Goal: Task Accomplishment & Management: Manage account settings

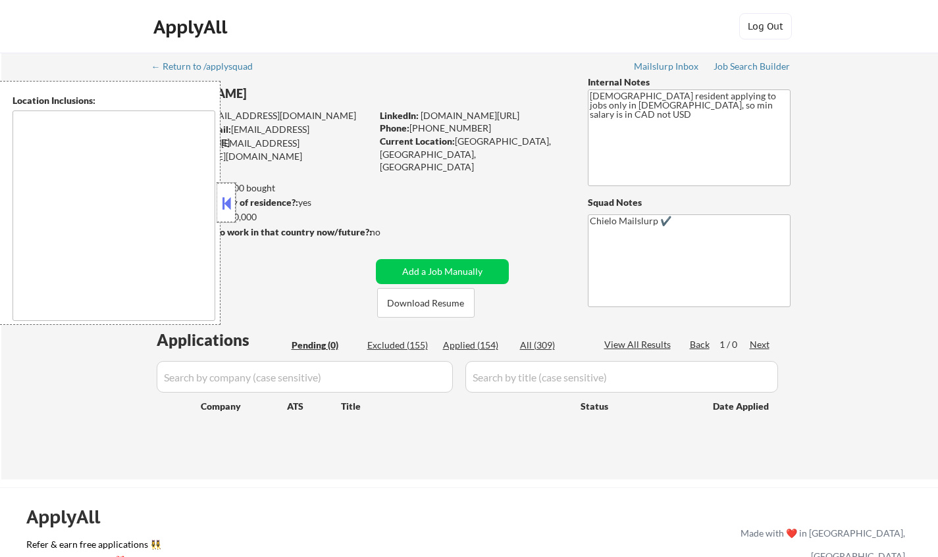
click at [232, 198] on div at bounding box center [226, 202] width 18 height 39
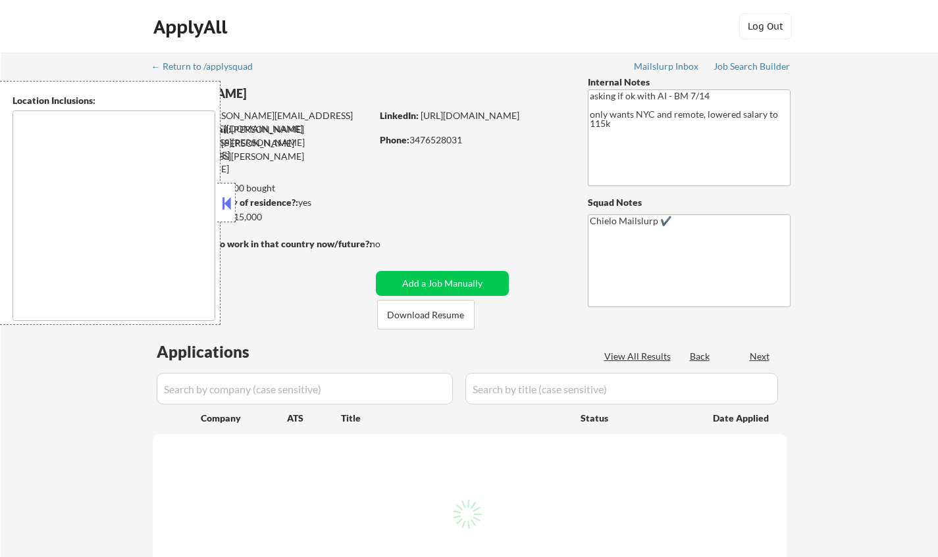
type textarea "Manhattan, NY Brooklyn, NY Queens, NY Jersey City, NJ Hoboken, NJ Weehawken, NJ…"
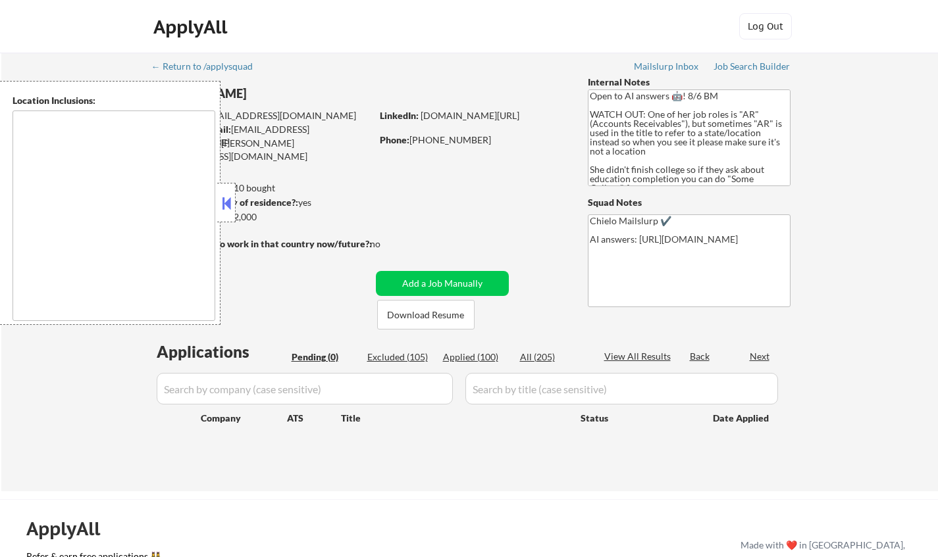
type textarea "Doraville, GA Chamblee, GA Brookhaven, GA Decatur, GA Sandy Springs, GA Dunwood…"
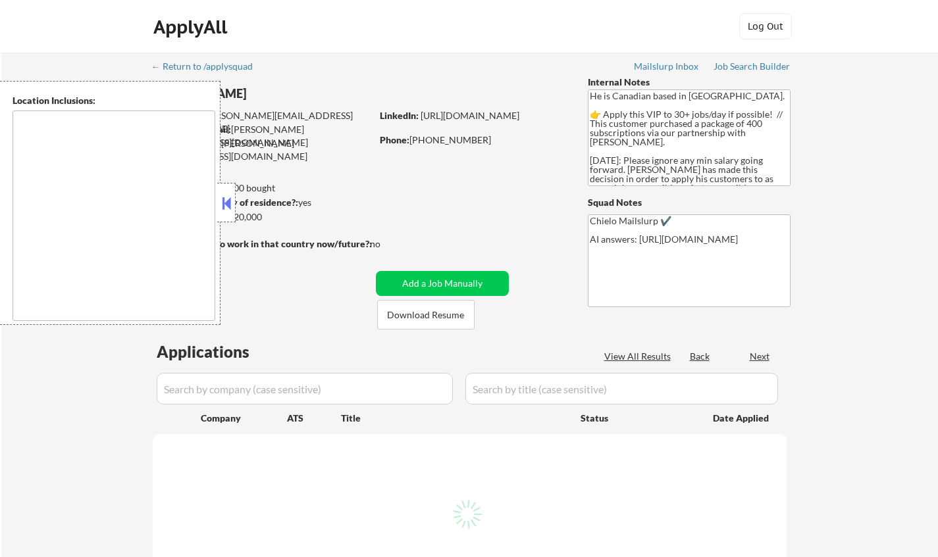
type textarea "Toronto, ON Etobicoke, ON Scarborough, ON North York, ON East York, ON York, ON…"
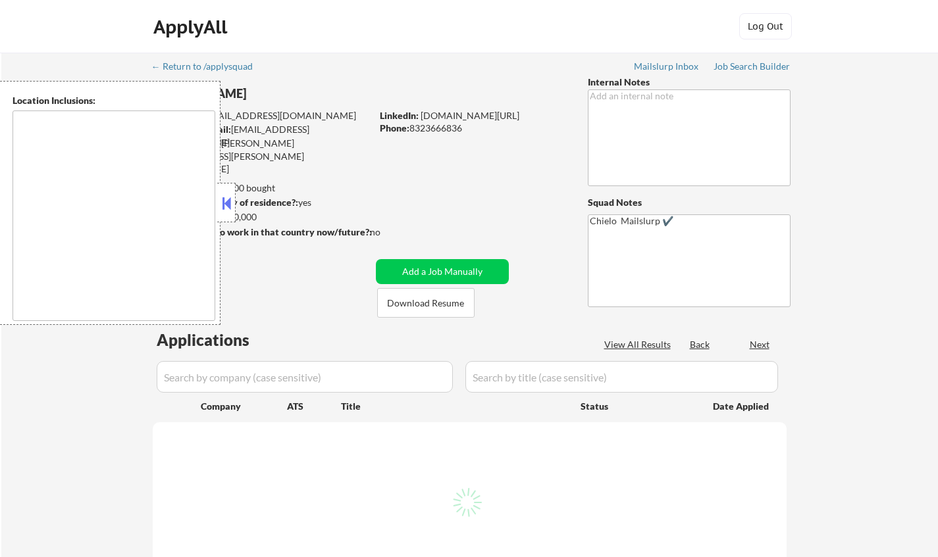
select select ""pending""
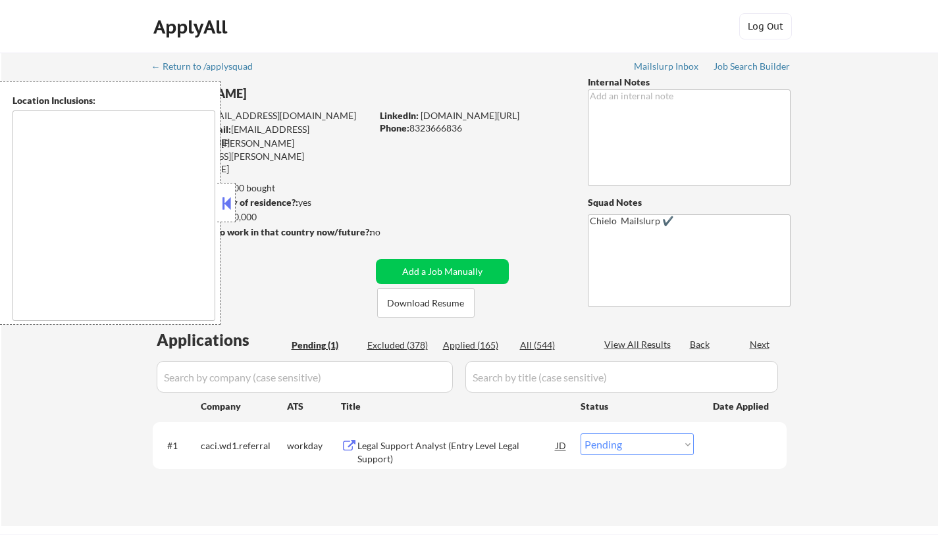
type textarea "Houston, TX Bellaire, TX West University Place, TX Southside Place, TX Hunters …"
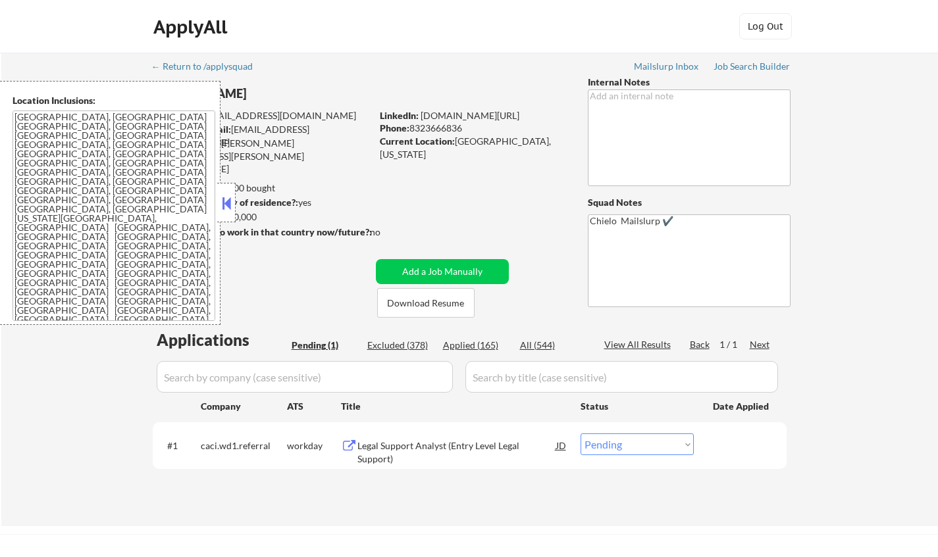
click at [226, 207] on button at bounding box center [226, 203] width 14 height 20
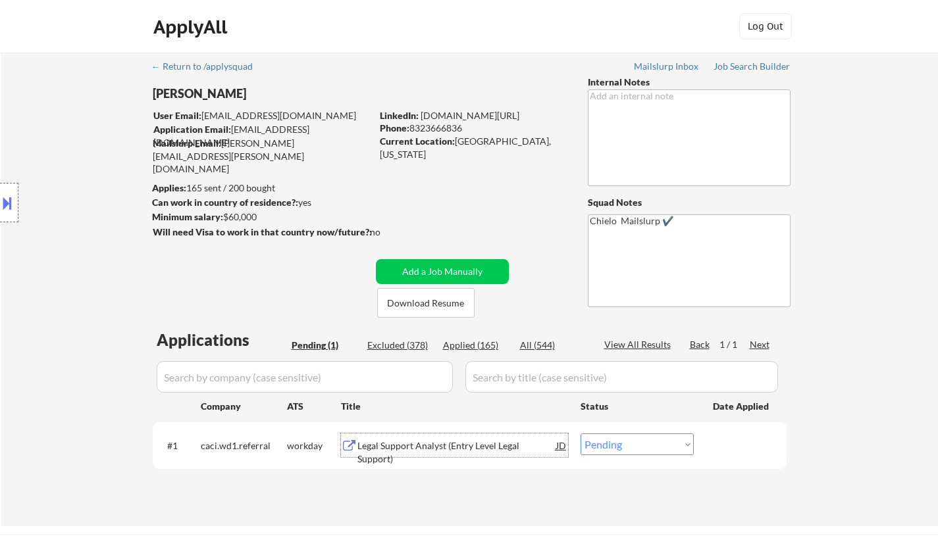
click at [449, 445] on div "Legal Support Analyst (Entry Level Legal Support)" at bounding box center [456, 453] width 199 height 26
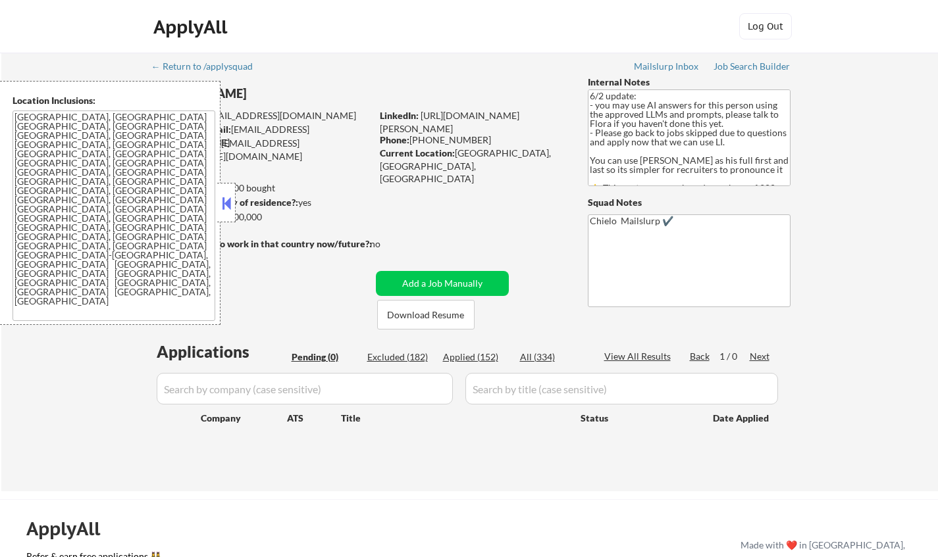
click at [224, 207] on button at bounding box center [226, 203] width 14 height 20
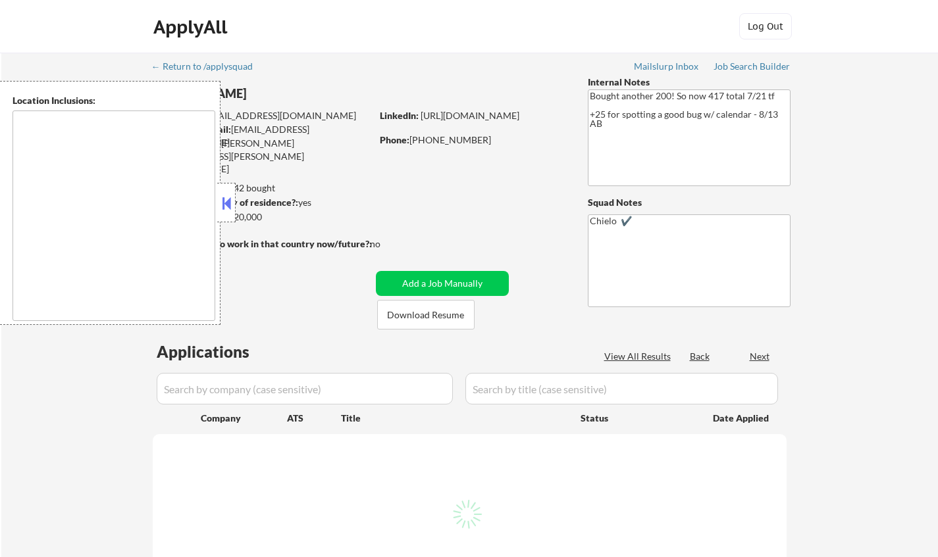
select select ""pending""
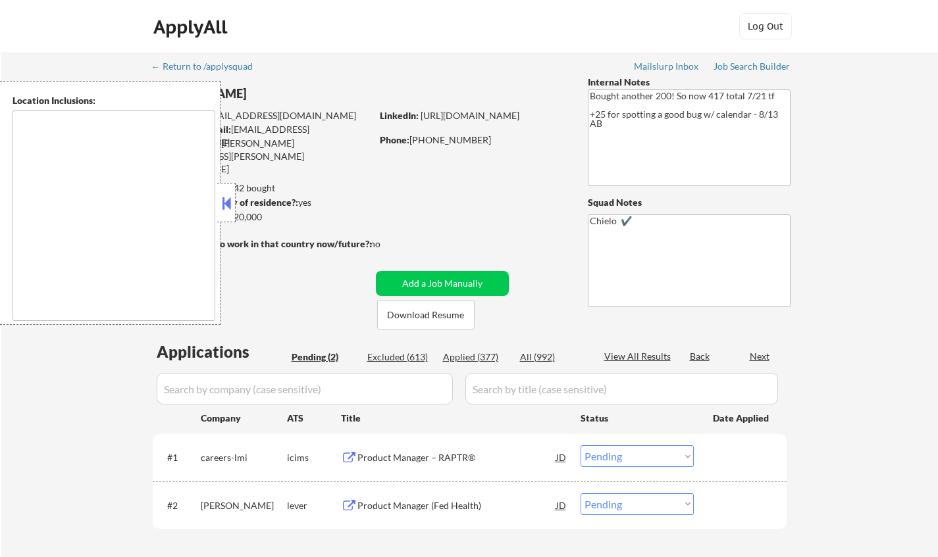
type textarea "Princeton, NJ West Windsor Township, NJ Plainsboro Township, NJ Lawrence Townsh…"
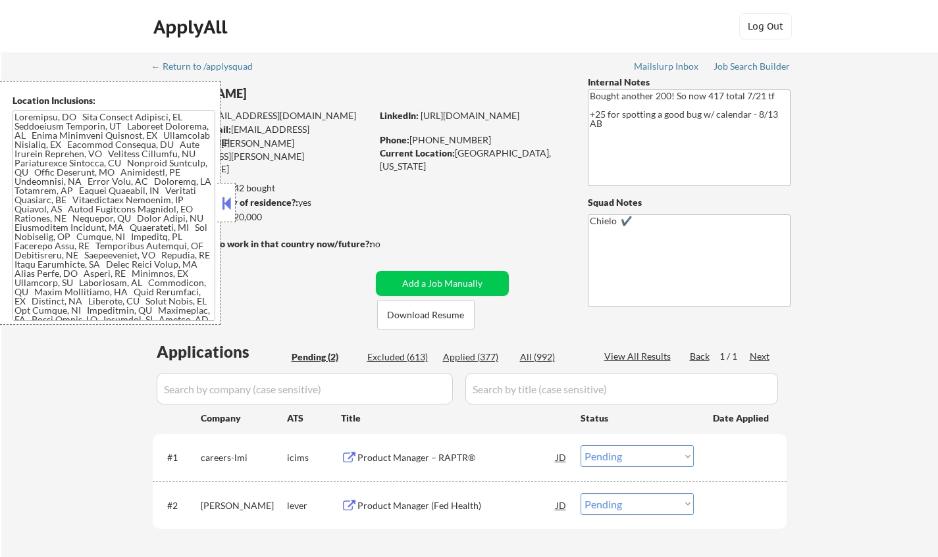
click at [229, 207] on button at bounding box center [226, 203] width 14 height 20
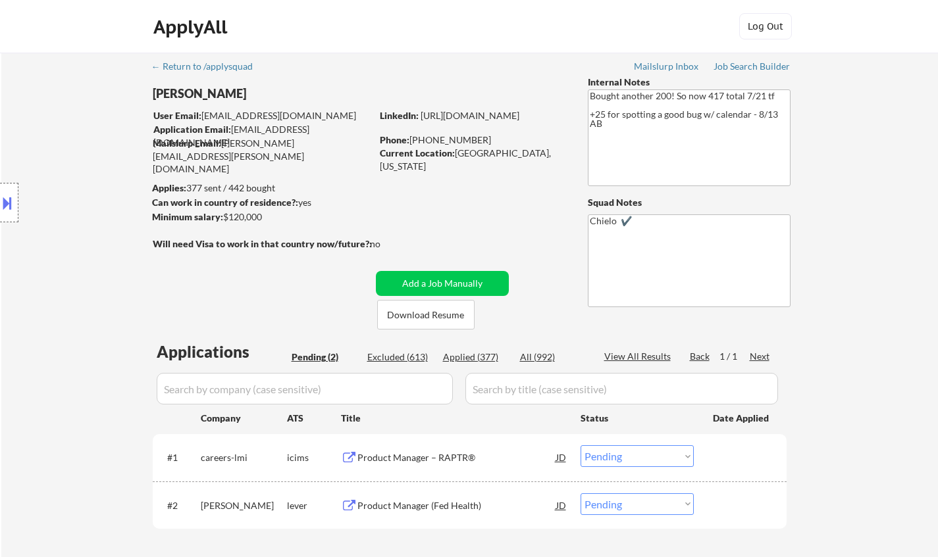
click at [230, 205] on div "Location Inclusions:" at bounding box center [118, 203] width 236 height 244
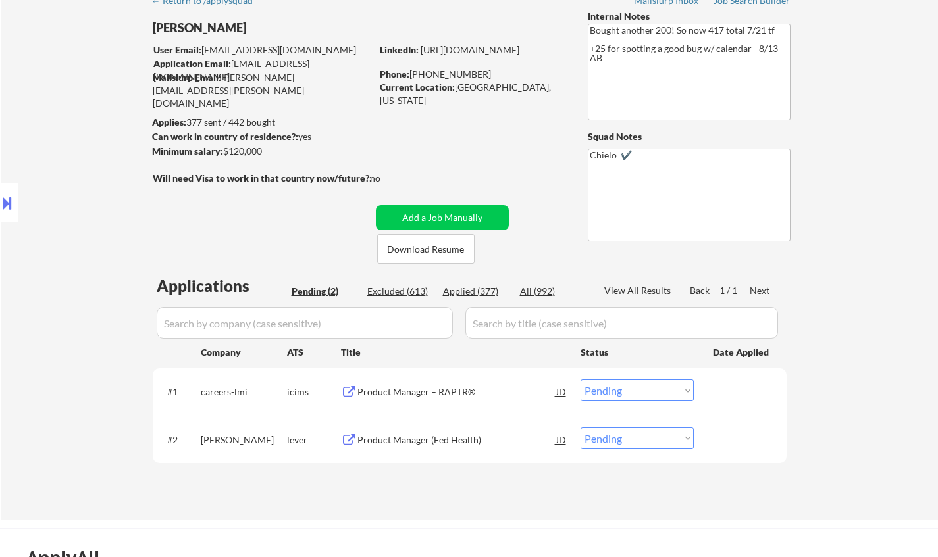
scroll to position [132, 0]
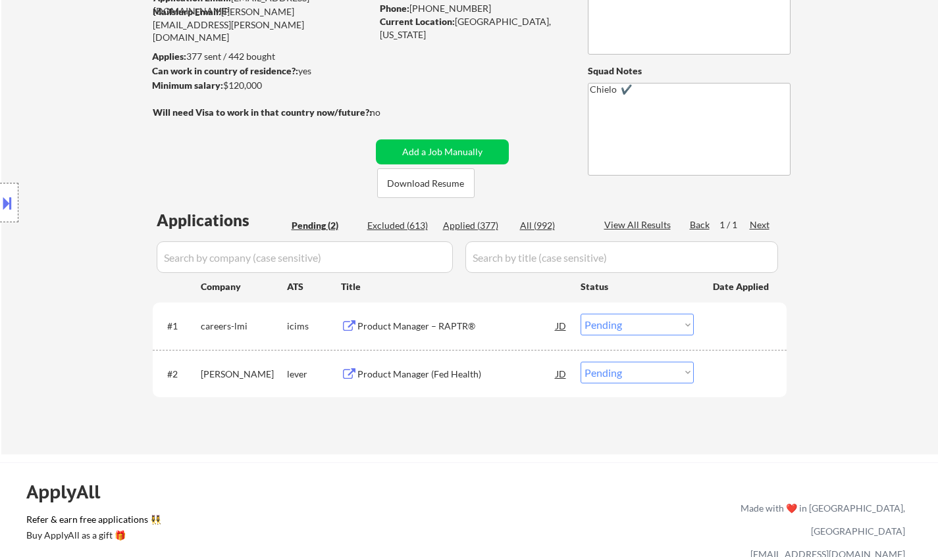
click at [419, 376] on div "Product Manager (Fed Health)" at bounding box center [456, 374] width 199 height 13
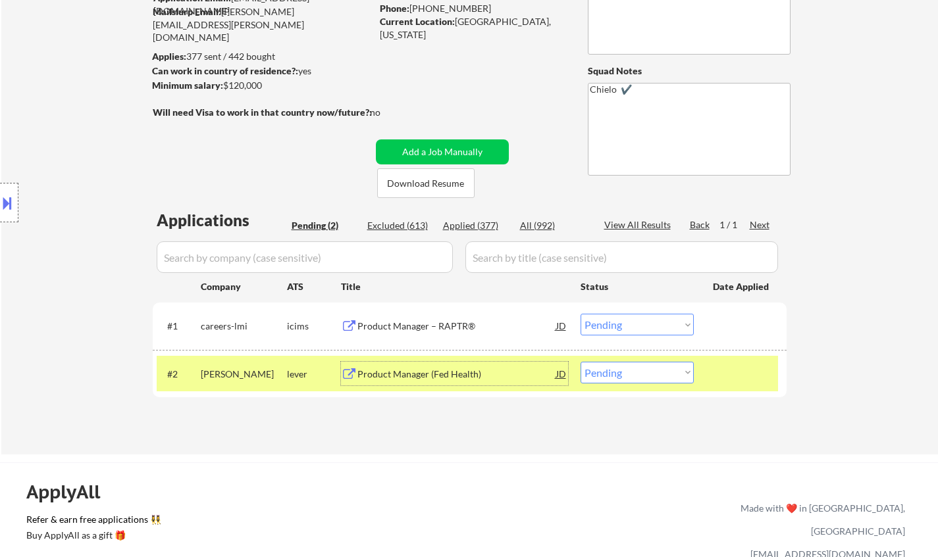
drag, startPoint x: 674, startPoint y: 370, endPoint x: 696, endPoint y: 443, distance: 76.4
click at [674, 370] on select "Choose an option... Pending Applied Excluded (Questions) Excluded (Expired) Exc…" at bounding box center [636, 373] width 113 height 22
select select ""excluded__bad_match_""
click at [580, 362] on select "Choose an option... Pending Applied Excluded (Questions) Excluded (Expired) Exc…" at bounding box center [636, 373] width 113 height 22
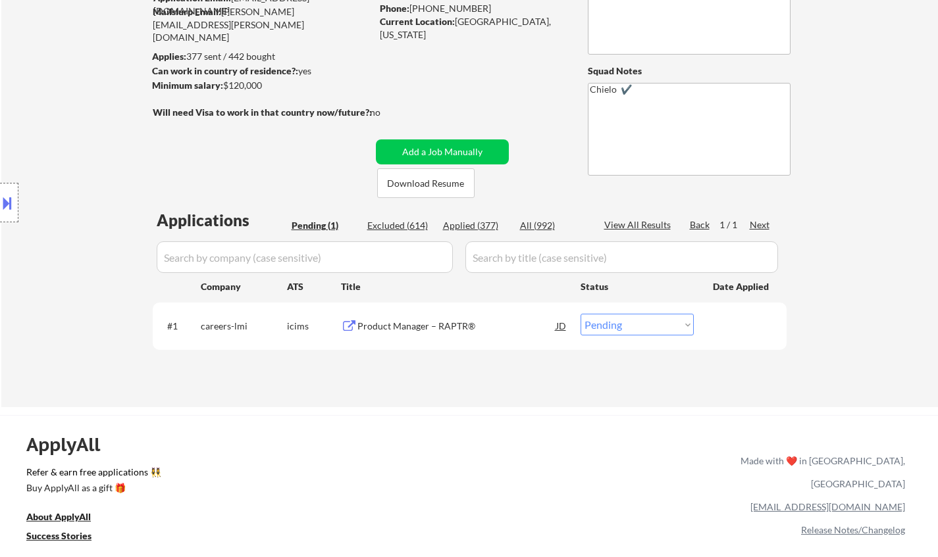
click at [380, 326] on div "Product Manager – RAPTR®" at bounding box center [456, 326] width 199 height 13
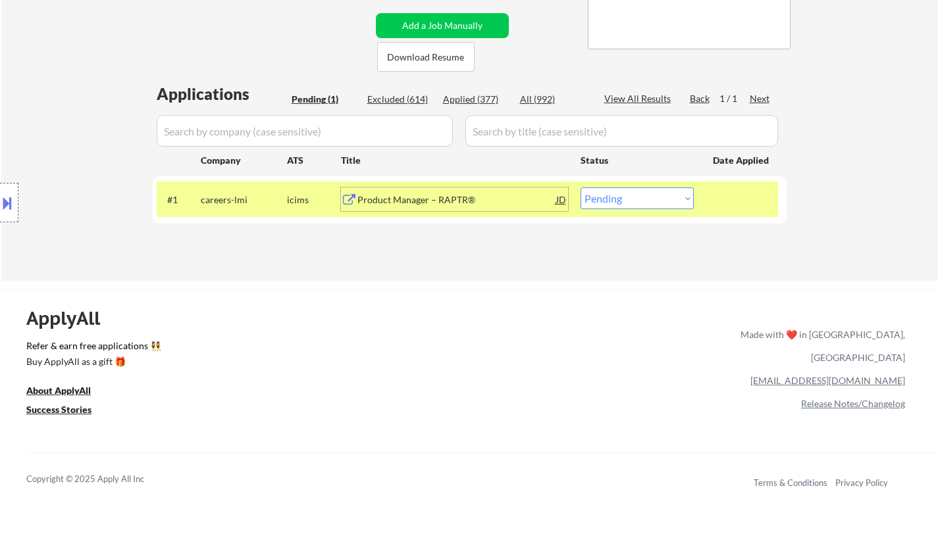
scroll to position [395, 0]
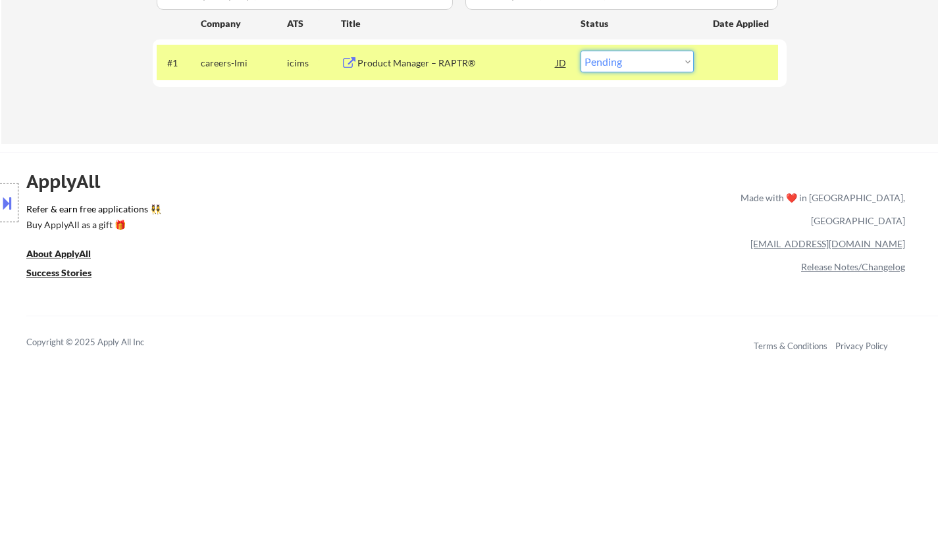
drag, startPoint x: 640, startPoint y: 61, endPoint x: 644, endPoint y: 70, distance: 10.4
click at [640, 61] on select "Choose an option... Pending Applied Excluded (Questions) Excluded (Expired) Exc…" at bounding box center [636, 62] width 113 height 22
select select ""excluded__expired_""
click at [580, 51] on select "Choose an option... Pending Applied Excluded (Questions) Excluded (Expired) Exc…" at bounding box center [636, 62] width 113 height 22
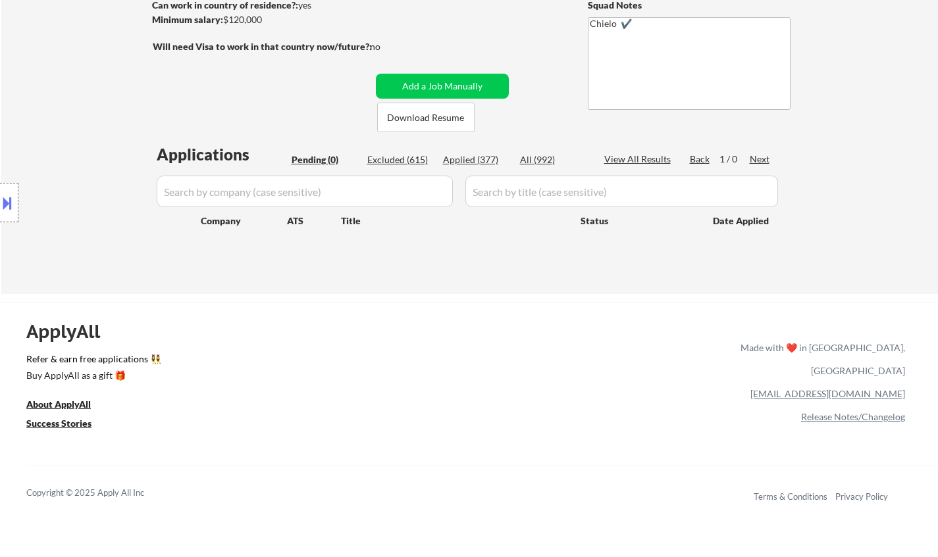
scroll to position [66, 0]
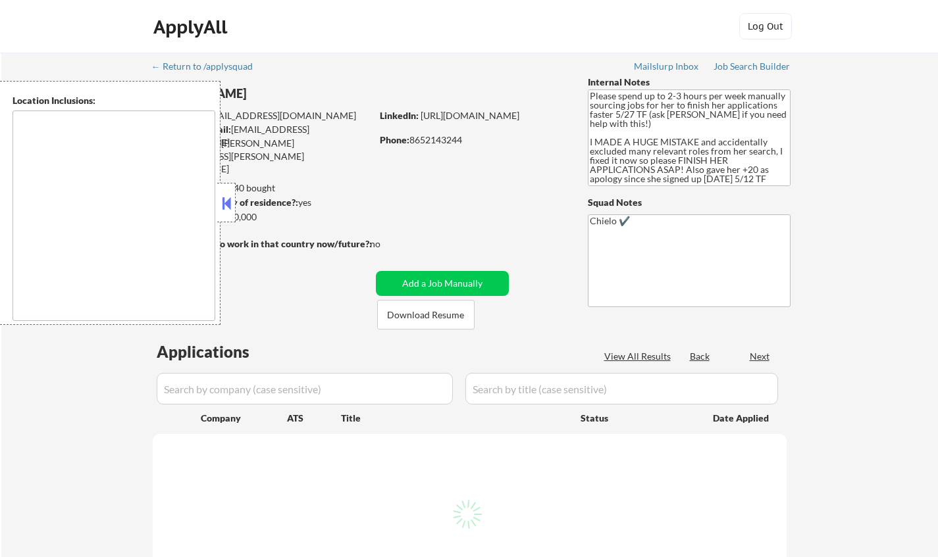
type textarea "[GEOGRAPHIC_DATA], [GEOGRAPHIC_DATA] [GEOGRAPHIC_DATA], [GEOGRAPHIC_DATA] [GEOG…"
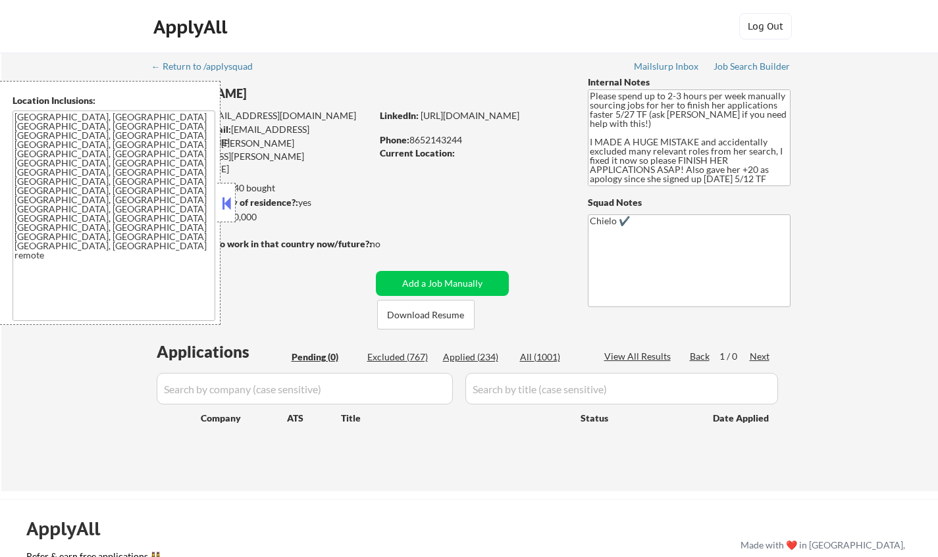
drag, startPoint x: 233, startPoint y: 216, endPoint x: 281, endPoint y: 236, distance: 51.9
click at [234, 217] on div at bounding box center [226, 202] width 18 height 39
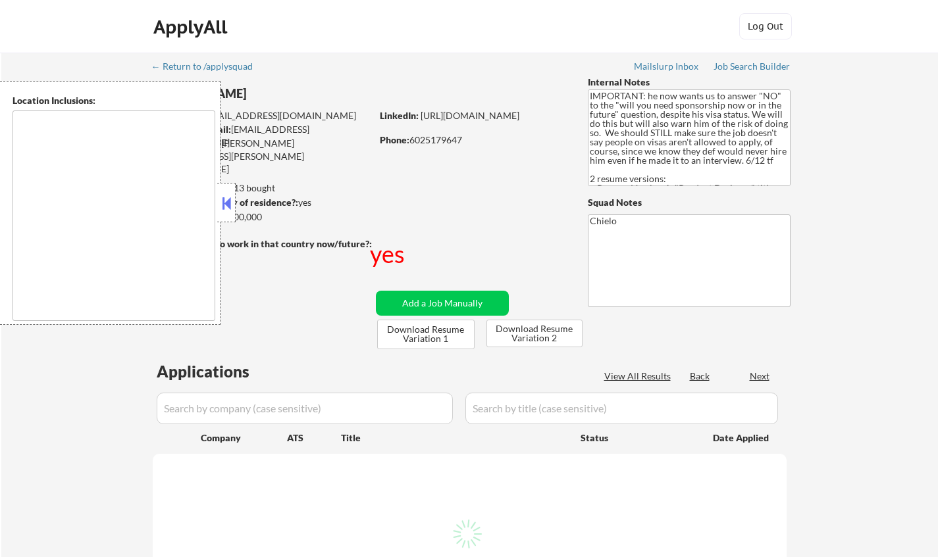
select select ""pending""
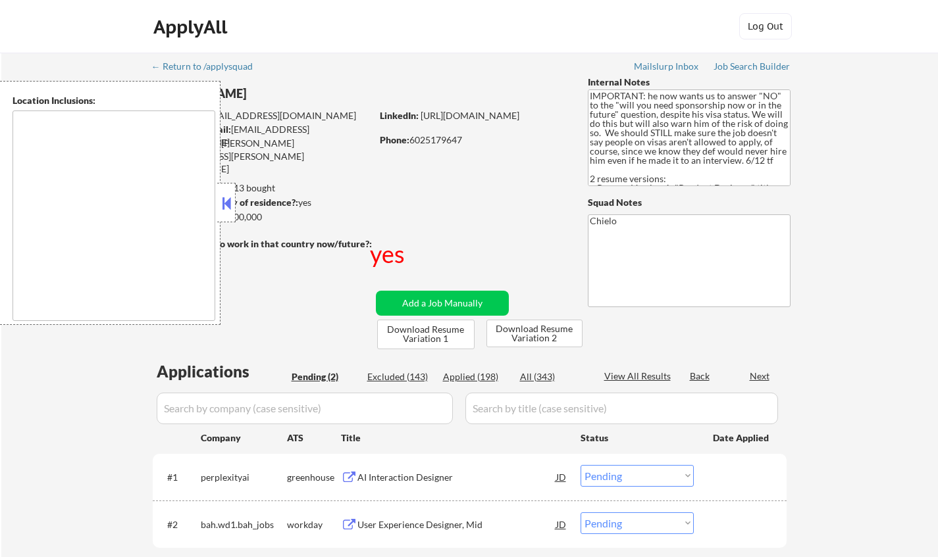
type textarea "country:[GEOGRAPHIC_DATA]"
drag, startPoint x: 224, startPoint y: 198, endPoint x: 230, endPoint y: 203, distance: 7.0
click at [224, 198] on button at bounding box center [226, 203] width 14 height 20
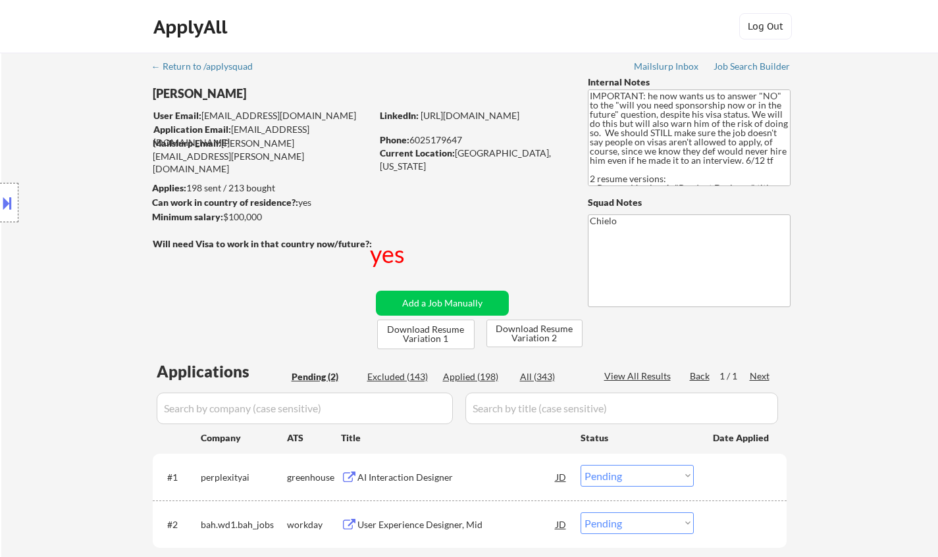
scroll to position [263, 0]
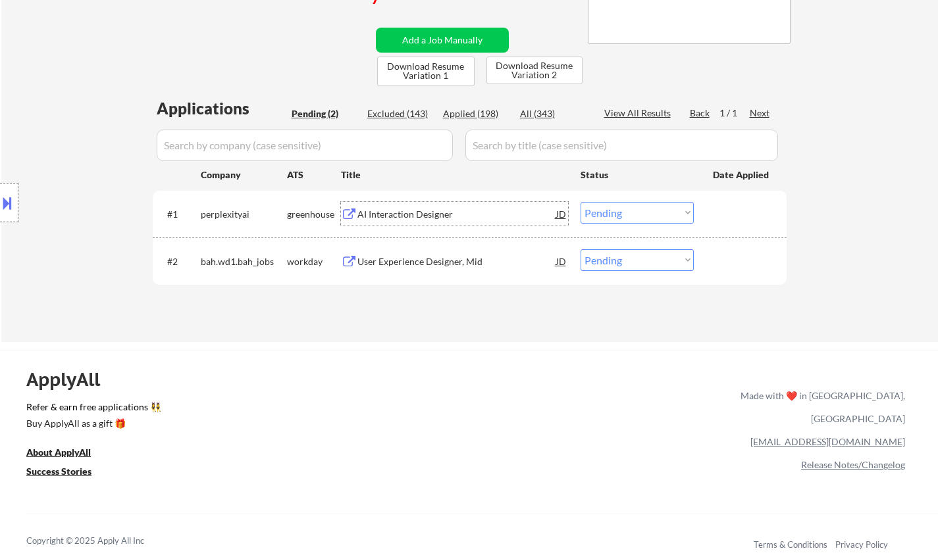
click at [399, 212] on div "AI Interaction Designer" at bounding box center [456, 214] width 199 height 13
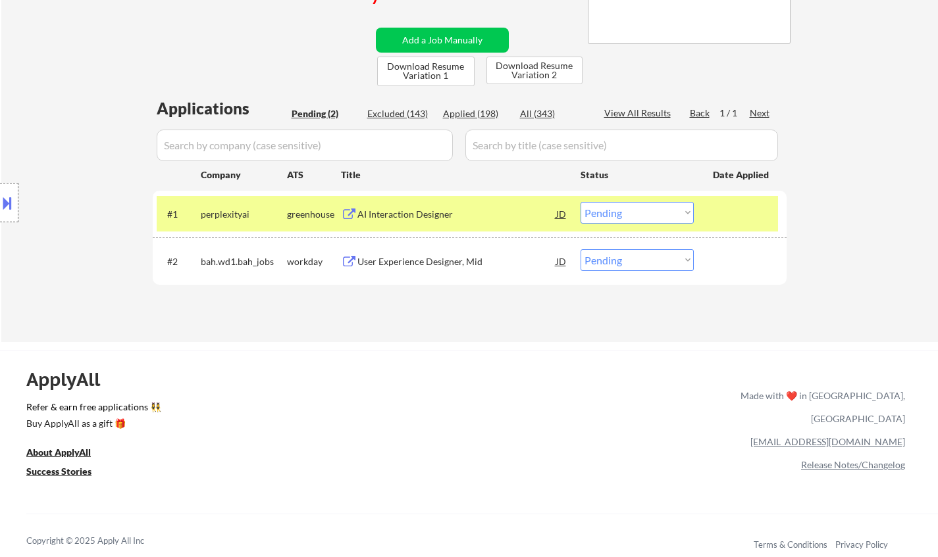
click at [3, 205] on button at bounding box center [7, 203] width 14 height 22
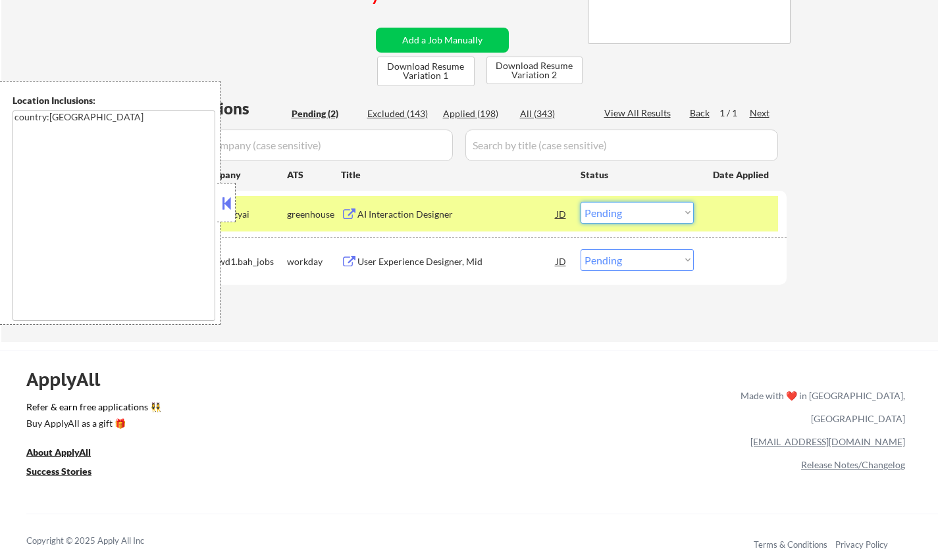
drag, startPoint x: 630, startPoint y: 206, endPoint x: 637, endPoint y: 217, distance: 13.3
click at [630, 206] on select "Choose an option... Pending Applied Excluded (Questions) Excluded (Expired) Exc…" at bounding box center [636, 213] width 113 height 22
click at [580, 202] on select "Choose an option... Pending Applied Excluded (Questions) Excluded (Expired) Exc…" at bounding box center [636, 213] width 113 height 22
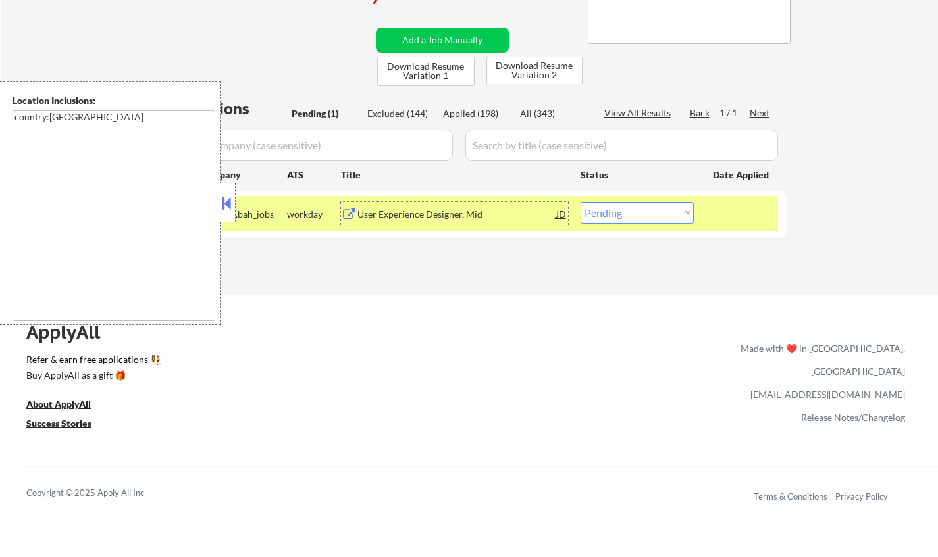
click at [378, 204] on div "User Experience Designer, Mid" at bounding box center [456, 214] width 199 height 24
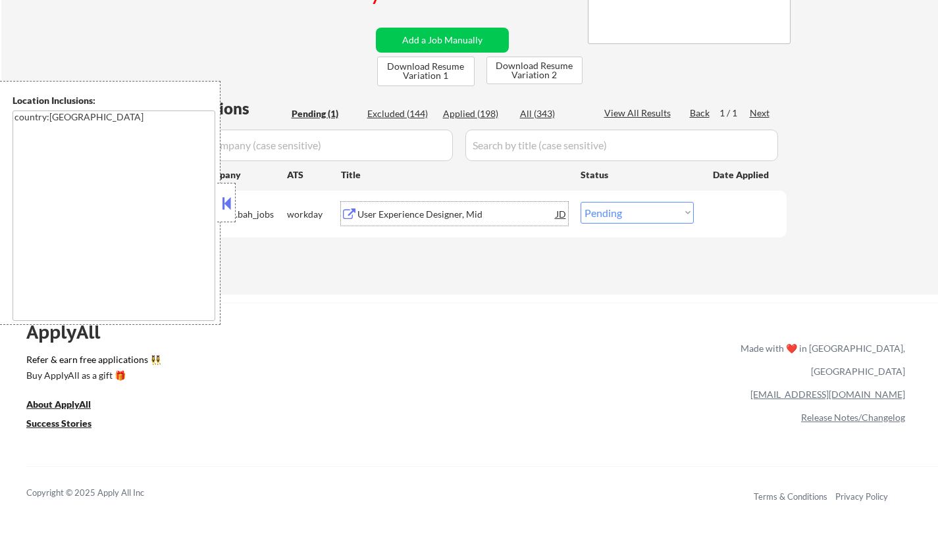
click at [648, 210] on select "Choose an option... Pending Applied Excluded (Questions) Excluded (Expired) Exc…" at bounding box center [636, 213] width 113 height 22
select select ""excluded__expired_""
click at [580, 202] on select "Choose an option... Pending Applied Excluded (Questions) Excluded (Expired) Exc…" at bounding box center [636, 213] width 113 height 22
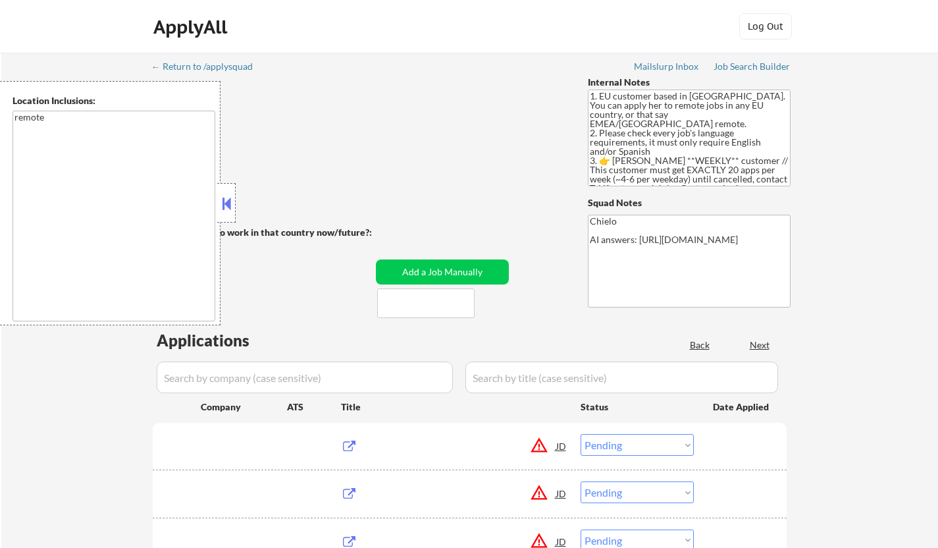
select select ""pending""
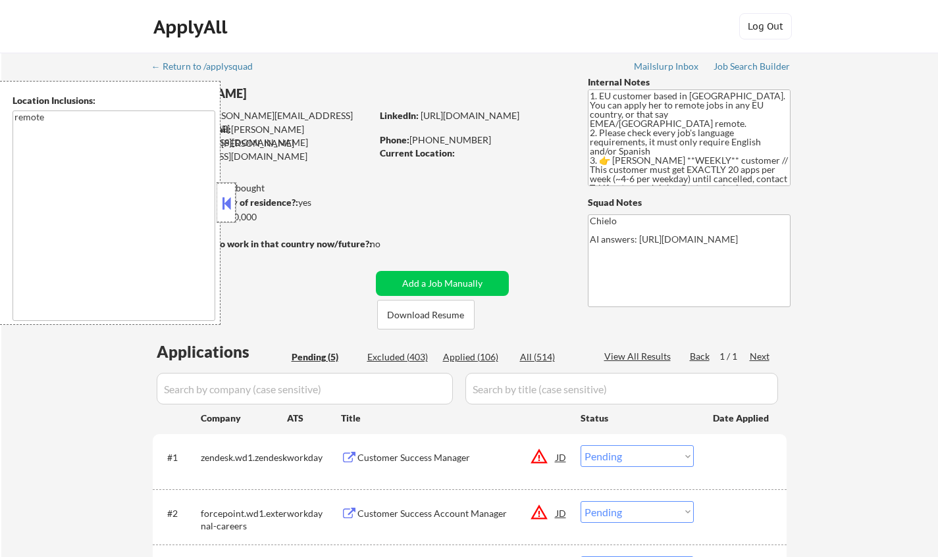
click at [218, 205] on div at bounding box center [226, 202] width 18 height 39
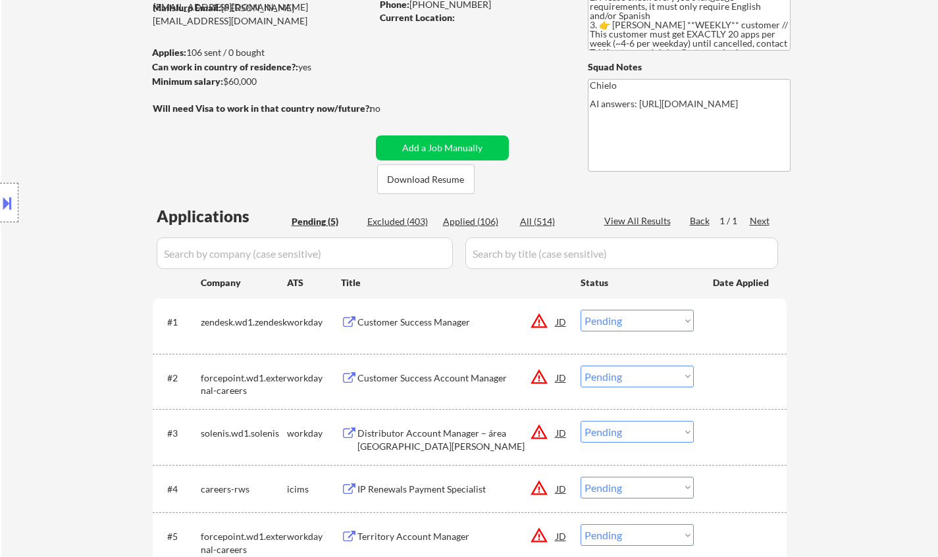
scroll to position [132, 0]
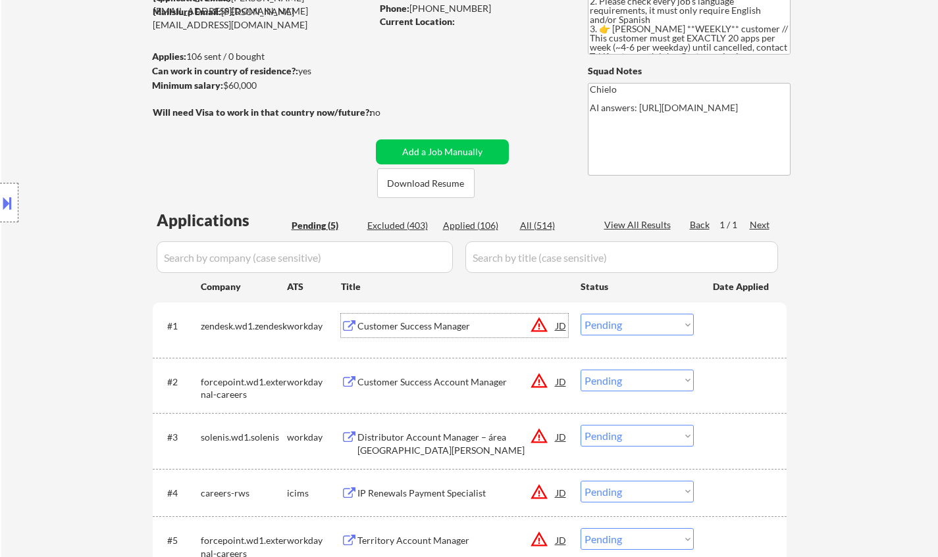
click at [428, 328] on div "Customer Success Manager" at bounding box center [456, 326] width 199 height 13
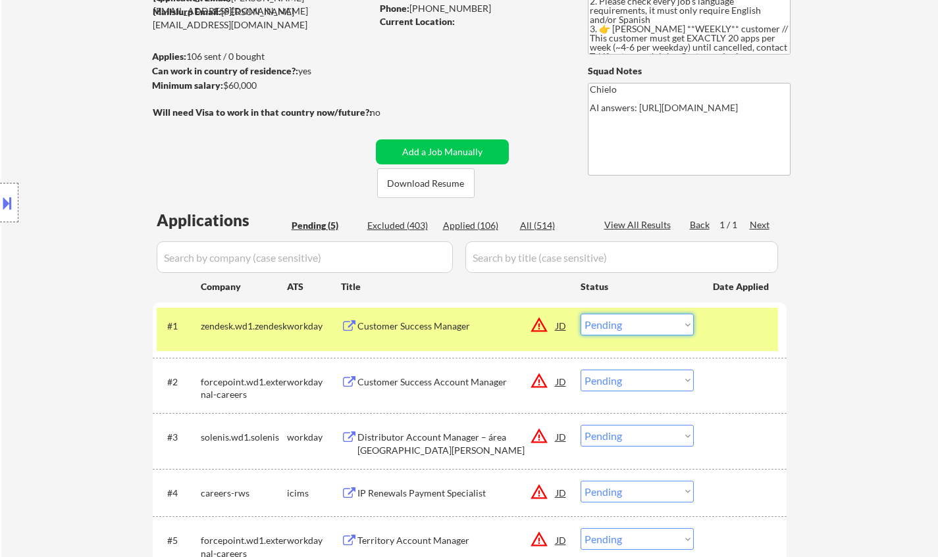
drag, startPoint x: 663, startPoint y: 326, endPoint x: 662, endPoint y: 334, distance: 7.9
click at [663, 326] on select "Choose an option... Pending Applied Excluded (Questions) Excluded (Expired) Exc…" at bounding box center [636, 325] width 113 height 22
click at [580, 314] on select "Choose an option... Pending Applied Excluded (Questions) Excluded (Expired) Exc…" at bounding box center [636, 325] width 113 height 22
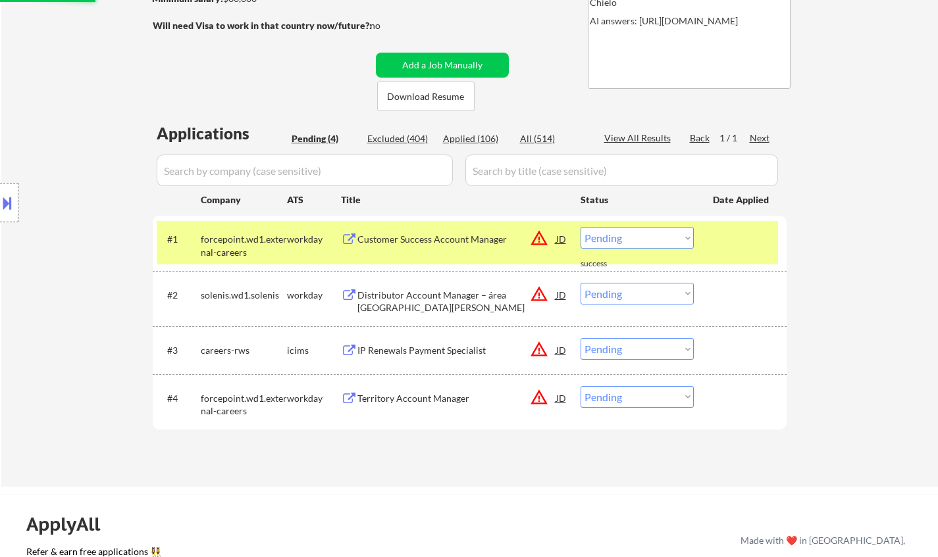
scroll to position [329, 0]
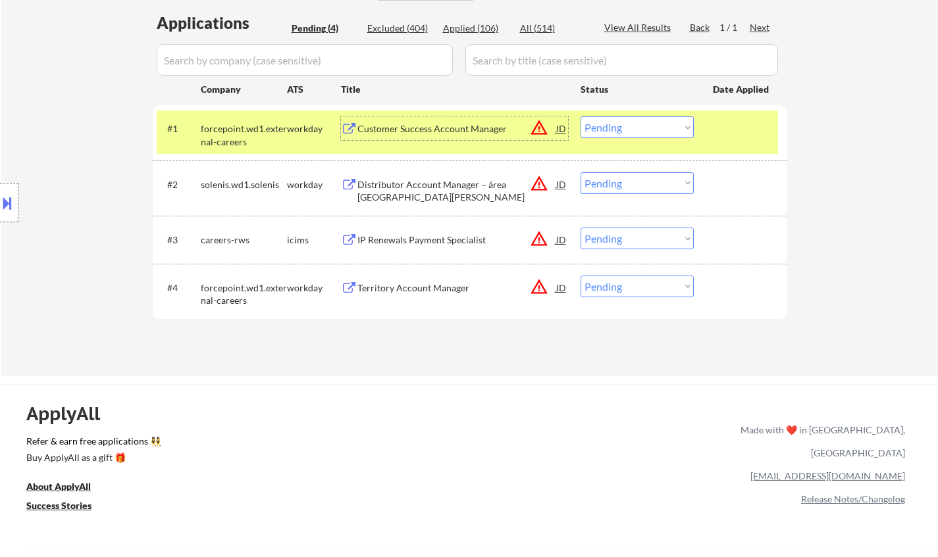
click at [419, 124] on div "Customer Success Account Manager" at bounding box center [456, 128] width 199 height 13
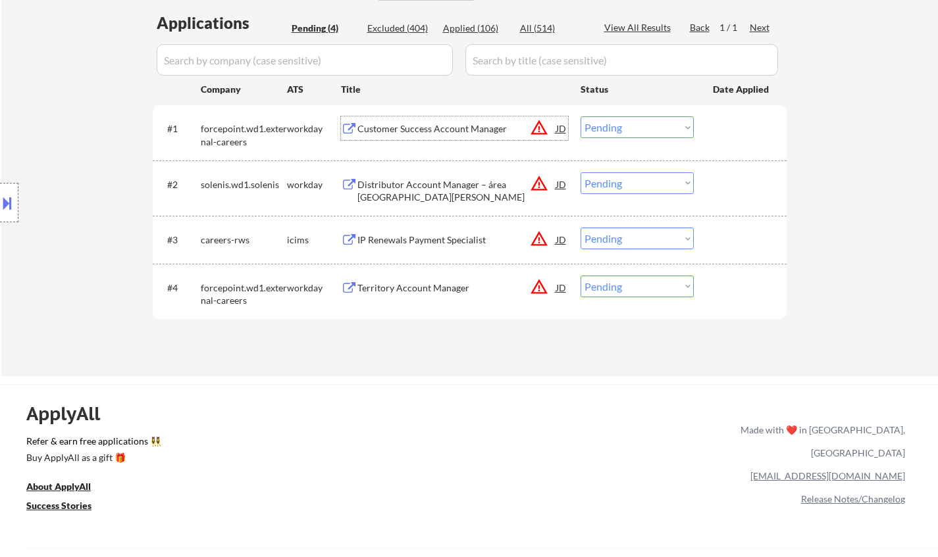
click at [635, 134] on select "Choose an option... Pending Applied Excluded (Questions) Excluded (Expired) Exc…" at bounding box center [636, 127] width 113 height 22
click at [580, 116] on select "Choose an option... Pending Applied Excluded (Questions) Excluded (Expired) Exc…" at bounding box center [636, 127] width 113 height 22
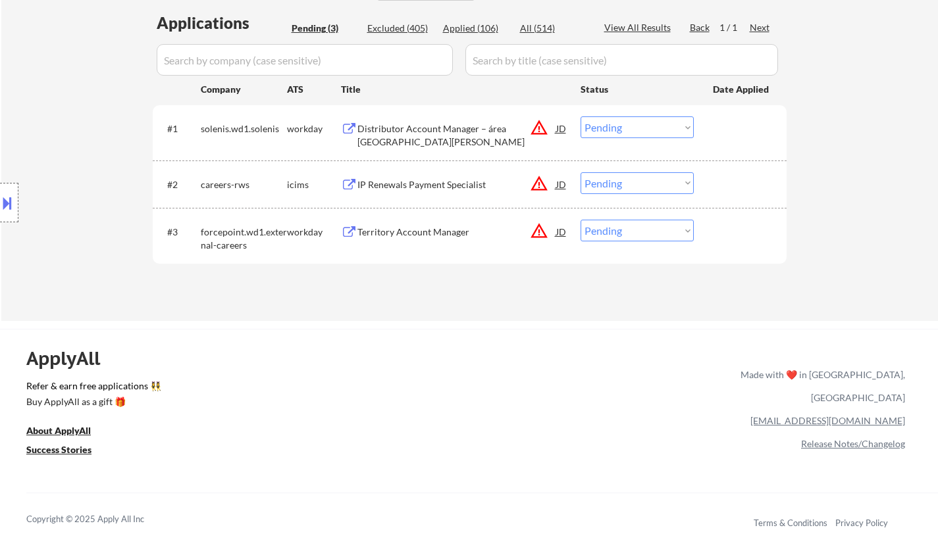
click at [417, 127] on div "Distributor Account Manager – área Castilla y León" at bounding box center [456, 135] width 199 height 26
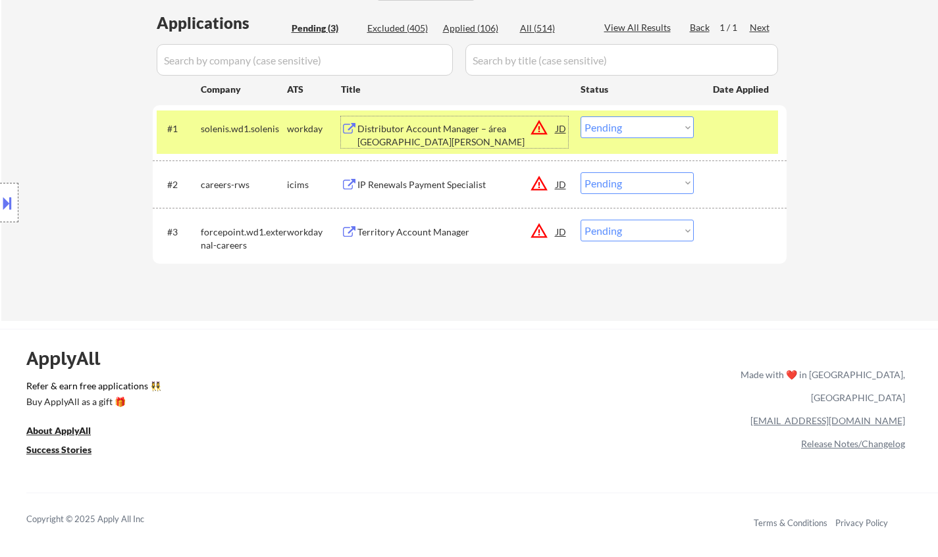
click at [654, 129] on select "Choose an option... Pending Applied Excluded (Questions) Excluded (Expired) Exc…" at bounding box center [636, 127] width 113 height 22
click at [580, 116] on select "Choose an option... Pending Applied Excluded (Questions) Excluded (Expired) Exc…" at bounding box center [636, 127] width 113 height 22
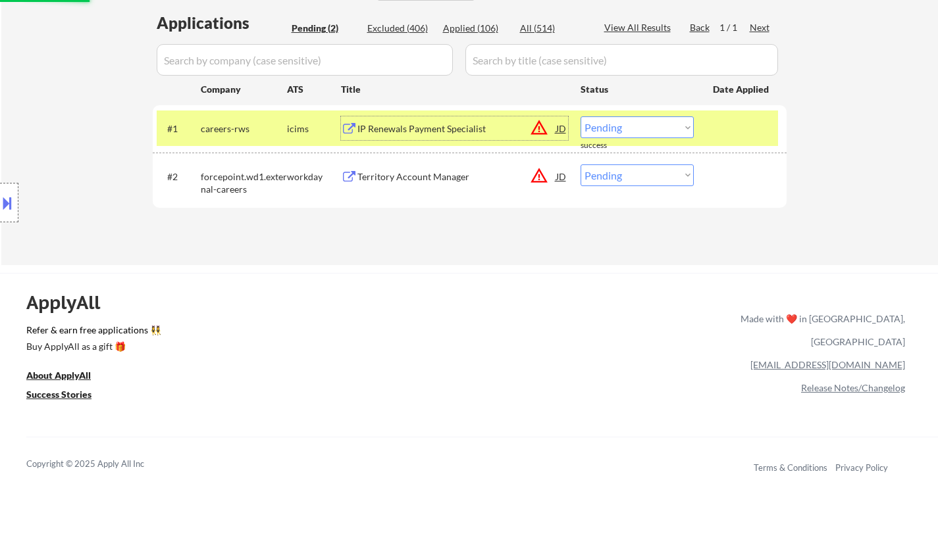
click at [413, 133] on div "IP Renewals Payment Specialist" at bounding box center [456, 128] width 199 height 13
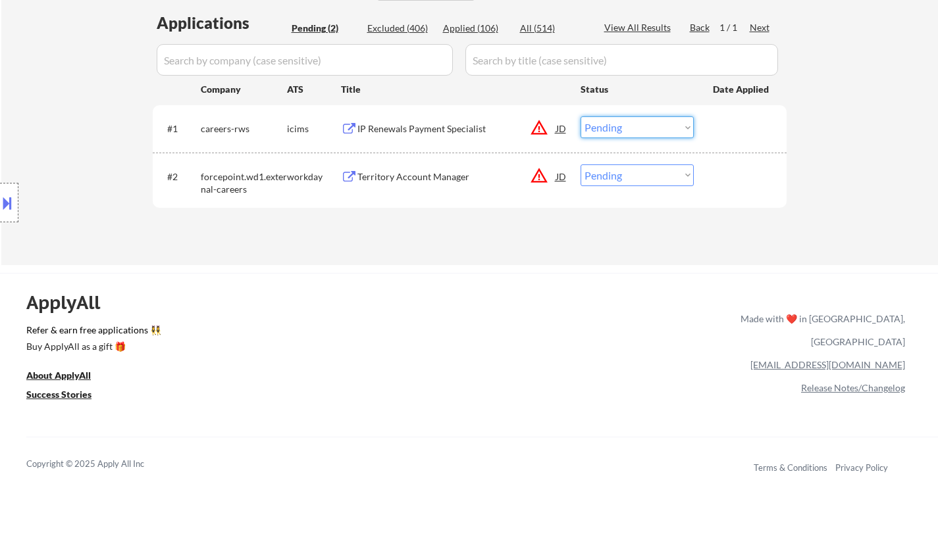
click at [653, 128] on select "Choose an option... Pending Applied Excluded (Questions) Excluded (Expired) Exc…" at bounding box center [636, 127] width 113 height 22
click at [580, 116] on select "Choose an option... Pending Applied Excluded (Questions) Excluded (Expired) Exc…" at bounding box center [636, 127] width 113 height 22
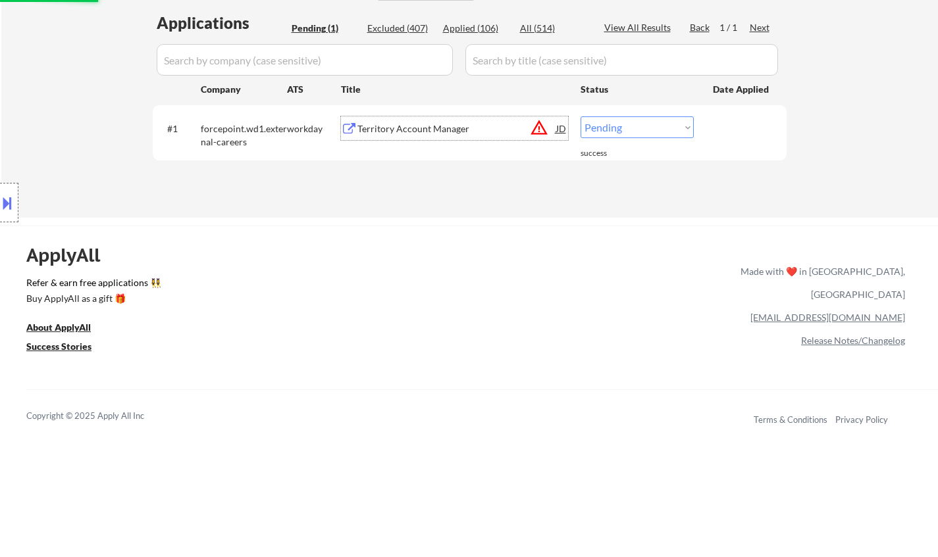
click at [413, 126] on div "Territory Account Manager" at bounding box center [456, 128] width 199 height 13
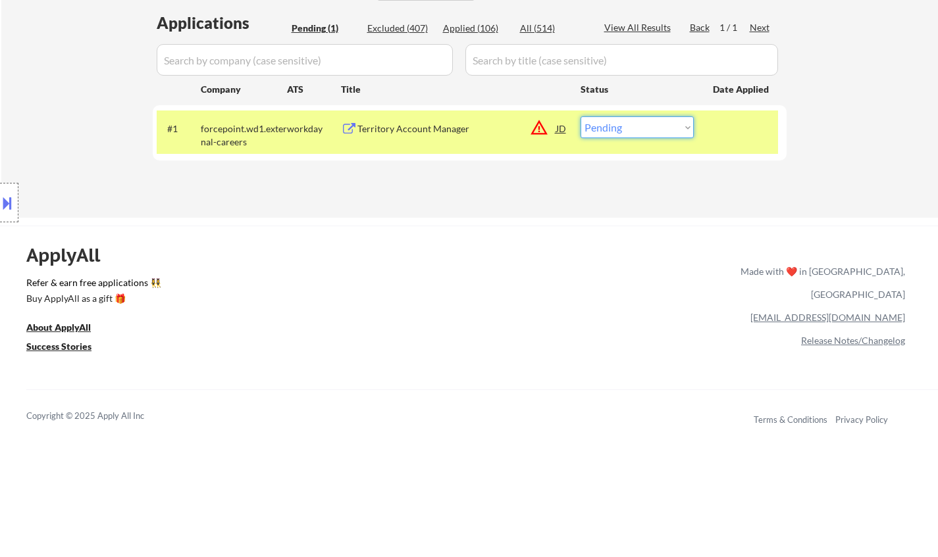
click at [644, 136] on select "Choose an option... Pending Applied Excluded (Questions) Excluded (Expired) Exc…" at bounding box center [636, 127] width 113 height 22
select select ""excluded__expired_""
click at [580, 116] on select "Choose an option... Pending Applied Excluded (Questions) Excluded (Expired) Exc…" at bounding box center [636, 127] width 113 height 22
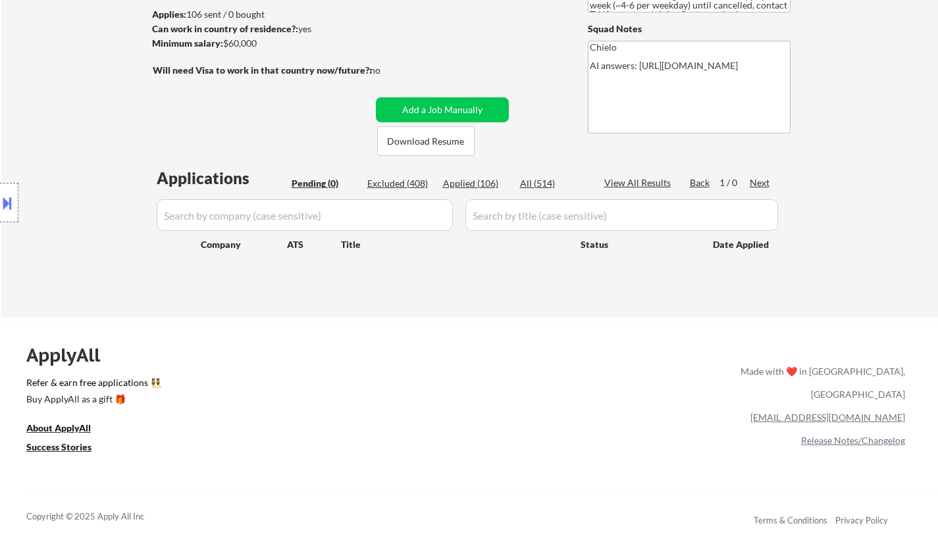
scroll to position [66, 0]
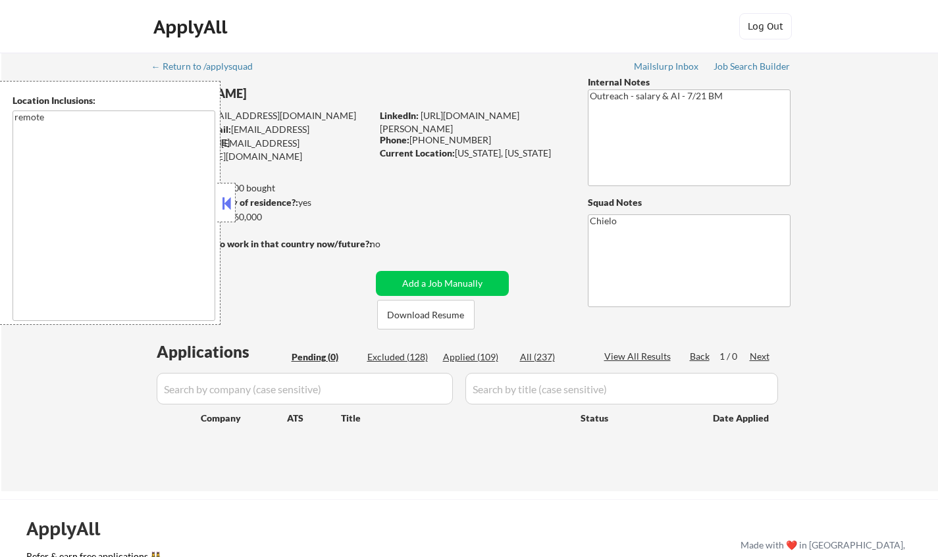
click at [232, 211] on button at bounding box center [226, 203] width 14 height 20
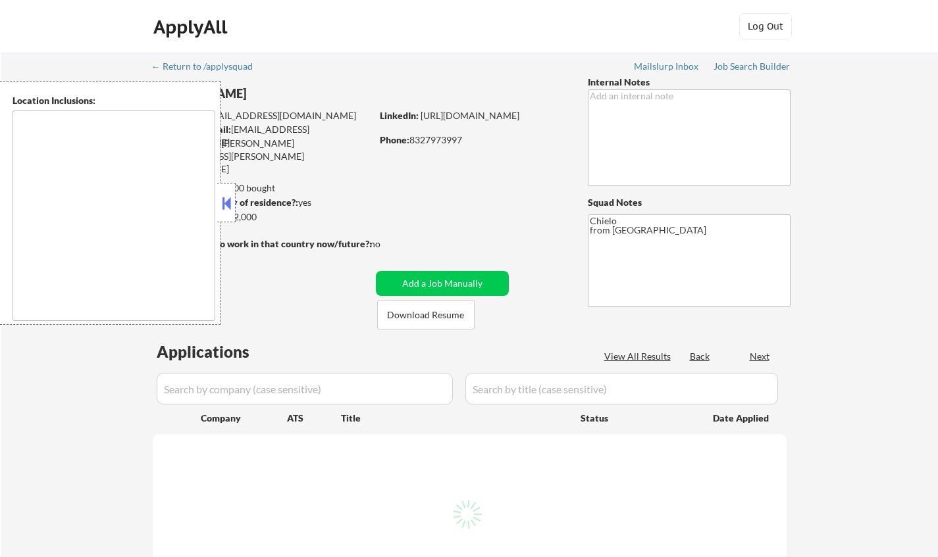
type textarea "[GEOGRAPHIC_DATA], [GEOGRAPHIC_DATA] [GEOGRAPHIC_DATA], [GEOGRAPHIC_DATA] [GEOG…"
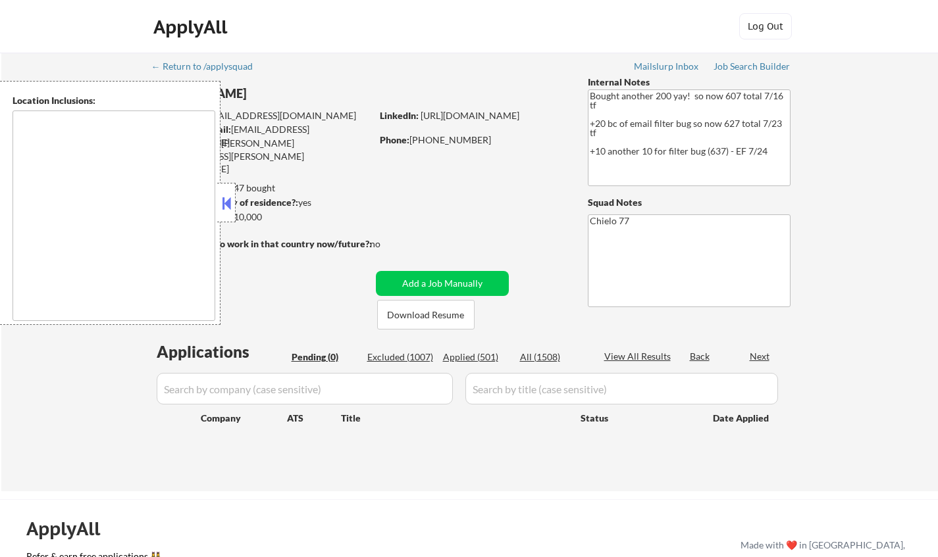
type textarea "[GEOGRAPHIC_DATA], [GEOGRAPHIC_DATA] [GEOGRAPHIC_DATA], [GEOGRAPHIC_DATA] [GEOG…"
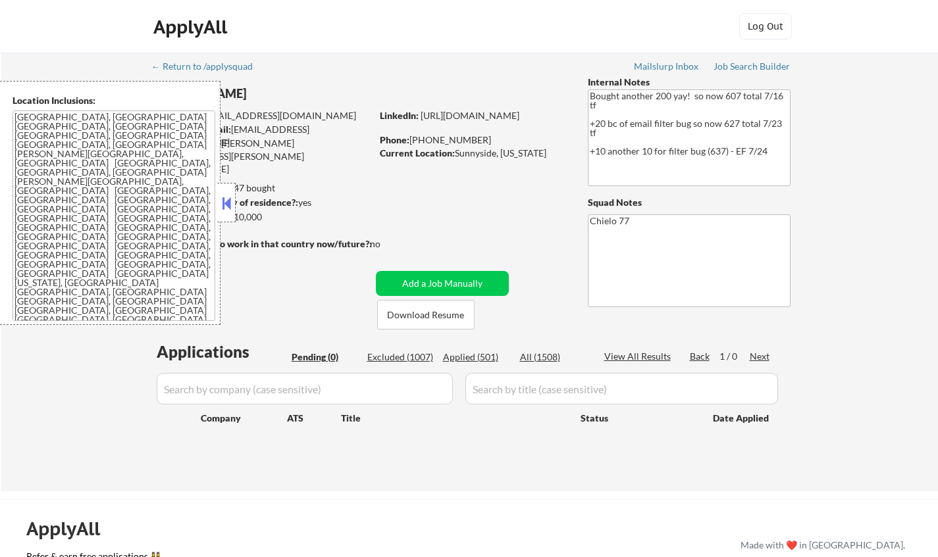
drag, startPoint x: 228, startPoint y: 204, endPoint x: 245, endPoint y: 213, distance: 19.1
click at [229, 205] on button at bounding box center [226, 203] width 14 height 20
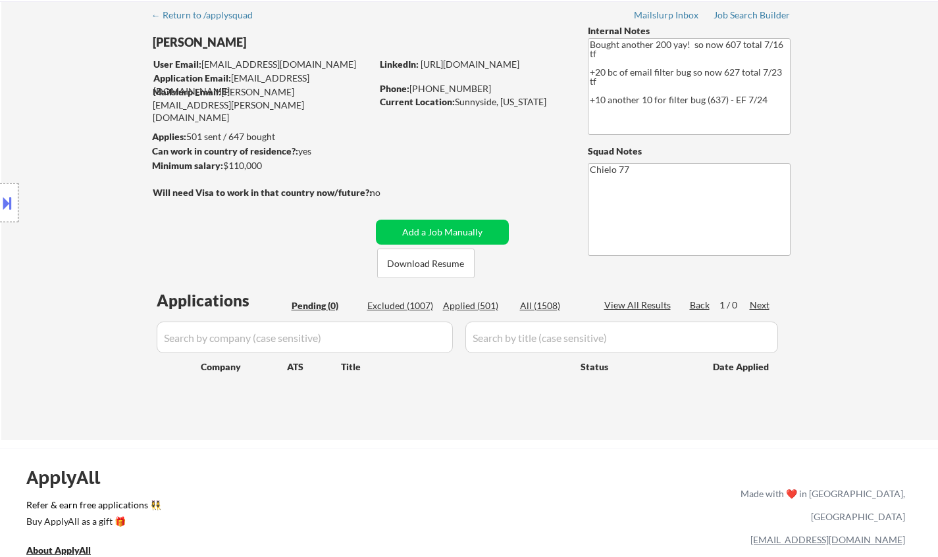
scroll to position [66, 0]
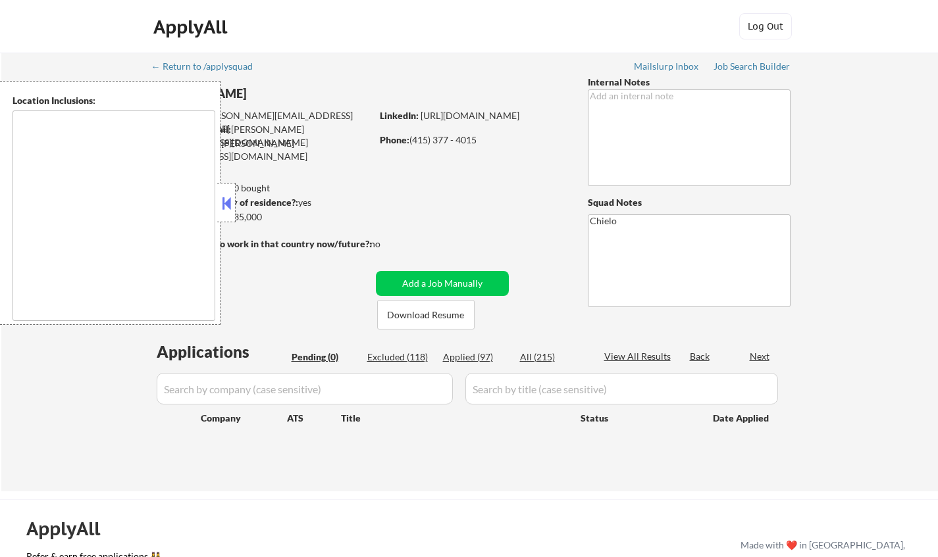
type textarea "[GEOGRAPHIC_DATA], [GEOGRAPHIC_DATA] [GEOGRAPHIC_DATA], [GEOGRAPHIC_DATA] [GEOG…"
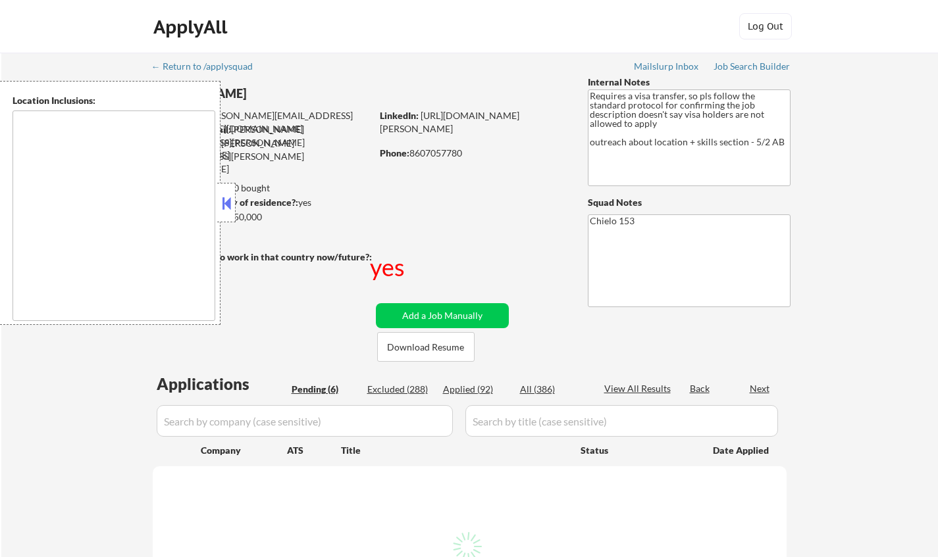
select select ""pending""
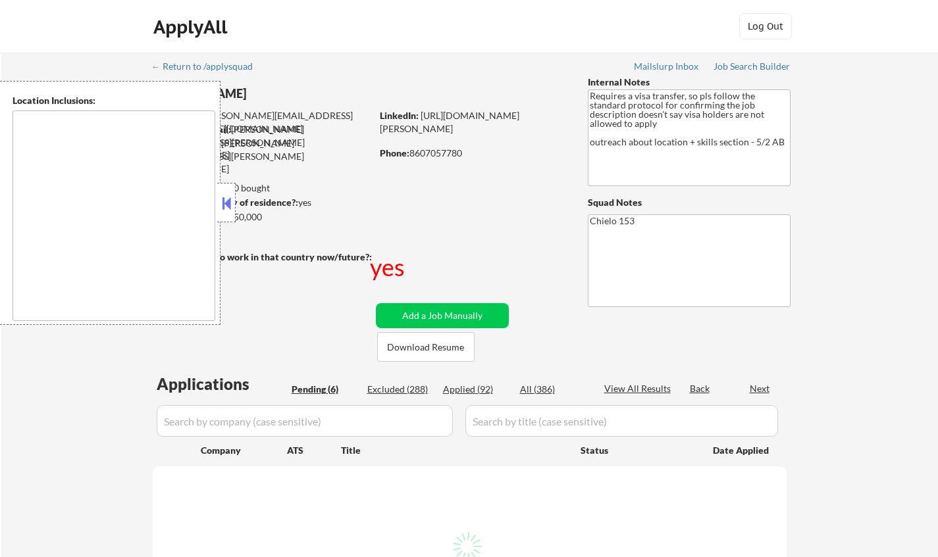
select select ""pending""
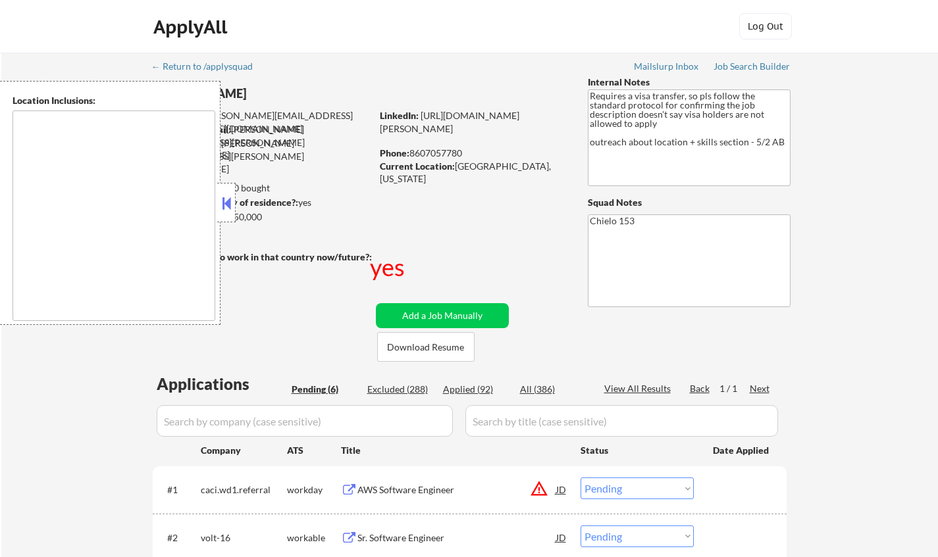
click at [225, 204] on button at bounding box center [226, 203] width 14 height 20
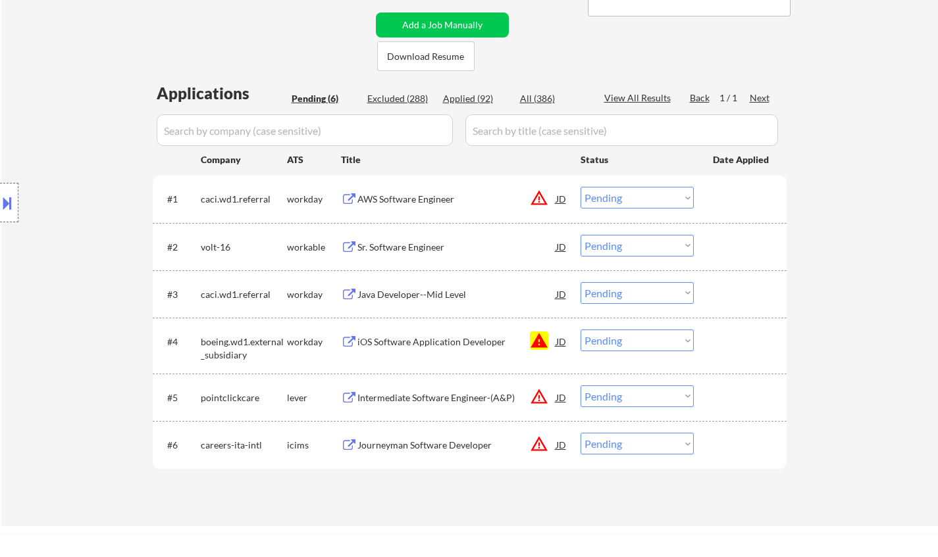
scroll to position [329, 0]
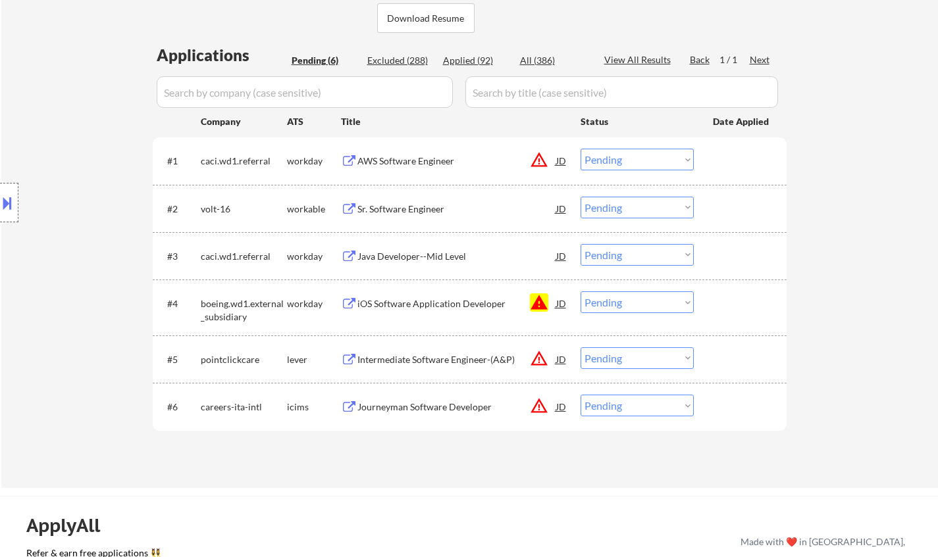
click at [636, 302] on select "Choose an option... Pending Applied Excluded (Questions) Excluded (Expired) Exc…" at bounding box center [636, 303] width 113 height 22
click at [580, 292] on select "Choose an option... Pending Applied Excluded (Questions) Excluded (Expired) Exc…" at bounding box center [636, 303] width 113 height 22
select select ""pending""
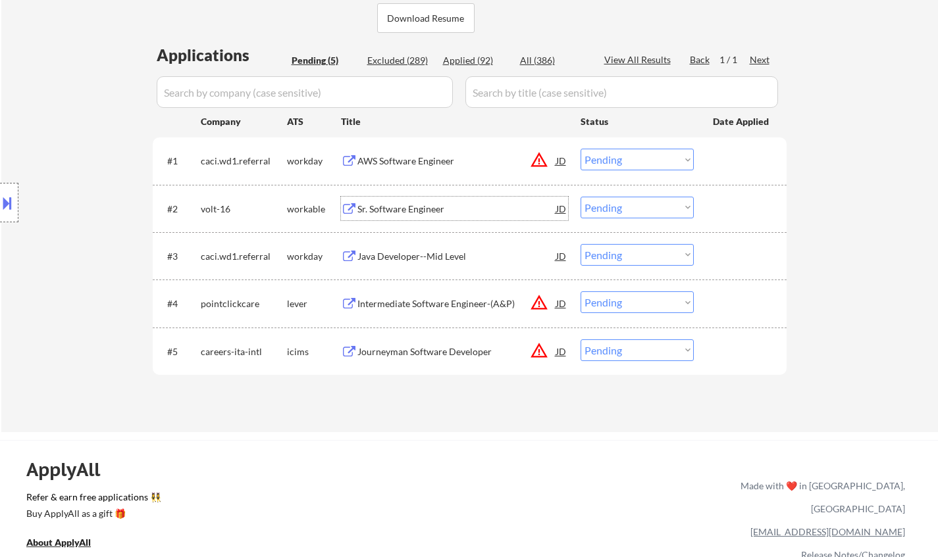
click at [401, 207] on div "Sr. Software Engineer" at bounding box center [456, 209] width 199 height 13
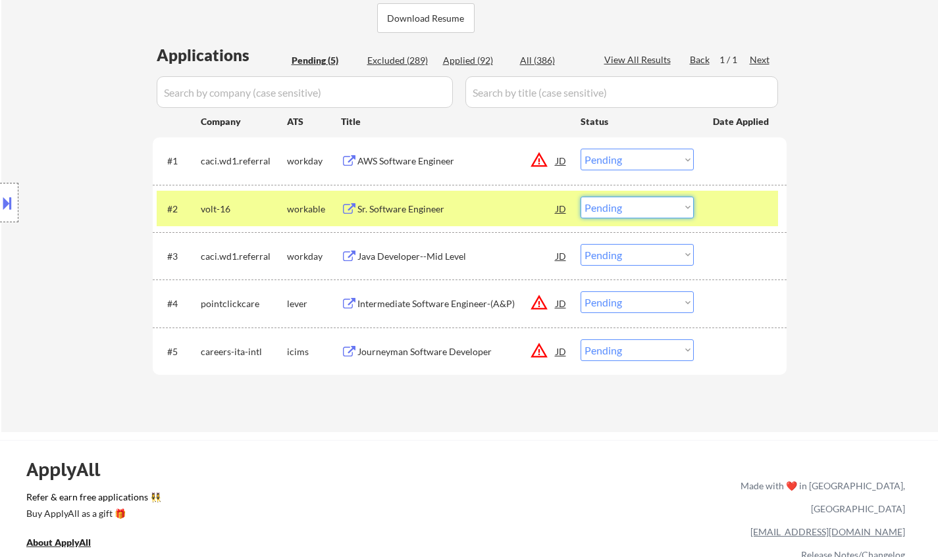
drag, startPoint x: 615, startPoint y: 203, endPoint x: 613, endPoint y: 216, distance: 12.6
click at [615, 203] on select "Choose an option... Pending Applied Excluded (Questions) Excluded (Expired) Exc…" at bounding box center [636, 208] width 113 height 22
click at [580, 197] on select "Choose an option... Pending Applied Excluded (Questions) Excluded (Expired) Exc…" at bounding box center [636, 208] width 113 height 22
select select ""pending""
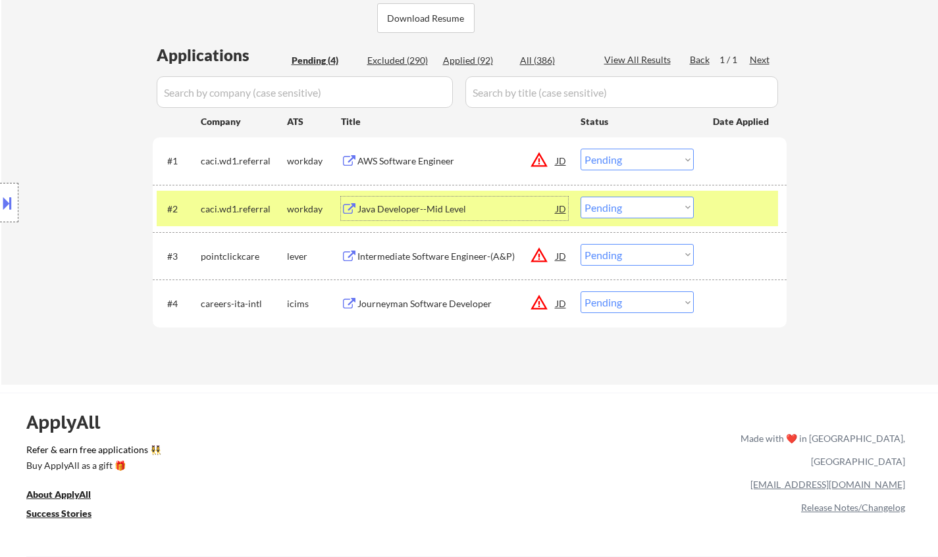
click at [428, 213] on div "Java Developer--Mid Level" at bounding box center [456, 209] width 199 height 13
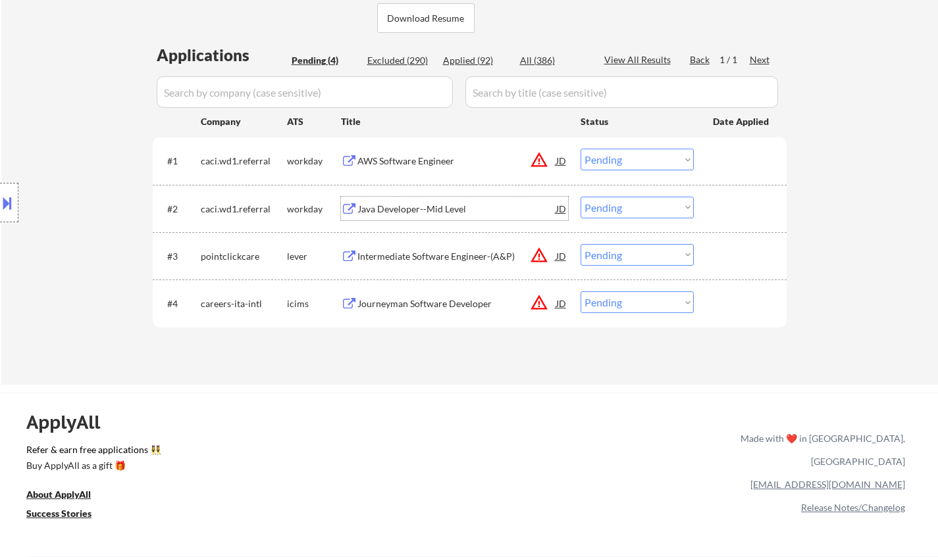
click at [409, 157] on div "AWS Software Engineer" at bounding box center [456, 161] width 199 height 13
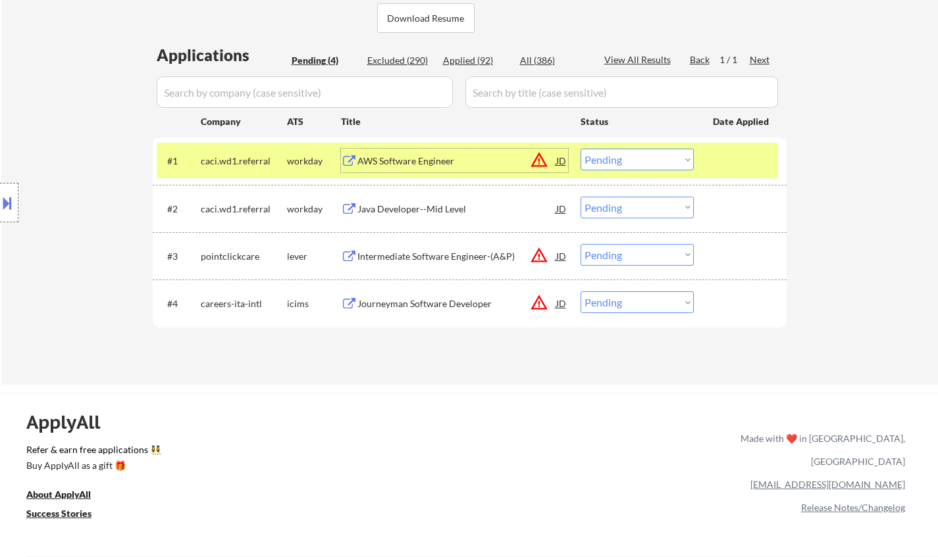
click at [419, 259] on div "Intermediate Software Engineer-(A&P)" at bounding box center [456, 256] width 199 height 13
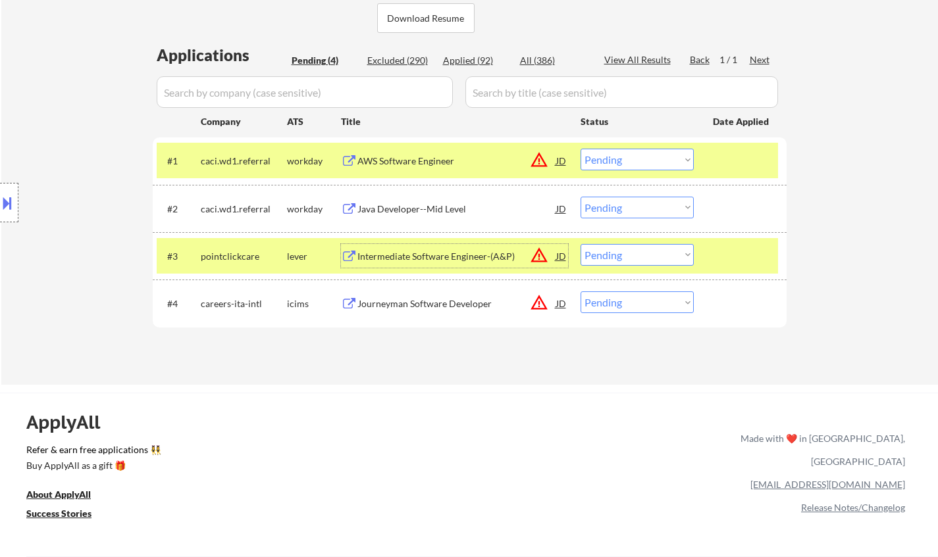
click at [632, 257] on select "Choose an option... Pending Applied Excluded (Questions) Excluded (Expired) Exc…" at bounding box center [636, 255] width 113 height 22
click at [580, 244] on select "Choose an option... Pending Applied Excluded (Questions) Excluded (Expired) Exc…" at bounding box center [636, 255] width 113 height 22
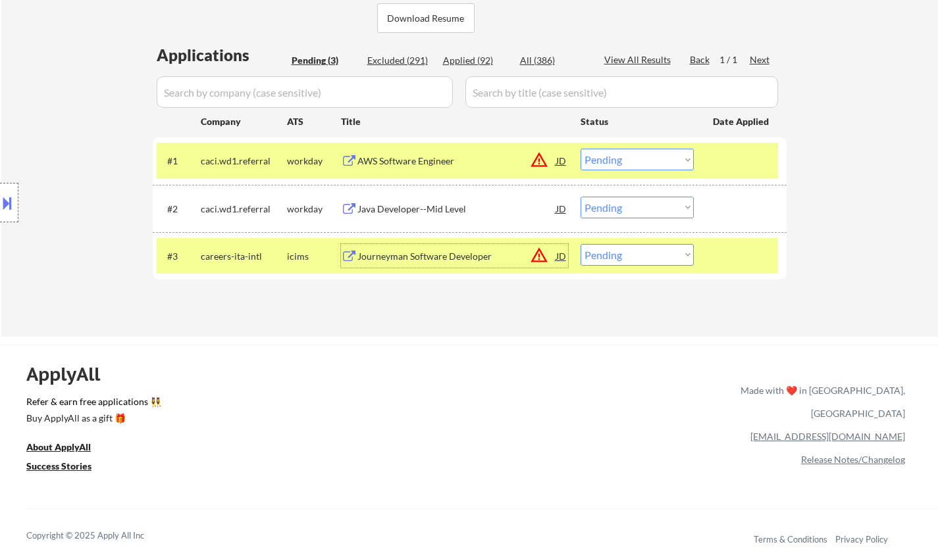
click at [435, 258] on div "Journeyman Software Developer" at bounding box center [456, 256] width 199 height 13
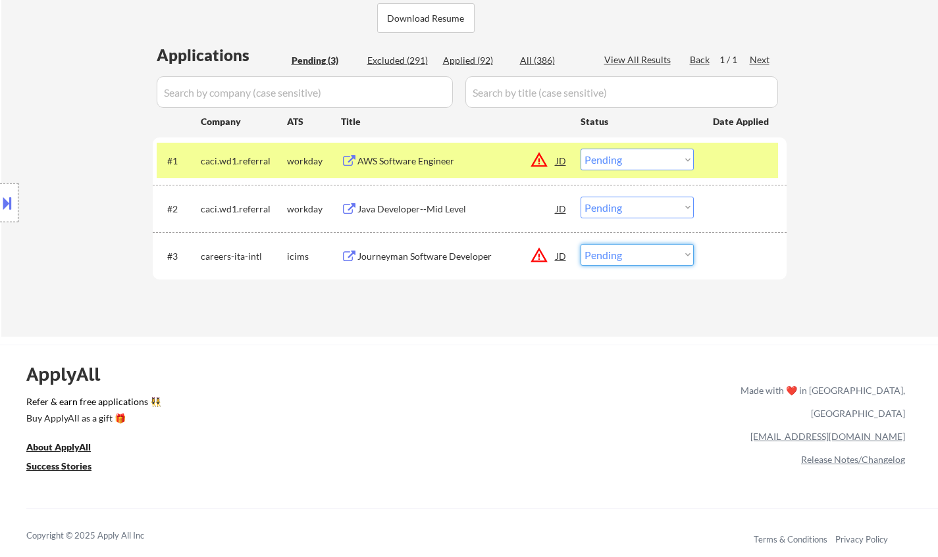
drag, startPoint x: 632, startPoint y: 258, endPoint x: 634, endPoint y: 265, distance: 6.9
click at [632, 259] on select "Choose an option... Pending Applied Excluded (Questions) Excluded (Expired) Exc…" at bounding box center [636, 255] width 113 height 22
select select ""excluded__other_""
click at [580, 244] on select "Choose an option... Pending Applied Excluded (Questions) Excluded (Expired) Exc…" at bounding box center [636, 255] width 113 height 22
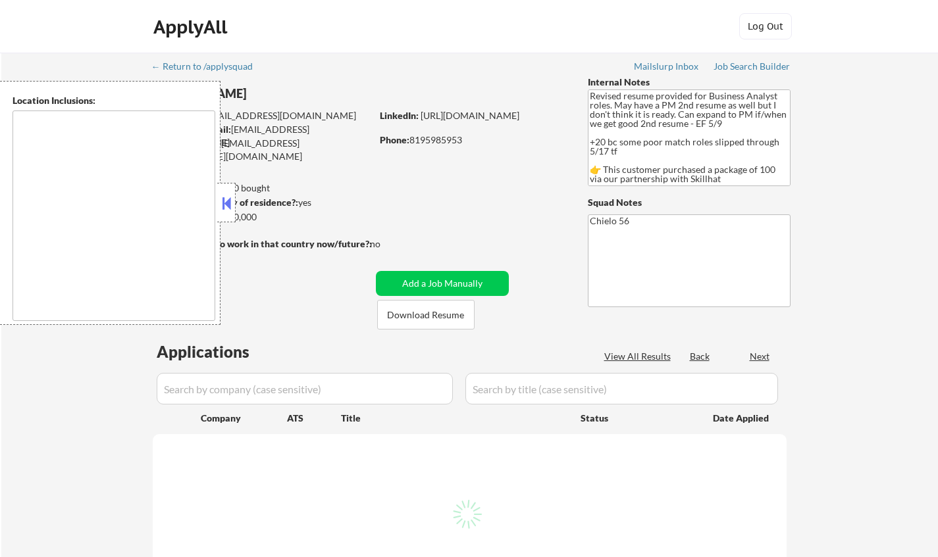
type textarea "Ottawa, ON Gatineau, QC Nepean, ON Kanata, ON Orleans, ON Gloucester, ON Stitts…"
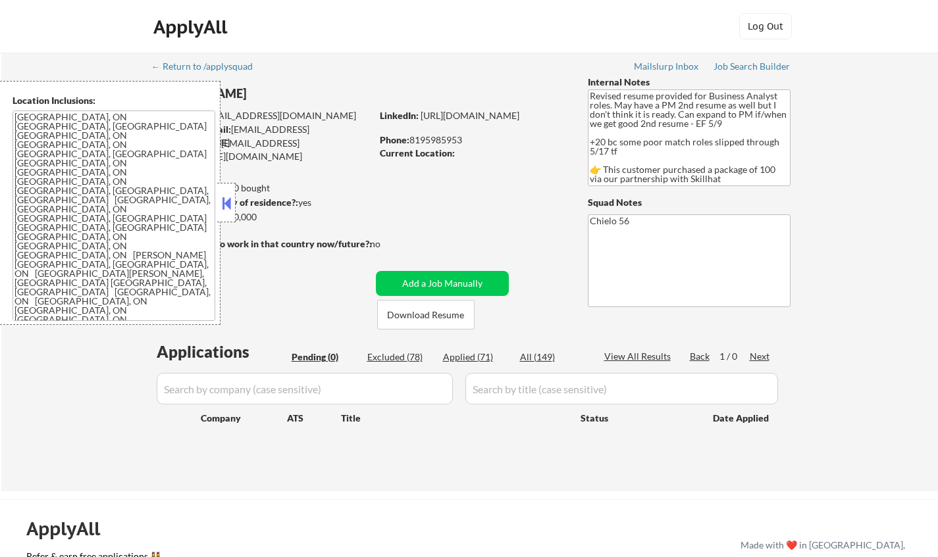
drag, startPoint x: 228, startPoint y: 207, endPoint x: 332, endPoint y: 260, distance: 116.6
click at [230, 207] on button at bounding box center [226, 203] width 14 height 20
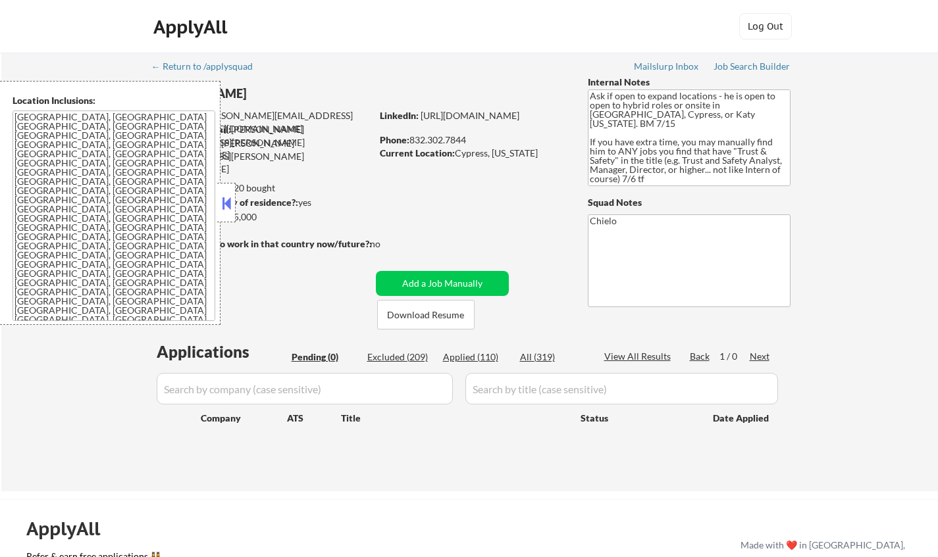
click at [232, 196] on button at bounding box center [226, 203] width 14 height 20
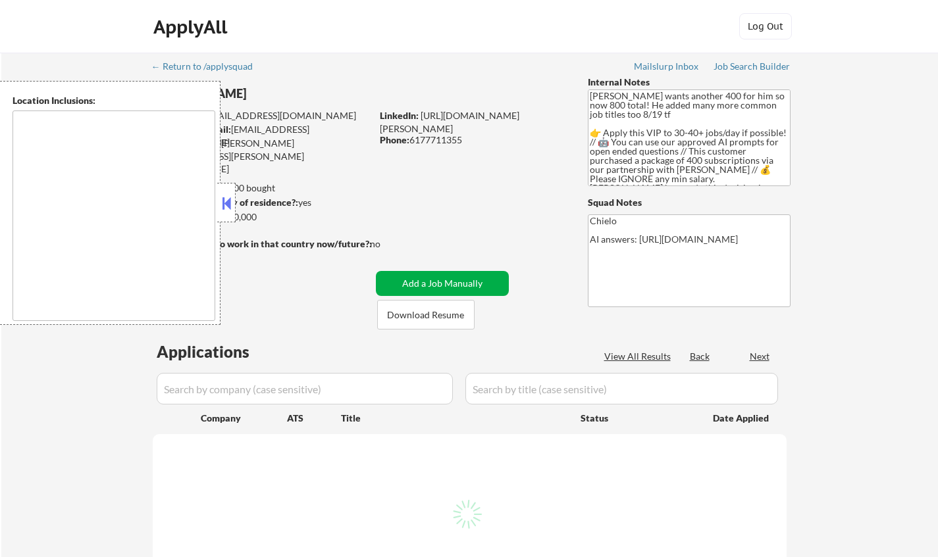
select select ""pending""
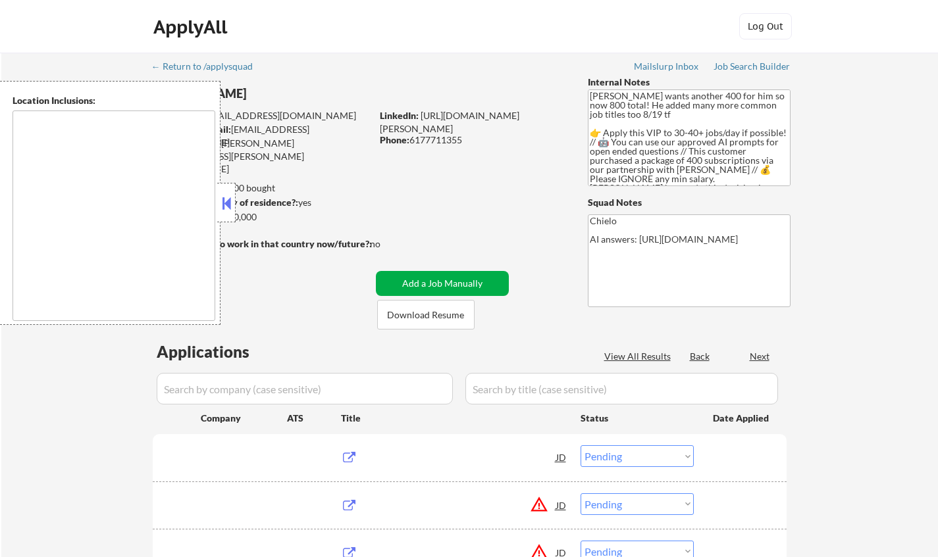
type textarea "[GEOGRAPHIC_DATA], [GEOGRAPHIC_DATA] [GEOGRAPHIC_DATA], [GEOGRAPHIC_DATA] [GEOG…"
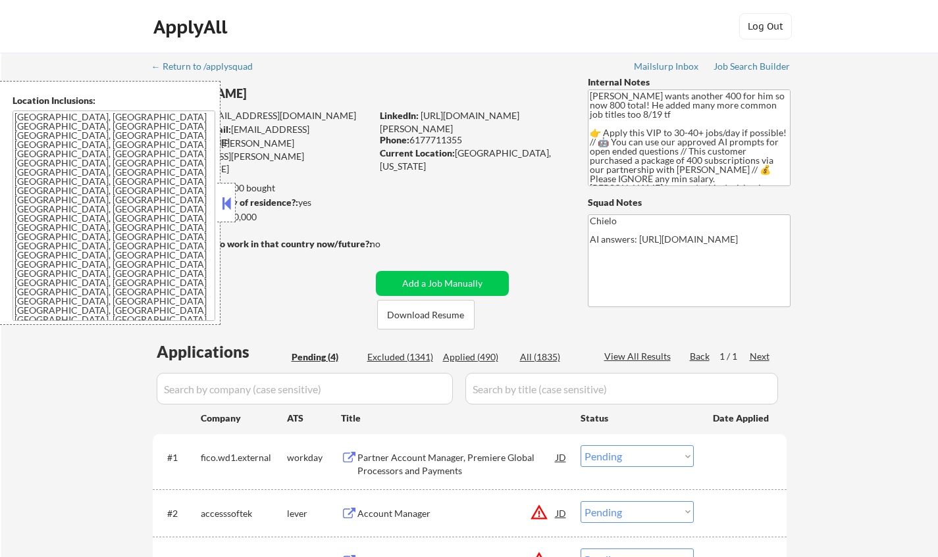
scroll to position [329, 0]
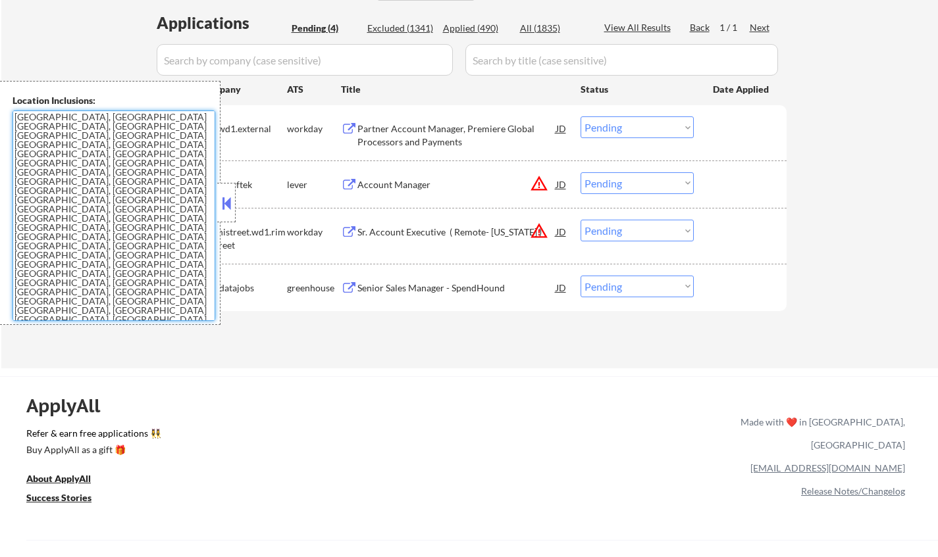
click at [213, 198] on textarea "[GEOGRAPHIC_DATA], [GEOGRAPHIC_DATA] [GEOGRAPHIC_DATA], [GEOGRAPHIC_DATA] [GEOG…" at bounding box center [114, 216] width 203 height 211
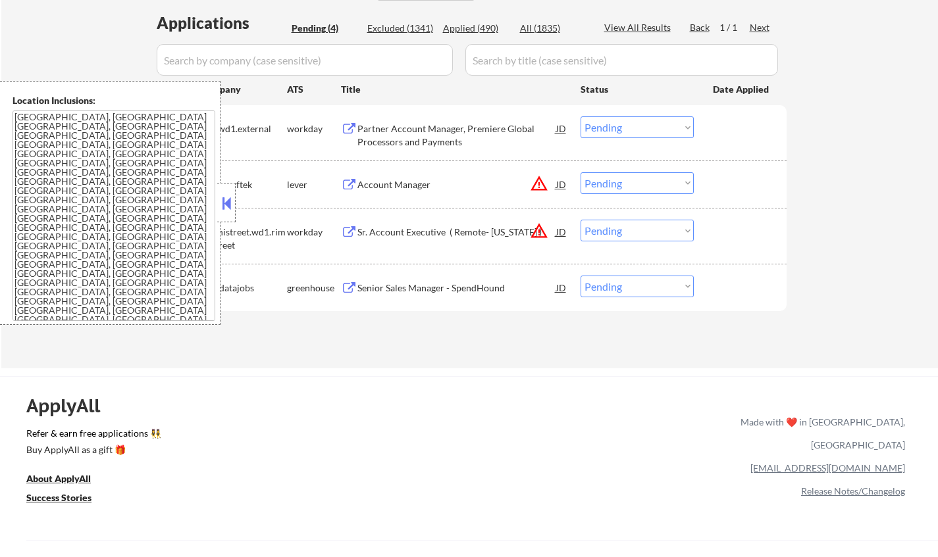
click at [229, 198] on button at bounding box center [226, 203] width 14 height 20
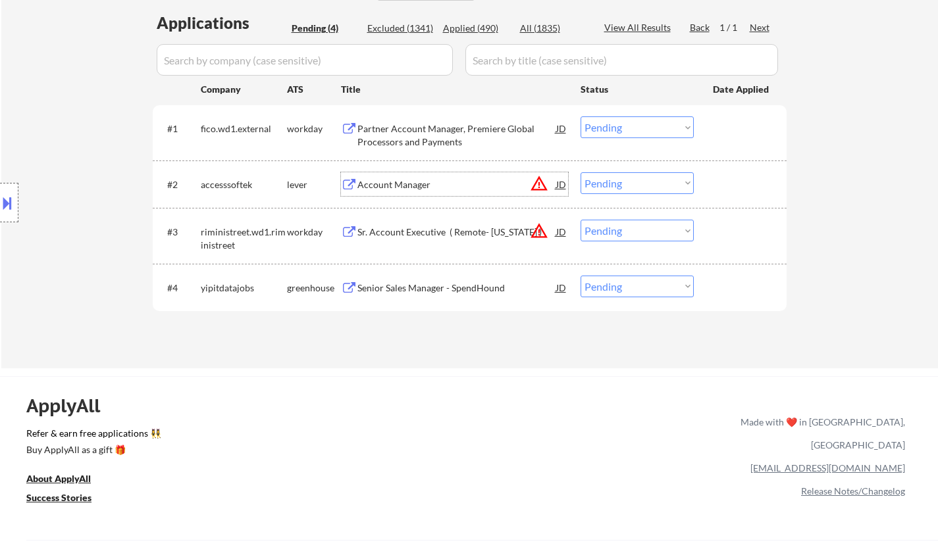
click at [369, 181] on div "Account Manager" at bounding box center [456, 184] width 199 height 13
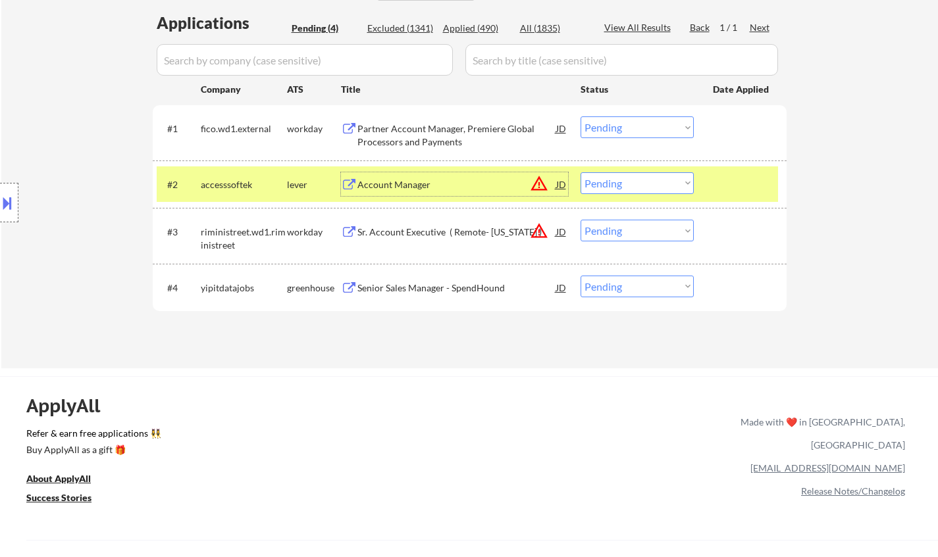
click at [561, 184] on div "JD" at bounding box center [561, 184] width 13 height 24
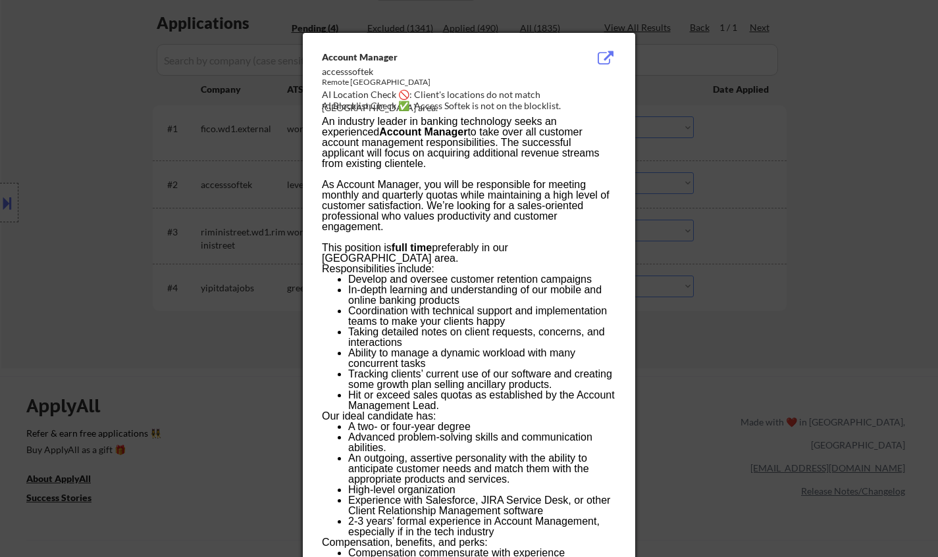
click at [796, 334] on div at bounding box center [469, 278] width 938 height 557
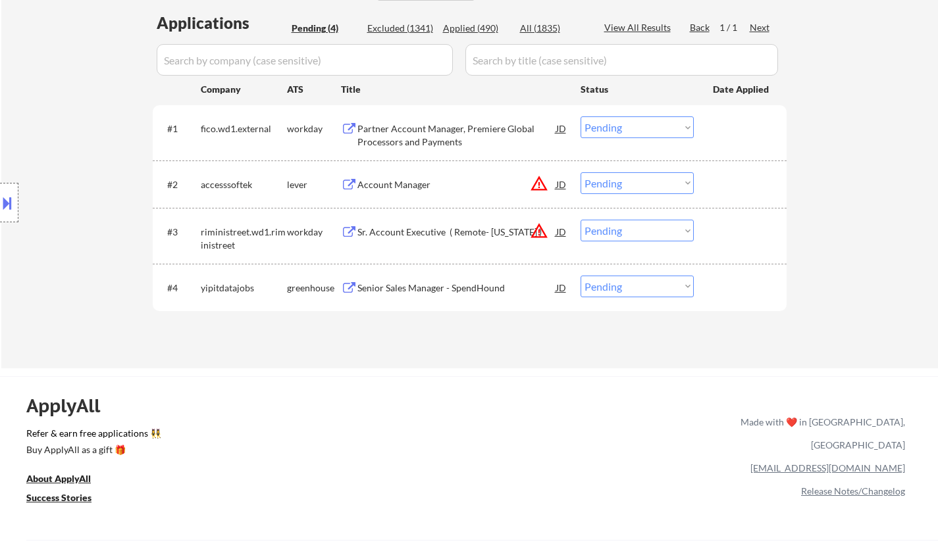
click at [558, 181] on div "JD" at bounding box center [561, 184] width 13 height 24
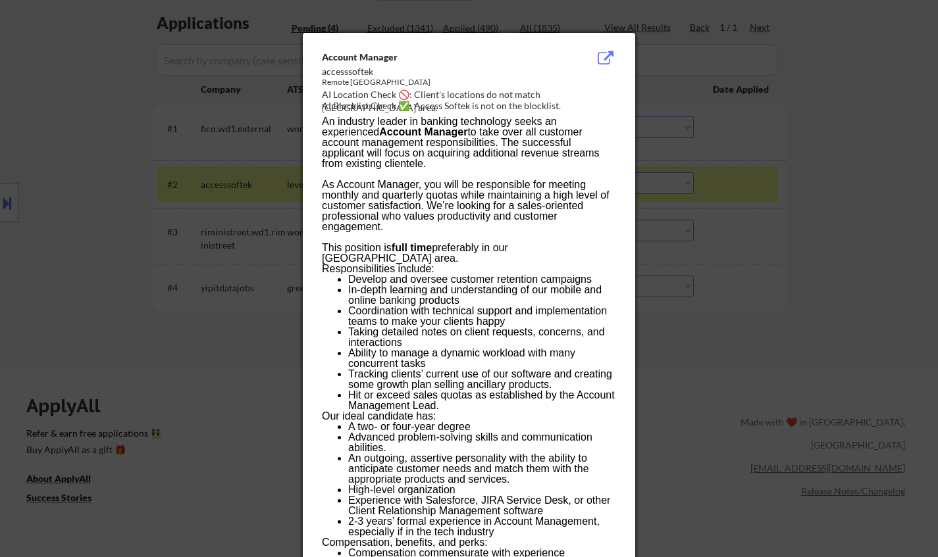
click at [712, 207] on div at bounding box center [469, 278] width 938 height 557
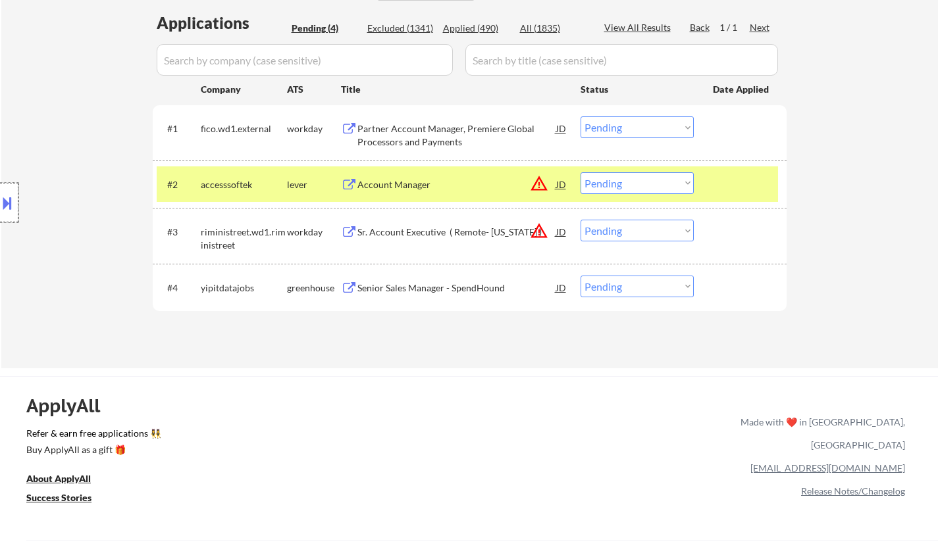
click at [3, 193] on div at bounding box center [9, 202] width 18 height 39
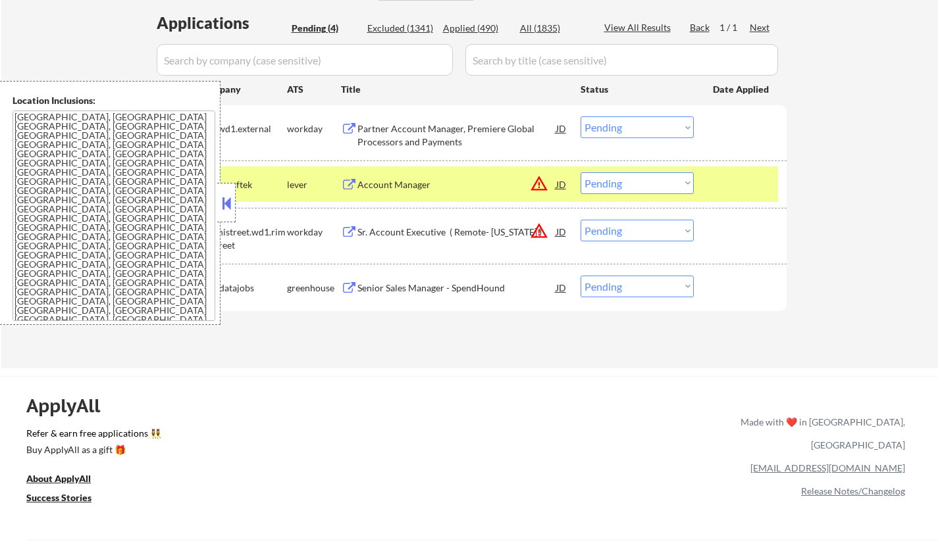
drag, startPoint x: 233, startPoint y: 204, endPoint x: 240, endPoint y: 167, distance: 37.6
click at [232, 204] on button at bounding box center [226, 203] width 14 height 20
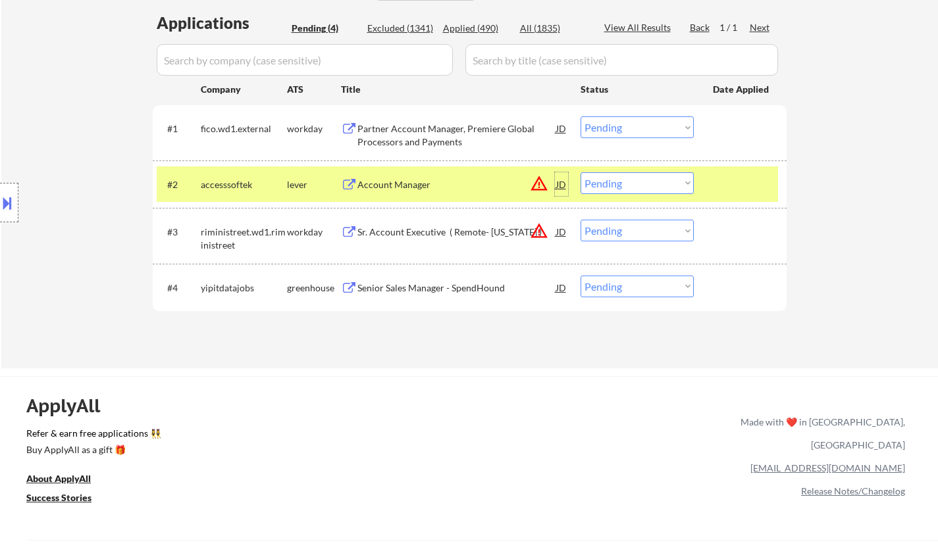
click at [563, 188] on div "JD" at bounding box center [561, 184] width 13 height 24
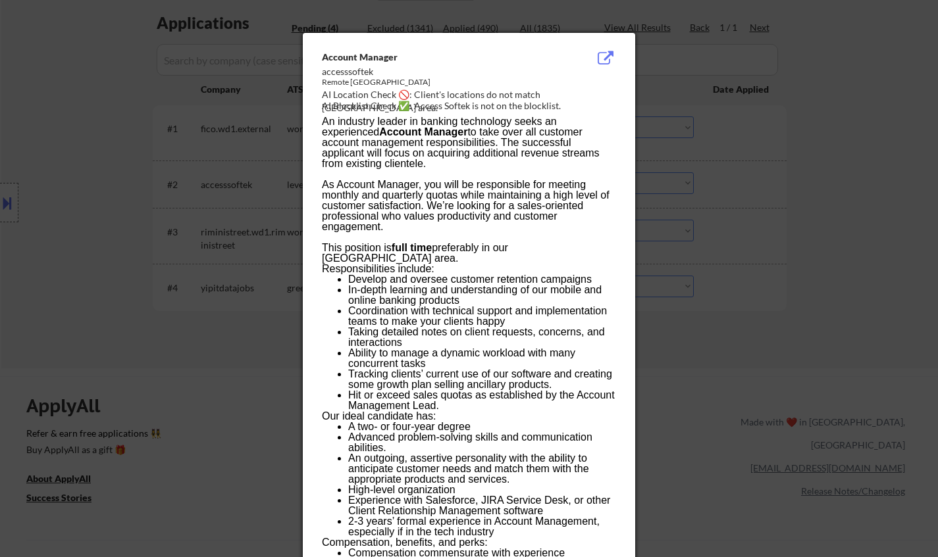
click at [767, 206] on div at bounding box center [469, 278] width 938 height 557
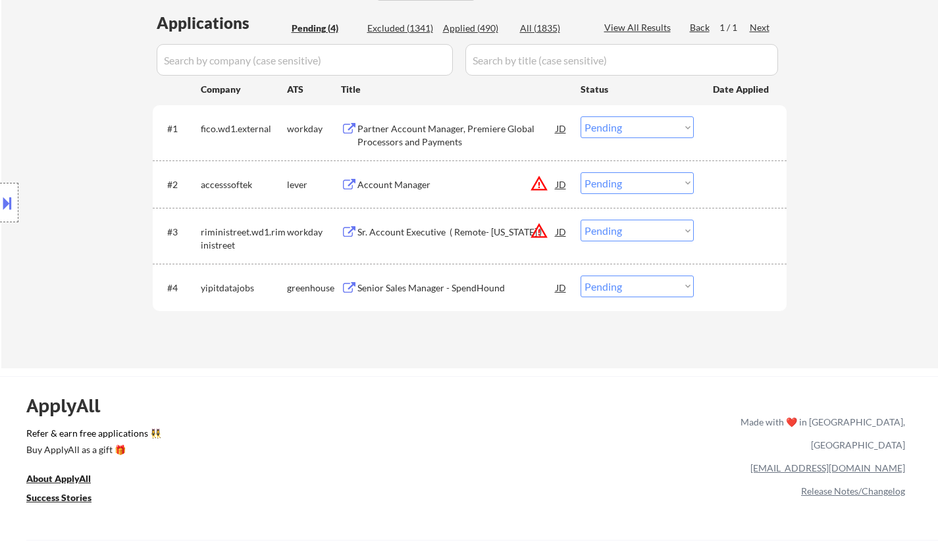
click at [641, 176] on select "Choose an option... Pending Applied Excluded (Questions) Excluded (Expired) Exc…" at bounding box center [636, 183] width 113 height 22
click at [580, 172] on select "Choose an option... Pending Applied Excluded (Questions) Excluded (Expired) Exc…" at bounding box center [636, 183] width 113 height 22
click at [421, 132] on div "Partner Account Manager, Premiere Global Processors and Payments" at bounding box center [456, 135] width 199 height 26
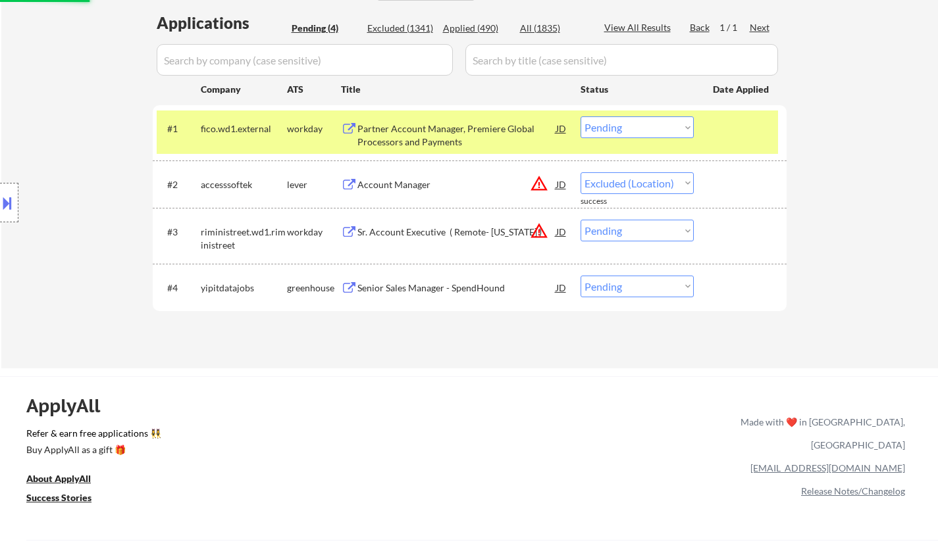
select select ""pending""
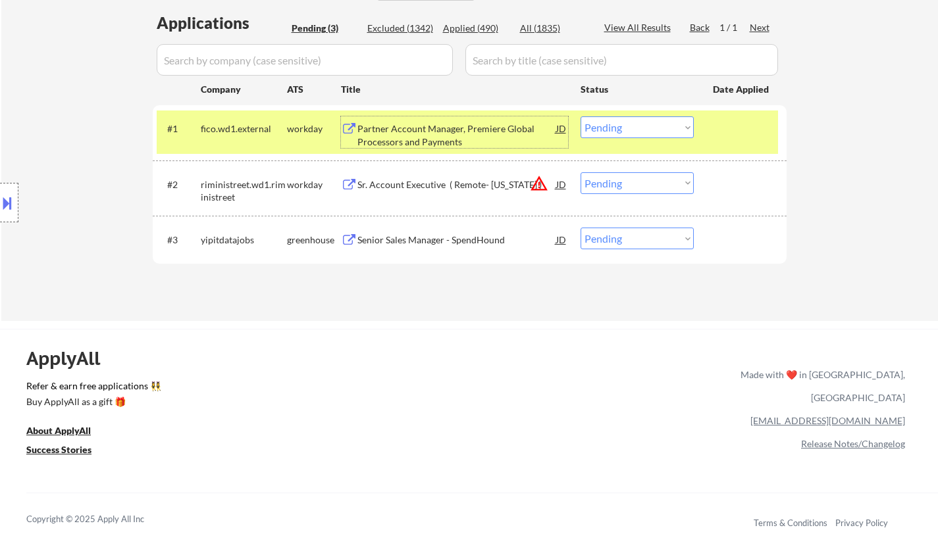
click at [662, 115] on div "#1 fico.wd1.external workday Partner Account Manager, Premiere Global Processor…" at bounding box center [467, 132] width 621 height 43
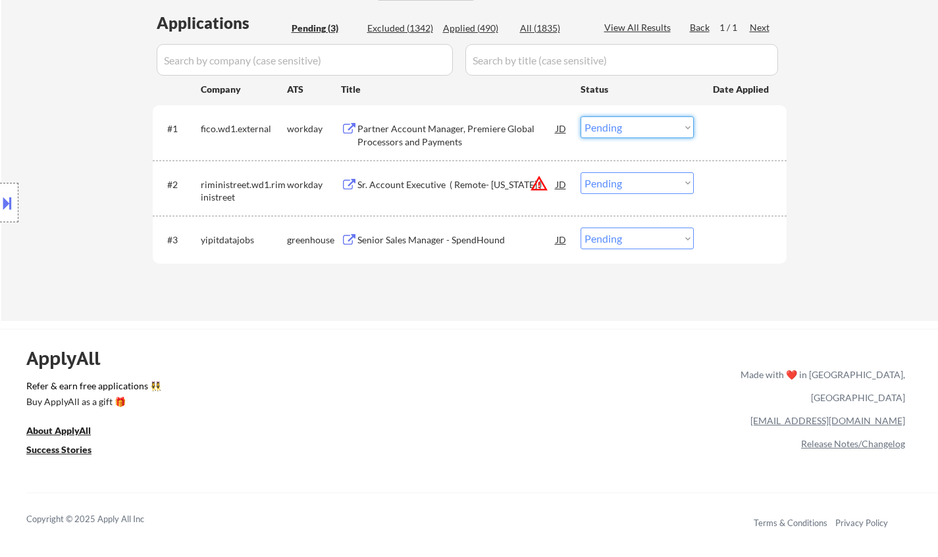
click at [666, 130] on select "Choose an option... Pending Applied Excluded (Questions) Excluded (Expired) Exc…" at bounding box center [636, 127] width 113 height 22
click at [580, 116] on select "Choose an option... Pending Applied Excluded (Questions) Excluded (Expired) Exc…" at bounding box center [636, 127] width 113 height 22
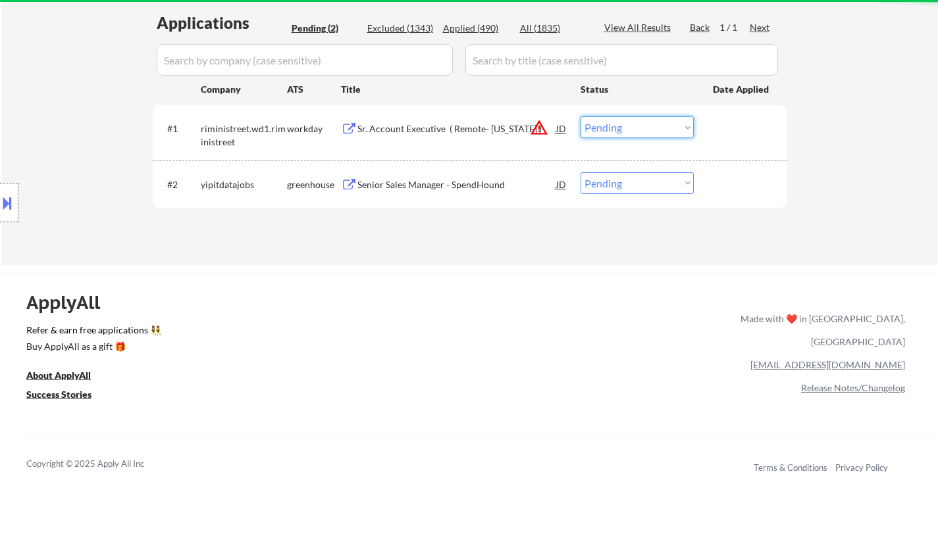
drag, startPoint x: 621, startPoint y: 122, endPoint x: 630, endPoint y: 136, distance: 17.5
click at [623, 126] on select "Choose an option... Pending Applied Excluded (Questions) Excluded (Expired) Exc…" at bounding box center [636, 127] width 113 height 22
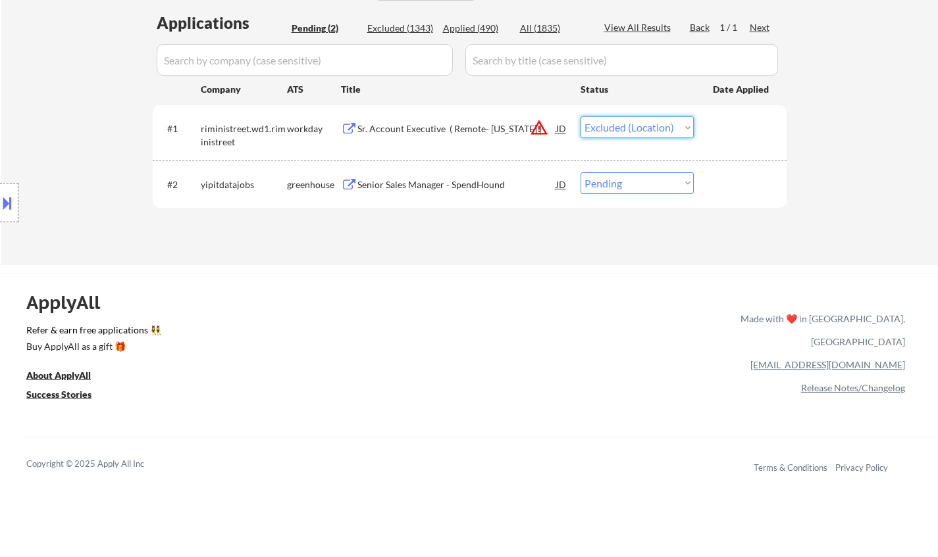
click at [580, 116] on select "Choose an option... Pending Applied Excluded (Questions) Excluded (Expired) Exc…" at bounding box center [636, 127] width 113 height 22
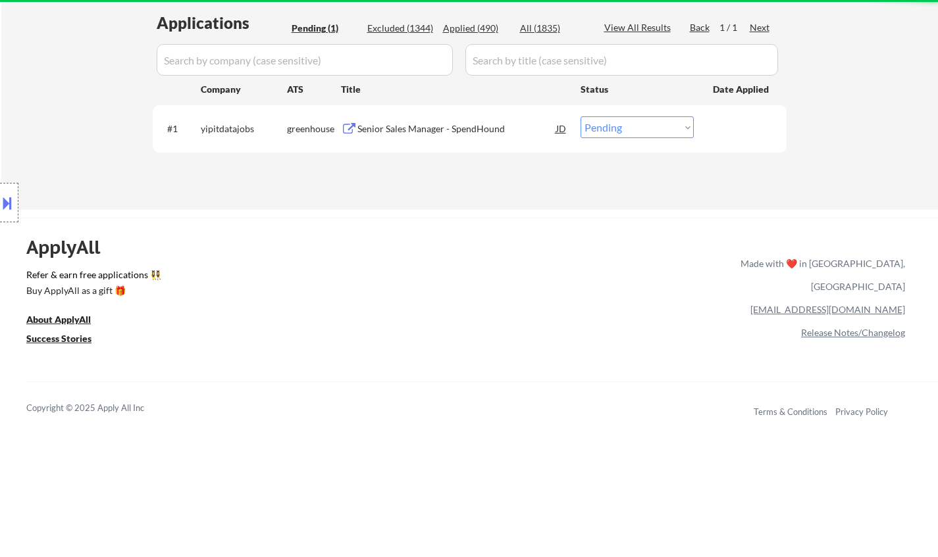
click at [438, 126] on div "Senior Sales Manager - SpendHound" at bounding box center [456, 128] width 199 height 13
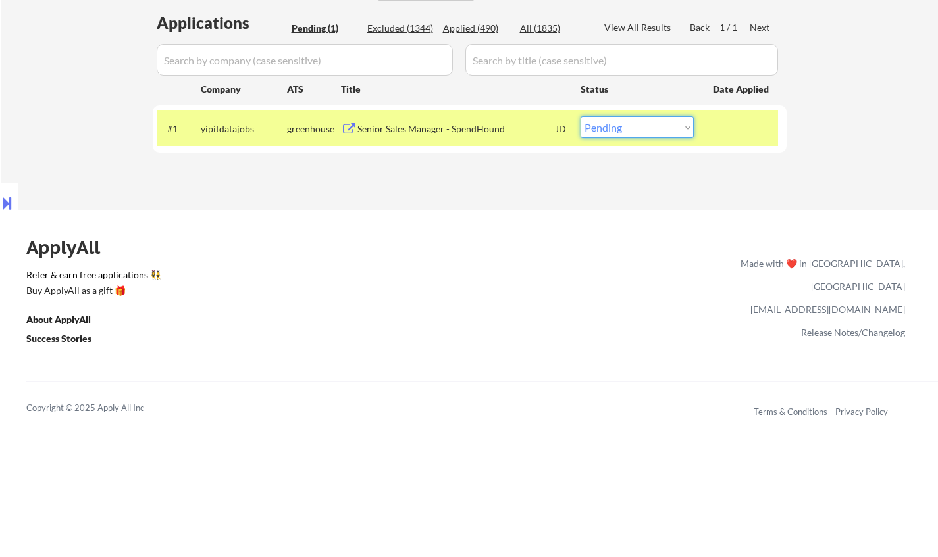
drag, startPoint x: 632, startPoint y: 128, endPoint x: 637, endPoint y: 138, distance: 10.6
click at [632, 130] on select "Choose an option... Pending Applied Excluded (Questions) Excluded (Expired) Exc…" at bounding box center [636, 127] width 113 height 22
select select ""excluded__bad_match_""
click at [580, 116] on select "Choose an option... Pending Applied Excluded (Questions) Excluded (Expired) Exc…" at bounding box center [636, 127] width 113 height 22
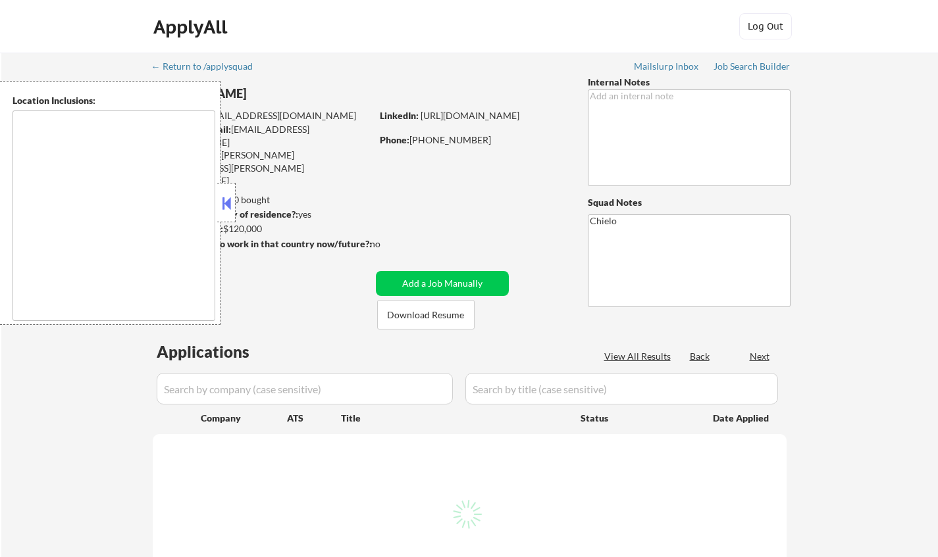
type textarea "[GEOGRAPHIC_DATA], [GEOGRAPHIC_DATA] [GEOGRAPHIC_DATA], [GEOGRAPHIC_DATA] [GEOG…"
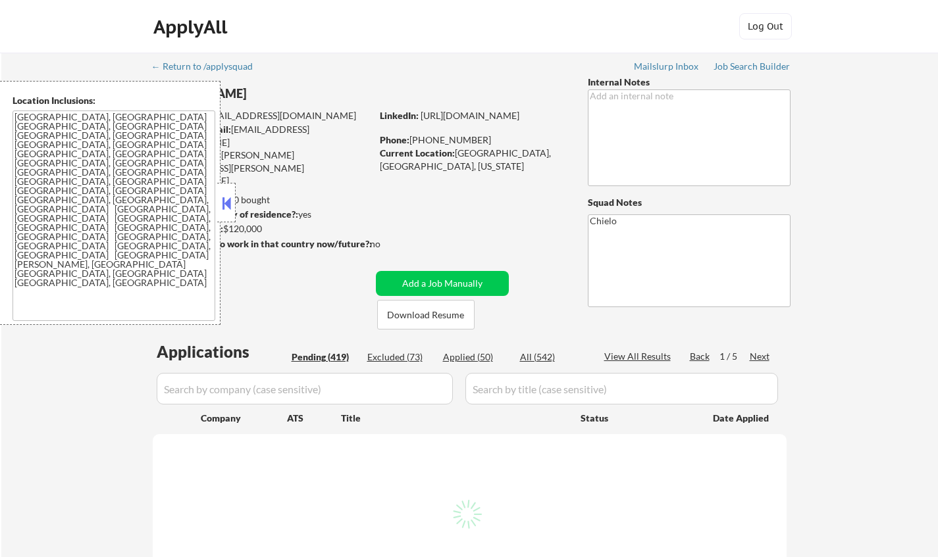
click at [231, 202] on button at bounding box center [226, 203] width 14 height 20
select select ""pending""
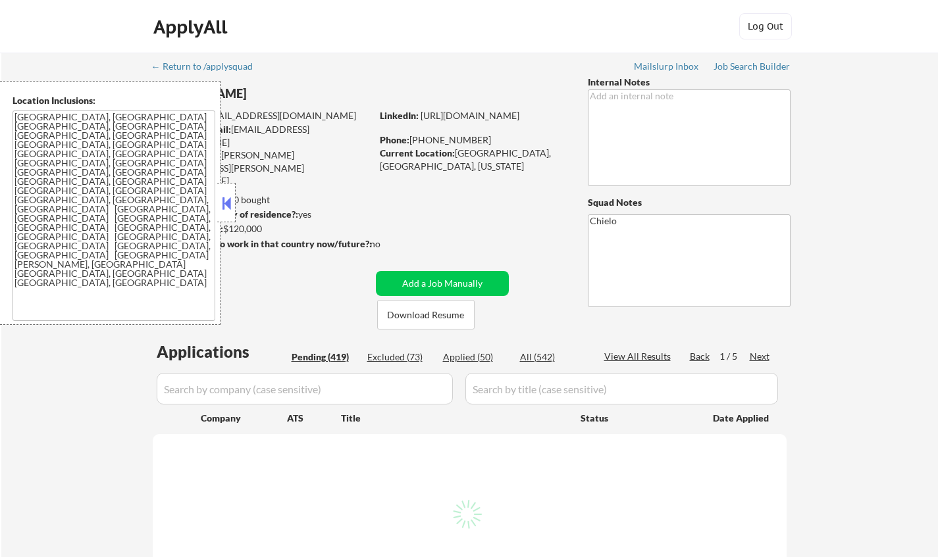
select select ""pending""
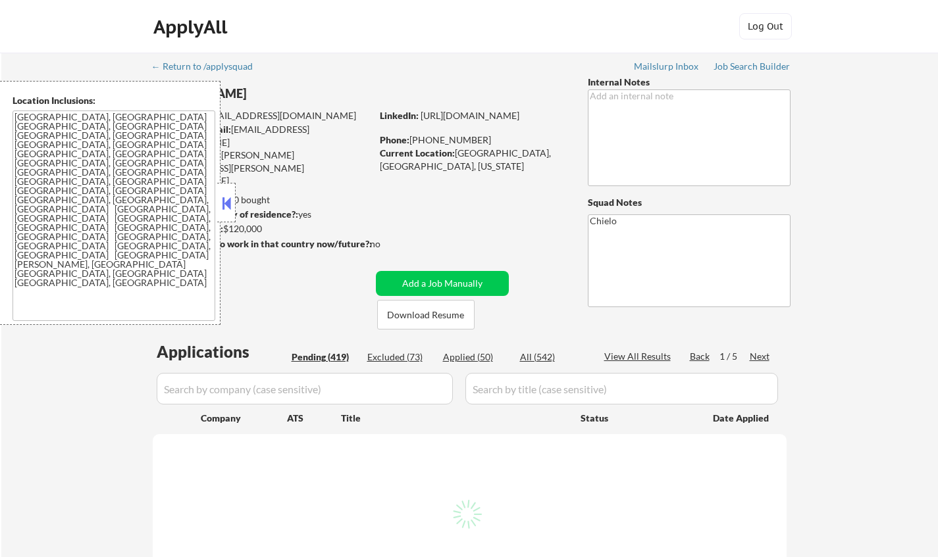
select select ""pending""
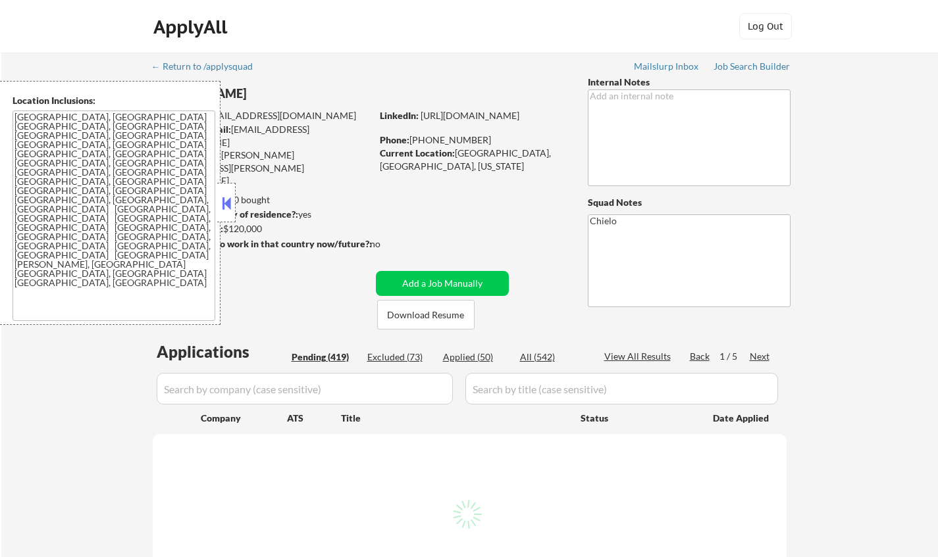
select select ""pending""
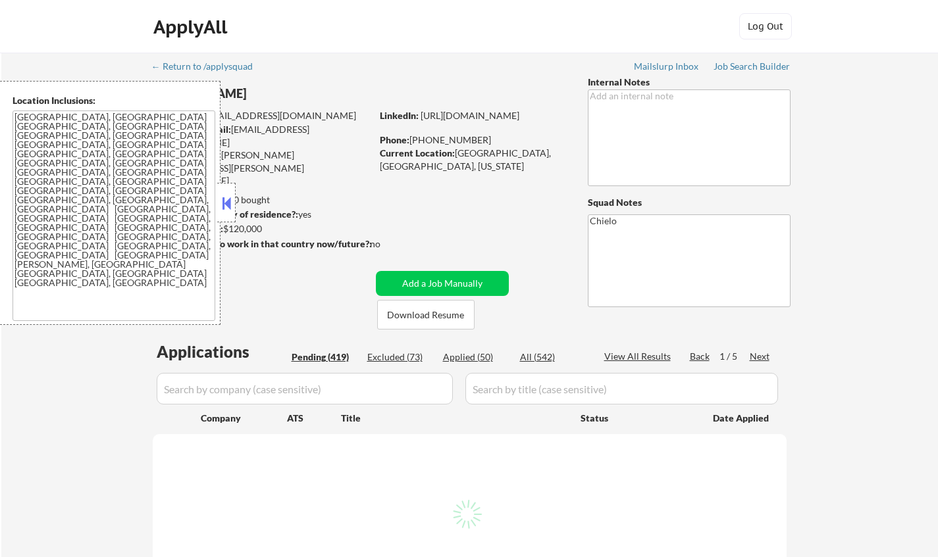
select select ""pending""
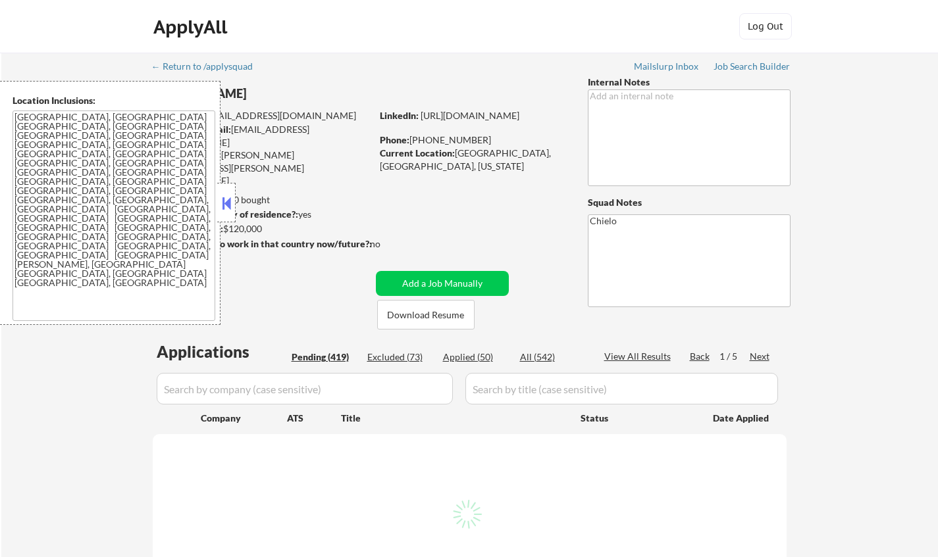
select select ""pending""
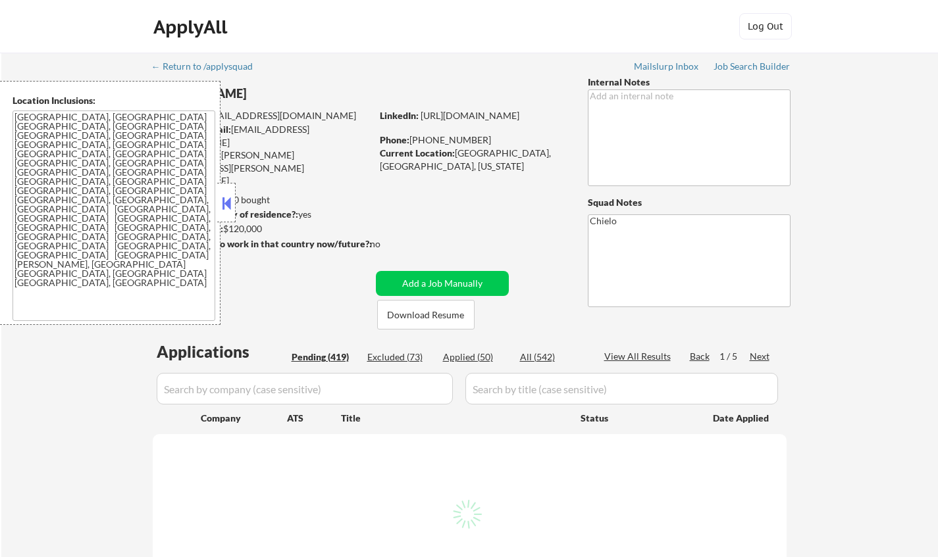
select select ""pending""
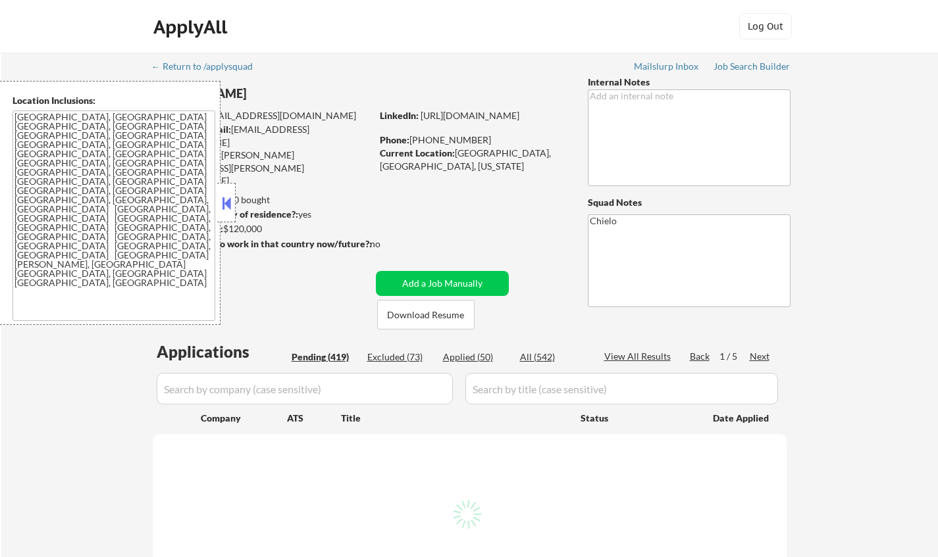
select select ""pending""
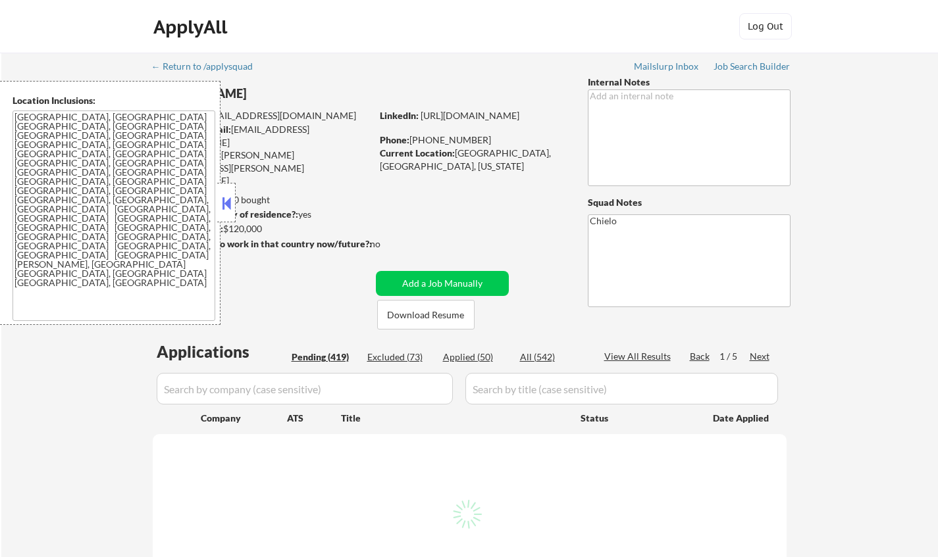
select select ""pending""
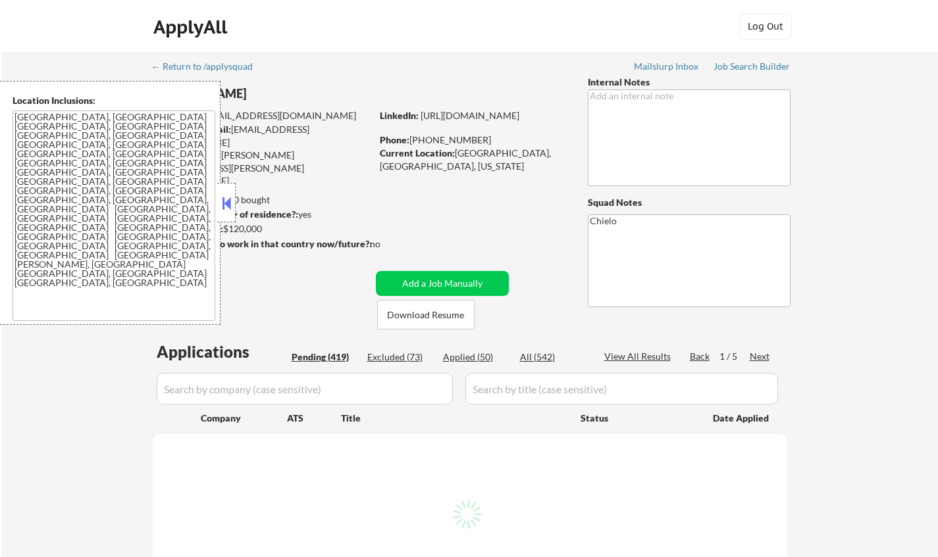
select select ""pending""
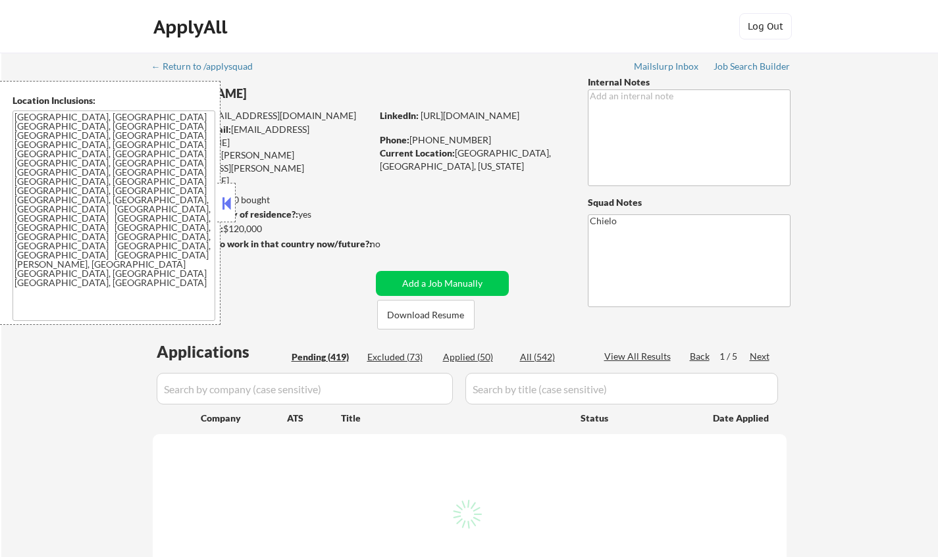
select select ""pending""
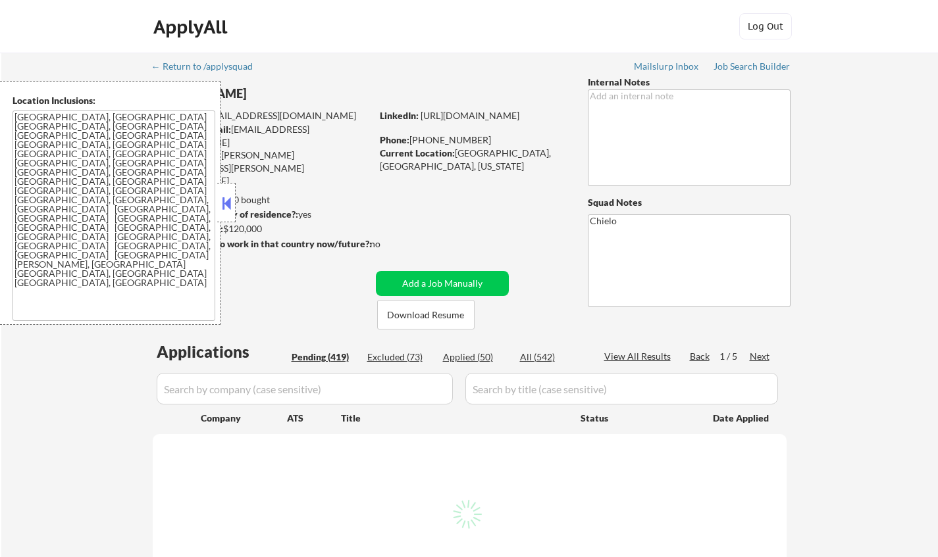
select select ""pending""
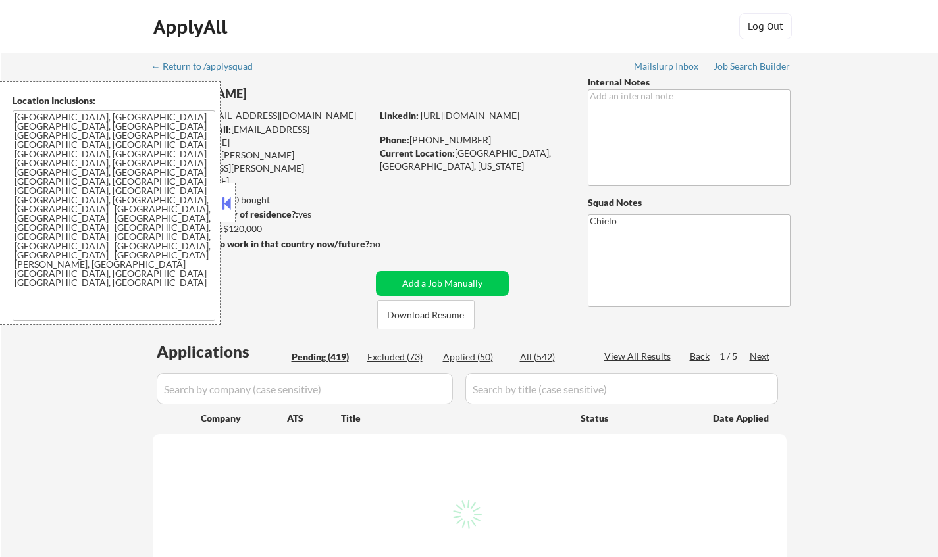
select select ""pending""
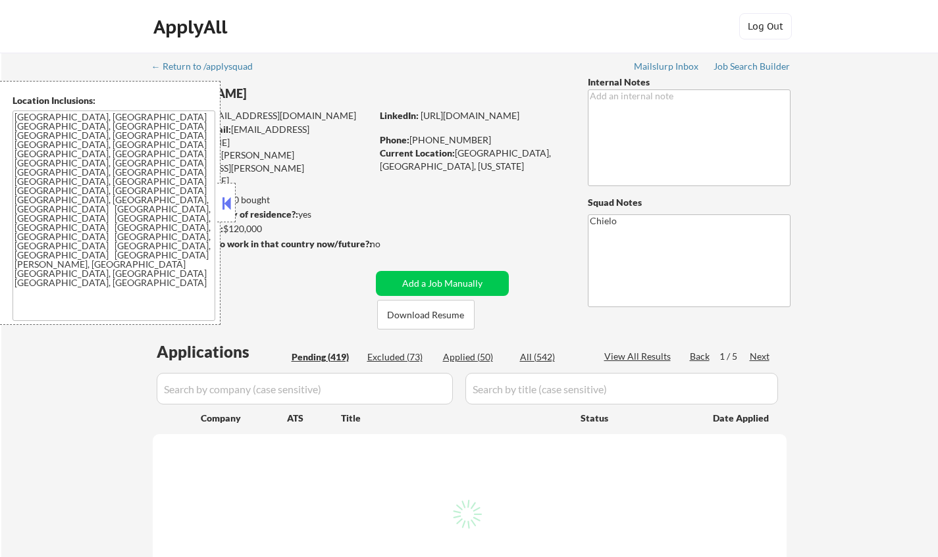
select select ""pending""
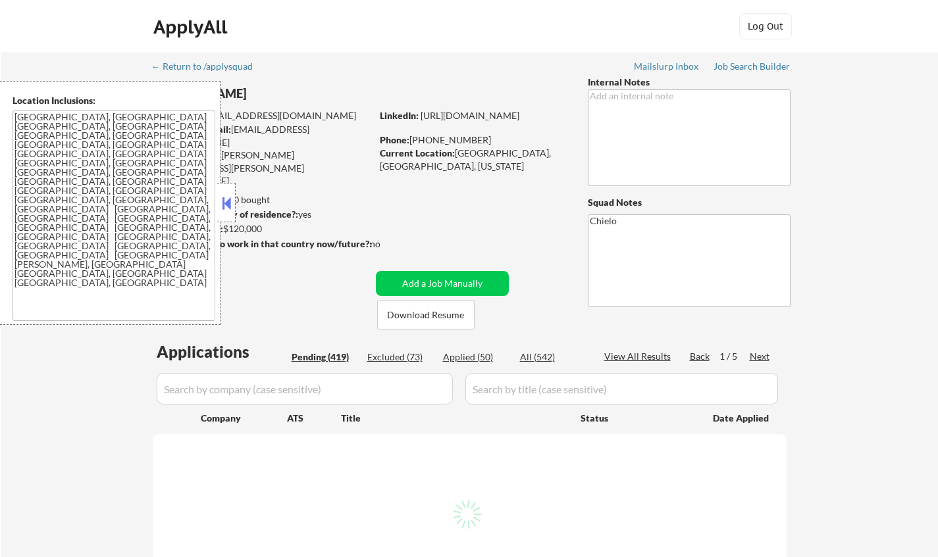
select select ""pending""
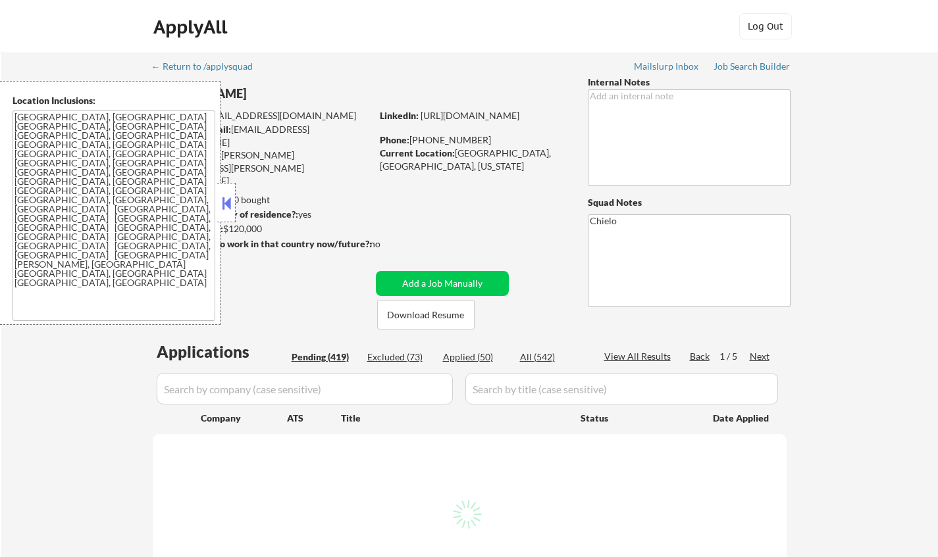
select select ""pending""
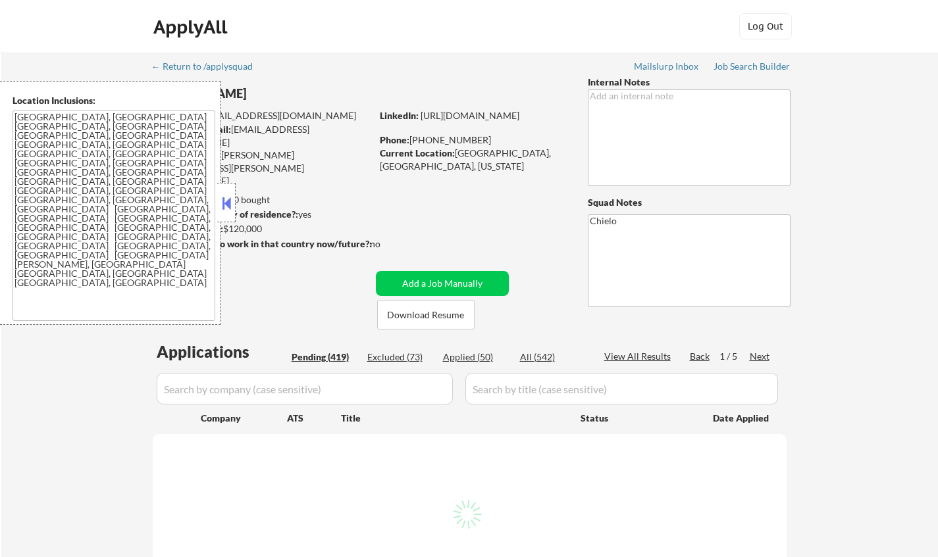
select select ""pending""
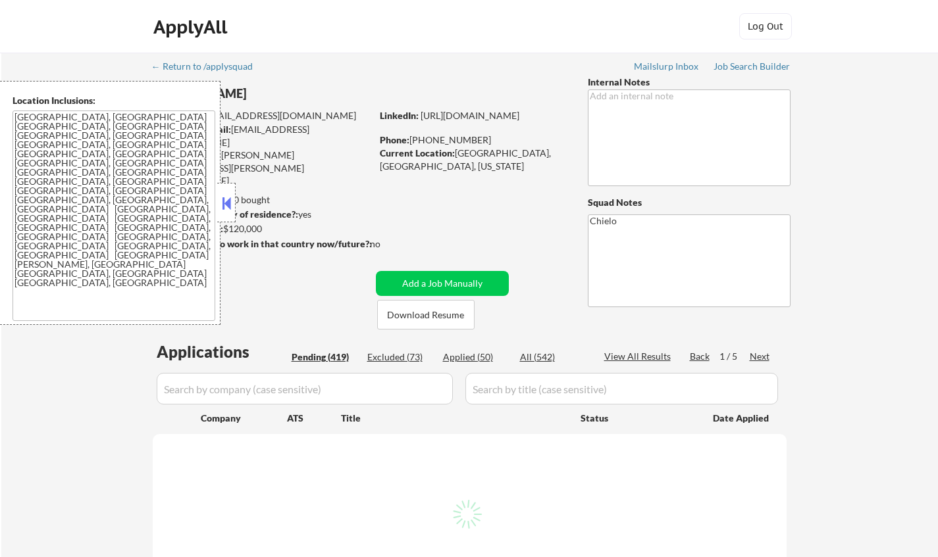
select select ""pending""
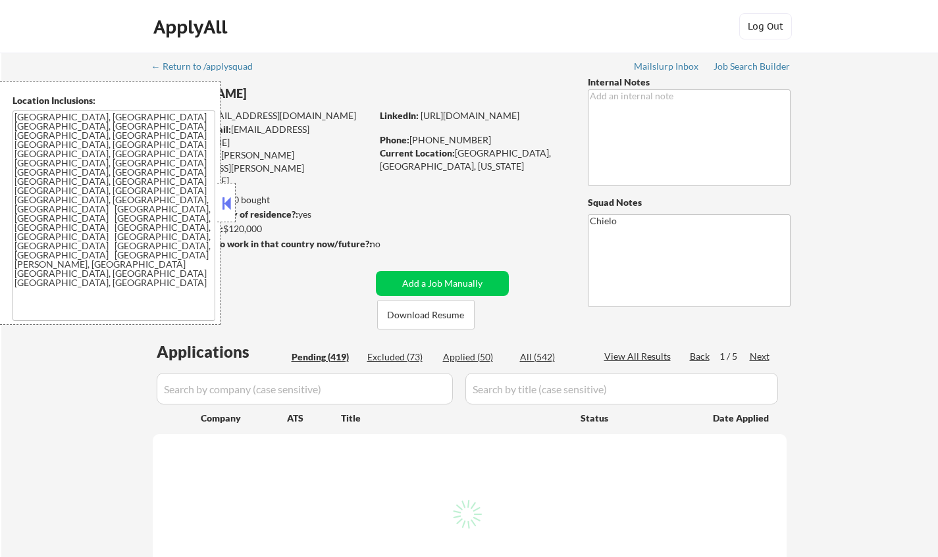
select select ""pending""
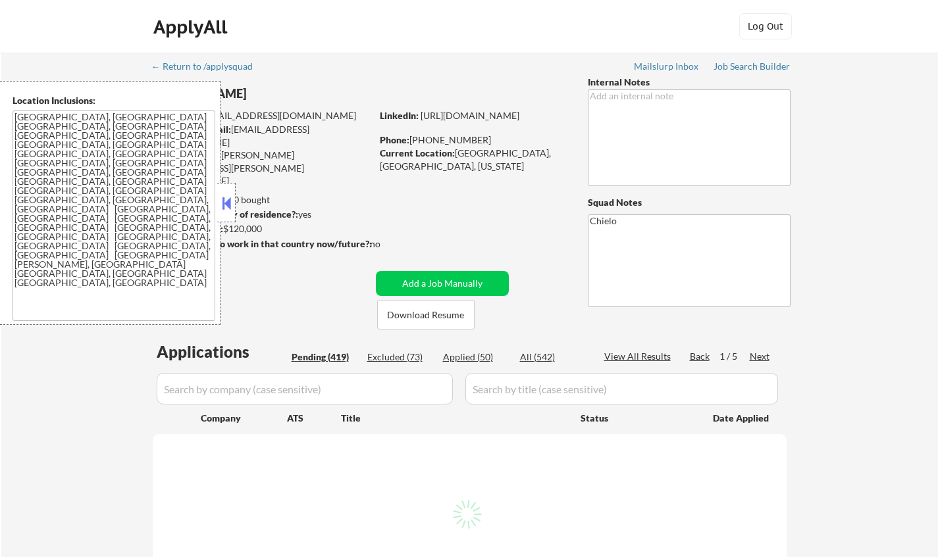
select select ""pending""
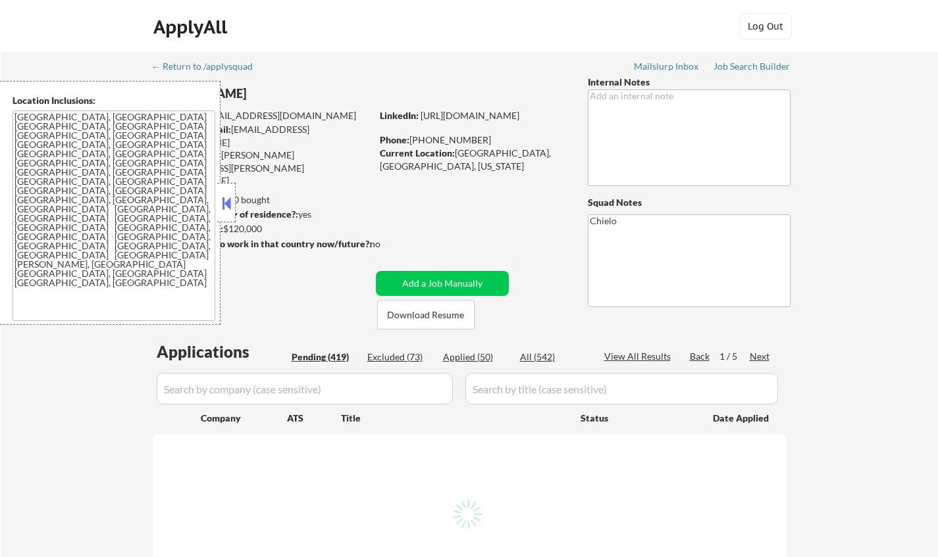
select select ""pending""
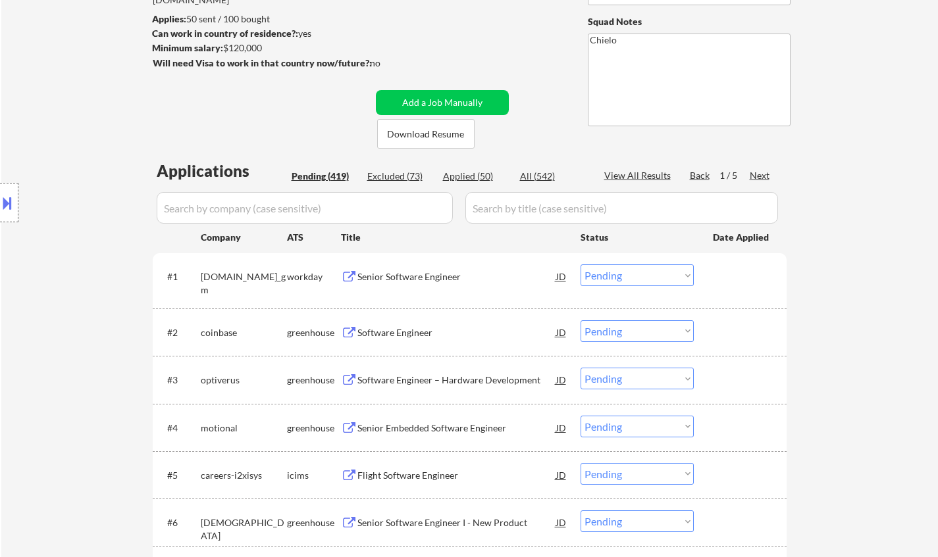
scroll to position [197, 0]
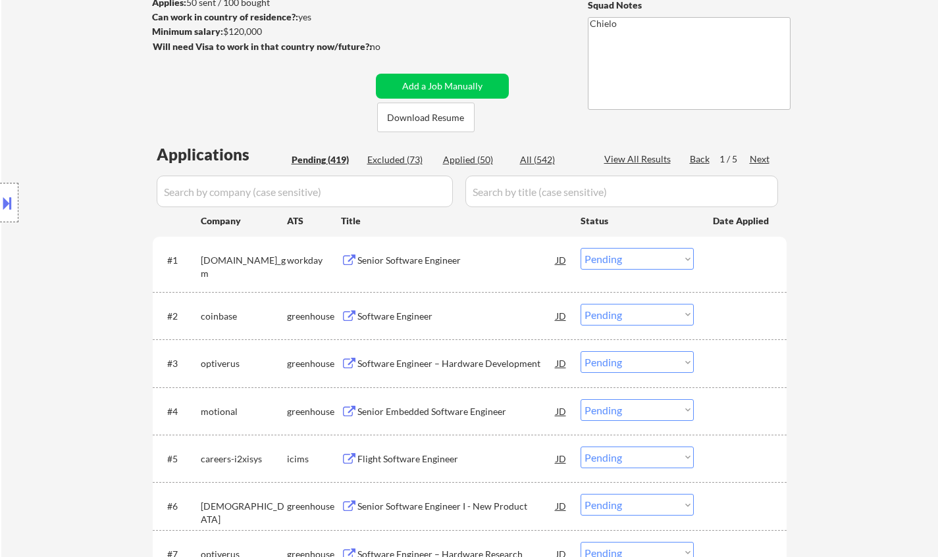
click at [756, 155] on div "Next" at bounding box center [760, 159] width 21 height 13
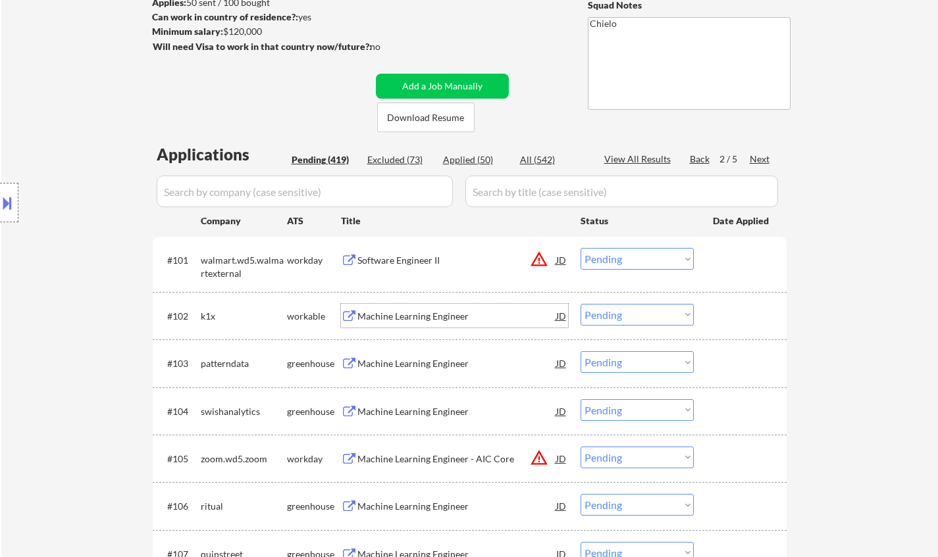
click at [421, 320] on div "Machine Learning Engineer" at bounding box center [456, 316] width 199 height 13
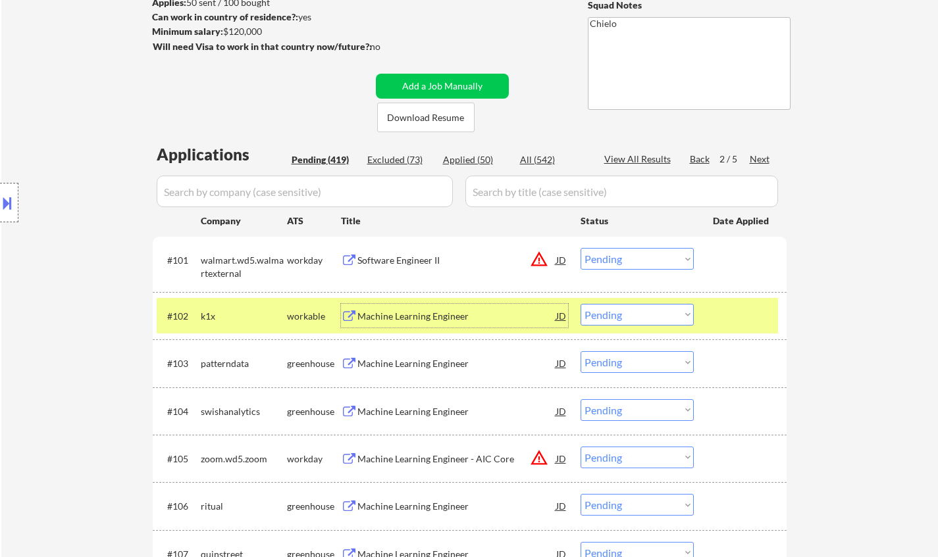
click at [1, 207] on button at bounding box center [7, 203] width 14 height 22
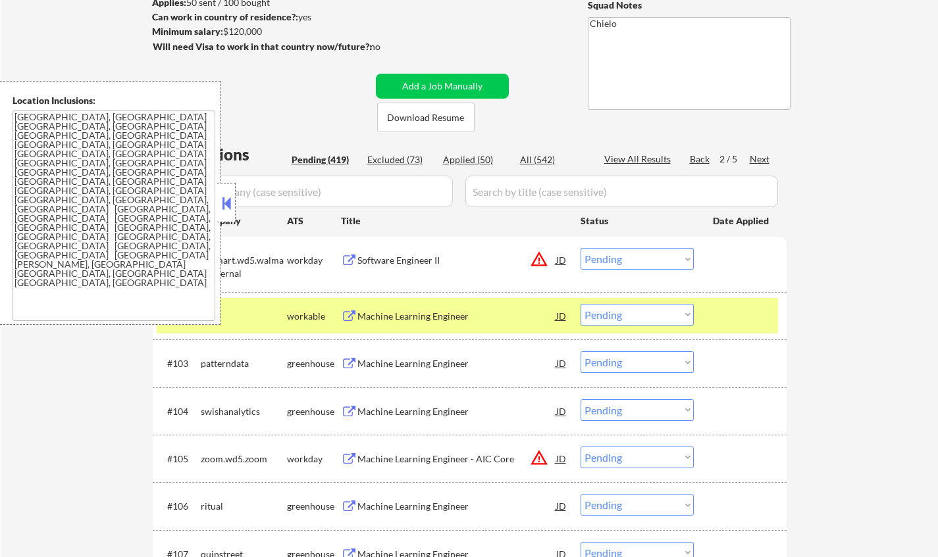
click at [226, 209] on button at bounding box center [226, 203] width 14 height 20
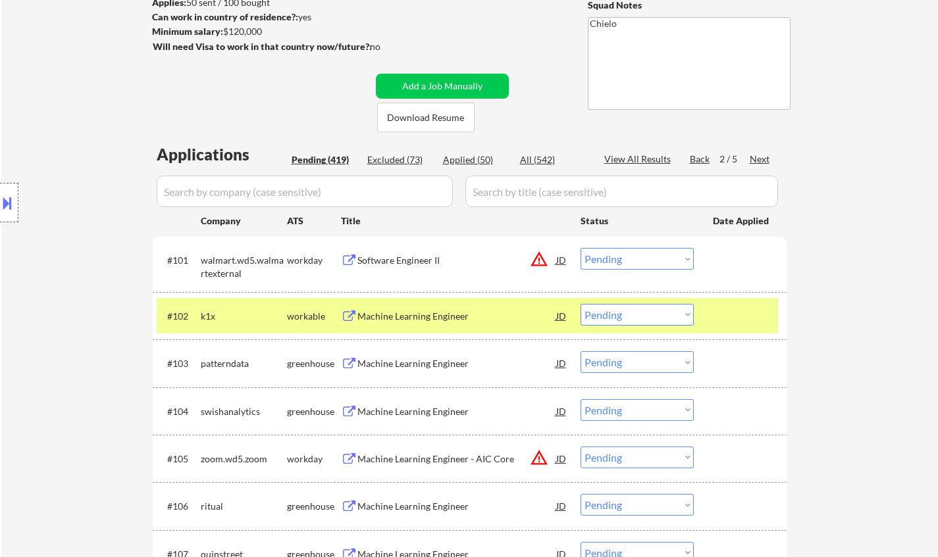
click at [639, 317] on select "Choose an option... Pending Applied Excluded (Questions) Excluded (Expired) Exc…" at bounding box center [636, 315] width 113 height 22
click at [580, 304] on select "Choose an option... Pending Applied Excluded (Questions) Excluded (Expired) Exc…" at bounding box center [636, 315] width 113 height 22
click at [396, 309] on div "Machine Learning Engineer" at bounding box center [456, 316] width 199 height 24
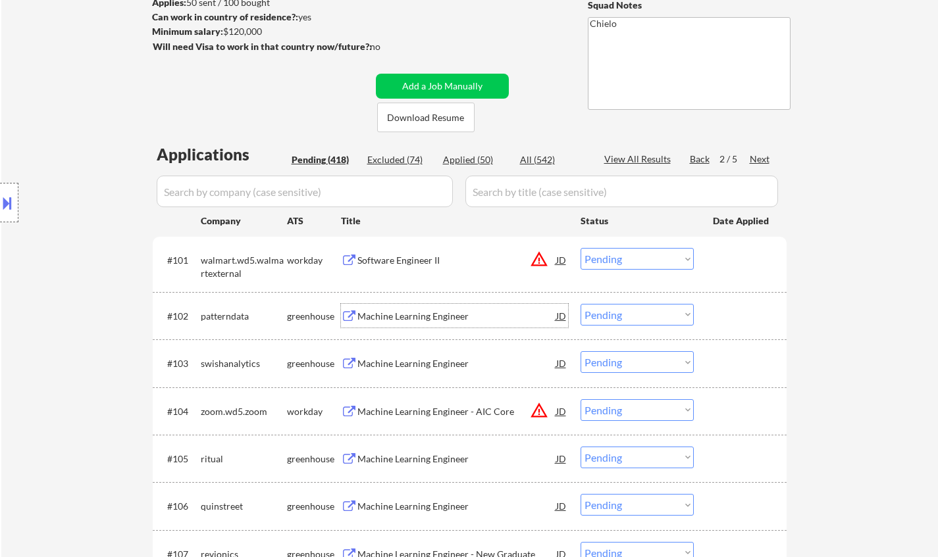
click at [615, 318] on select "Choose an option... Pending Applied Excluded (Questions) Excluded (Expired) Exc…" at bounding box center [636, 315] width 113 height 22
click at [580, 304] on select "Choose an option... Pending Applied Excluded (Questions) Excluded (Expired) Exc…" at bounding box center [636, 315] width 113 height 22
select select ""pending""
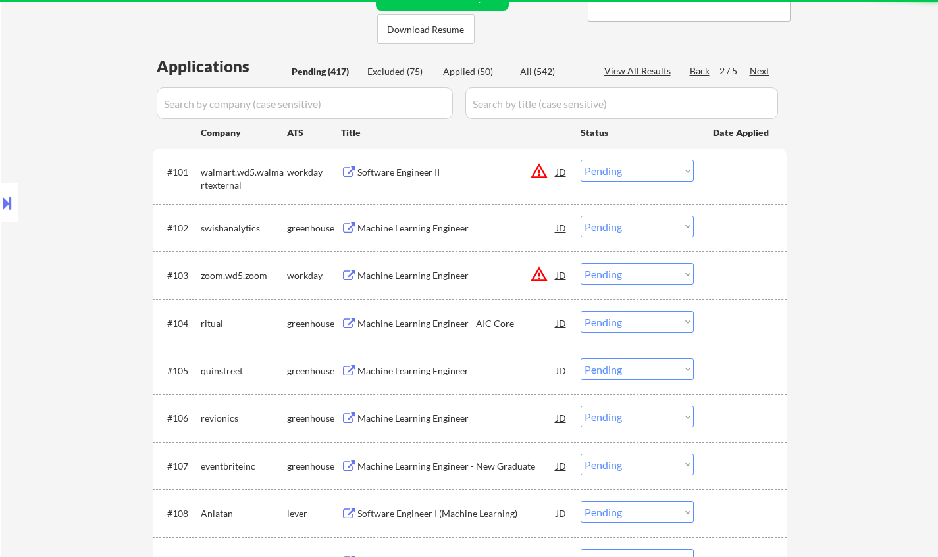
scroll to position [329, 0]
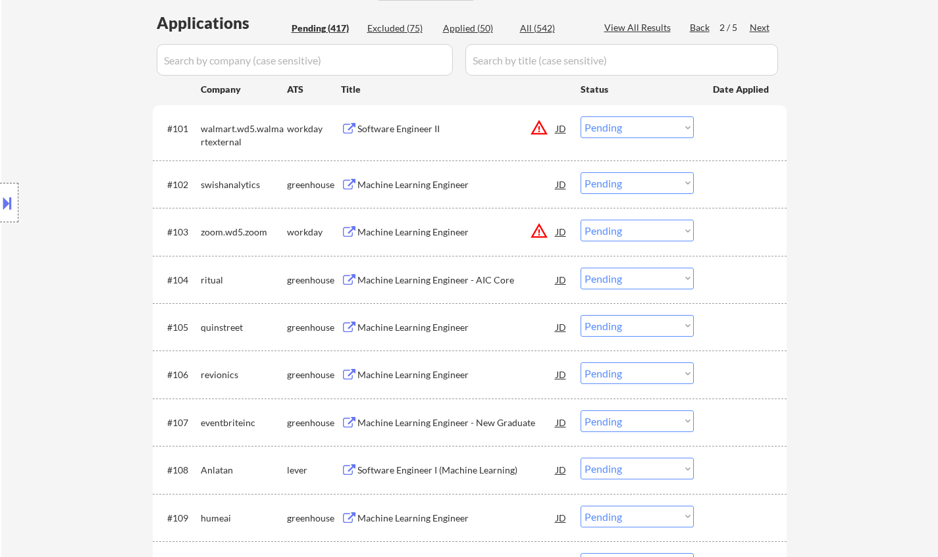
click at [415, 275] on div "Machine Learning Engineer - AIC Core" at bounding box center [456, 280] width 199 height 13
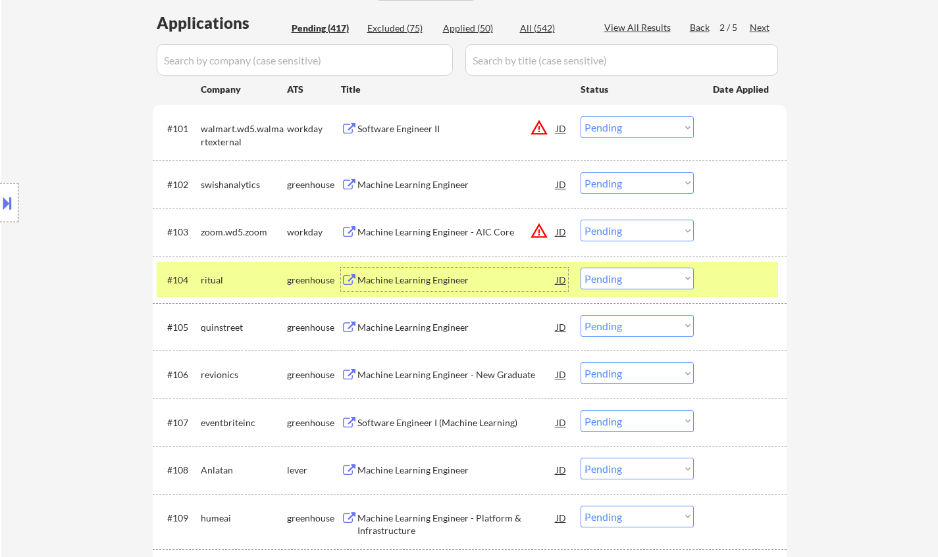
drag, startPoint x: 615, startPoint y: 276, endPoint x: 621, endPoint y: 286, distance: 11.8
click at [616, 276] on select "Choose an option... Pending Applied Excluded (Questions) Excluded (Expired) Exc…" at bounding box center [636, 279] width 113 height 22
click at [580, 268] on select "Choose an option... Pending Applied Excluded (Questions) Excluded (Expired) Exc…" at bounding box center [636, 279] width 113 height 22
click at [424, 276] on div "Machine Learning Engineer" at bounding box center [456, 280] width 199 height 13
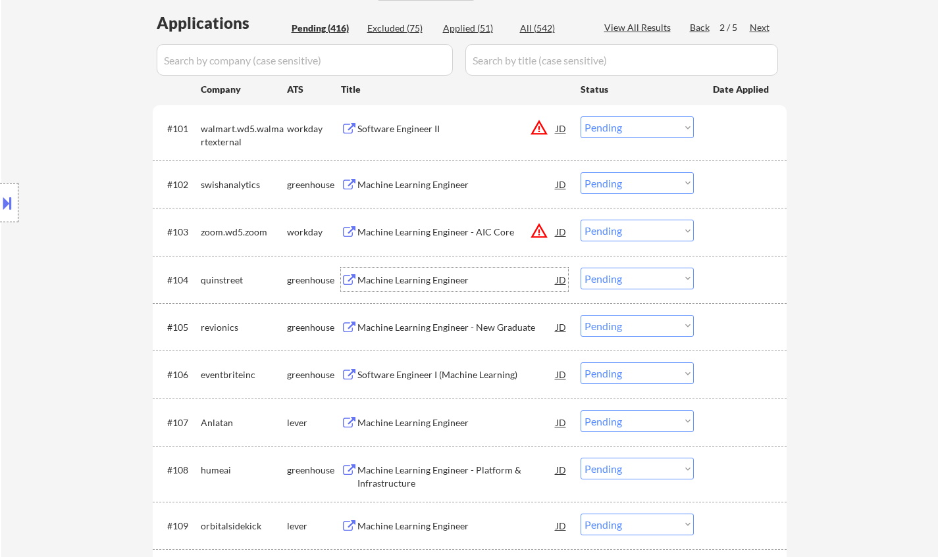
click at [647, 281] on select "Choose an option... Pending Applied Excluded (Questions) Excluded (Expired) Exc…" at bounding box center [636, 279] width 113 height 22
click at [580, 268] on select "Choose an option... Pending Applied Excluded (Questions) Excluded (Expired) Exc…" at bounding box center [636, 279] width 113 height 22
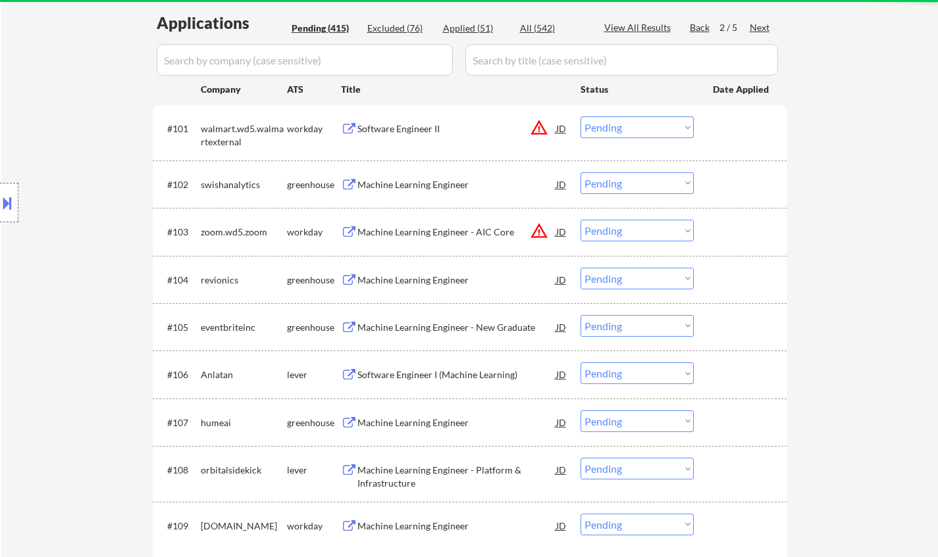
click at [440, 281] on div "Machine Learning Engineer" at bounding box center [456, 280] width 199 height 13
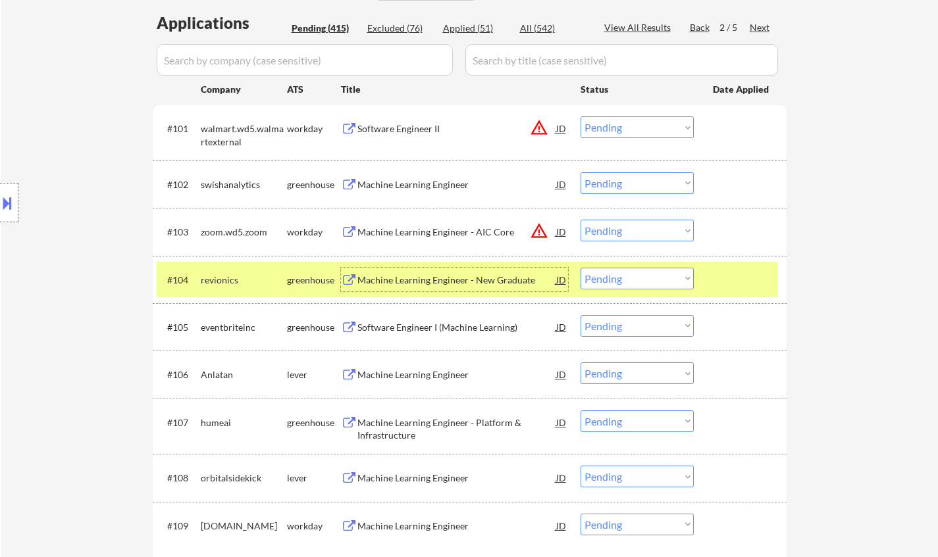
click at [654, 285] on select "Choose an option... Pending Applied Excluded (Questions) Excluded (Expired) Exc…" at bounding box center [636, 279] width 113 height 22
click at [580, 268] on select "Choose an option... Pending Applied Excluded (Questions) Excluded (Expired) Exc…" at bounding box center [636, 279] width 113 height 22
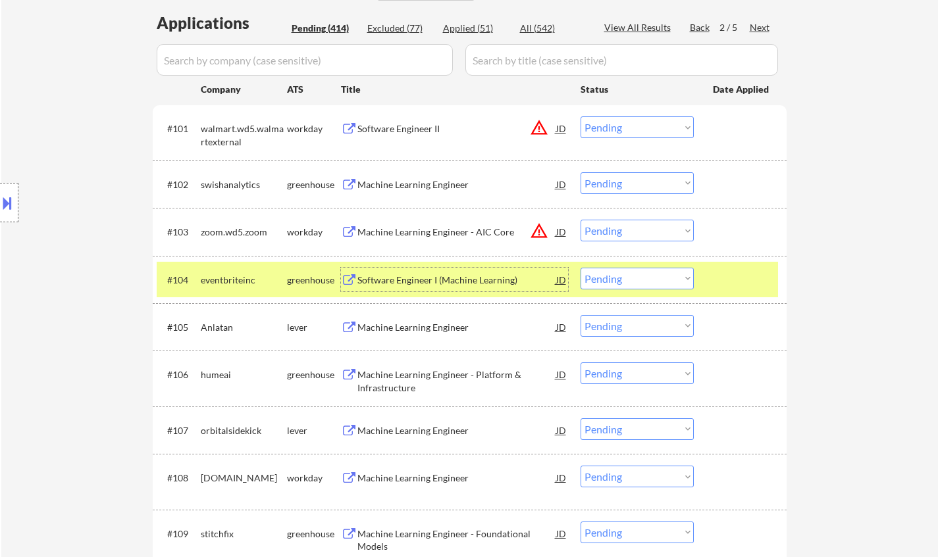
click at [424, 274] on div "Software Engineer I (Machine Learning)" at bounding box center [456, 280] width 199 height 13
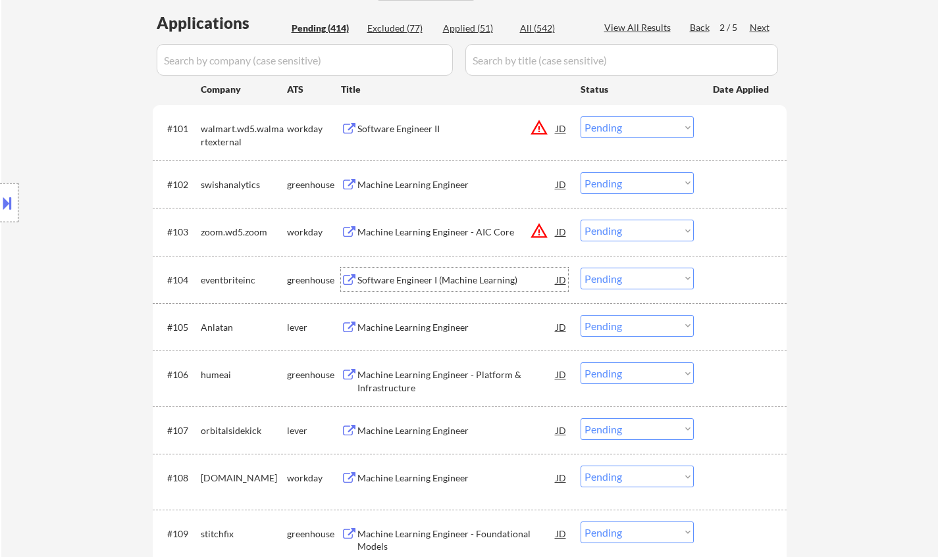
drag, startPoint x: 615, startPoint y: 279, endPoint x: 617, endPoint y: 287, distance: 8.1
click at [615, 279] on select "Choose an option... Pending Applied Excluded (Questions) Excluded (Expired) Exc…" at bounding box center [636, 279] width 113 height 22
click at [580, 268] on select "Choose an option... Pending Applied Excluded (Questions) Excluded (Expired) Exc…" at bounding box center [636, 279] width 113 height 22
select select ""pending""
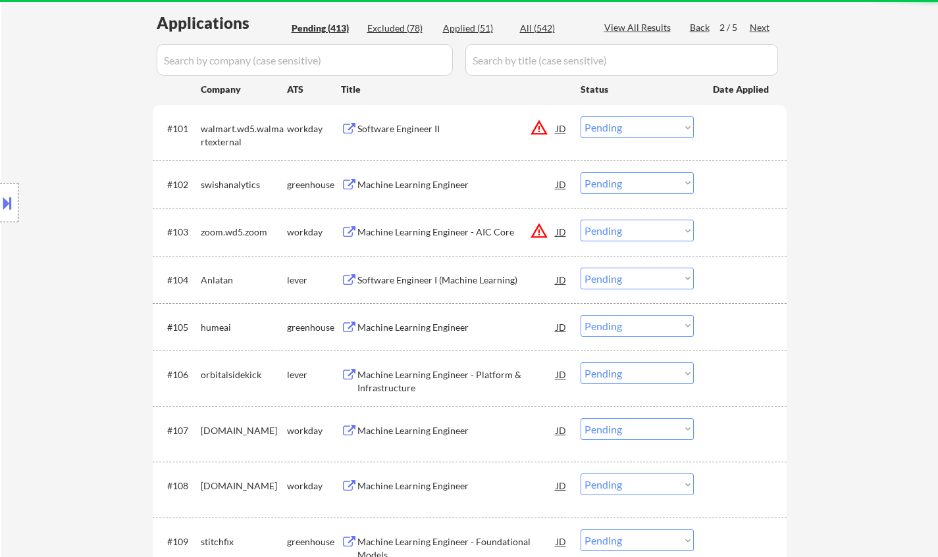
click at [415, 330] on div "Machine Learning Engineer" at bounding box center [456, 327] width 199 height 13
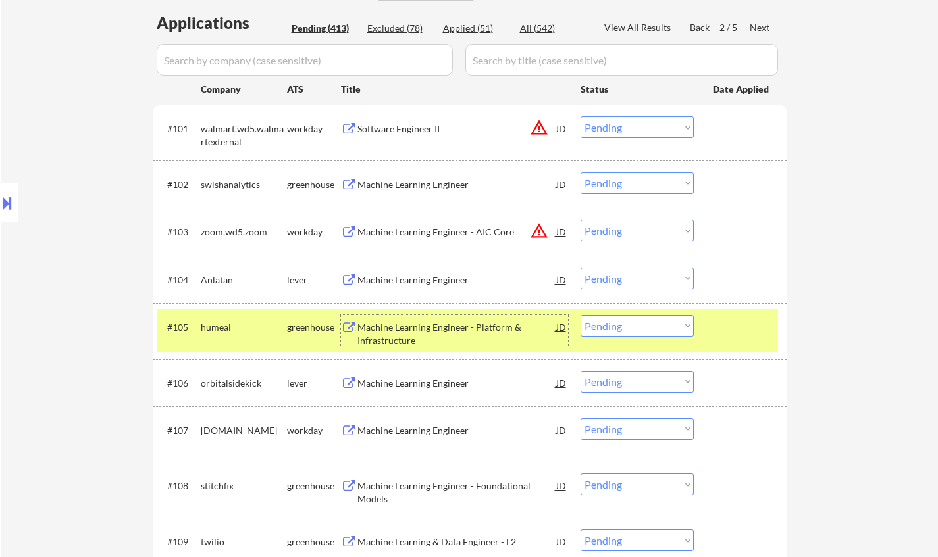
click at [646, 330] on select "Choose an option... Pending Applied Excluded (Questions) Excluded (Expired) Exc…" at bounding box center [636, 326] width 113 height 22
click at [580, 315] on select "Choose an option... Pending Applied Excluded (Questions) Excluded (Expired) Exc…" at bounding box center [636, 326] width 113 height 22
select select ""pending""
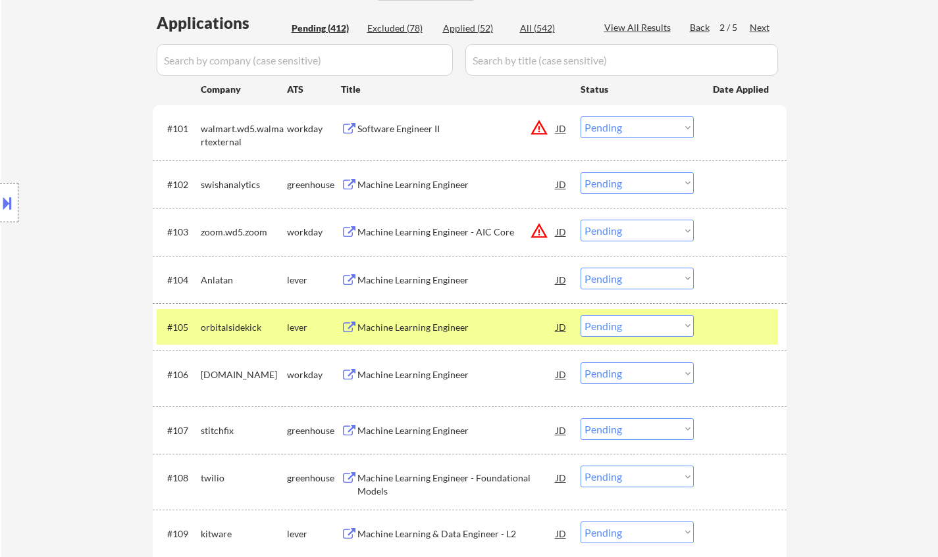
click at [411, 276] on div "Machine Learning Engineer" at bounding box center [456, 280] width 199 height 13
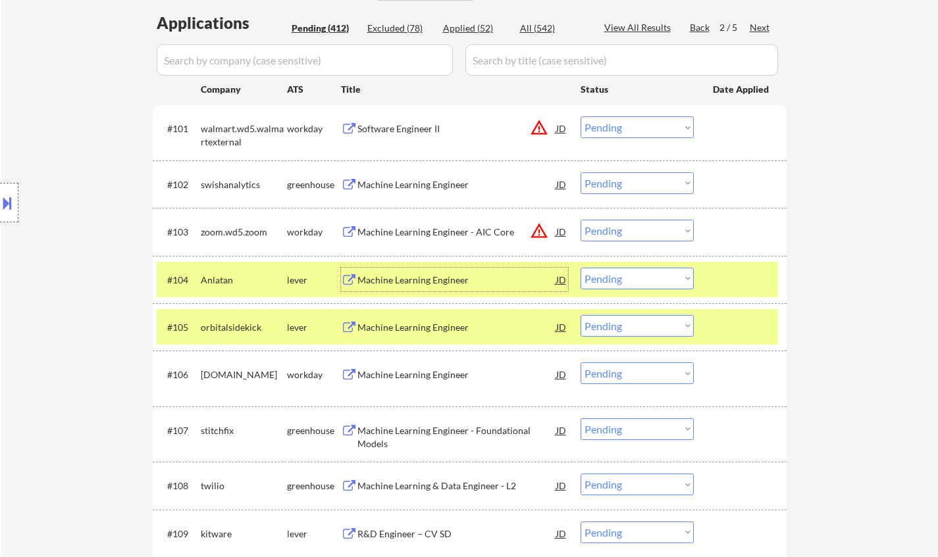
click at [642, 278] on select "Choose an option... Pending Applied Excluded (Questions) Excluded (Expired) Exc…" at bounding box center [636, 279] width 113 height 22
click at [580, 268] on select "Choose an option... Pending Applied Excluded (Questions) Excluded (Expired) Exc…" at bounding box center [636, 279] width 113 height 22
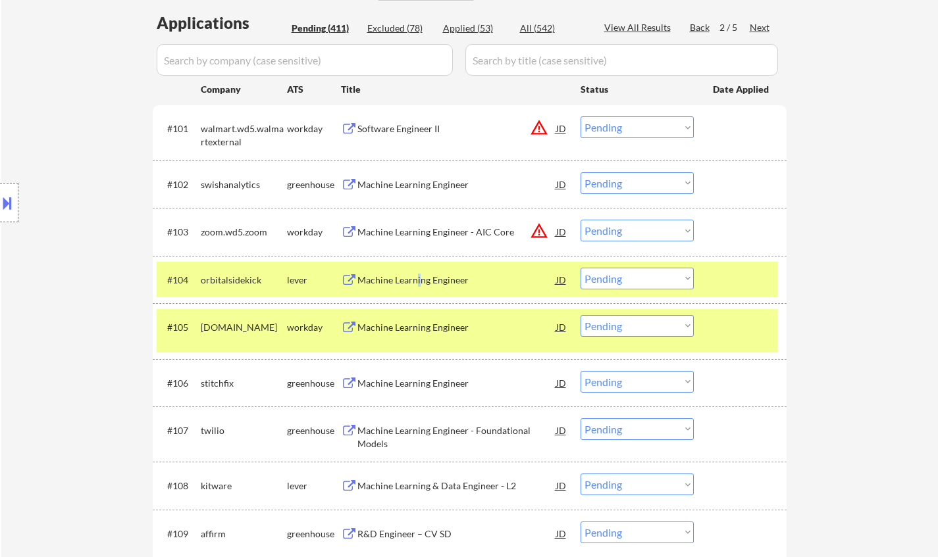
click at [417, 283] on div "Machine Learning Engineer" at bounding box center [456, 280] width 199 height 13
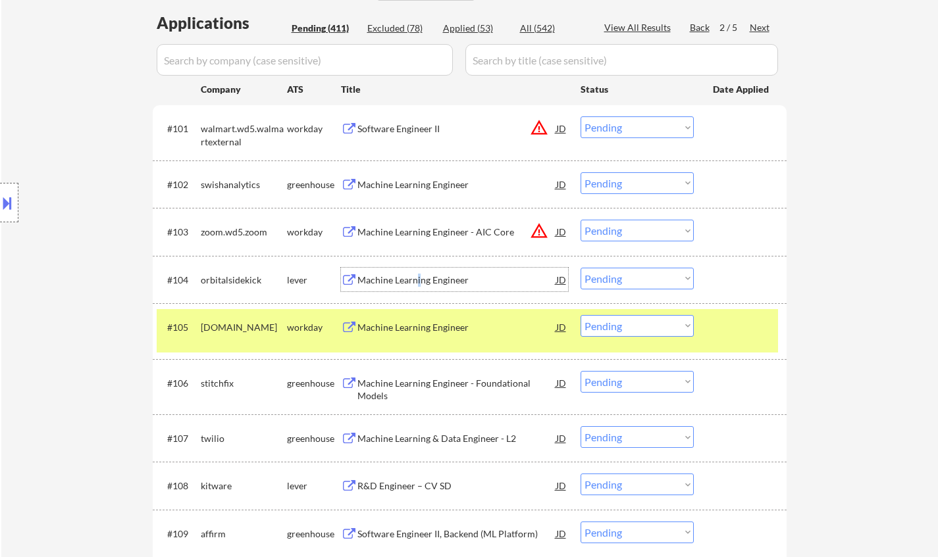
click at [630, 276] on select "Choose an option... Pending Applied Excluded (Questions) Excluded (Expired) Exc…" at bounding box center [636, 279] width 113 height 22
click at [580, 268] on select "Choose an option... Pending Applied Excluded (Questions) Excluded (Expired) Exc…" at bounding box center [636, 279] width 113 height 22
select select ""pending""
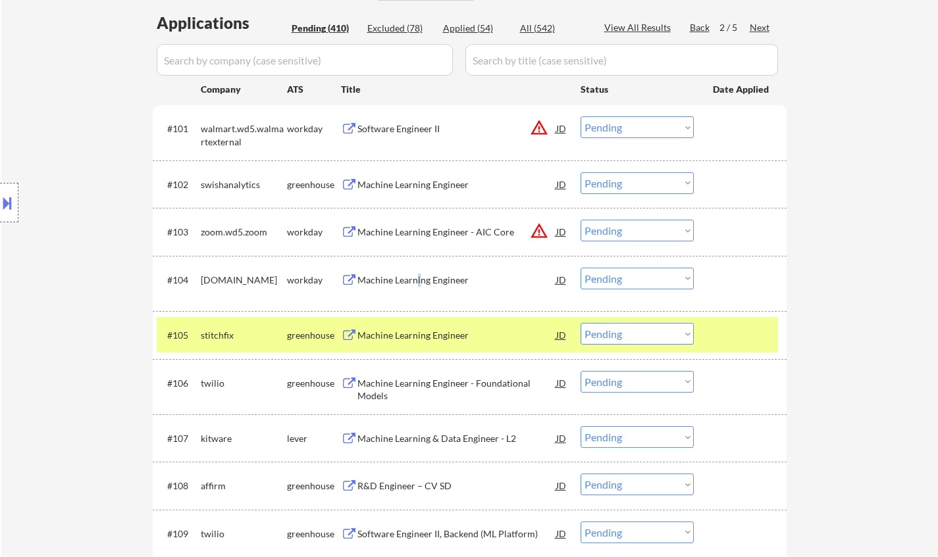
scroll to position [395, 0]
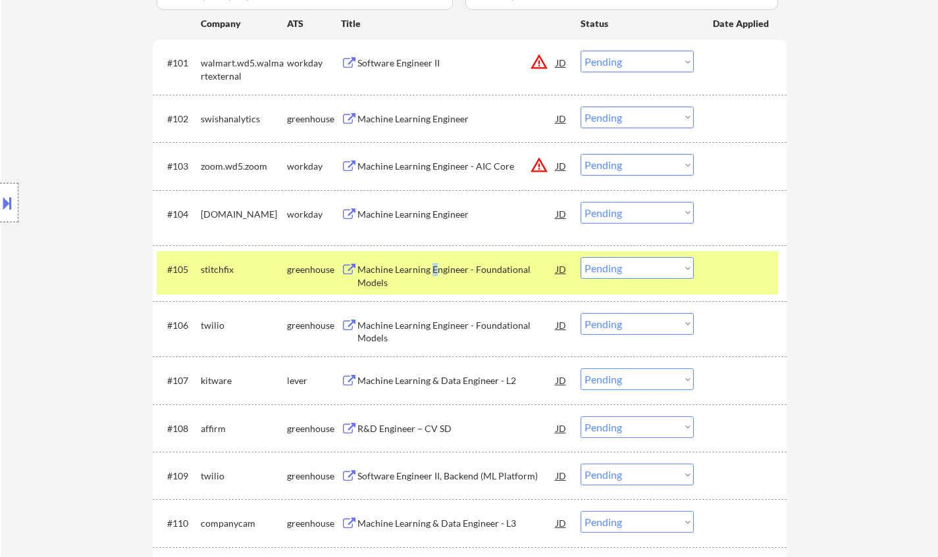
click at [432, 261] on div "Machine Learning Engineer - Foundational Models" at bounding box center [456, 273] width 199 height 32
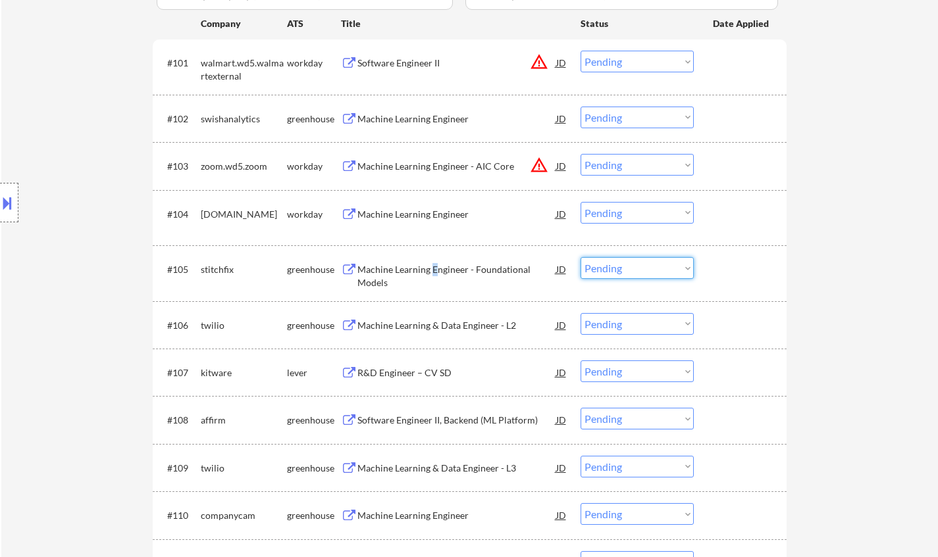
drag, startPoint x: 616, startPoint y: 262, endPoint x: 619, endPoint y: 272, distance: 11.0
click at [616, 262] on select "Choose an option... Pending Applied Excluded (Questions) Excluded (Expired) Exc…" at bounding box center [636, 268] width 113 height 22
click at [580, 257] on select "Choose an option... Pending Applied Excluded (Questions) Excluded (Expired) Exc…" at bounding box center [636, 268] width 113 height 22
click at [418, 265] on div "Machine Learning Engineer - Foundational Models" at bounding box center [456, 276] width 199 height 26
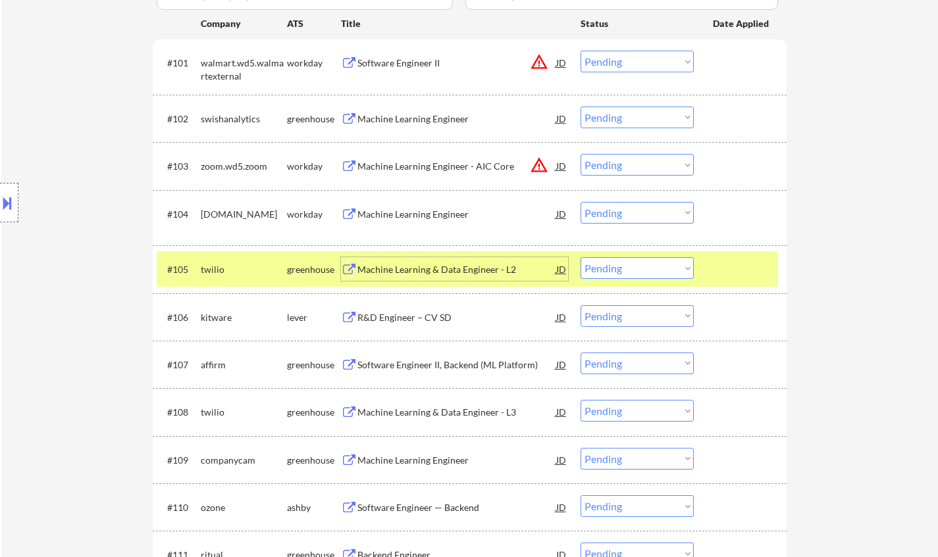
click at [642, 274] on select "Choose an option... Pending Applied Excluded (Questions) Excluded (Expired) Exc…" at bounding box center [636, 268] width 113 height 22
click at [580, 257] on select "Choose an option... Pending Applied Excluded (Questions) Excluded (Expired) Exc…" at bounding box center [636, 268] width 113 height 22
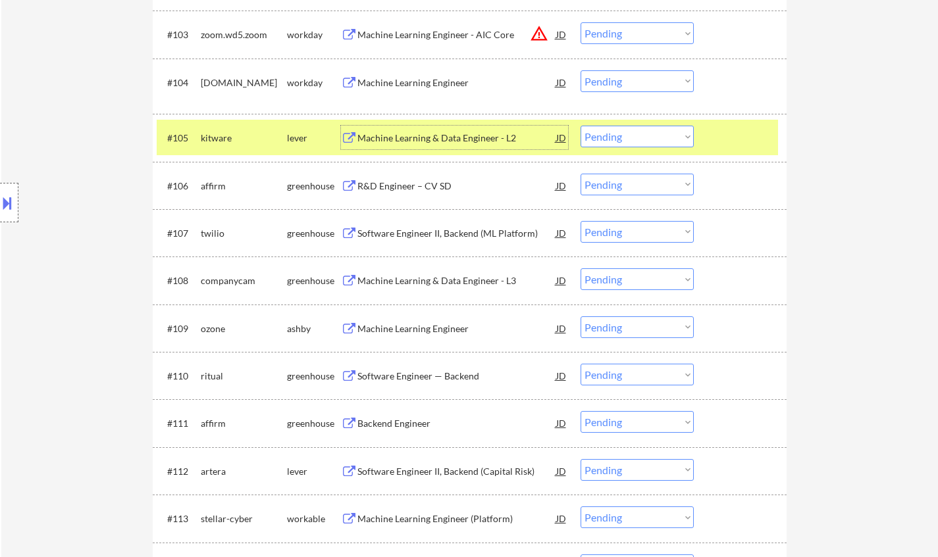
click at [396, 137] on div "Machine Learning & Data Engineer - L2" at bounding box center [456, 138] width 199 height 13
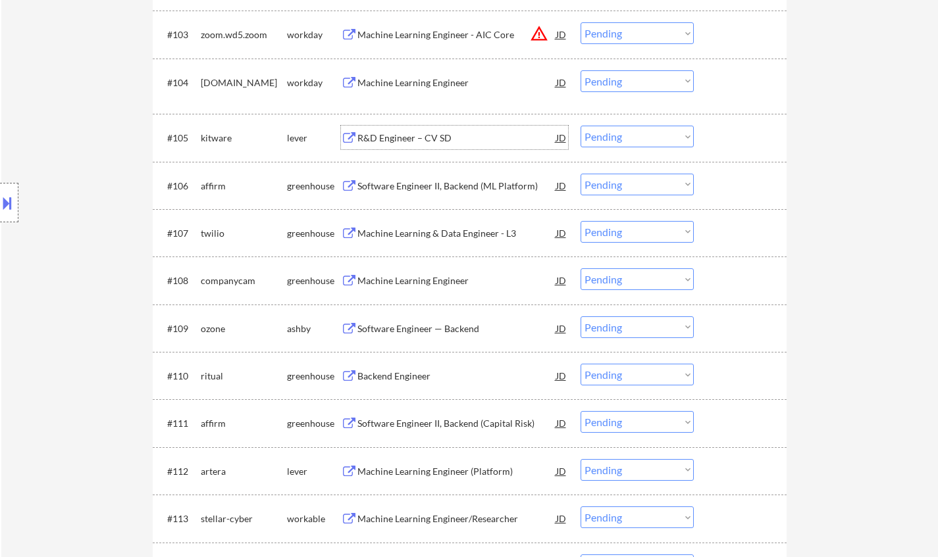
click at [638, 133] on select "Choose an option... Pending Applied Excluded (Questions) Excluded (Expired) Exc…" at bounding box center [636, 137] width 113 height 22
click at [580, 126] on select "Choose an option... Pending Applied Excluded (Questions) Excluded (Expired) Exc…" at bounding box center [636, 137] width 113 height 22
click at [386, 136] on div "R&D Engineer – CV SD" at bounding box center [456, 138] width 199 height 13
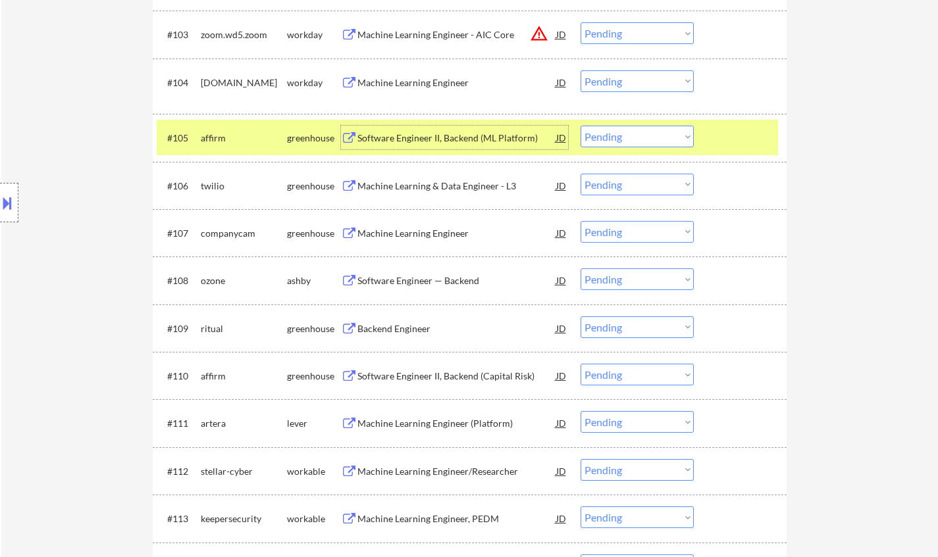
click at [630, 140] on select "Choose an option... Pending Applied Excluded (Questions) Excluded (Expired) Exc…" at bounding box center [636, 137] width 113 height 22
click at [580, 126] on select "Choose an option... Pending Applied Excluded (Questions) Excluded (Expired) Exc…" at bounding box center [636, 137] width 113 height 22
select select ""pending""
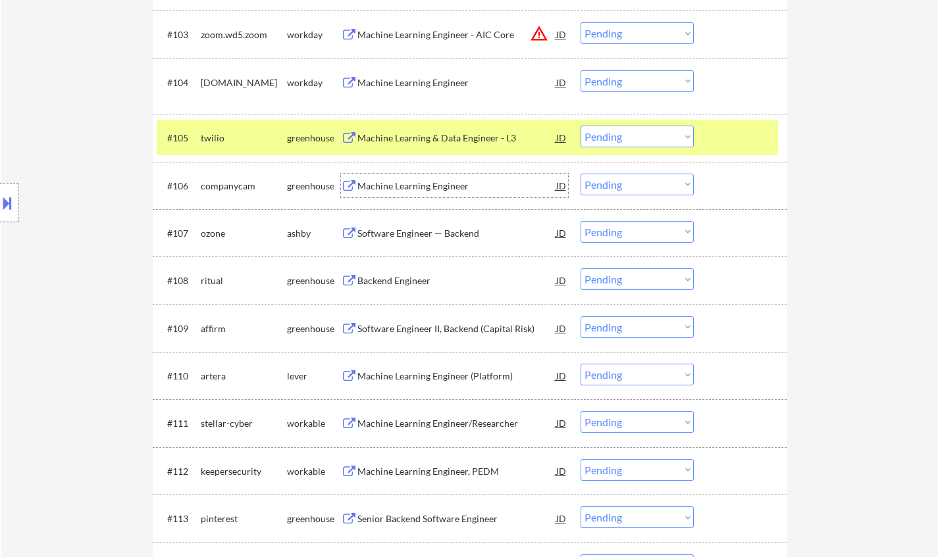
click at [452, 187] on div "Machine Learning Engineer" at bounding box center [456, 186] width 199 height 13
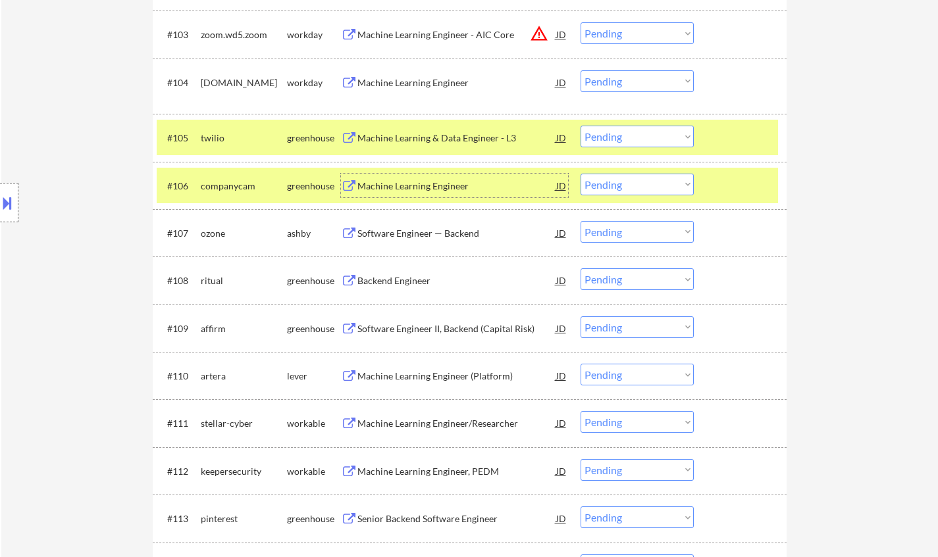
click at [607, 180] on select "Choose an option... Pending Applied Excluded (Questions) Excluded (Expired) Exc…" at bounding box center [636, 185] width 113 height 22
click at [580, 174] on select "Choose an option... Pending Applied Excluded (Questions) Excluded (Expired) Exc…" at bounding box center [636, 185] width 113 height 22
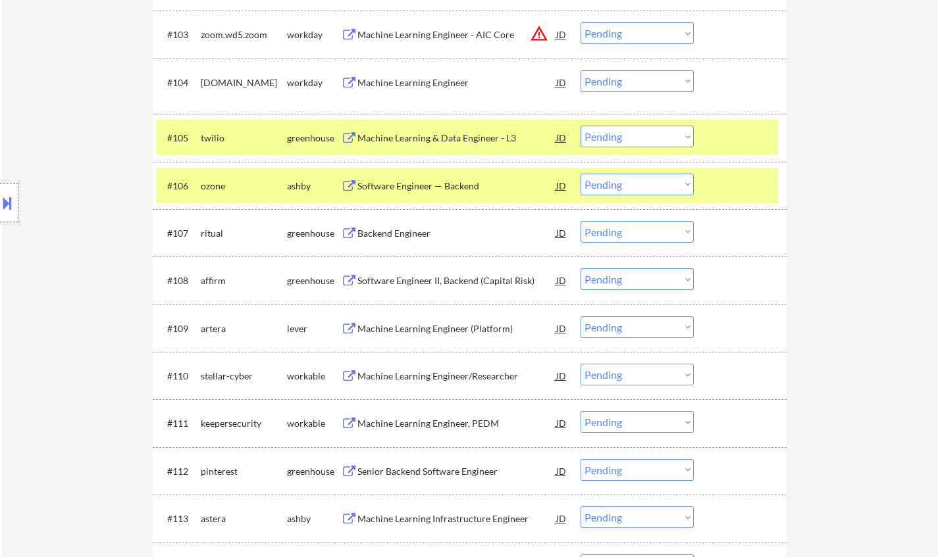
click at [412, 186] on div "Software Engineer — Backend" at bounding box center [456, 186] width 199 height 13
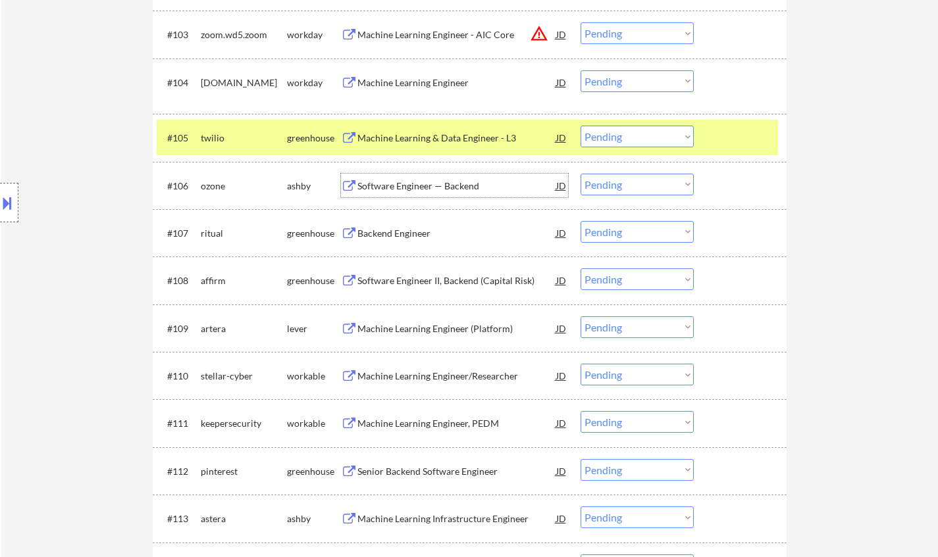
click at [620, 176] on select "Choose an option... Pending Applied Excluded (Questions) Excluded (Expired) Exc…" at bounding box center [636, 185] width 113 height 22
click at [580, 174] on select "Choose an option... Pending Applied Excluded (Questions) Excluded (Expired) Exc…" at bounding box center [636, 185] width 113 height 22
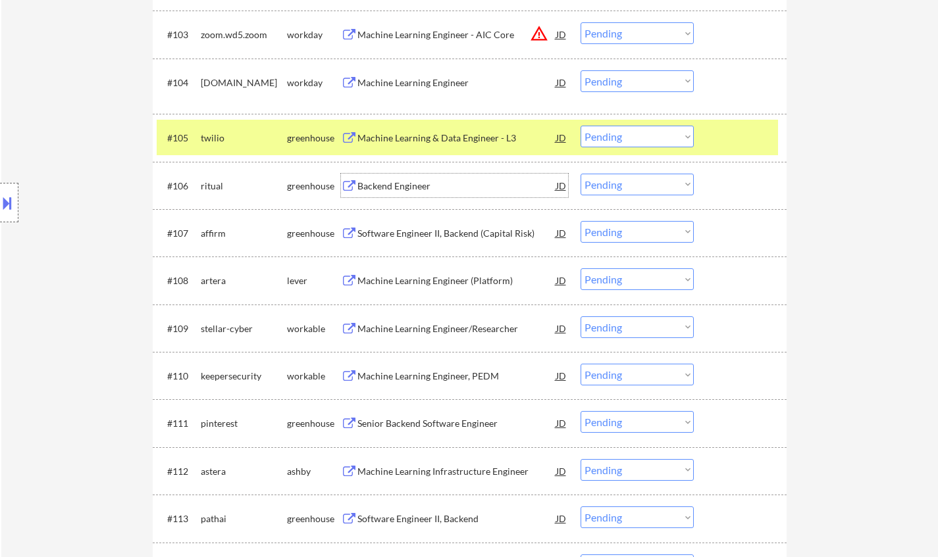
click at [389, 183] on div "Backend Engineer" at bounding box center [456, 186] width 199 height 13
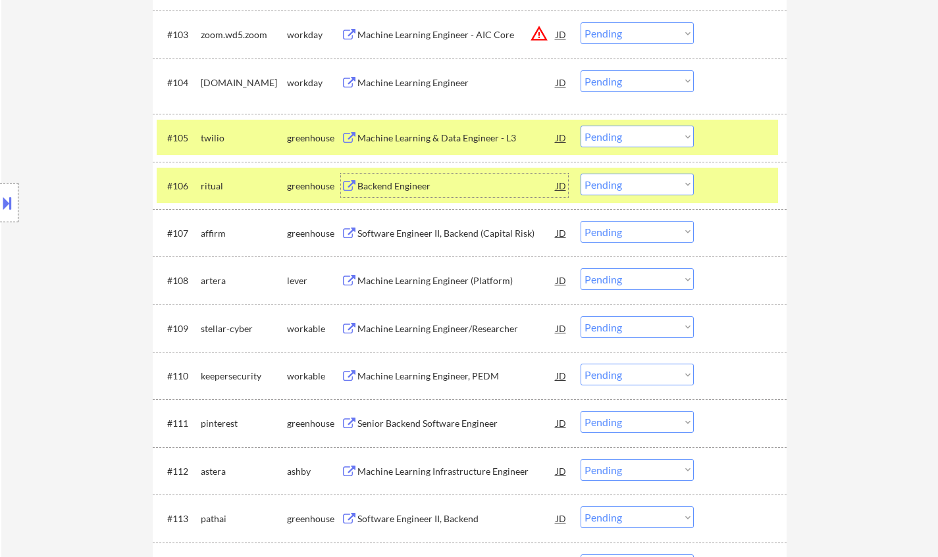
click at [617, 185] on select "Choose an option... Pending Applied Excluded (Questions) Excluded (Expired) Exc…" at bounding box center [636, 185] width 113 height 22
click at [580, 174] on select "Choose an option... Pending Applied Excluded (Questions) Excluded (Expired) Exc…" at bounding box center [636, 185] width 113 height 22
select select ""pending""
click at [431, 138] on div "Machine Learning & Data Engineer - L3" at bounding box center [456, 138] width 199 height 13
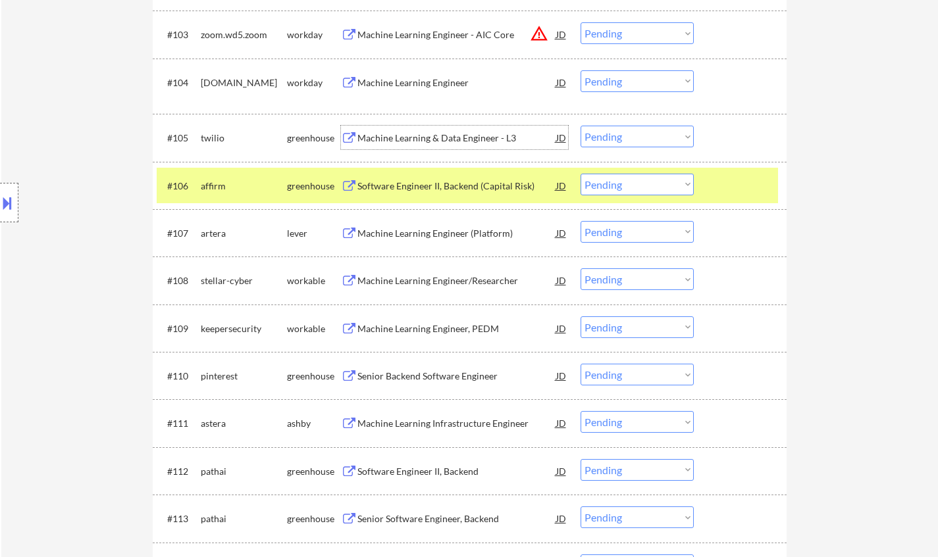
drag, startPoint x: 644, startPoint y: 138, endPoint x: 661, endPoint y: 141, distance: 16.9
click at [644, 138] on select "Choose an option... Pending Applied Excluded (Questions) Excluded (Expired) Exc…" at bounding box center [636, 137] width 113 height 22
click at [580, 126] on select "Choose an option... Pending Applied Excluded (Questions) Excluded (Expired) Exc…" at bounding box center [636, 137] width 113 height 22
select select ""pending""
click at [446, 242] on div "Machine Learning Engineer/Researcher" at bounding box center [456, 233] width 199 height 24
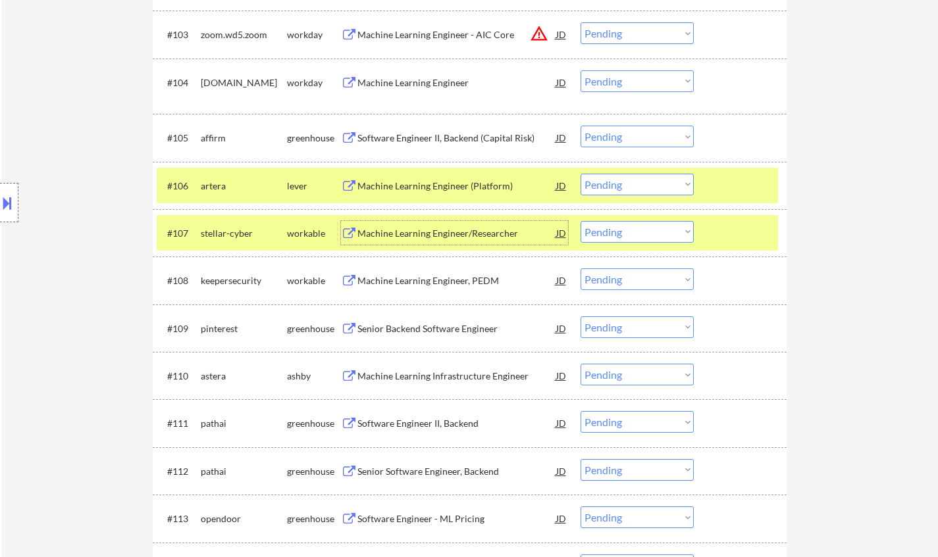
drag, startPoint x: 669, startPoint y: 234, endPoint x: 669, endPoint y: 242, distance: 7.9
click at [669, 234] on select "Choose an option... Pending Applied Excluded (Questions) Excluded (Expired) Exc…" at bounding box center [636, 232] width 113 height 22
click at [580, 221] on select "Choose an option... Pending Applied Excluded (Questions) Excluded (Expired) Exc…" at bounding box center [636, 232] width 113 height 22
select select ""pending""
click at [399, 186] on div "Machine Learning Engineer (Platform)" at bounding box center [456, 186] width 199 height 13
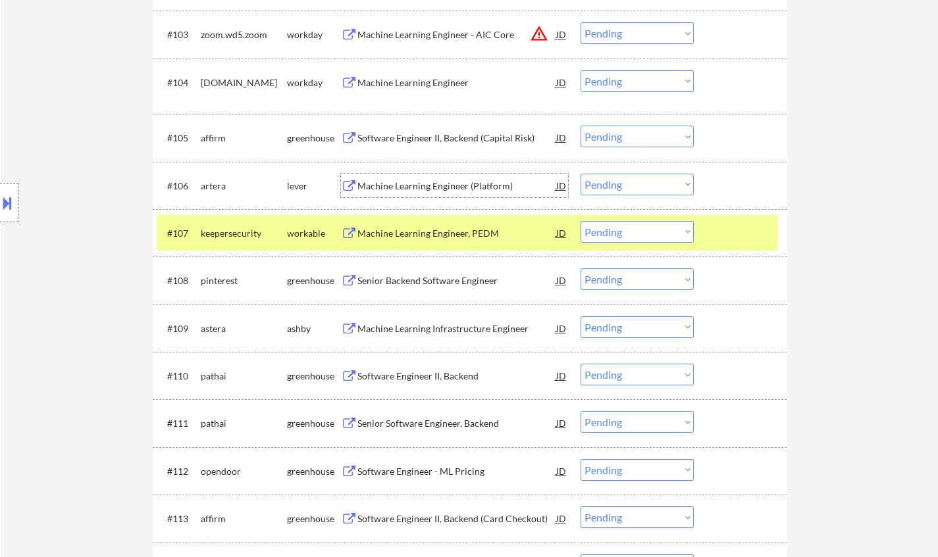
click at [636, 184] on select "Choose an option... Pending Applied Excluded (Questions) Excluded (Expired) Exc…" at bounding box center [636, 185] width 113 height 22
click at [580, 174] on select "Choose an option... Pending Applied Excluded (Questions) Excluded (Expired) Exc…" at bounding box center [636, 185] width 113 height 22
select select ""pending""
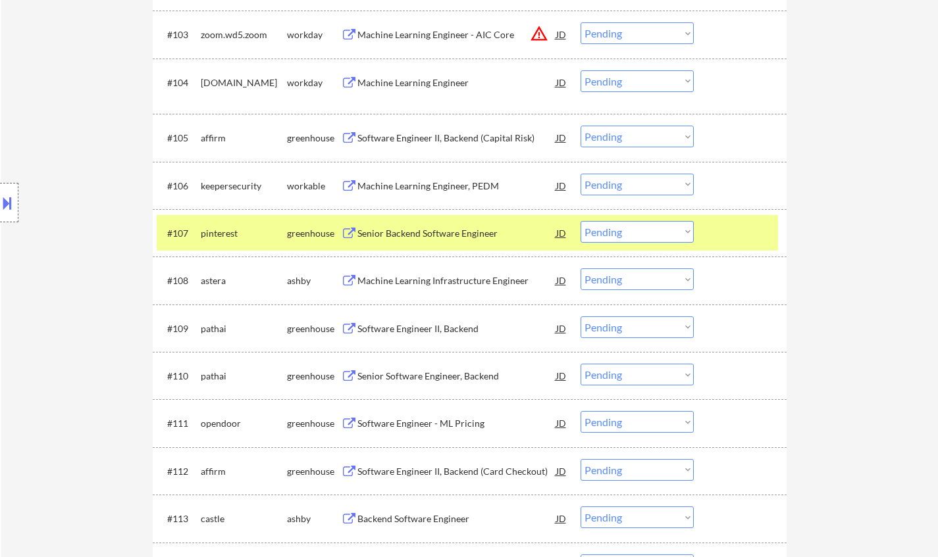
click at [433, 235] on div "Senior Backend Software Engineer" at bounding box center [456, 233] width 199 height 13
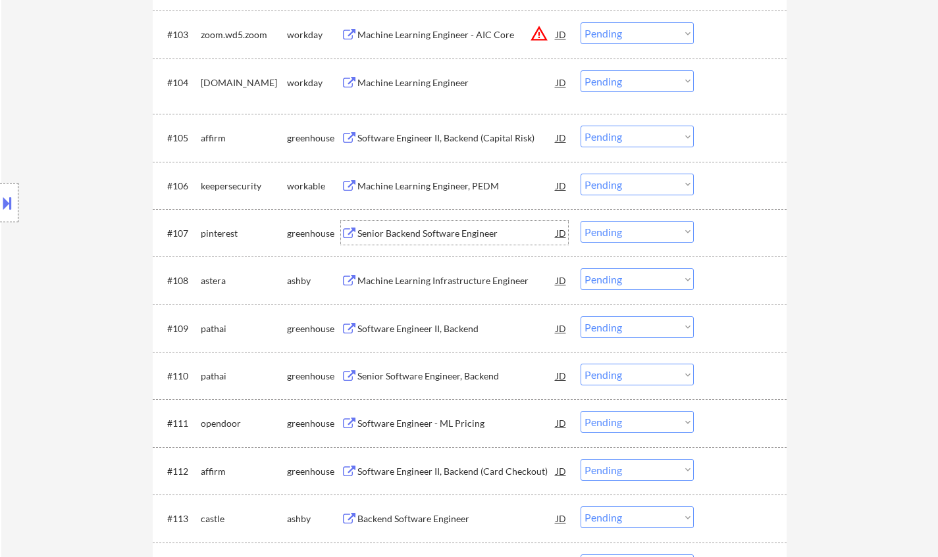
click at [636, 236] on select "Choose an option... Pending Applied Excluded (Questions) Excluded (Expired) Exc…" at bounding box center [636, 232] width 113 height 22
click at [580, 221] on select "Choose an option... Pending Applied Excluded (Questions) Excluded (Expired) Exc…" at bounding box center [636, 232] width 113 height 22
select select ""pending""
click at [410, 188] on div "Machine Learning Engineer, PEDM" at bounding box center [456, 186] width 199 height 13
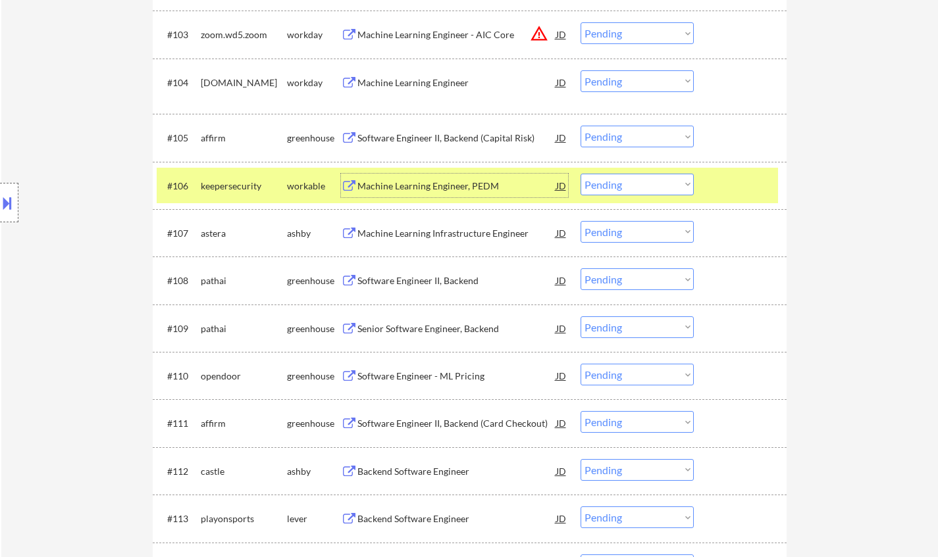
click at [632, 178] on select "Choose an option... Pending Applied Excluded (Questions) Excluded (Expired) Exc…" at bounding box center [636, 185] width 113 height 22
click at [580, 174] on select "Choose an option... Pending Applied Excluded (Questions) Excluded (Expired) Exc…" at bounding box center [636, 185] width 113 height 22
select select ""pending""
click at [410, 230] on div "Machine Learning Infrastructure Engineer" at bounding box center [456, 233] width 199 height 13
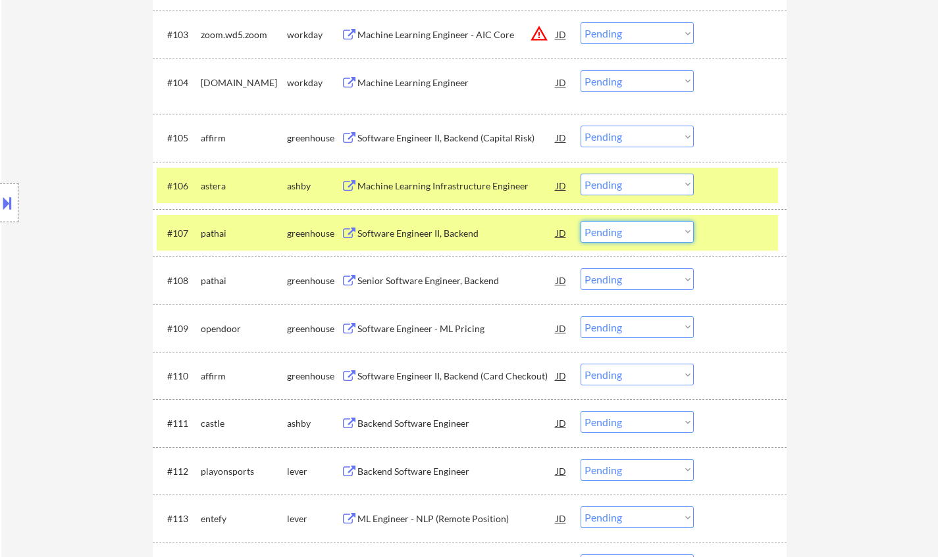
click at [646, 226] on select "Choose an option... Pending Applied Excluded (Questions) Excluded (Expired) Exc…" at bounding box center [636, 232] width 113 height 22
click at [580, 221] on select "Choose an option... Pending Applied Excluded (Questions) Excluded (Expired) Exc…" at bounding box center [636, 232] width 113 height 22
select select ""pending""
click at [467, 177] on div "Machine Learning Infrastructure Engineer" at bounding box center [456, 186] width 199 height 24
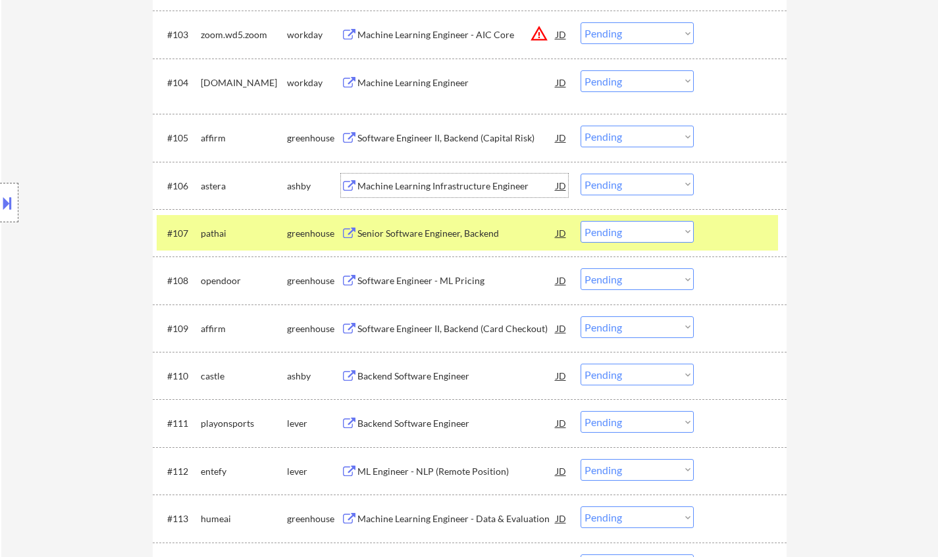
click at [647, 176] on select "Choose an option... Pending Applied Excluded (Questions) Excluded (Expired) Exc…" at bounding box center [636, 185] width 113 height 22
click at [580, 174] on select "Choose an option... Pending Applied Excluded (Questions) Excluded (Expired) Exc…" at bounding box center [636, 185] width 113 height 22
select select ""pending""
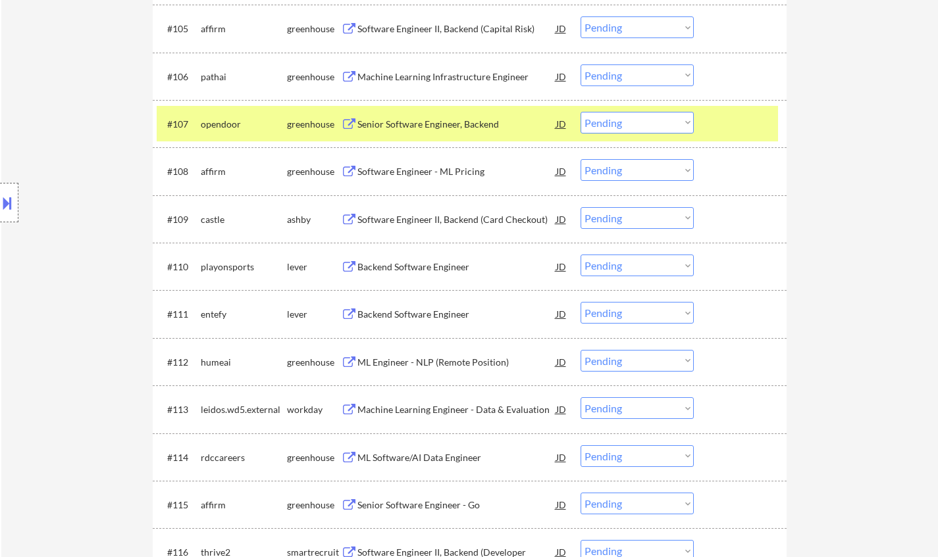
scroll to position [658, 0]
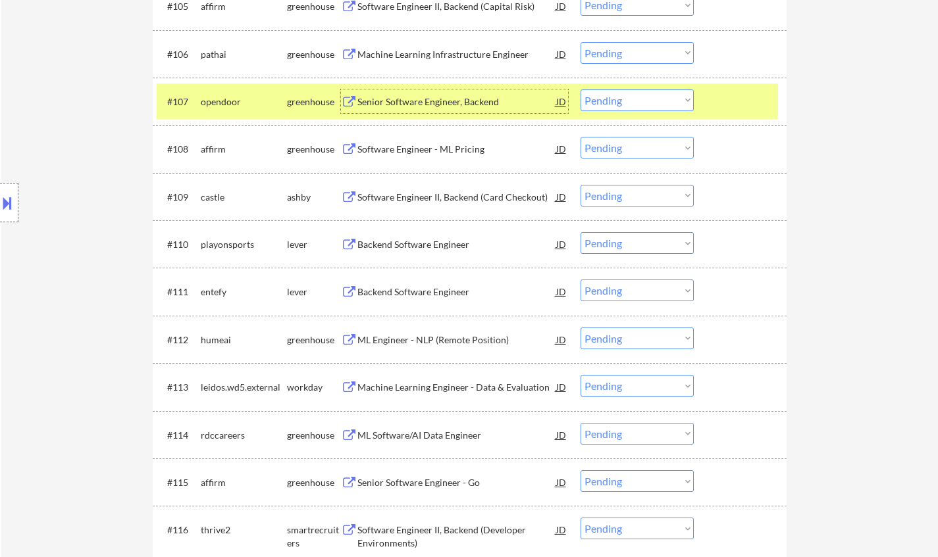
click at [423, 99] on div "Senior Software Engineer, Backend" at bounding box center [456, 101] width 199 height 13
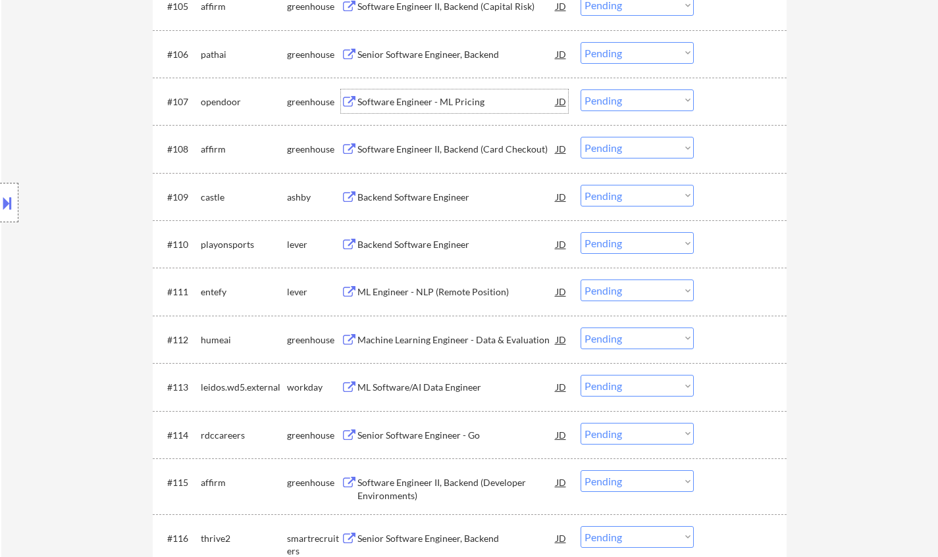
drag, startPoint x: 664, startPoint y: 99, endPoint x: 669, endPoint y: 110, distance: 12.1
click at [664, 99] on select "Choose an option... Pending Applied Excluded (Questions) Excluded (Expired) Exc…" at bounding box center [636, 101] width 113 height 22
click at [580, 90] on select "Choose an option... Pending Applied Excluded (Questions) Excluded (Expired) Exc…" at bounding box center [636, 101] width 113 height 22
select select ""pending""
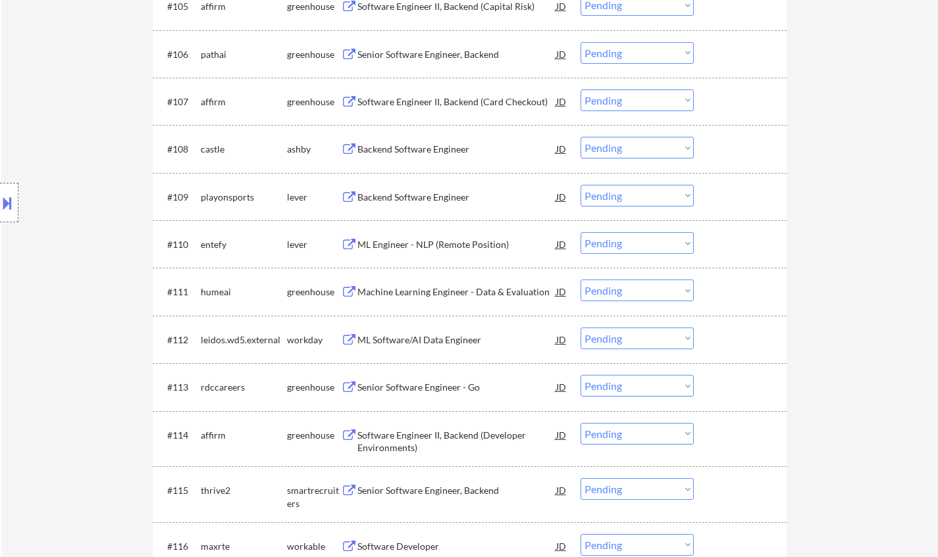
click at [416, 151] on div "Backend Software Engineer" at bounding box center [456, 149] width 199 height 13
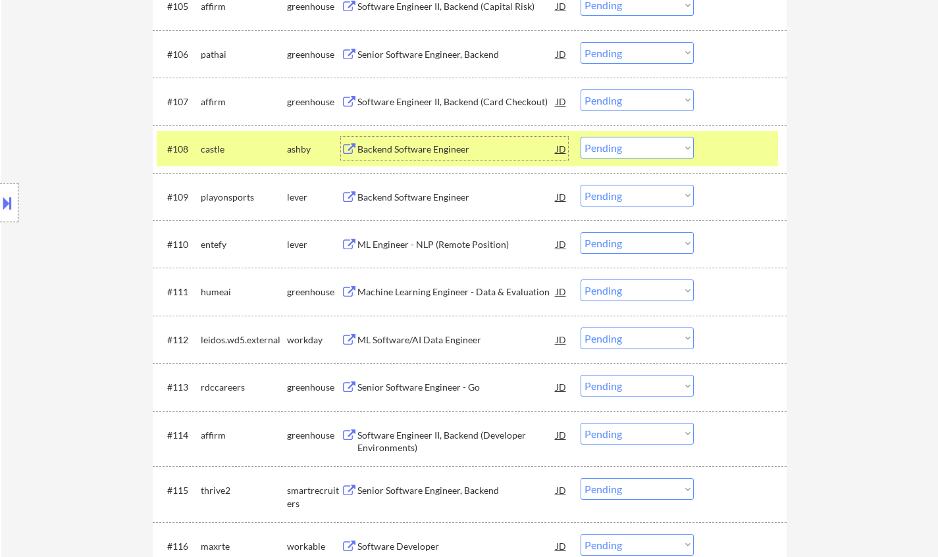
drag, startPoint x: 634, startPoint y: 147, endPoint x: 636, endPoint y: 158, distance: 11.4
click at [634, 150] on select "Choose an option... Pending Applied Excluded (Questions) Excluded (Expired) Exc…" at bounding box center [636, 148] width 113 height 22
click at [580, 137] on select "Choose an option... Pending Applied Excluded (Questions) Excluded (Expired) Exc…" at bounding box center [636, 148] width 113 height 22
click at [10, 216] on div at bounding box center [9, 202] width 18 height 39
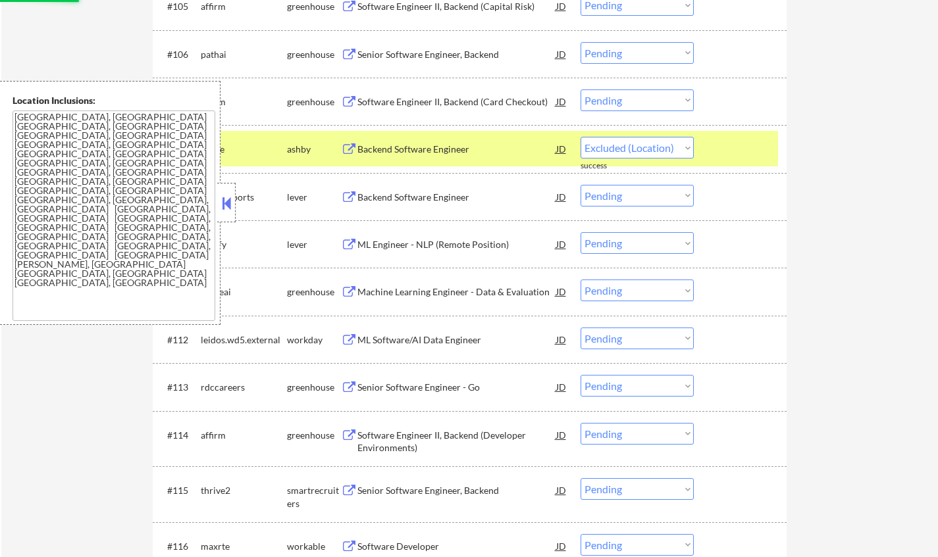
select select ""pending""
click at [229, 202] on button at bounding box center [226, 203] width 14 height 20
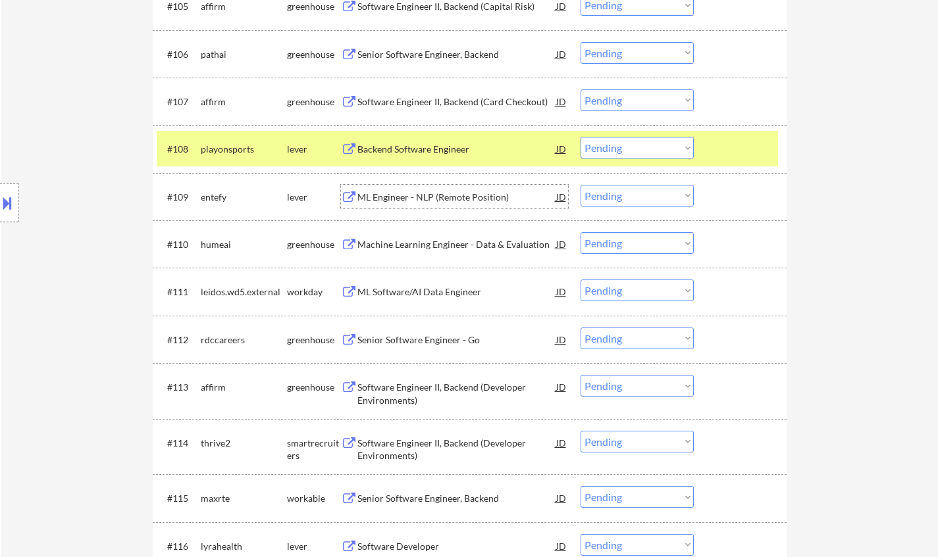
click at [432, 198] on div "ML Engineer - NLP (Remote Position)" at bounding box center [456, 197] width 199 height 13
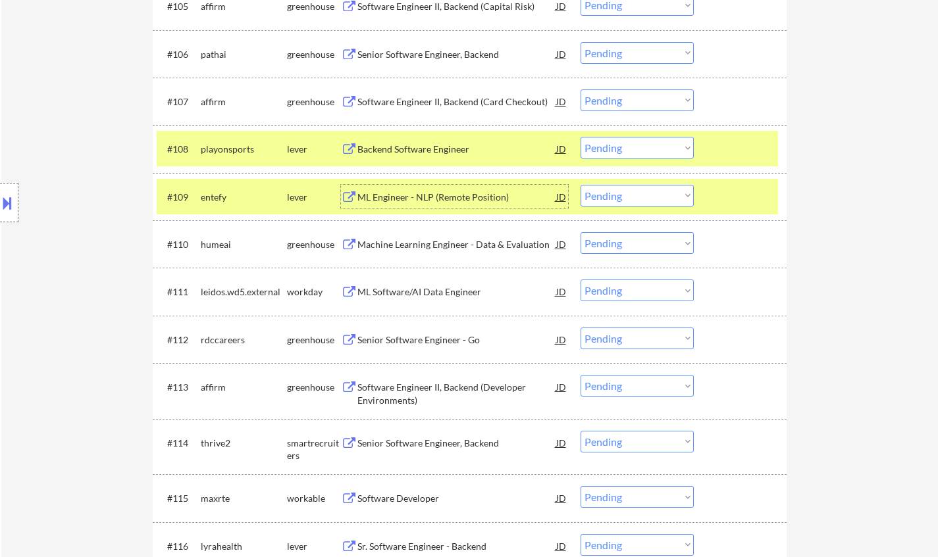
click at [612, 198] on select "Choose an option... Pending Applied Excluded (Questions) Excluded (Expired) Exc…" at bounding box center [636, 196] width 113 height 22
click at [580, 185] on select "Choose an option... Pending Applied Excluded (Questions) Excluded (Expired) Exc…" at bounding box center [636, 196] width 113 height 22
select select ""pending""
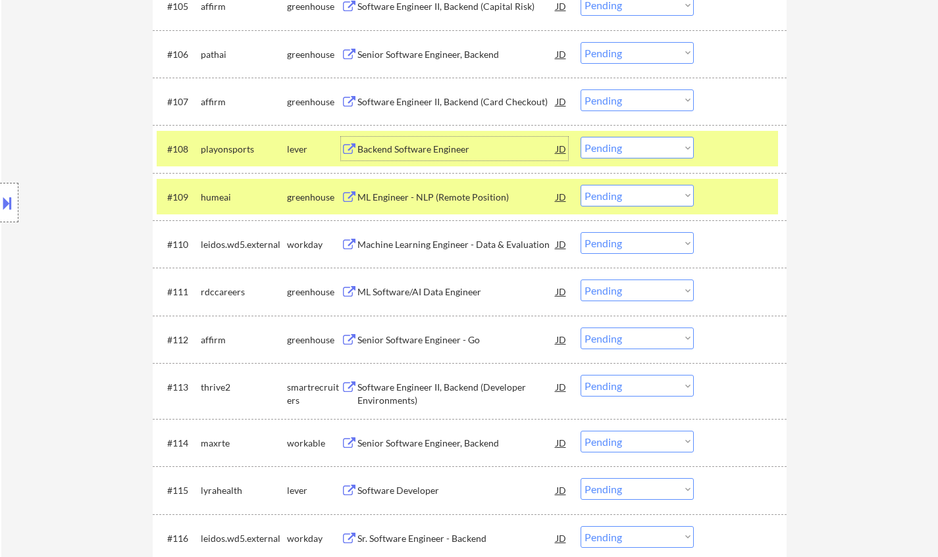
click at [415, 142] on div "Backend Software Engineer" at bounding box center [456, 149] width 199 height 24
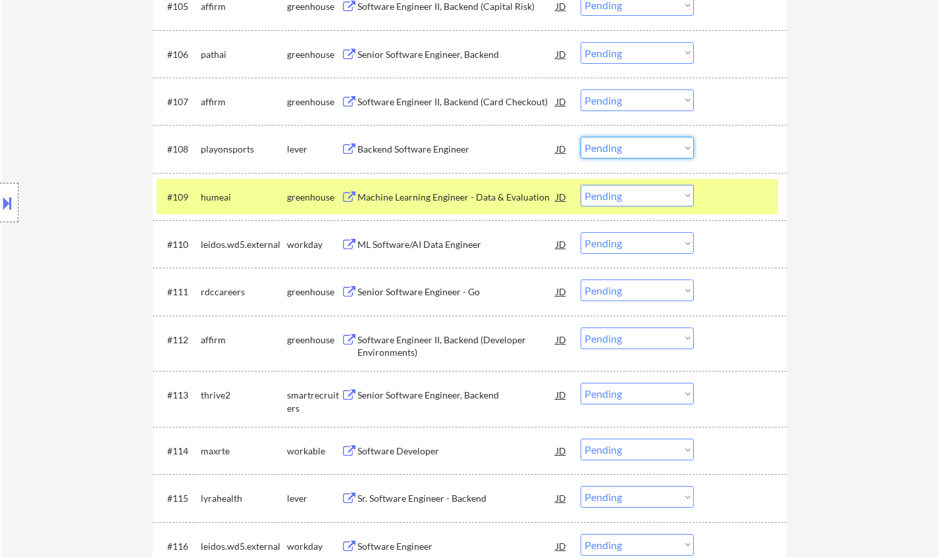
click at [617, 141] on select "Choose an option... Pending Applied Excluded (Questions) Excluded (Expired) Exc…" at bounding box center [636, 148] width 113 height 22
click at [580, 137] on select "Choose an option... Pending Applied Excluded (Questions) Excluded (Expired) Exc…" at bounding box center [636, 148] width 113 height 22
select select ""pending""
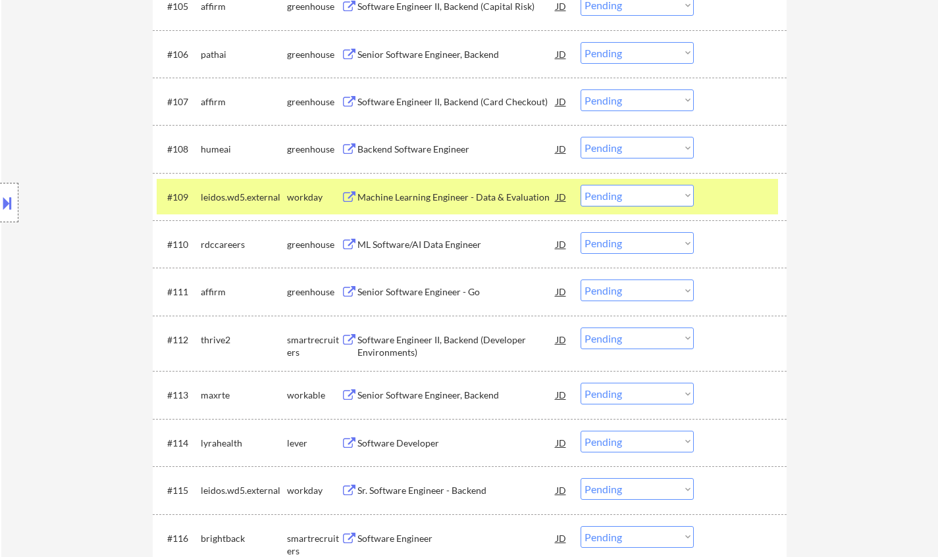
click at [416, 249] on div "ML Software/AI Data Engineer" at bounding box center [456, 244] width 199 height 13
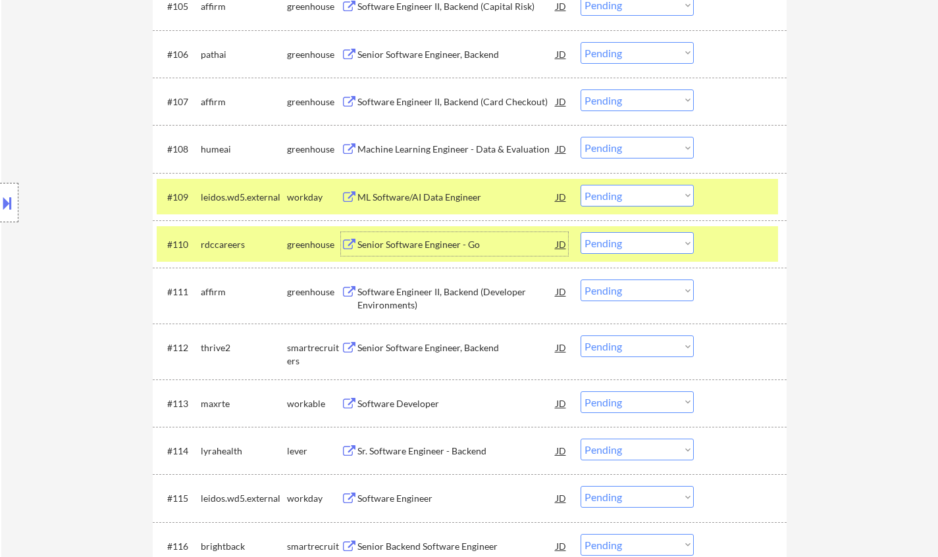
drag, startPoint x: 653, startPoint y: 244, endPoint x: 646, endPoint y: 251, distance: 9.8
click at [653, 244] on select "Choose an option... Pending Applied Excluded (Questions) Excluded (Expired) Exc…" at bounding box center [636, 243] width 113 height 22
click at [580, 232] on select "Choose an option... Pending Applied Excluded (Questions) Excluded (Expired) Exc…" at bounding box center [636, 243] width 113 height 22
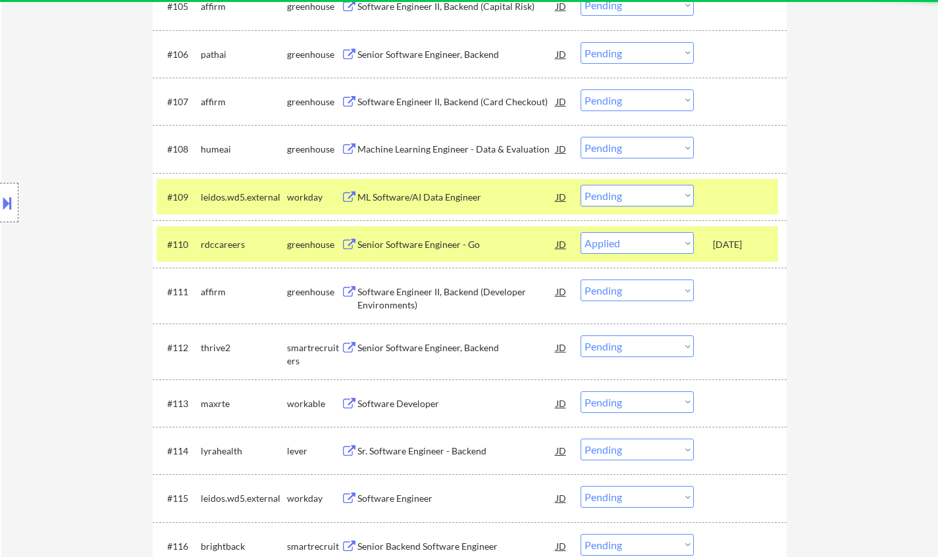
select select ""pending""
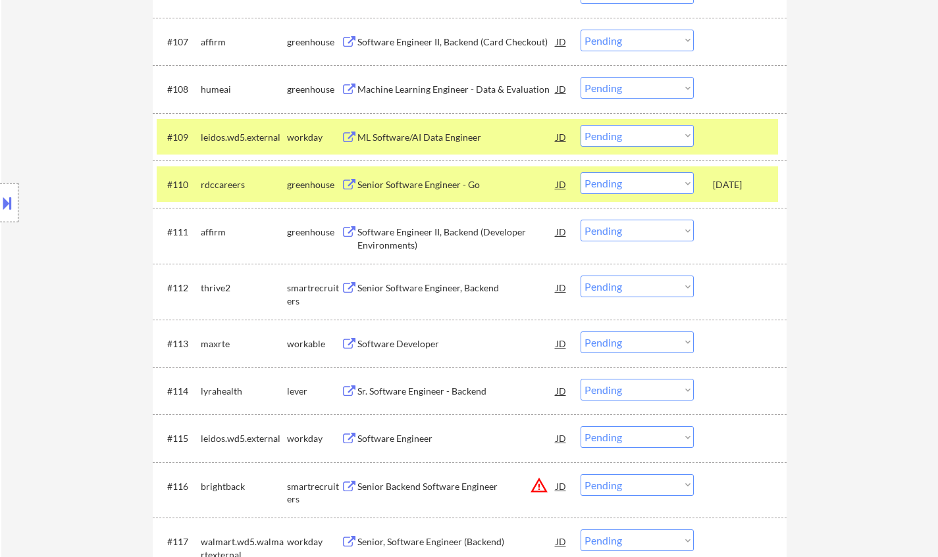
scroll to position [790, 0]
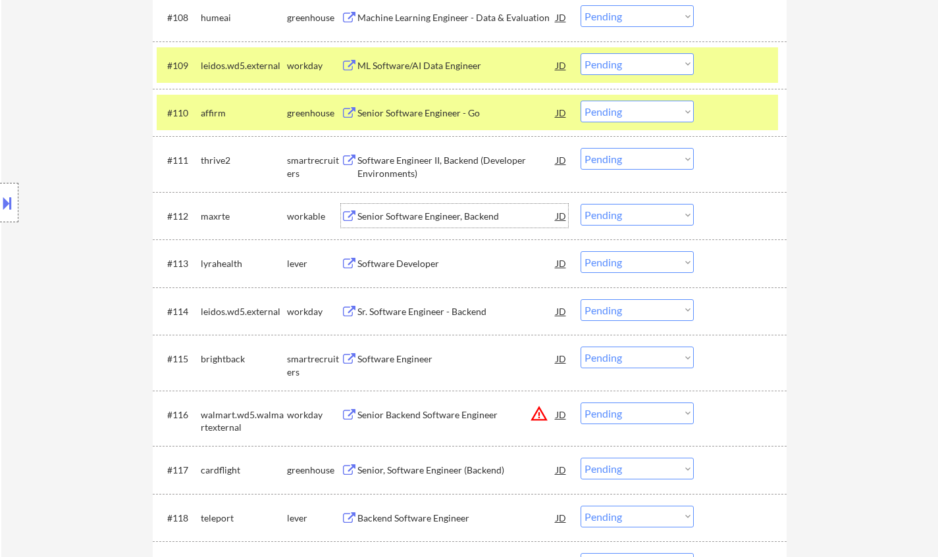
click at [425, 215] on div "Senior Software Engineer, Backend" at bounding box center [456, 216] width 199 height 13
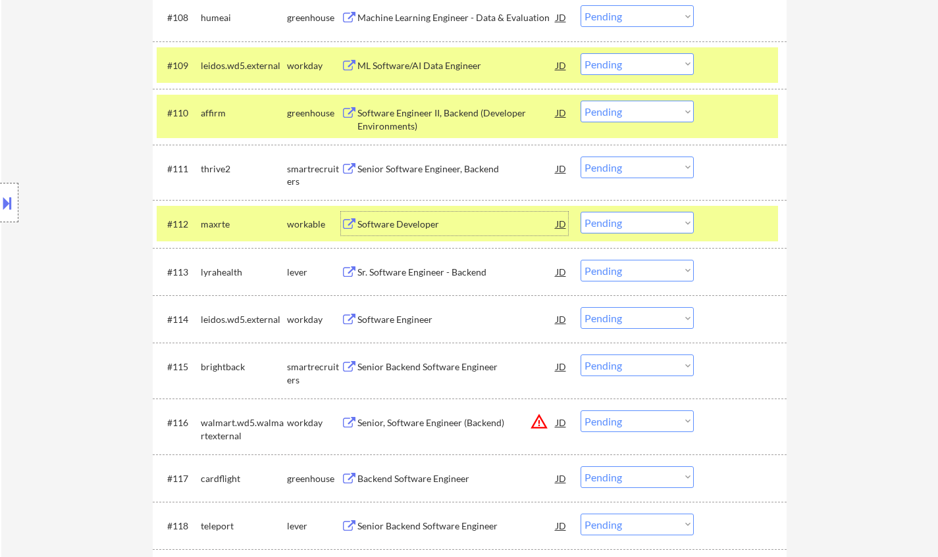
click at [637, 220] on select "Choose an option... Pending Applied Excluded (Questions) Excluded (Expired) Exc…" at bounding box center [636, 223] width 113 height 22
click at [580, 212] on select "Choose an option... Pending Applied Excluded (Questions) Excluded (Expired) Exc…" at bounding box center [636, 223] width 113 height 22
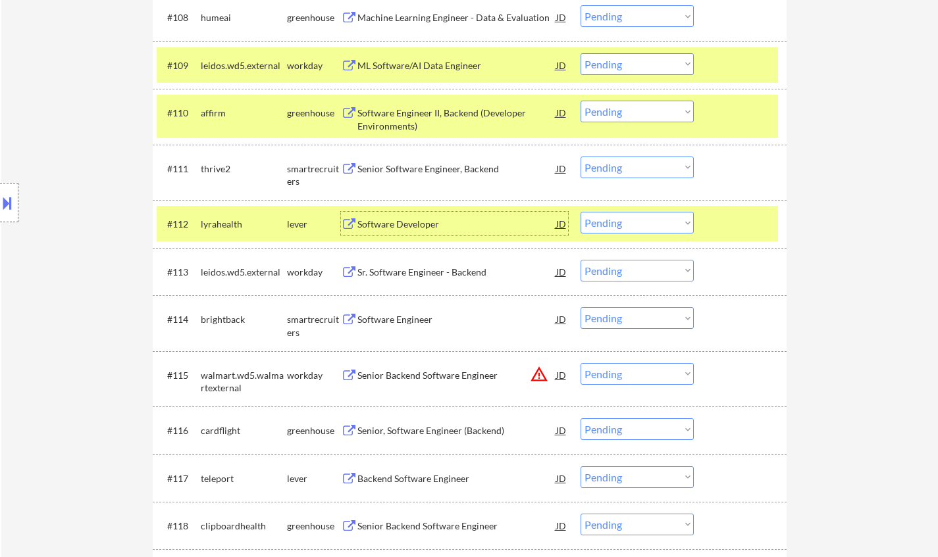
click at [396, 218] on div "Software Developer" at bounding box center [456, 224] width 199 height 13
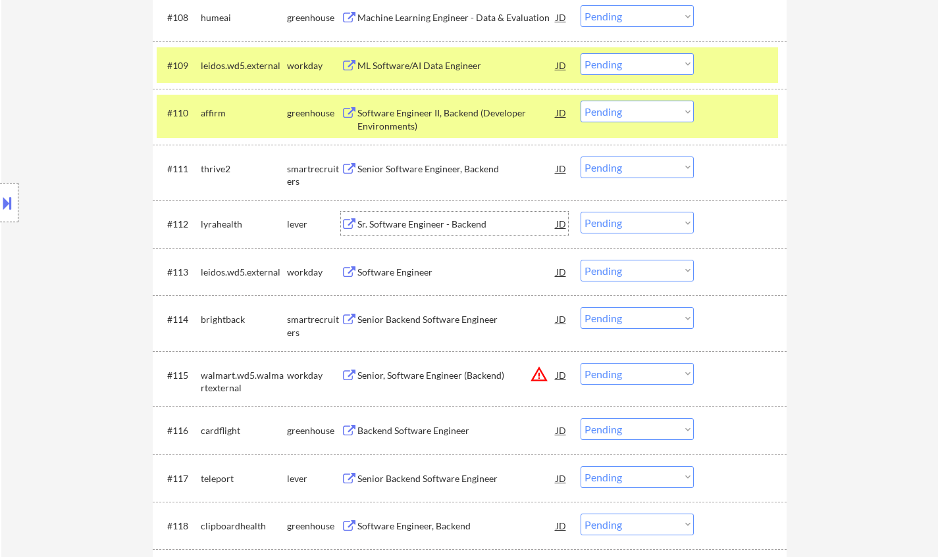
drag, startPoint x: 629, startPoint y: 222, endPoint x: 634, endPoint y: 231, distance: 9.7
click at [629, 222] on select "Choose an option... Pending Applied Excluded (Questions) Excluded (Expired) Exc…" at bounding box center [636, 223] width 113 height 22
click at [580, 212] on select "Choose an option... Pending Applied Excluded (Questions) Excluded (Expired) Exc…" at bounding box center [636, 223] width 113 height 22
select select ""pending""
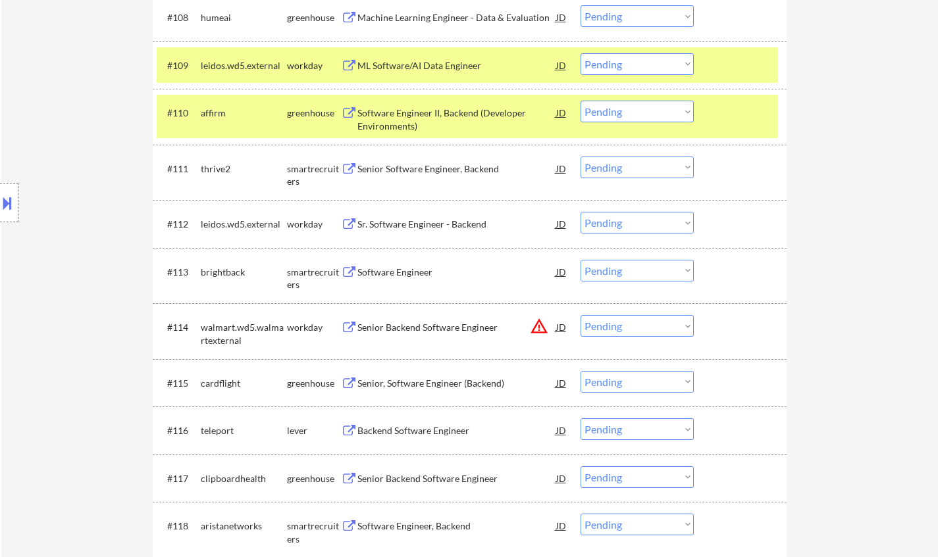
click at [398, 274] on div "Software Engineer" at bounding box center [456, 272] width 199 height 13
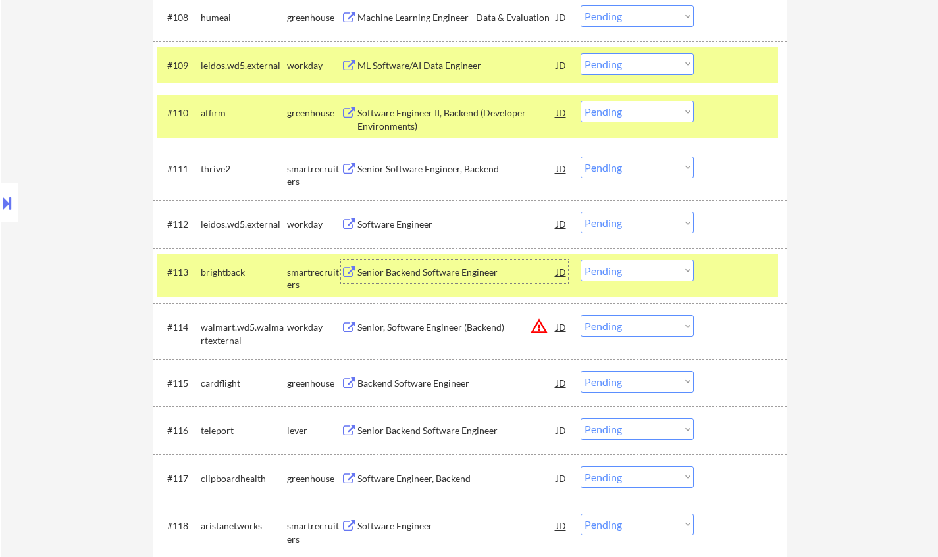
click at [637, 270] on select "Choose an option... Pending Applied Excluded (Questions) Excluded (Expired) Exc…" at bounding box center [636, 271] width 113 height 22
click at [580, 260] on select "Choose an option... Pending Applied Excluded (Questions) Excluded (Expired) Exc…" at bounding box center [636, 271] width 113 height 22
select select ""pending""
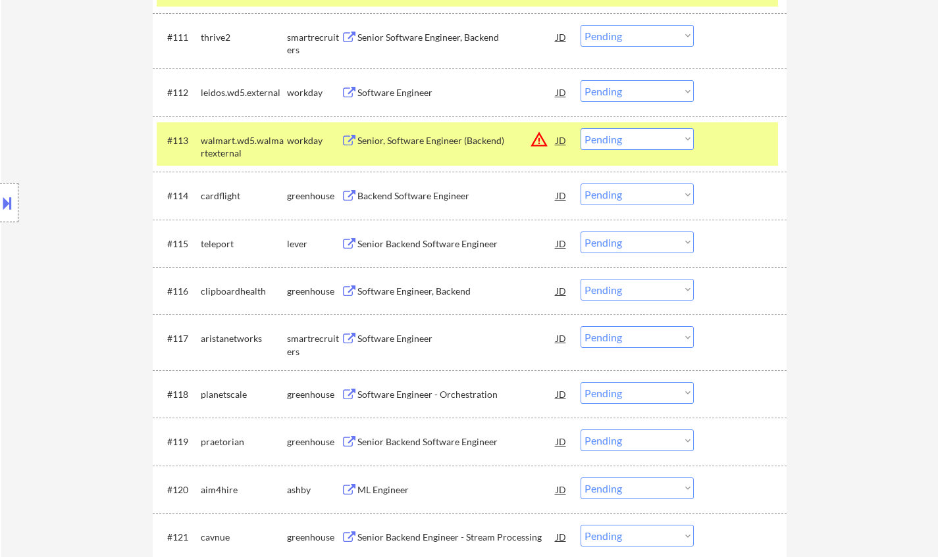
click at [409, 190] on div "Backend Software Engineer" at bounding box center [456, 196] width 199 height 13
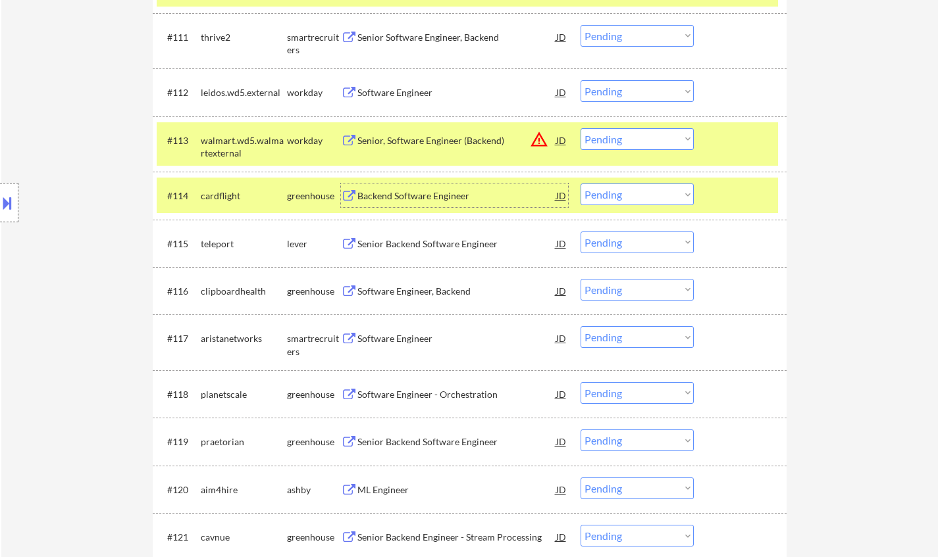
click at [621, 200] on select "Choose an option... Pending Applied Excluded (Questions) Excluded (Expired) Exc…" at bounding box center [636, 195] width 113 height 22
click at [612, 192] on select "Choose an option... Pending Applied Excluded (Questions) Excluded (Expired) Exc…" at bounding box center [636, 195] width 113 height 22
click at [580, 184] on select "Choose an option... Pending Applied Excluded (Questions) Excluded (Expired) Exc…" at bounding box center [636, 195] width 113 height 22
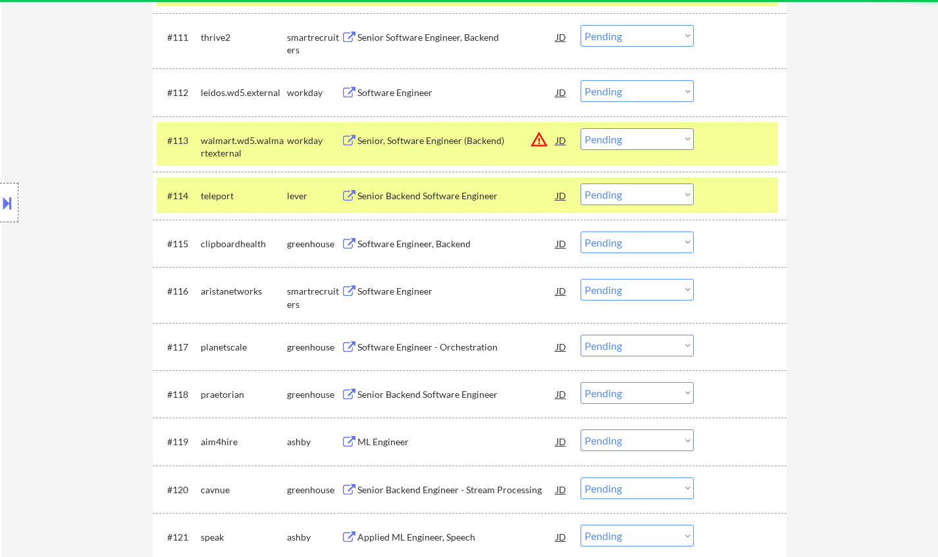
click at [435, 192] on div "Senior Backend Software Engineer" at bounding box center [456, 196] width 199 height 13
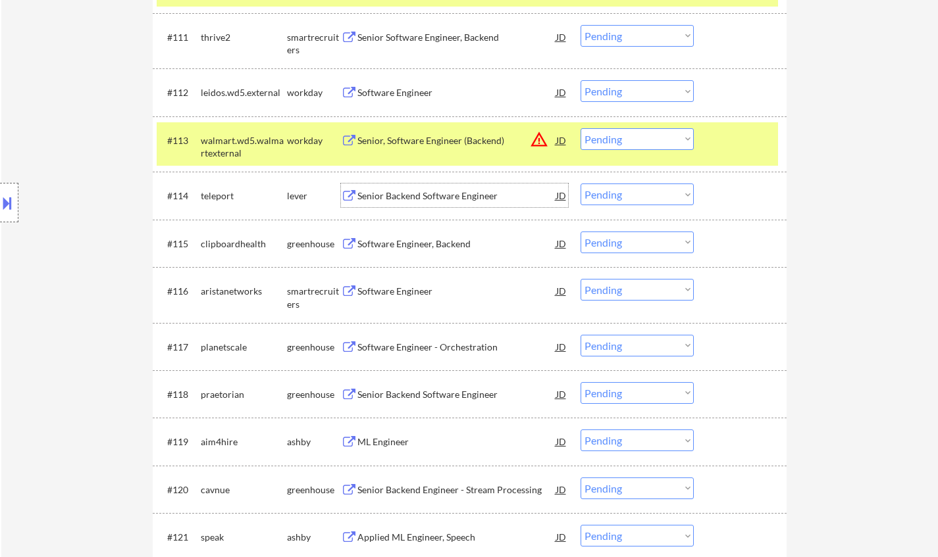
click at [628, 199] on select "Choose an option... Pending Applied Excluded (Questions) Excluded (Expired) Exc…" at bounding box center [636, 195] width 113 height 22
click at [580, 184] on select "Choose an option... Pending Applied Excluded (Questions) Excluded (Expired) Exc…" at bounding box center [636, 195] width 113 height 22
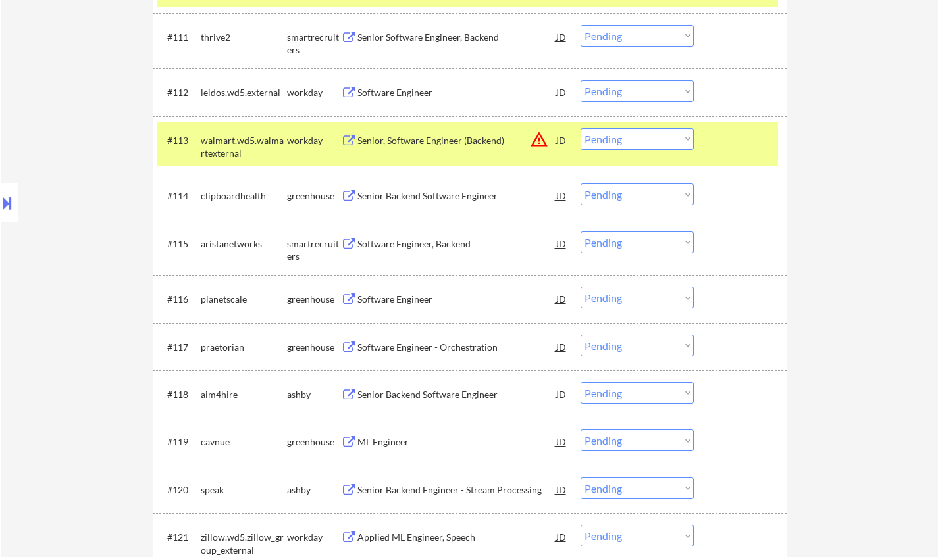
click at [403, 190] on div "Senior Backend Software Engineer" at bounding box center [456, 196] width 199 height 13
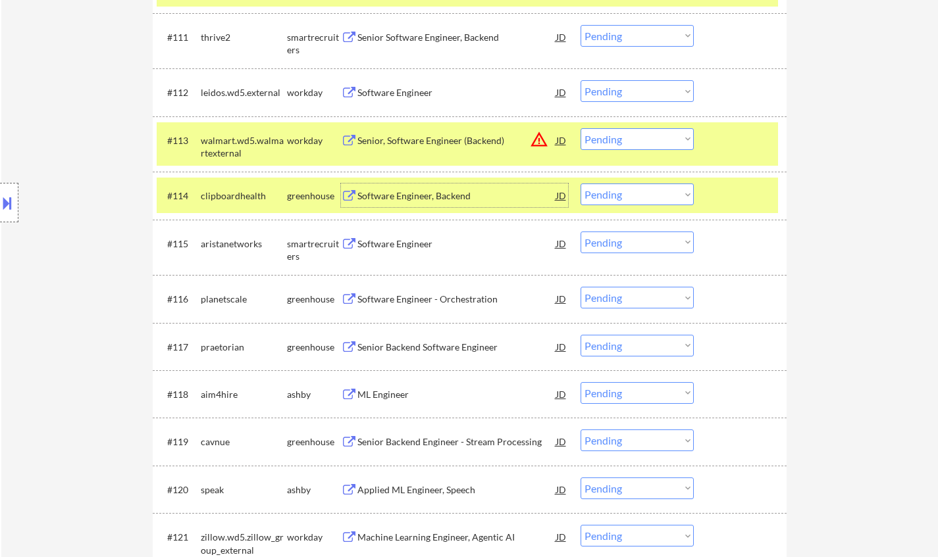
click at [646, 205] on select "Choose an option... Pending Applied Excluded (Questions) Excluded (Expired) Exc…" at bounding box center [636, 195] width 113 height 22
click at [580, 184] on select "Choose an option... Pending Applied Excluded (Questions) Excluded (Expired) Exc…" at bounding box center [636, 195] width 113 height 22
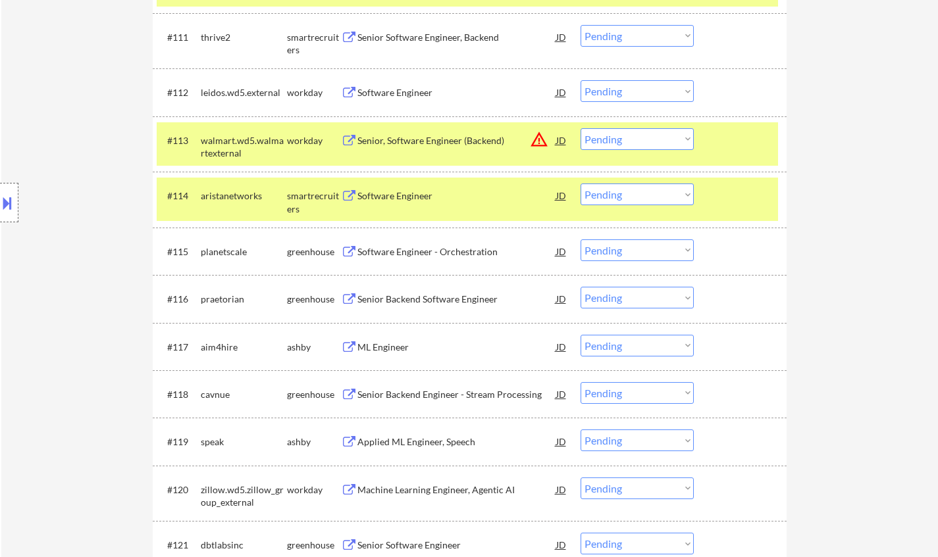
click at [403, 196] on div "Software Engineer" at bounding box center [456, 196] width 199 height 13
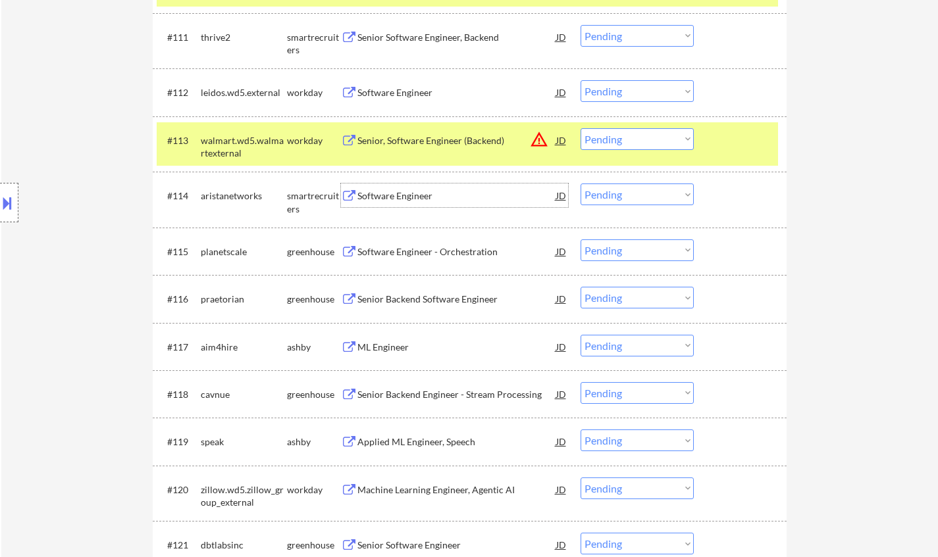
click at [614, 193] on select "Choose an option... Pending Applied Excluded (Questions) Excluded (Expired) Exc…" at bounding box center [636, 195] width 113 height 22
click at [580, 184] on select "Choose an option... Pending Applied Excluded (Questions) Excluded (Expired) Exc…" at bounding box center [636, 195] width 113 height 22
select select ""pending""
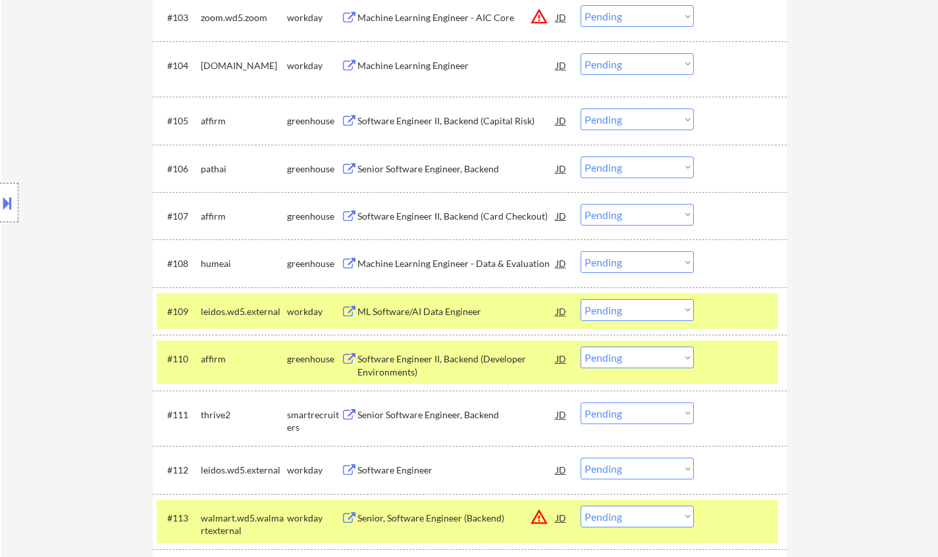
scroll to position [592, 0]
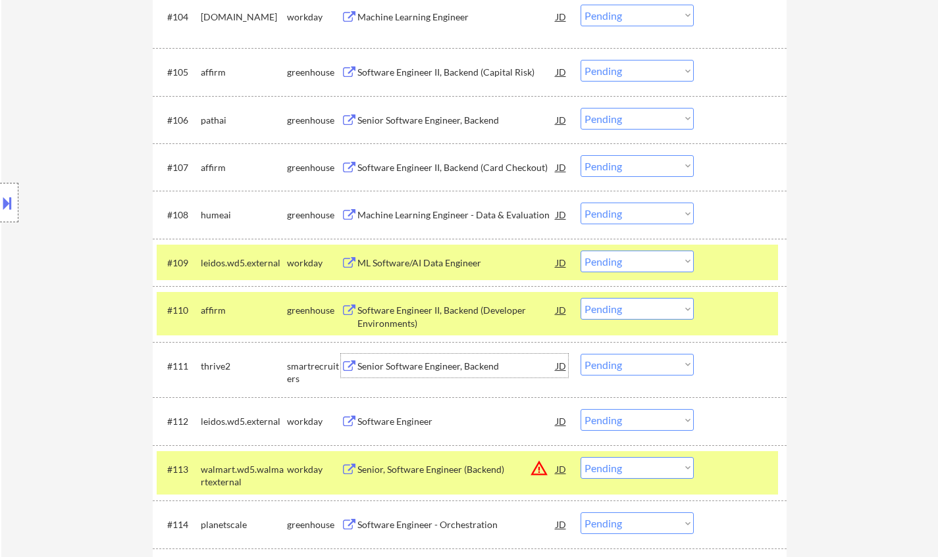
click at [423, 364] on div "Senior Software Engineer, Backend" at bounding box center [456, 366] width 199 height 13
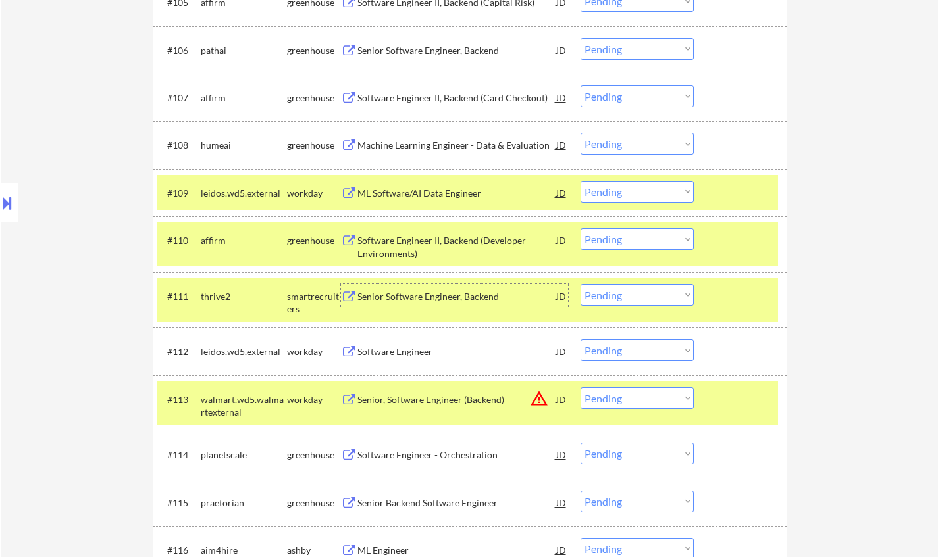
scroll to position [724, 0]
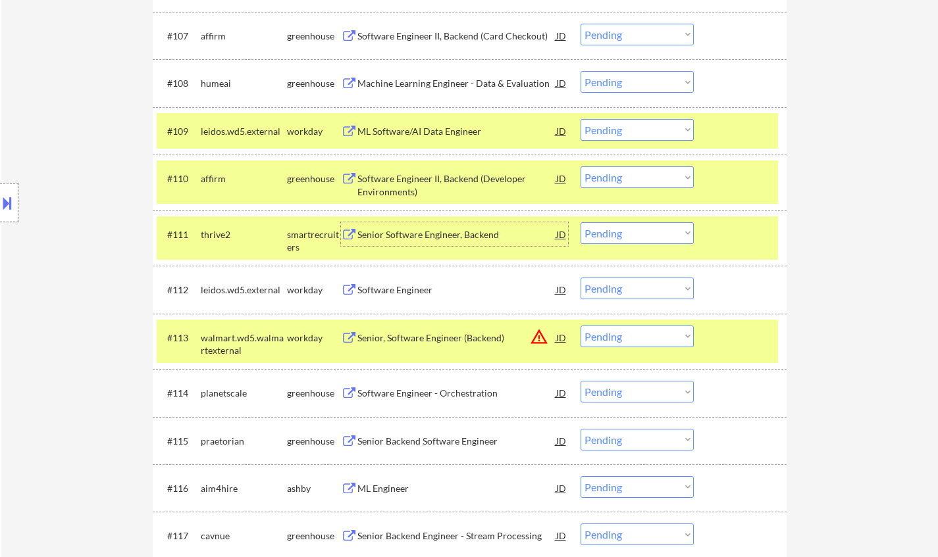
drag, startPoint x: 648, startPoint y: 229, endPoint x: 648, endPoint y: 241, distance: 11.8
click at [648, 230] on select "Choose an option... Pending Applied Excluded (Questions) Excluded (Expired) Exc…" at bounding box center [636, 233] width 113 height 22
click at [580, 222] on select "Choose an option... Pending Applied Excluded (Questions) Excluded (Expired) Exc…" at bounding box center [636, 233] width 113 height 22
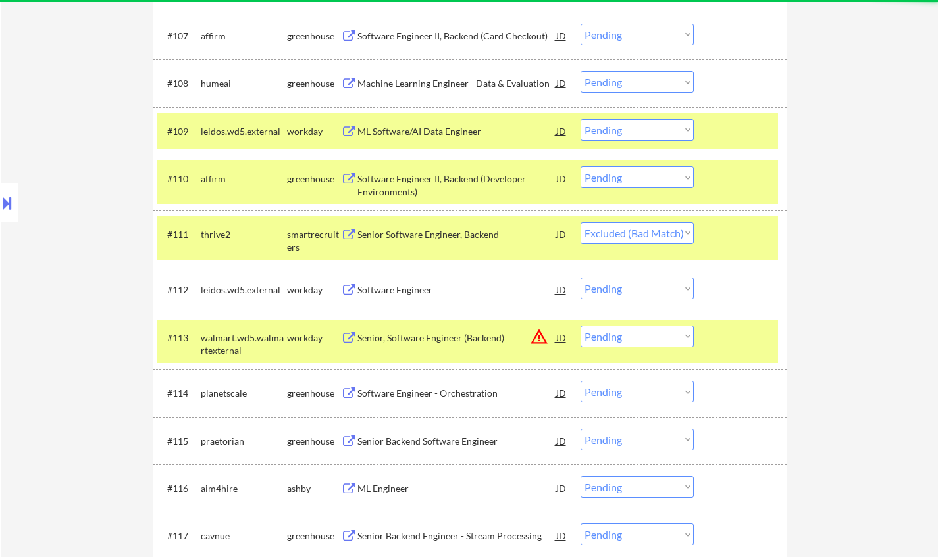
select select ""pending""
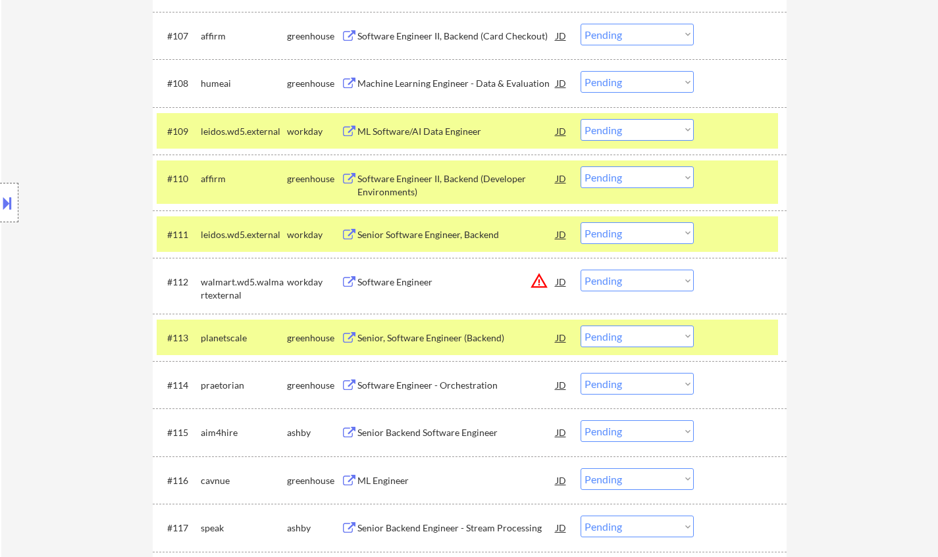
scroll to position [790, 0]
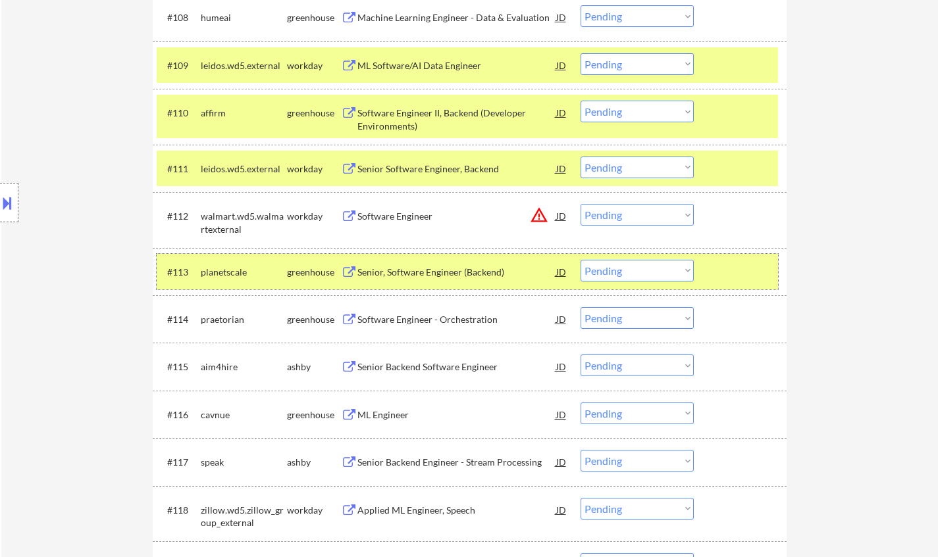
click at [405, 285] on div "#113 planetscale greenhouse Senior, Software Engineer (Backend) JD warning_ambe…" at bounding box center [467, 272] width 621 height 36
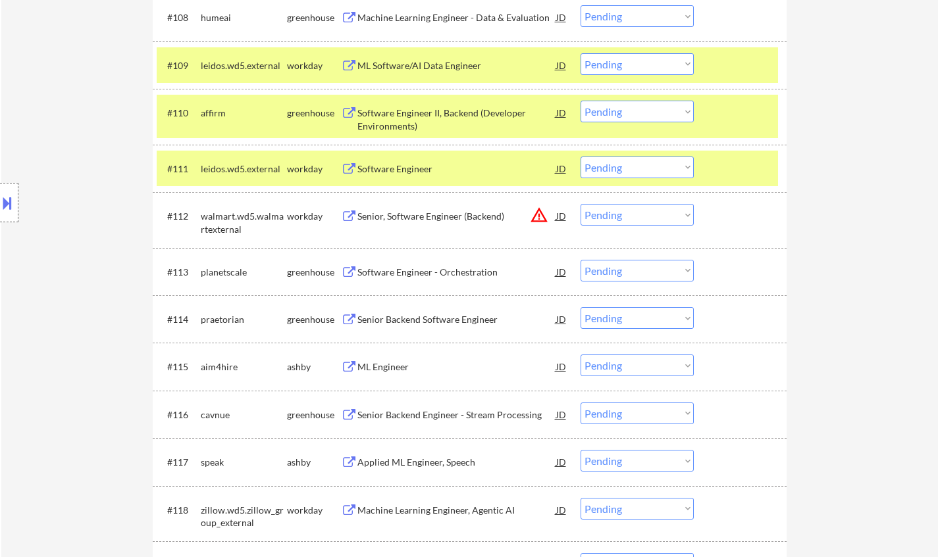
click at [403, 269] on div "Software Engineer - Orchestration" at bounding box center [456, 272] width 199 height 13
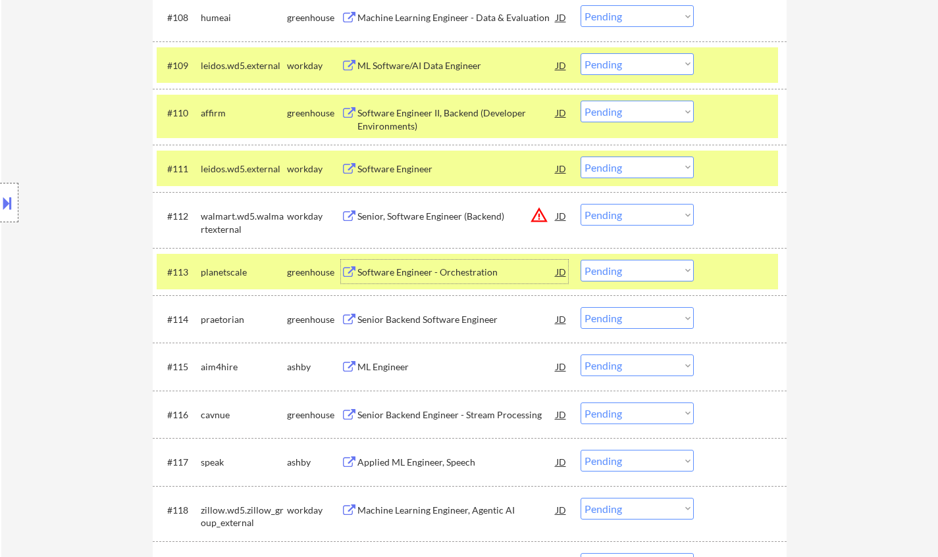
click at [647, 268] on select "Choose an option... Pending Applied Excluded (Questions) Excluded (Expired) Exc…" at bounding box center [636, 271] width 113 height 22
click at [580, 260] on select "Choose an option... Pending Applied Excluded (Questions) Excluded (Expired) Exc…" at bounding box center [636, 271] width 113 height 22
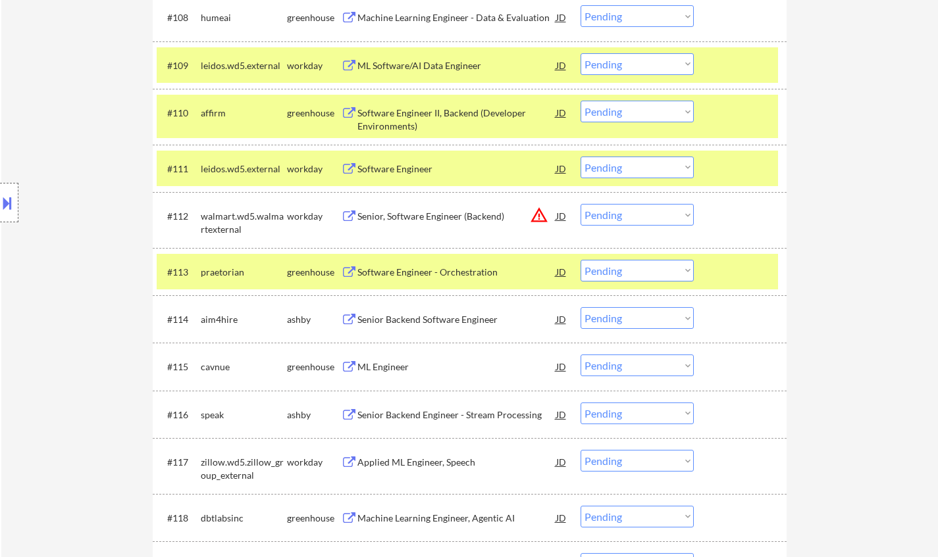
click at [434, 278] on div "Software Engineer - Orchestration" at bounding box center [456, 272] width 199 height 13
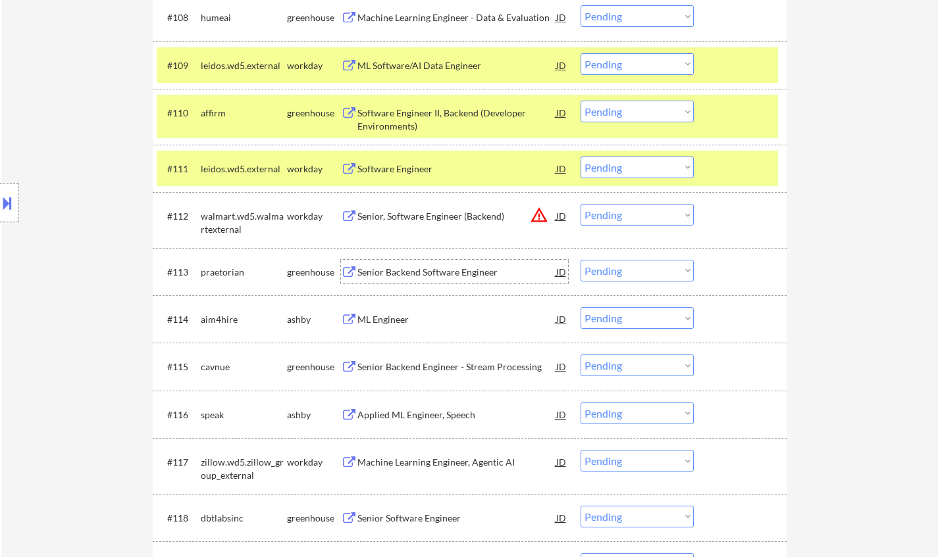
drag, startPoint x: 615, startPoint y: 270, endPoint x: 610, endPoint y: 280, distance: 11.2
click at [615, 271] on select "Choose an option... Pending Applied Excluded (Questions) Excluded (Expired) Exc…" at bounding box center [636, 271] width 113 height 22
click at [580, 260] on select "Choose an option... Pending Applied Excluded (Questions) Excluded (Expired) Exc…" at bounding box center [636, 271] width 113 height 22
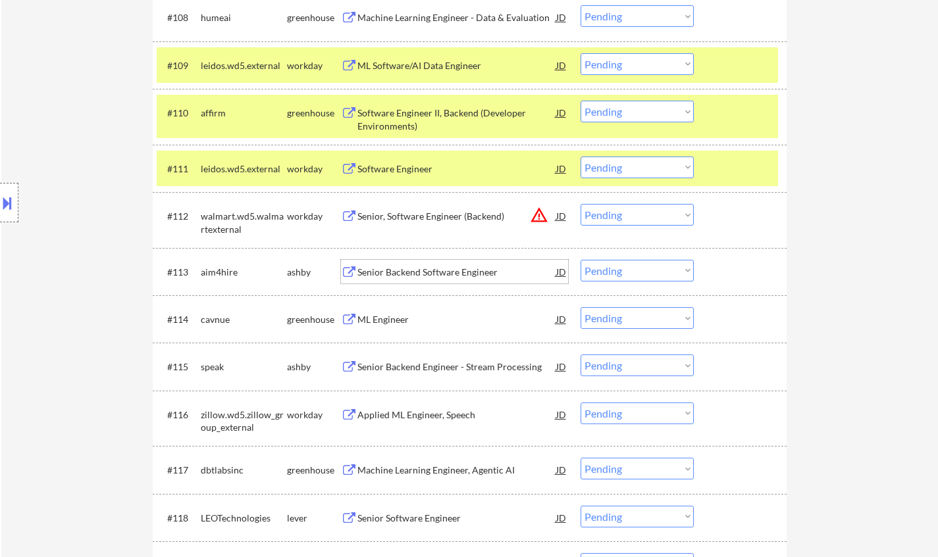
click at [432, 273] on div "Senior Backend Software Engineer" at bounding box center [456, 272] width 199 height 13
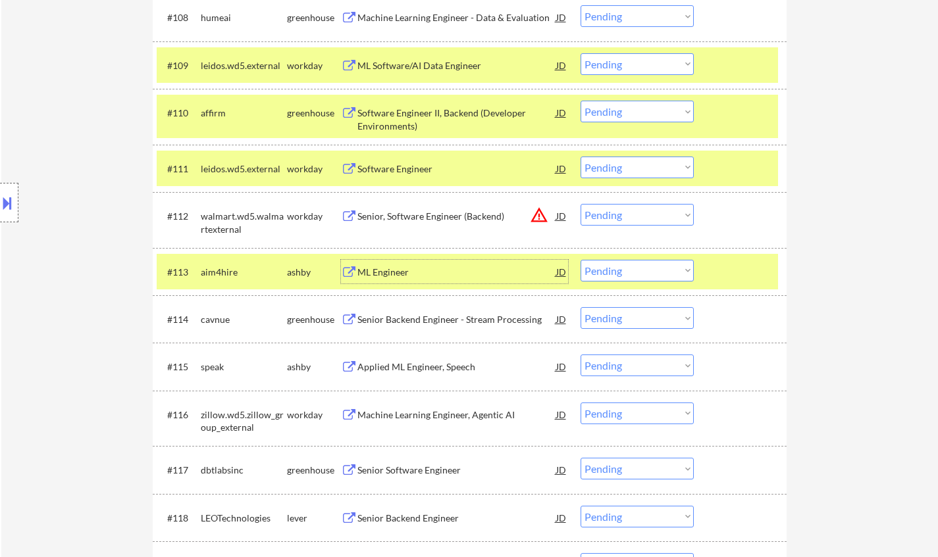
click at [641, 273] on select "Choose an option... Pending Applied Excluded (Questions) Excluded (Expired) Exc…" at bounding box center [636, 271] width 113 height 22
click at [580, 260] on select "Choose an option... Pending Applied Excluded (Questions) Excluded (Expired) Exc…" at bounding box center [636, 271] width 113 height 22
select select ""pending""
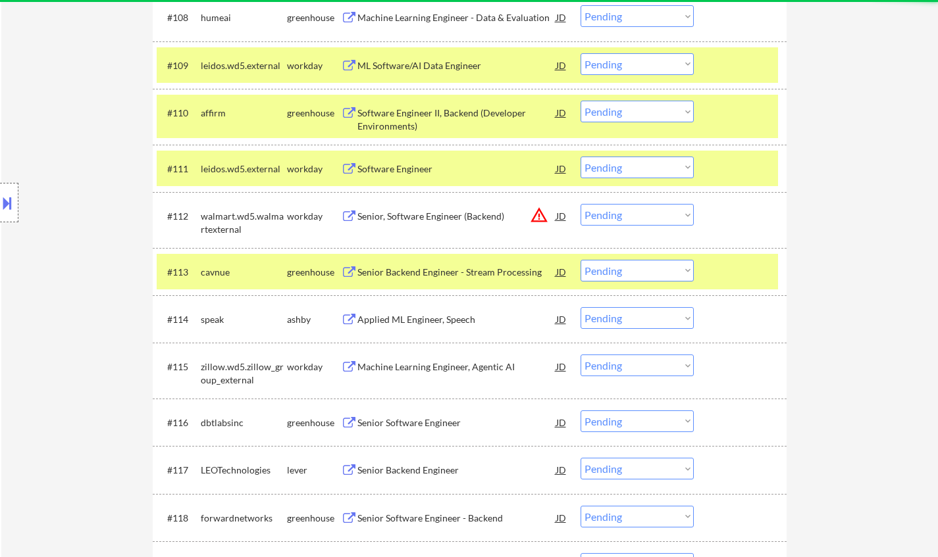
scroll to position [921, 0]
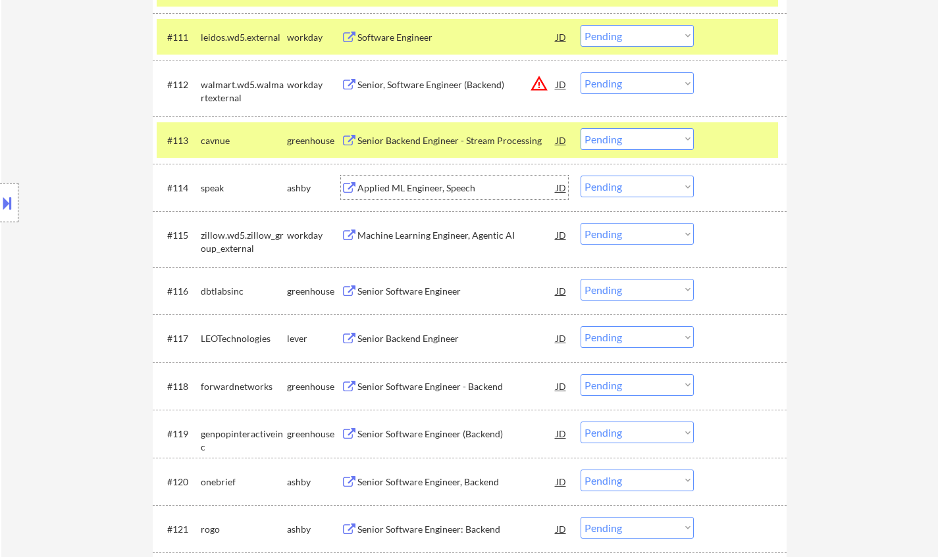
click at [409, 193] on div "Applied ML Engineer, Speech" at bounding box center [456, 188] width 199 height 13
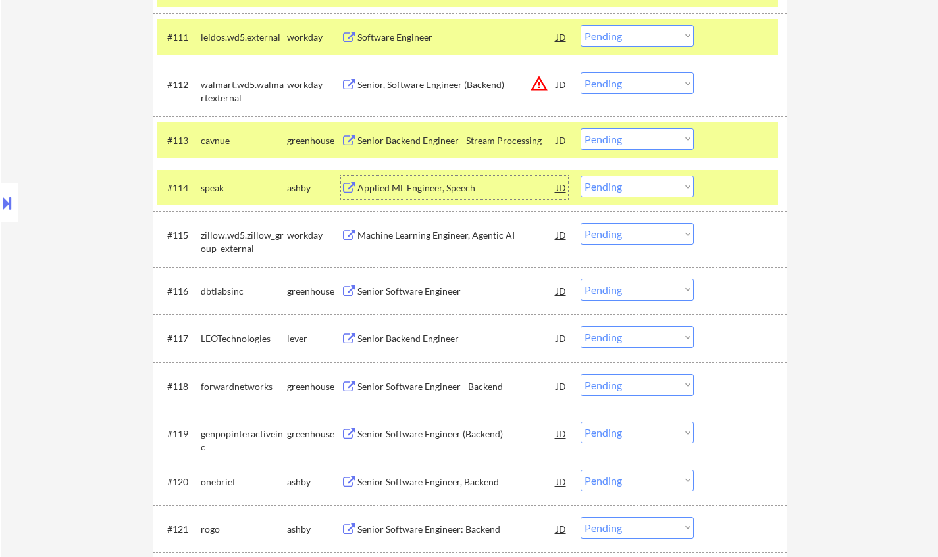
drag, startPoint x: 646, startPoint y: 186, endPoint x: 648, endPoint y: 194, distance: 8.1
click at [644, 188] on select "Choose an option... Pending Applied Excluded (Questions) Excluded (Expired) Exc…" at bounding box center [636, 187] width 113 height 22
click at [580, 176] on select "Choose an option... Pending Applied Excluded (Questions) Excluded (Expired) Exc…" at bounding box center [636, 187] width 113 height 22
select select ""pending""
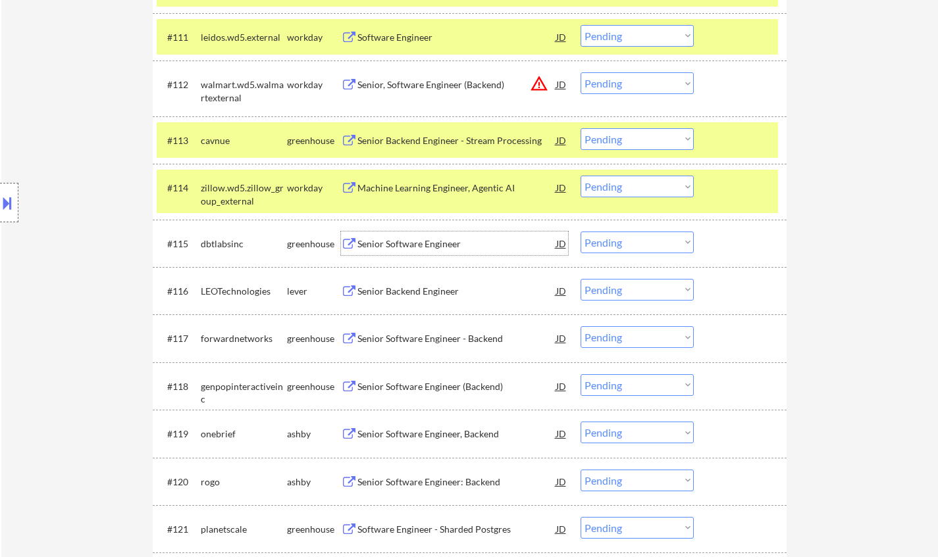
click at [433, 245] on div "Senior Software Engineer" at bounding box center [456, 244] width 199 height 13
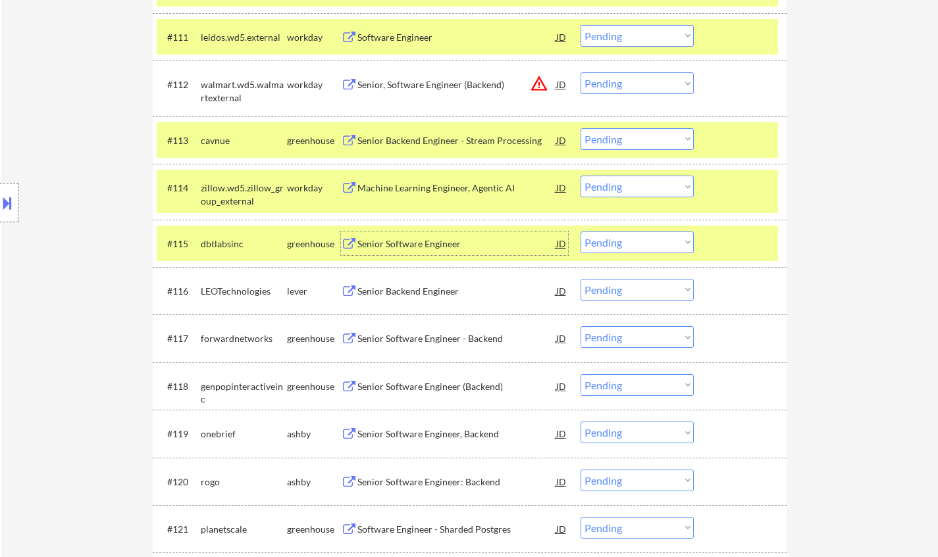
drag, startPoint x: 622, startPoint y: 238, endPoint x: 627, endPoint y: 247, distance: 10.0
click at [623, 238] on select "Choose an option... Pending Applied Excluded (Questions) Excluded (Expired) Exc…" at bounding box center [636, 243] width 113 height 22
click at [580, 232] on select "Choose an option... Pending Applied Excluded (Questions) Excluded (Expired) Exc…" at bounding box center [636, 243] width 113 height 22
click at [417, 245] on div "Senior Backend Engineer" at bounding box center [456, 244] width 199 height 13
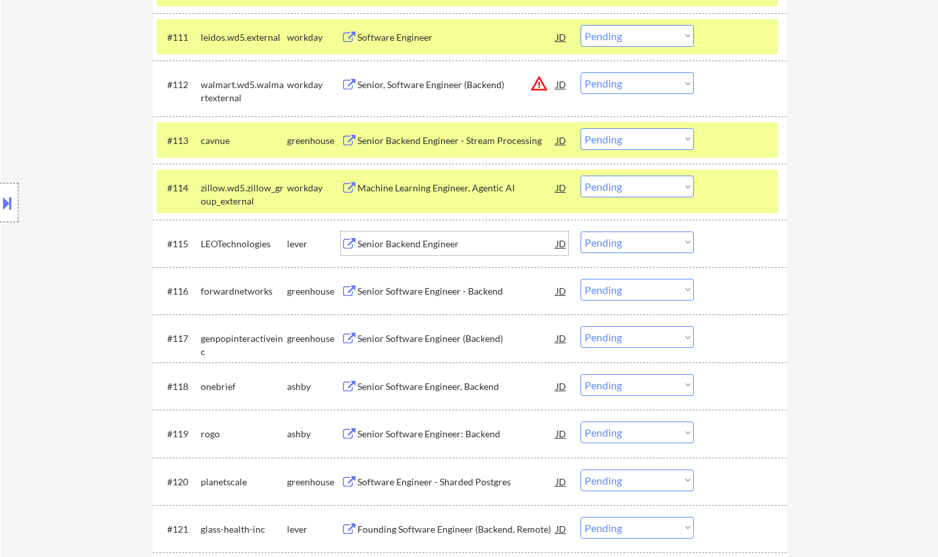
click at [639, 243] on select "Choose an option... Pending Applied Excluded (Questions) Excluded (Expired) Exc…" at bounding box center [636, 243] width 113 height 22
click at [580, 232] on select "Choose an option... Pending Applied Excluded (Questions) Excluded (Expired) Exc…" at bounding box center [636, 243] width 113 height 22
click at [419, 239] on div "Senior Backend Engineer" at bounding box center [456, 244] width 199 height 13
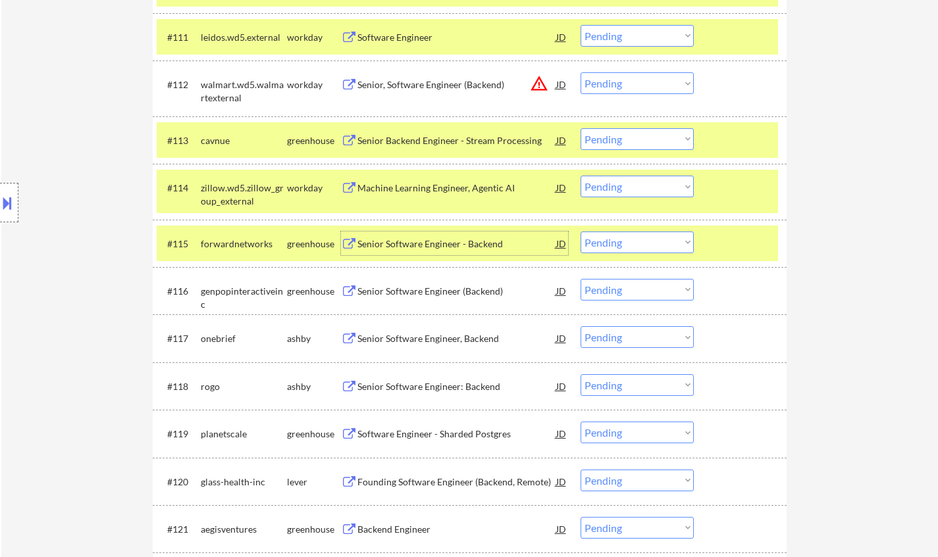
click at [624, 240] on select "Choose an option... Pending Applied Excluded (Questions) Excluded (Expired) Exc…" at bounding box center [636, 243] width 113 height 22
click at [580, 232] on select "Choose an option... Pending Applied Excluded (Questions) Excluded (Expired) Exc…" at bounding box center [636, 243] width 113 height 22
select select ""pending""
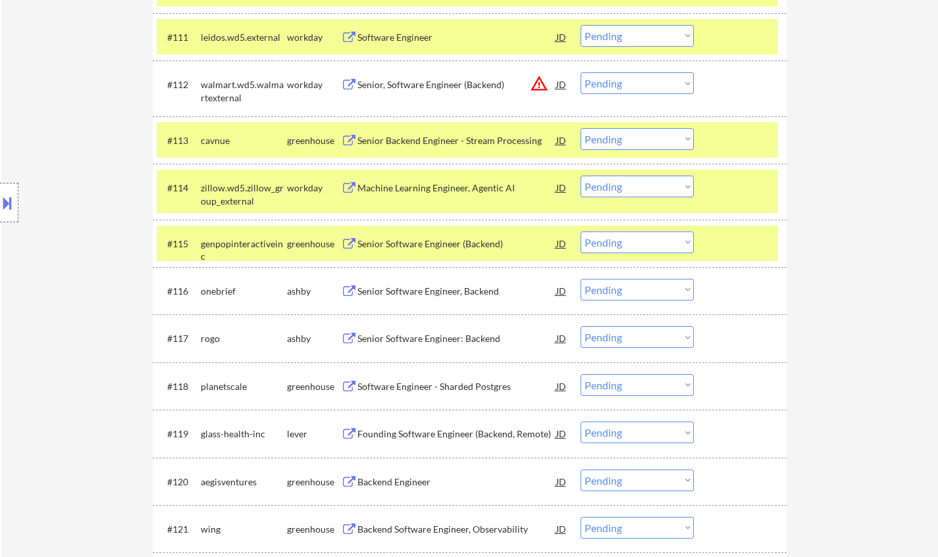
click at [426, 136] on div "Senior Backend Engineer - Stream Processing" at bounding box center [456, 140] width 199 height 13
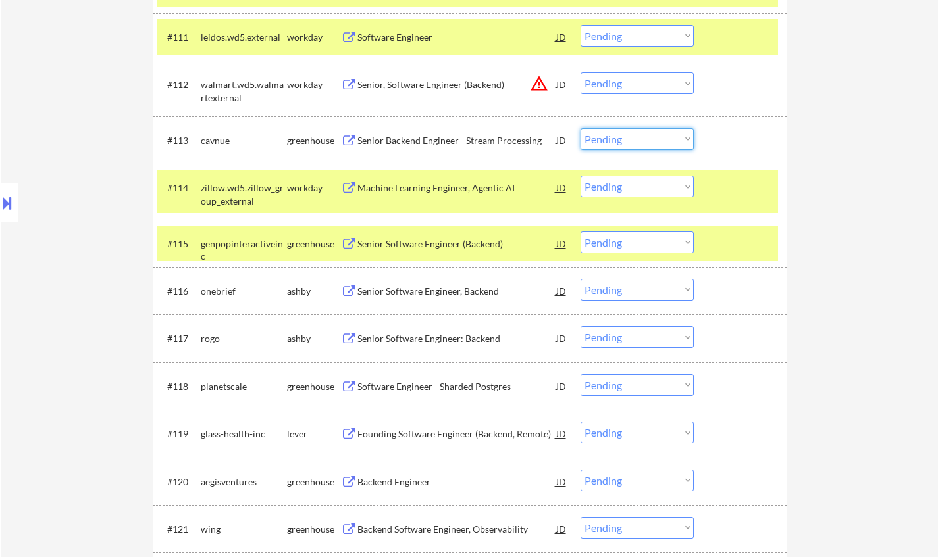
click at [645, 138] on select "Choose an option... Pending Applied Excluded (Questions) Excluded (Expired) Exc…" at bounding box center [636, 139] width 113 height 22
click at [580, 128] on select "Choose an option... Pending Applied Excluded (Questions) Excluded (Expired) Exc…" at bounding box center [636, 139] width 113 height 22
select select ""pending""
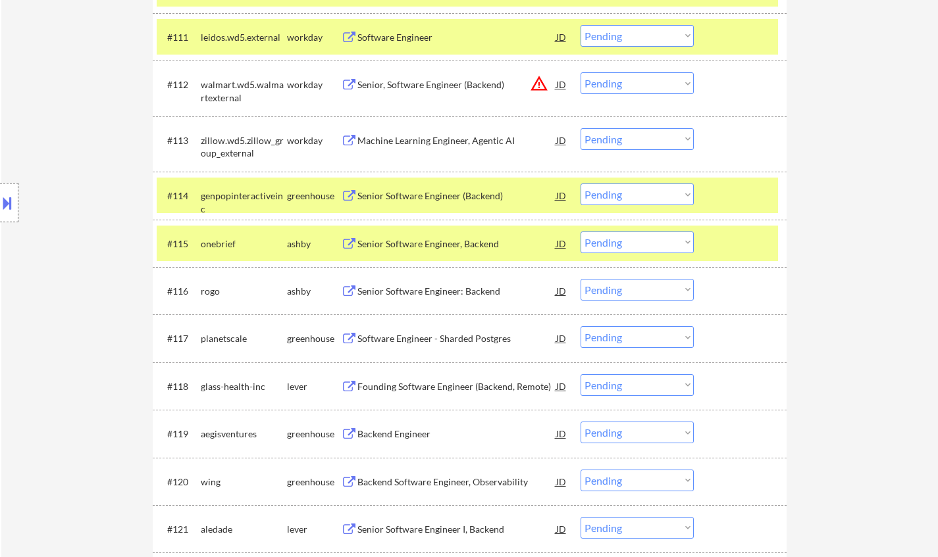
click at [452, 241] on div "Senior Software Engineer, Backend" at bounding box center [456, 244] width 199 height 13
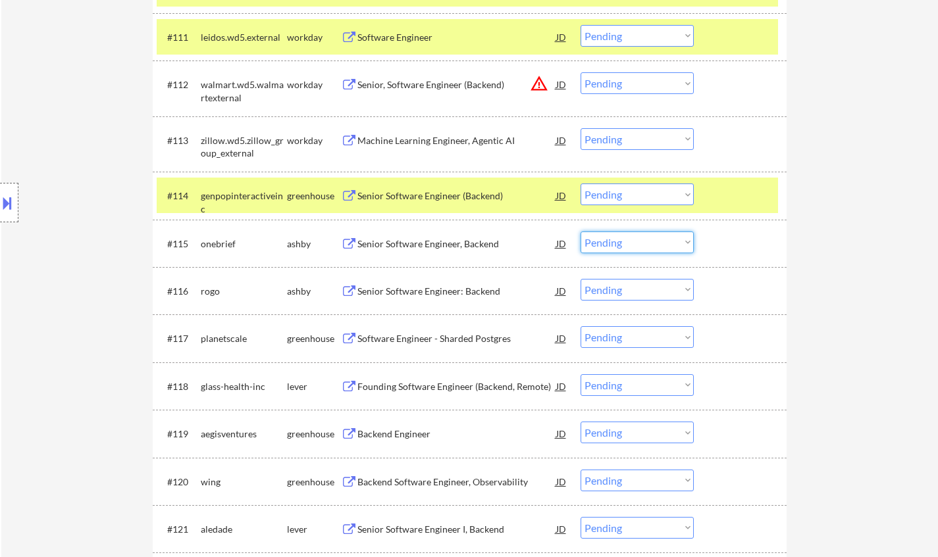
drag, startPoint x: 629, startPoint y: 242, endPoint x: 637, endPoint y: 253, distance: 14.1
click at [629, 242] on select "Choose an option... Pending Applied Excluded (Questions) Excluded (Expired) Exc…" at bounding box center [636, 243] width 113 height 22
click at [580, 232] on select "Choose an option... Pending Applied Excluded (Questions) Excluded (Expired) Exc…" at bounding box center [636, 243] width 113 height 22
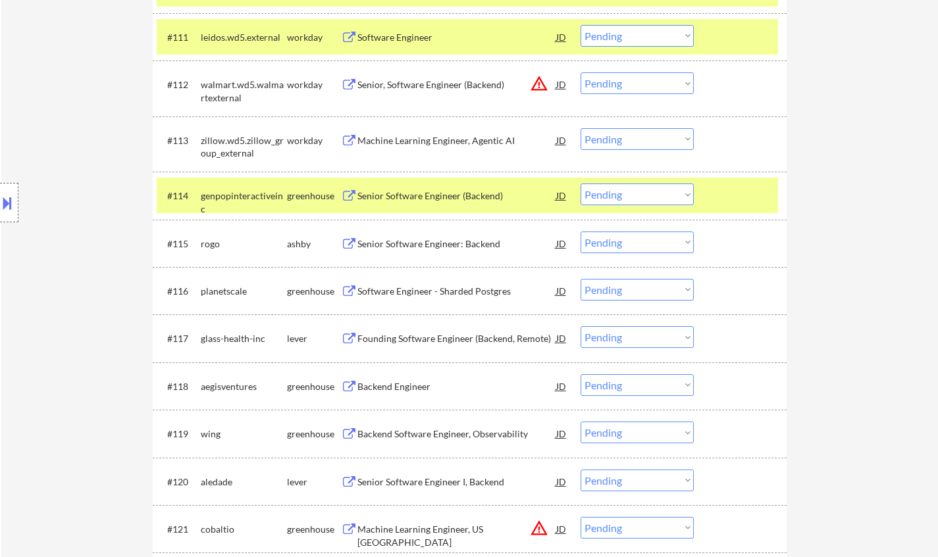
click at [460, 242] on div "Senior Software Engineer: Backend" at bounding box center [456, 244] width 199 height 13
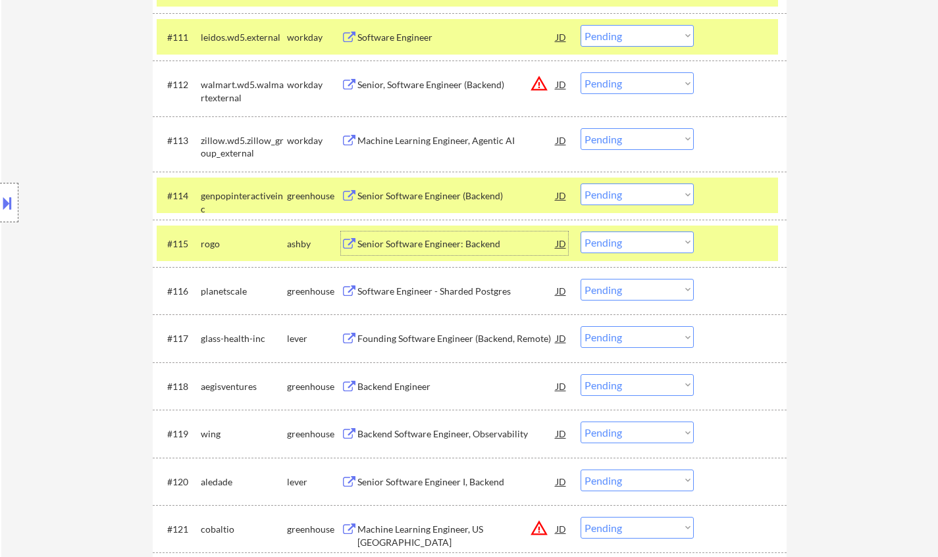
drag, startPoint x: 616, startPoint y: 242, endPoint x: 632, endPoint y: 251, distance: 18.5
click at [616, 242] on select "Choose an option... Pending Applied Excluded (Questions) Excluded (Expired) Exc…" at bounding box center [636, 243] width 113 height 22
click at [580, 232] on select "Choose an option... Pending Applied Excluded (Questions) Excluded (Expired) Exc…" at bounding box center [636, 243] width 113 height 22
select select ""pending""
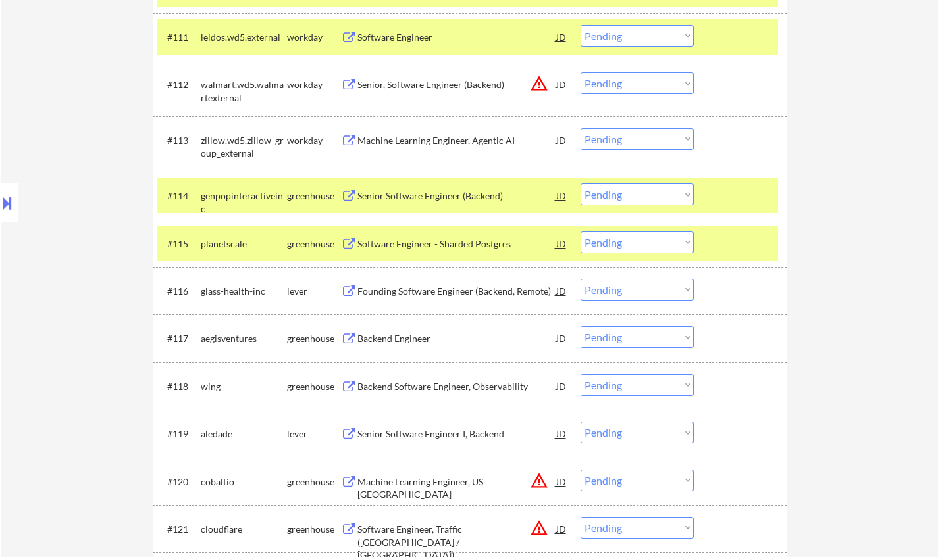
click at [420, 290] on div "Founding Software Engineer (Backend, Remote)" at bounding box center [456, 291] width 199 height 13
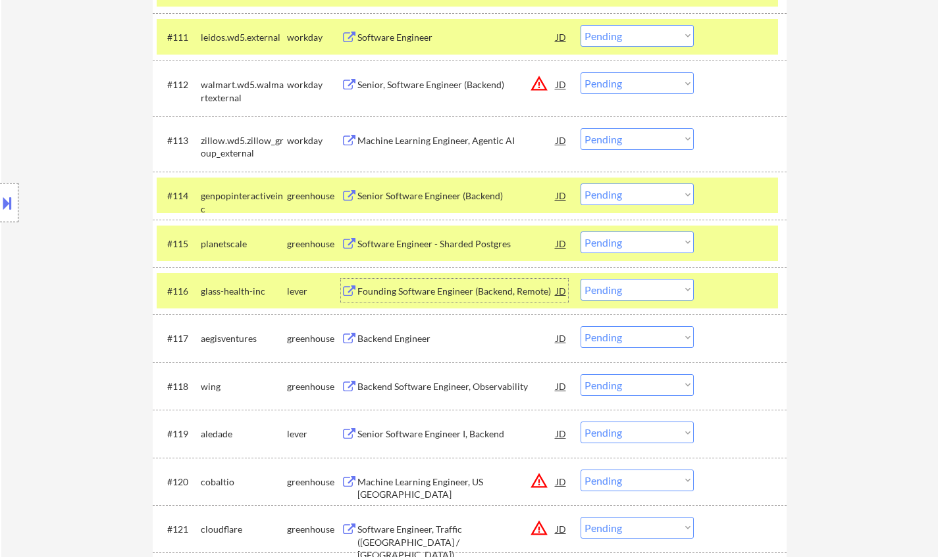
click at [646, 295] on select "Choose an option... Pending Applied Excluded (Questions) Excluded (Expired) Exc…" at bounding box center [636, 290] width 113 height 22
click at [580, 279] on select "Choose an option... Pending Applied Excluded (Questions) Excluded (Expired) Exc…" at bounding box center [636, 290] width 113 height 22
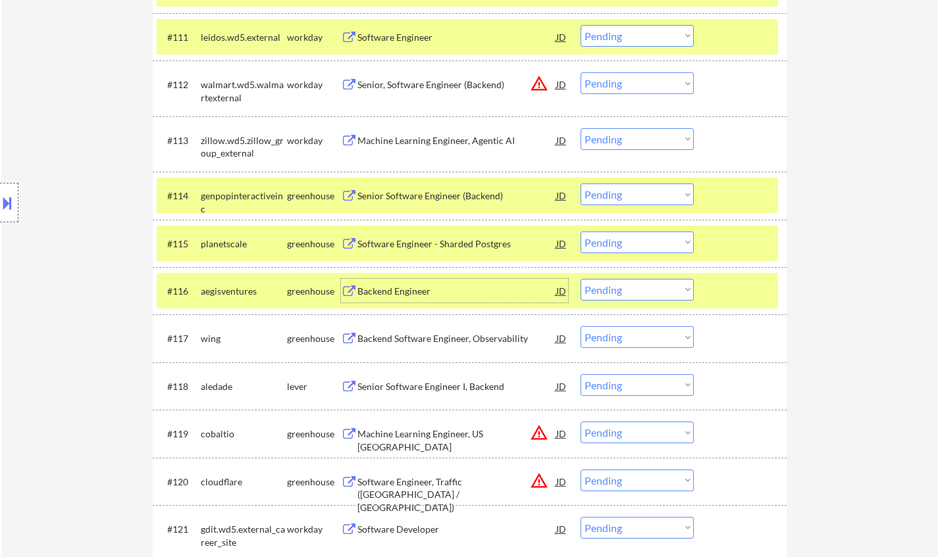
click at [405, 295] on div "Backend Engineer" at bounding box center [456, 291] width 199 height 13
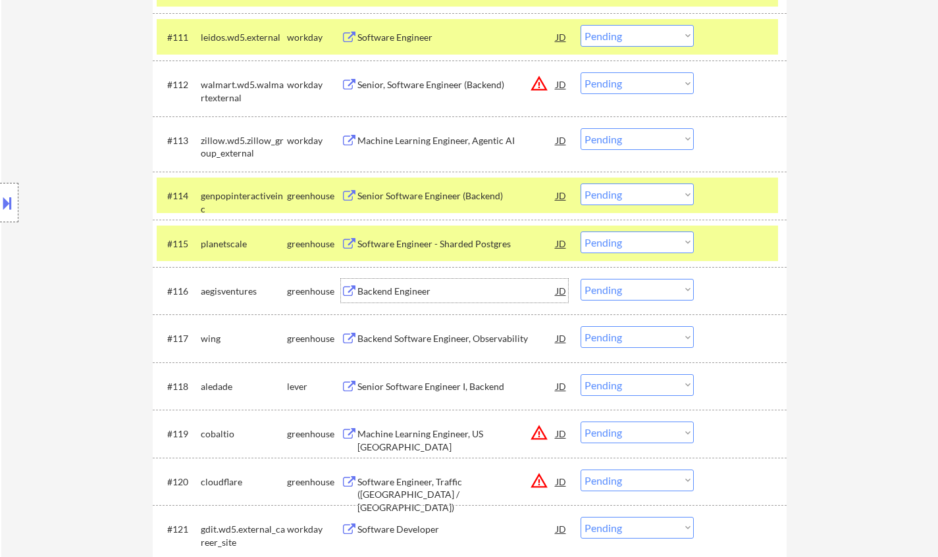
click at [629, 288] on select "Choose an option... Pending Applied Excluded (Questions) Excluded (Expired) Exc…" at bounding box center [636, 290] width 113 height 22
click at [580, 279] on select "Choose an option... Pending Applied Excluded (Questions) Excluded (Expired) Exc…" at bounding box center [636, 290] width 113 height 22
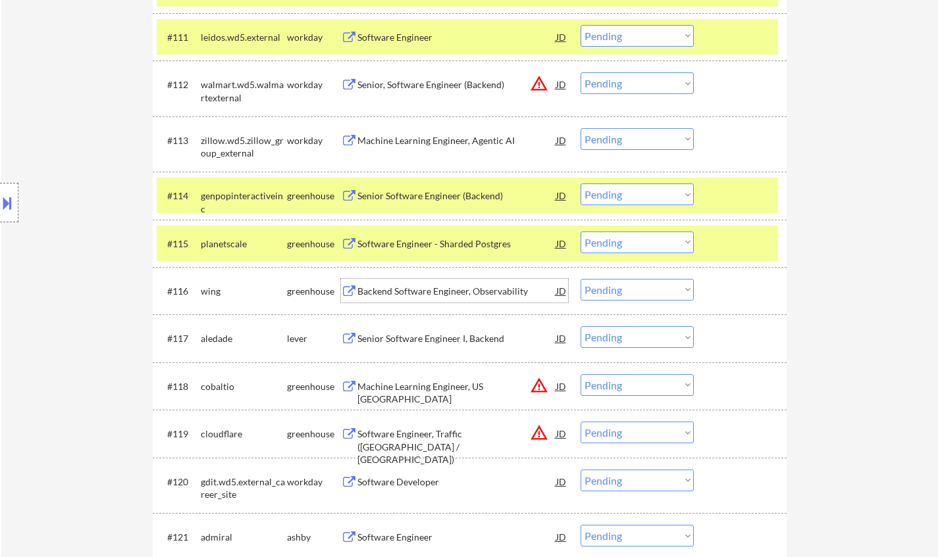
click at [421, 295] on div "Backend Software Engineer, Observability" at bounding box center [456, 291] width 199 height 13
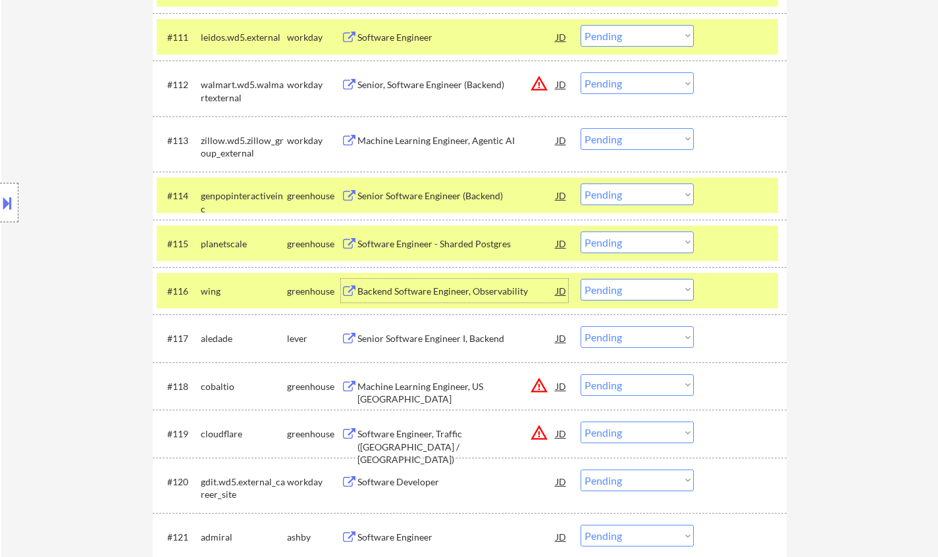
click at [651, 294] on select "Choose an option... Pending Applied Excluded (Questions) Excluded (Expired) Exc…" at bounding box center [636, 290] width 113 height 22
click at [580, 279] on select "Choose an option... Pending Applied Excluded (Questions) Excluded (Expired) Exc…" at bounding box center [636, 290] width 113 height 22
select select ""pending""
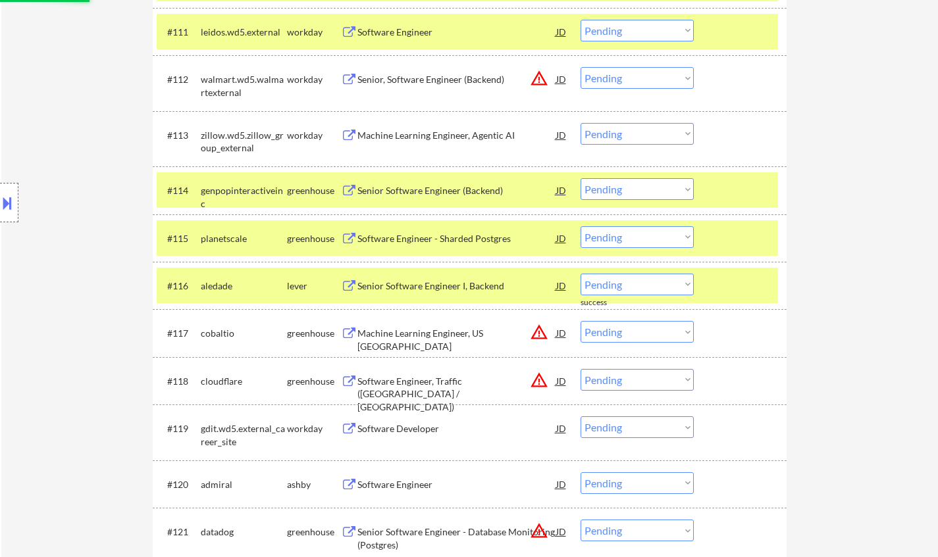
scroll to position [987, 0]
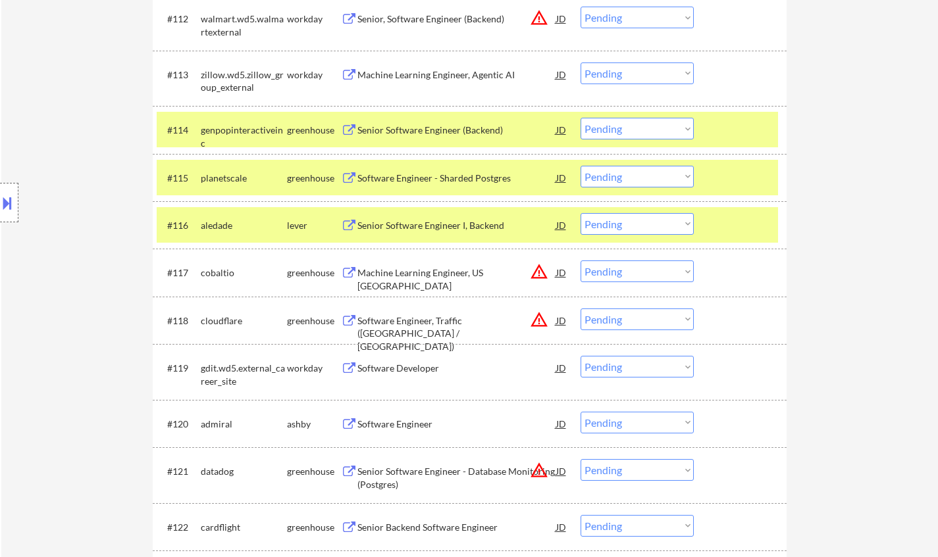
click at [413, 217] on div "Senior Software Engineer I, Backend" at bounding box center [456, 225] width 199 height 24
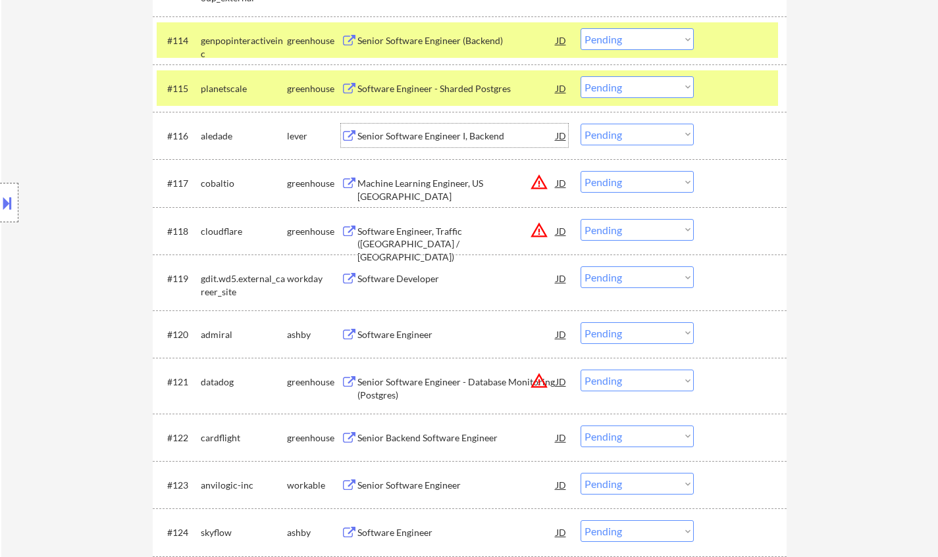
scroll to position [1119, 0]
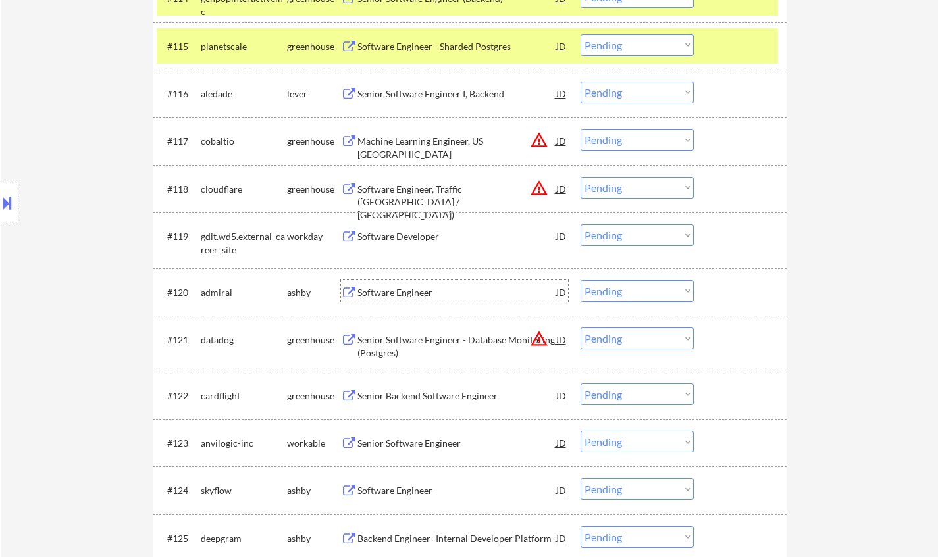
click at [399, 302] on div "Software Engineer" at bounding box center [456, 292] width 199 height 24
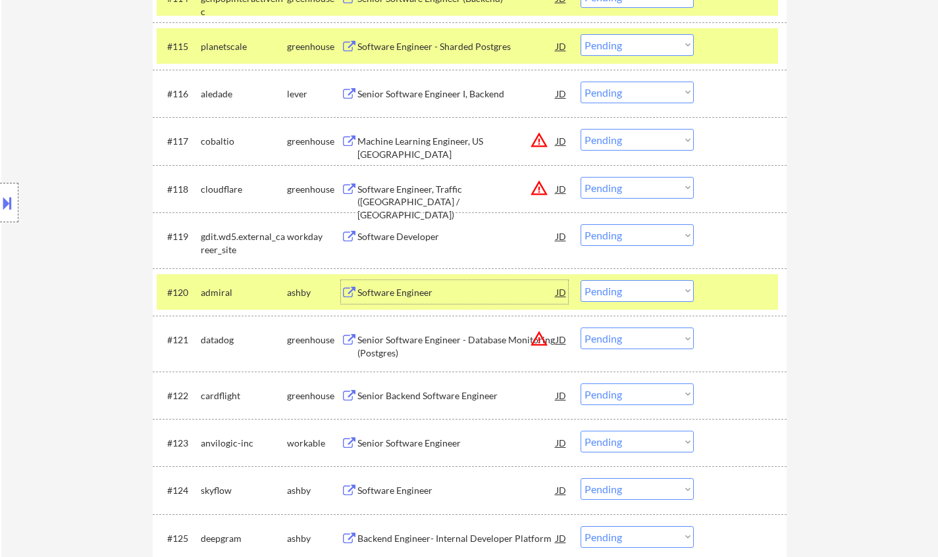
drag, startPoint x: 615, startPoint y: 291, endPoint x: 621, endPoint y: 295, distance: 7.5
click at [615, 291] on select "Choose an option... Pending Applied Excluded (Questions) Excluded (Expired) Exc…" at bounding box center [636, 291] width 113 height 22
click at [580, 280] on select "Choose an option... Pending Applied Excluded (Questions) Excluded (Expired) Exc…" at bounding box center [636, 291] width 113 height 22
select select ""pending""
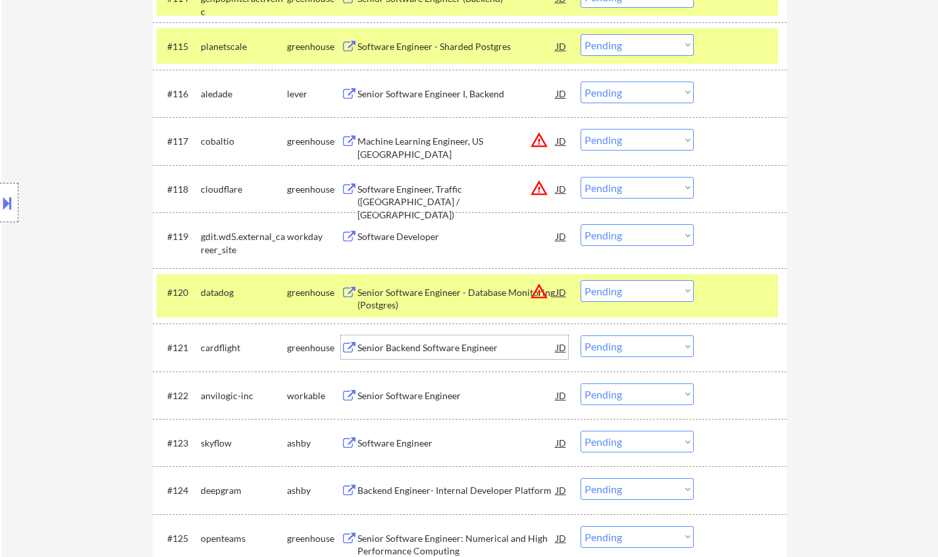
click at [422, 345] on div "Senior Backend Software Engineer" at bounding box center [456, 348] width 199 height 13
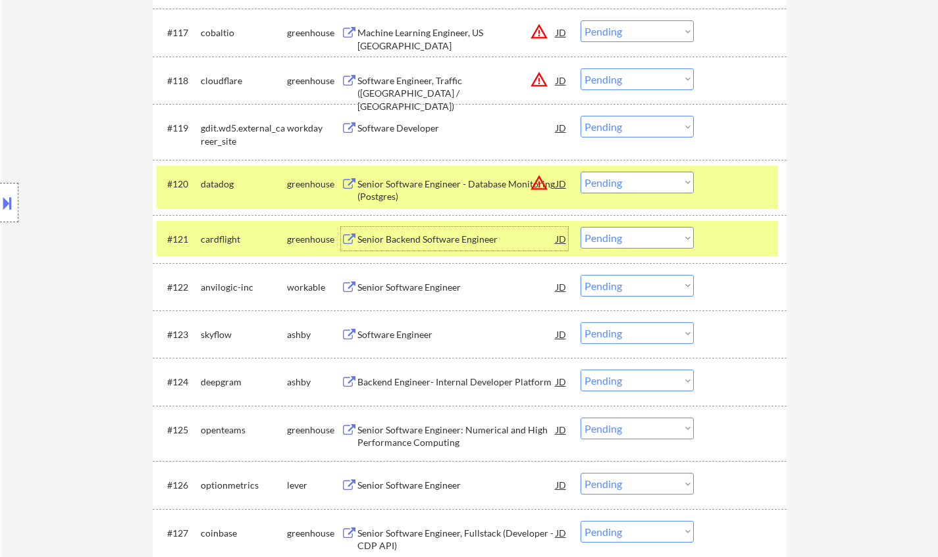
scroll to position [1316, 0]
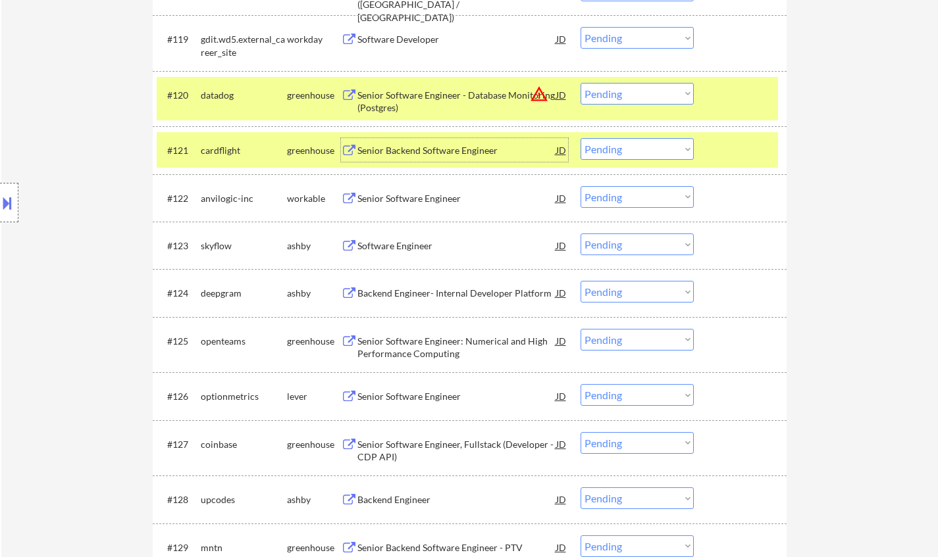
click at [649, 141] on select "Choose an option... Pending Applied Excluded (Questions) Excluded (Expired) Exc…" at bounding box center [636, 149] width 113 height 22
click at [580, 138] on select "Choose an option... Pending Applied Excluded (Questions) Excluded (Expired) Exc…" at bounding box center [636, 149] width 113 height 22
select select ""pending""
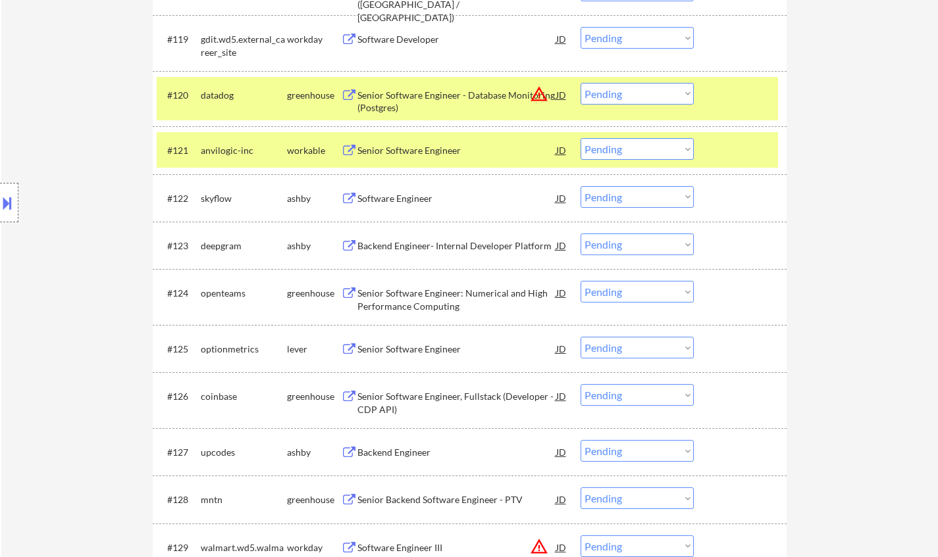
click at [393, 203] on div "Software Engineer" at bounding box center [456, 198] width 199 height 13
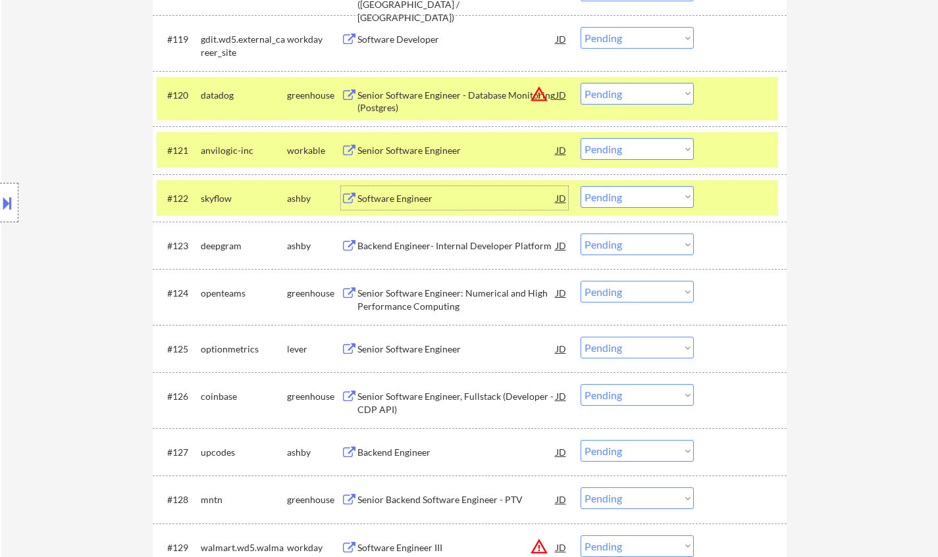
drag, startPoint x: 621, startPoint y: 201, endPoint x: 630, endPoint y: 206, distance: 11.2
click at [621, 201] on select "Choose an option... Pending Applied Excluded (Questions) Excluded (Expired) Exc…" at bounding box center [636, 197] width 113 height 22
click at [580, 186] on select "Choose an option... Pending Applied Excluded (Questions) Excluded (Expired) Exc…" at bounding box center [636, 197] width 113 height 22
select select ""pending""
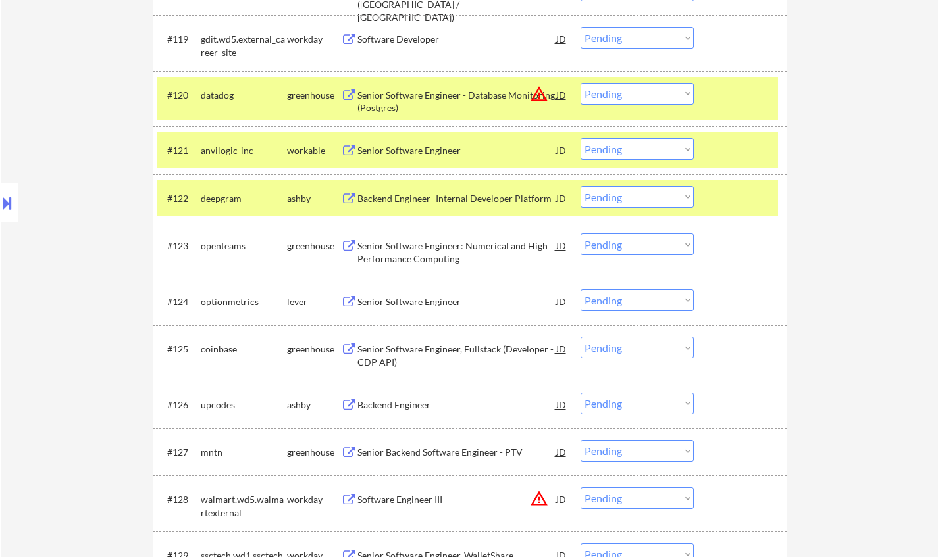
click at [419, 306] on div "Senior Software Engineer" at bounding box center [456, 301] width 199 height 13
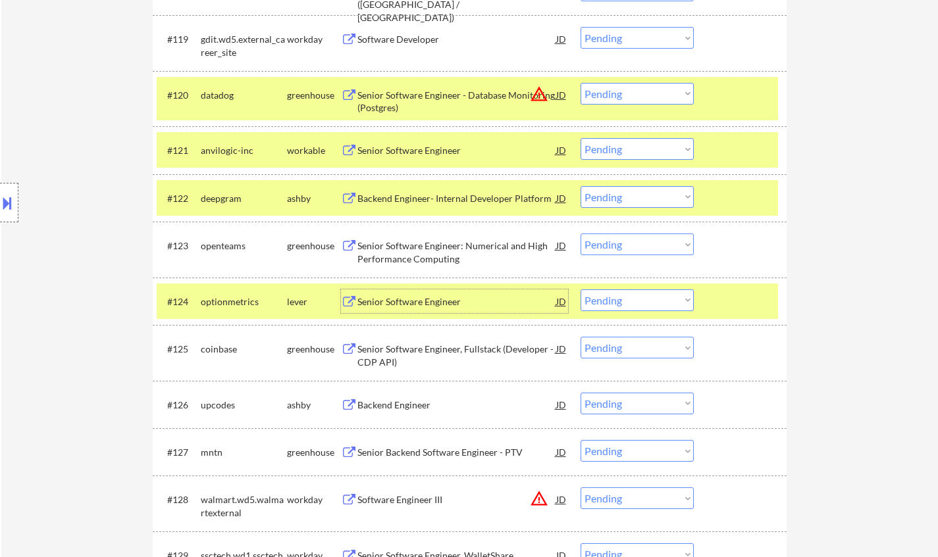
drag, startPoint x: 629, startPoint y: 301, endPoint x: 644, endPoint y: 308, distance: 16.8
click at [629, 301] on select "Choose an option... Pending Applied Excluded (Questions) Excluded (Expired) Exc…" at bounding box center [636, 301] width 113 height 22
click at [580, 290] on select "Choose an option... Pending Applied Excluded (Questions) Excluded (Expired) Exc…" at bounding box center [636, 301] width 113 height 22
select select ""pending""
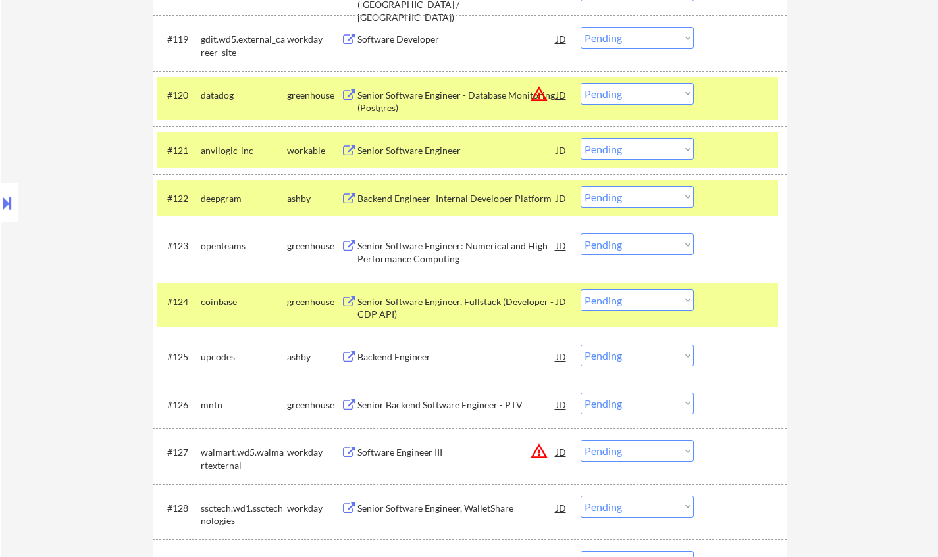
scroll to position [1448, 0]
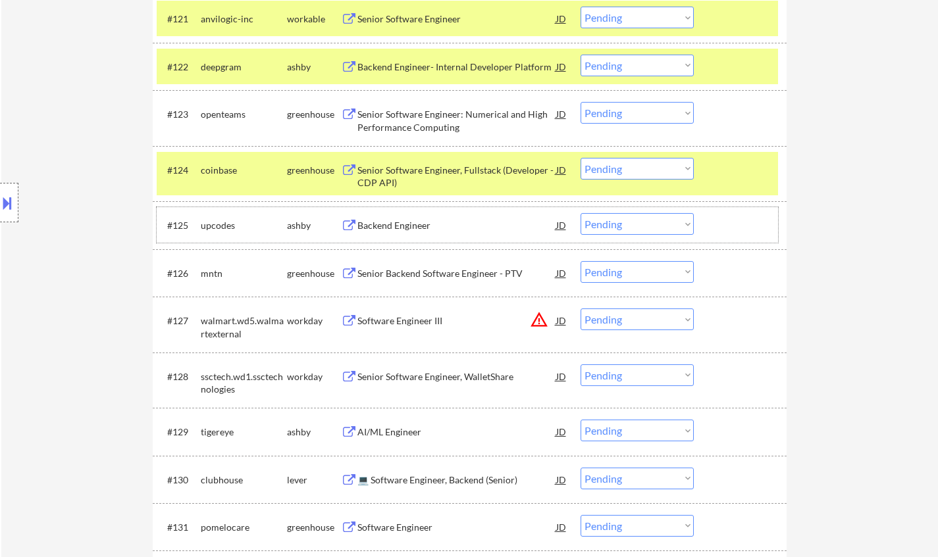
click at [395, 209] on div "#125 upcodes ashby Backend Engineer JD warning_amber Choose an option... Pendin…" at bounding box center [467, 225] width 621 height 36
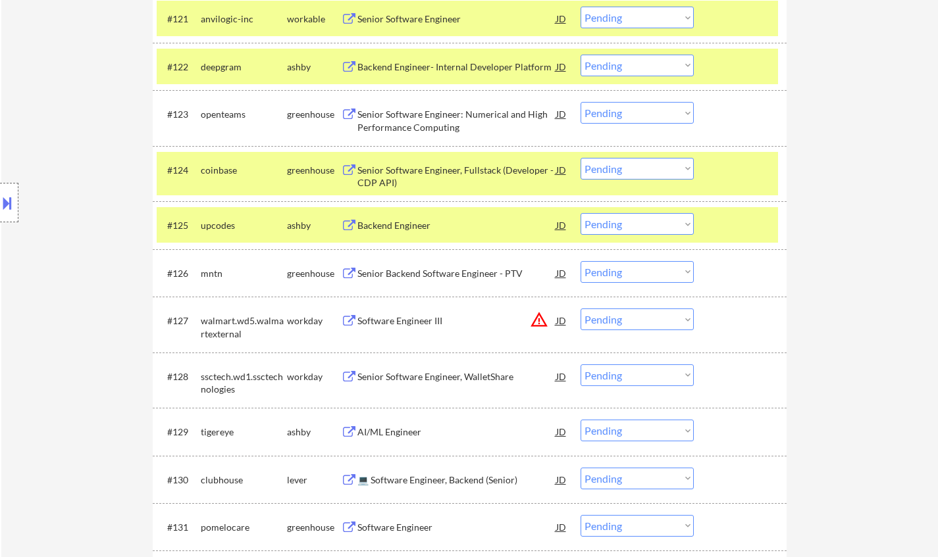
click at [395, 219] on div "Backend Engineer" at bounding box center [456, 225] width 199 height 24
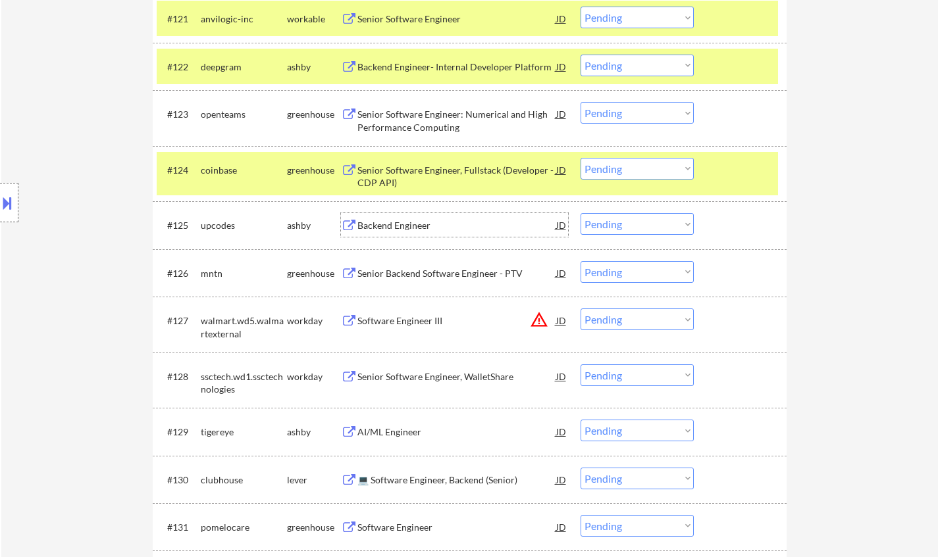
click at [626, 222] on select "Choose an option... Pending Applied Excluded (Questions) Excluded (Expired) Exc…" at bounding box center [636, 224] width 113 height 22
click at [580, 213] on select "Choose an option... Pending Applied Excluded (Questions) Excluded (Expired) Exc…" at bounding box center [636, 224] width 113 height 22
select select ""pending""
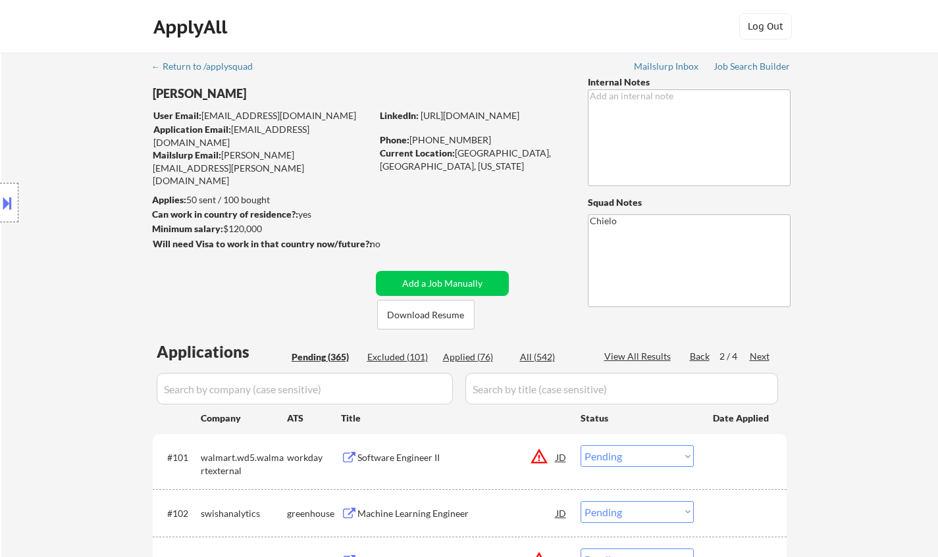
select select ""pending""
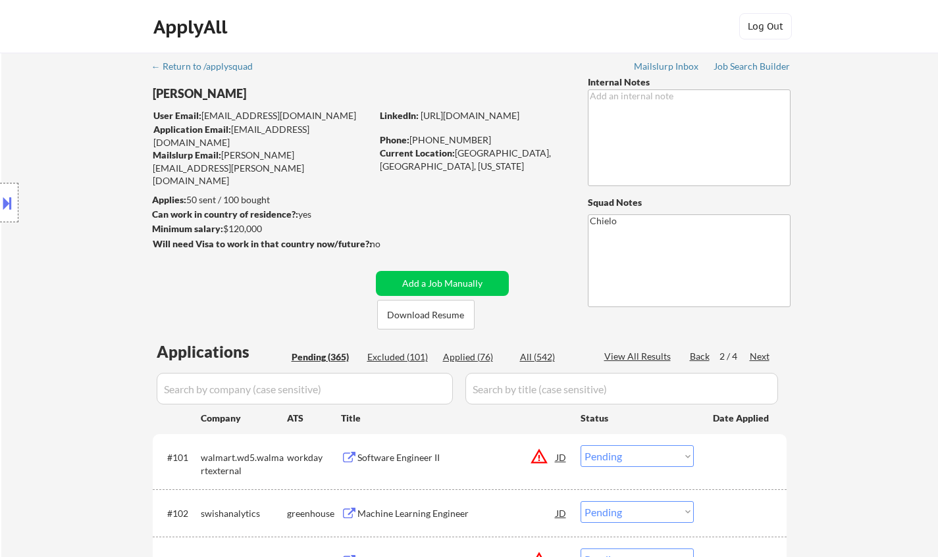
select select ""pending""
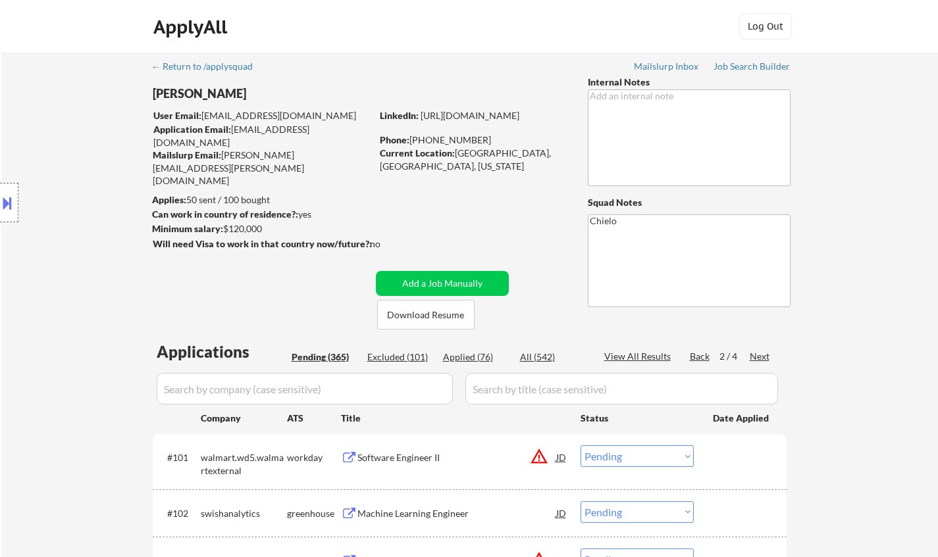
select select ""pending""
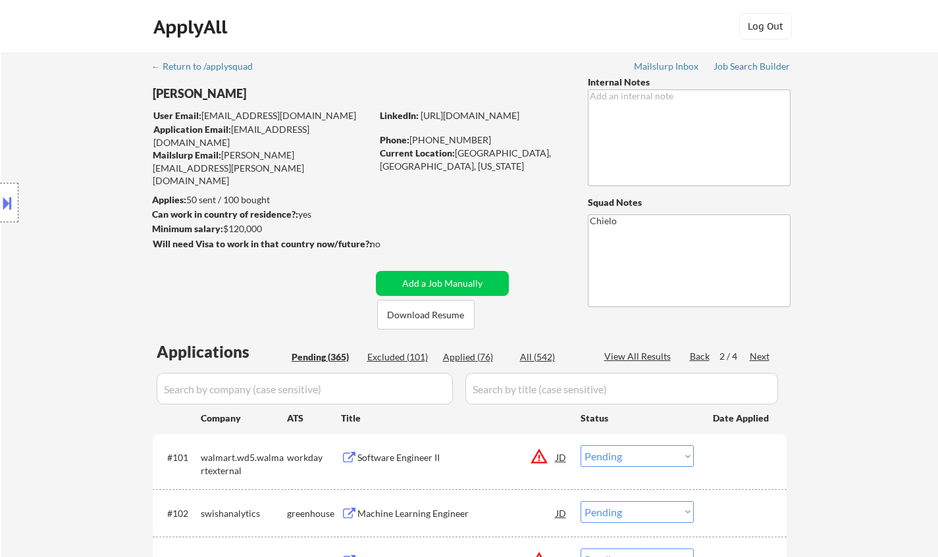
select select ""pending""
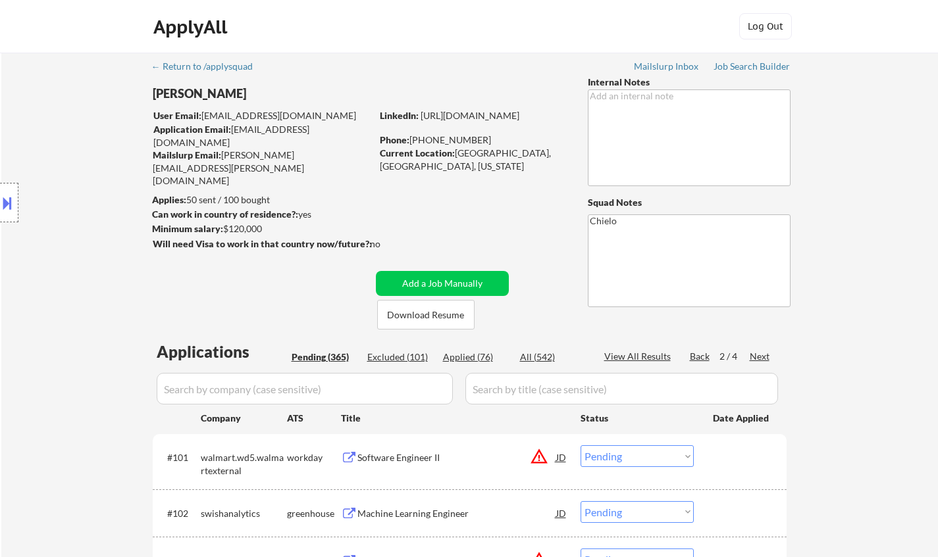
select select ""pending""
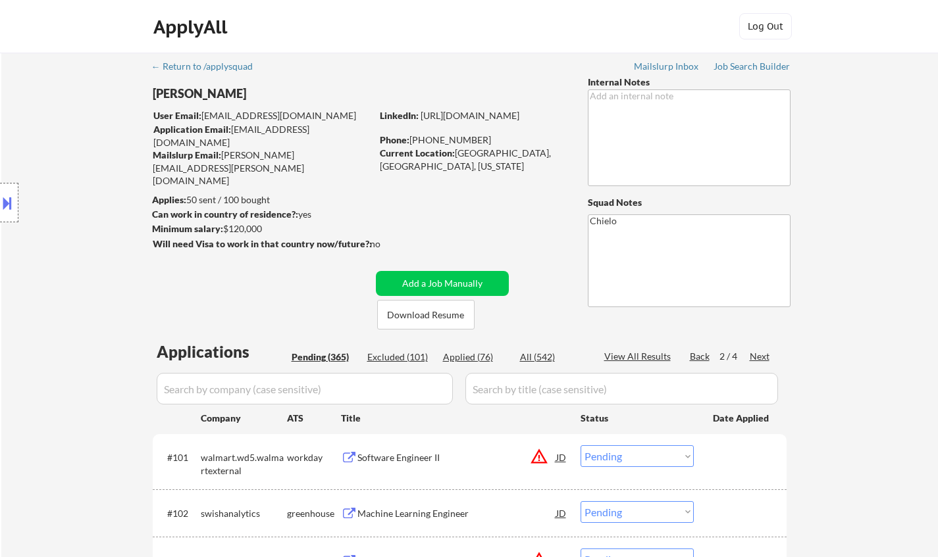
select select ""pending""
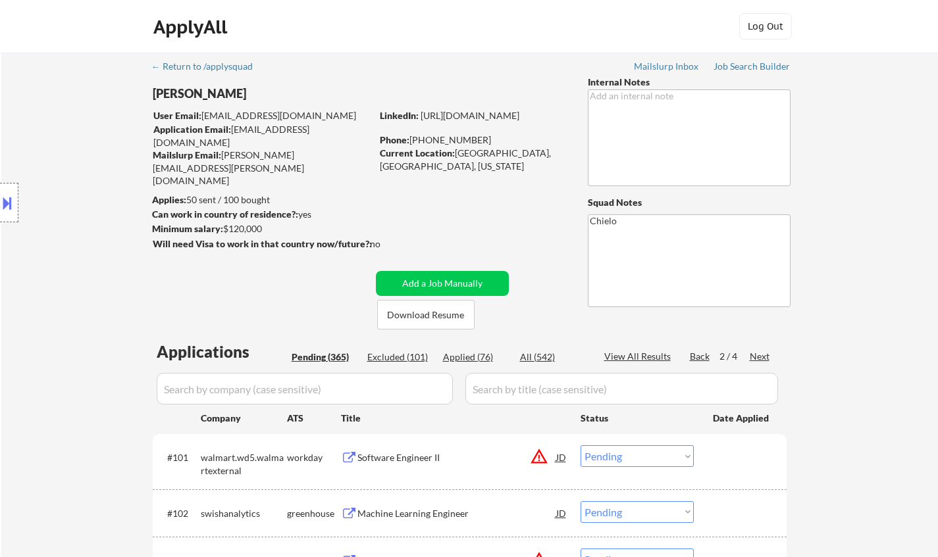
select select ""pending""
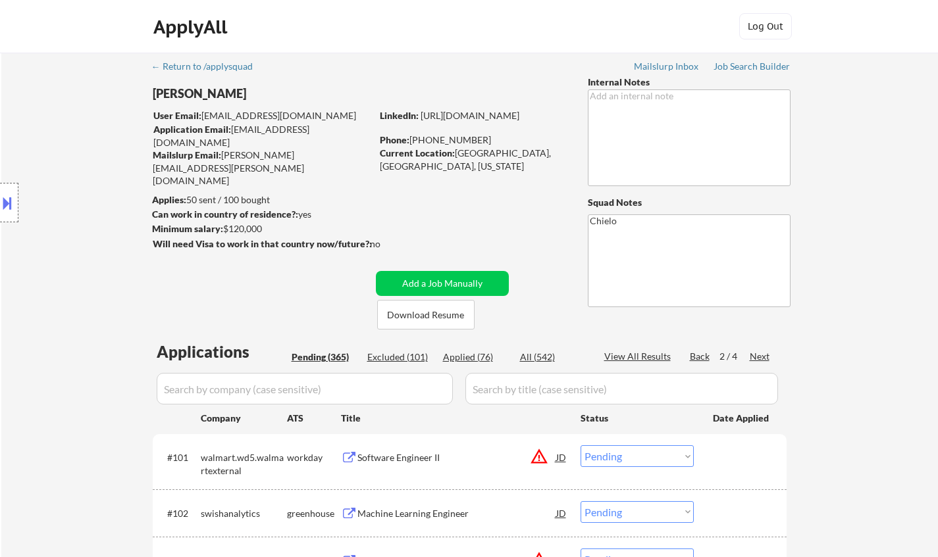
select select ""pending""
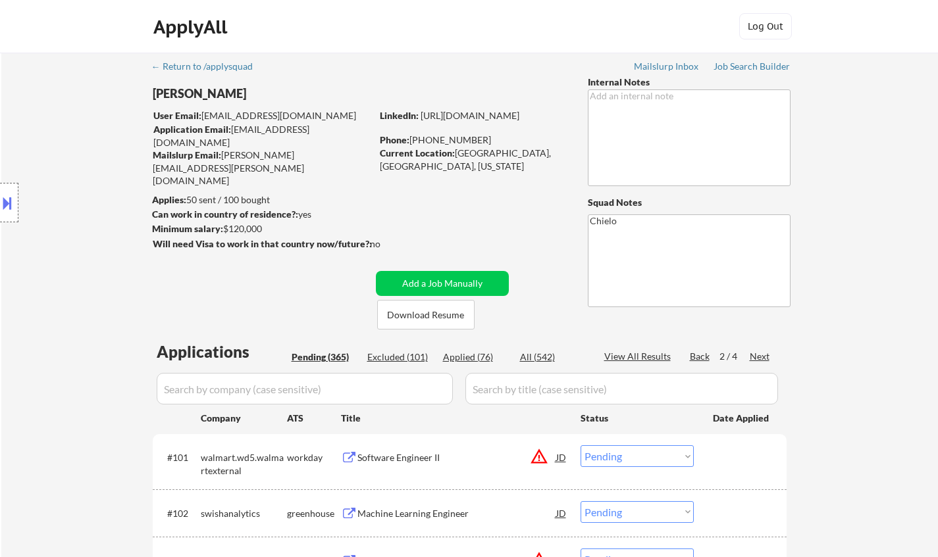
select select ""pending""
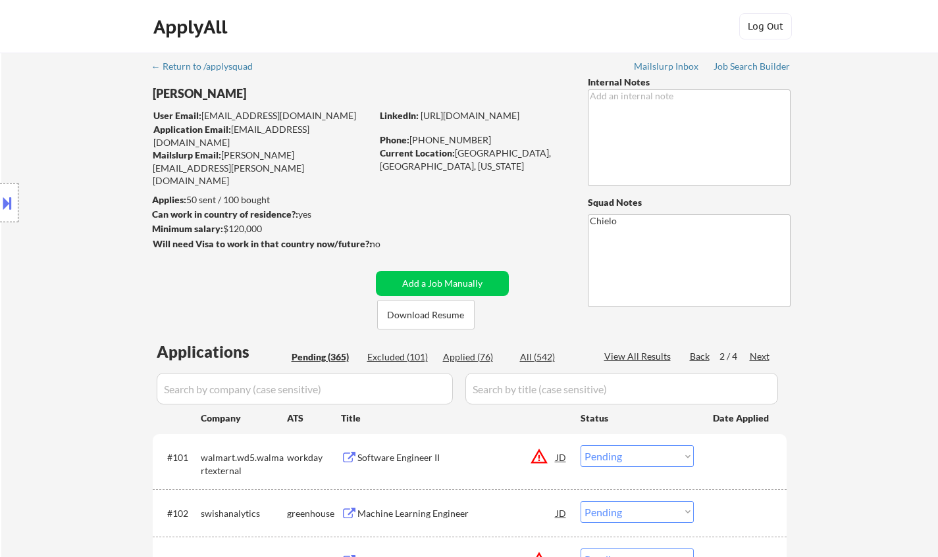
select select ""pending""
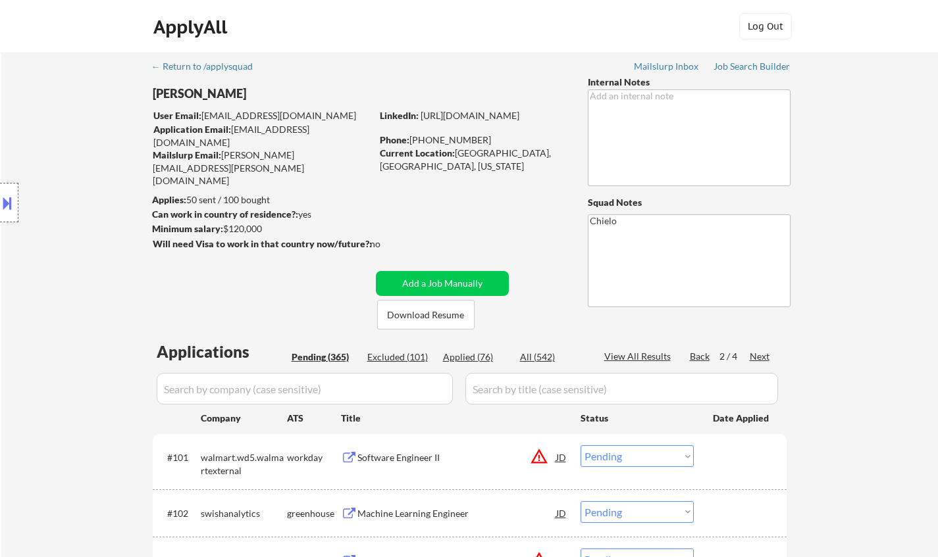
select select ""pending""
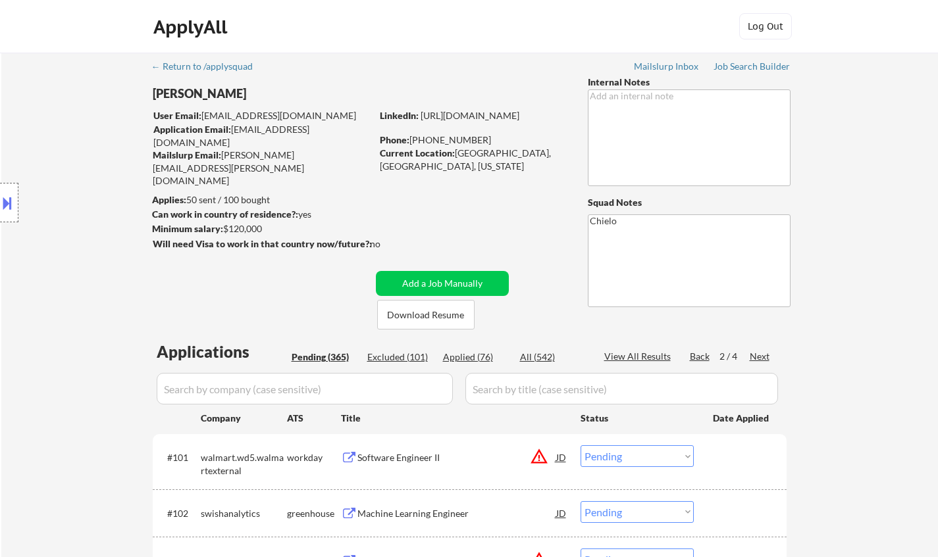
select select ""pending""
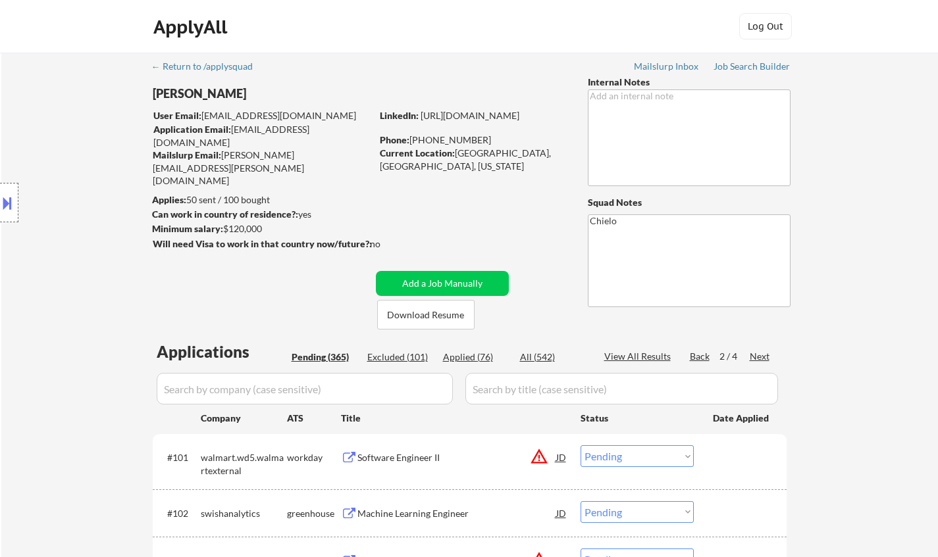
select select ""pending""
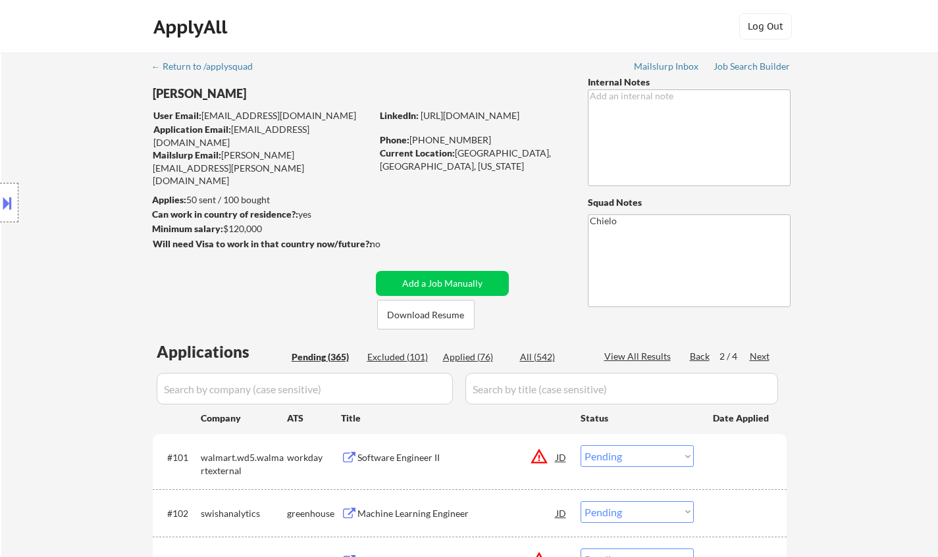
select select ""pending""
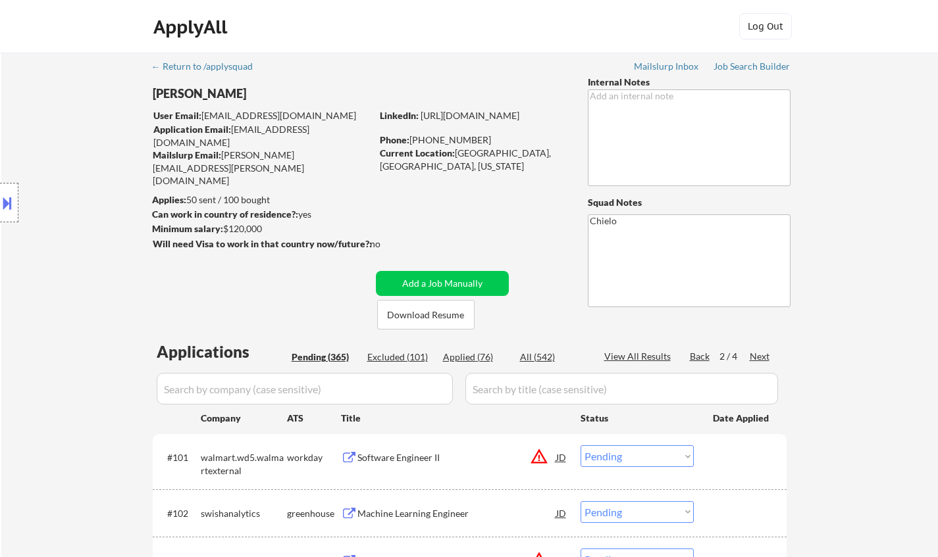
select select ""pending""
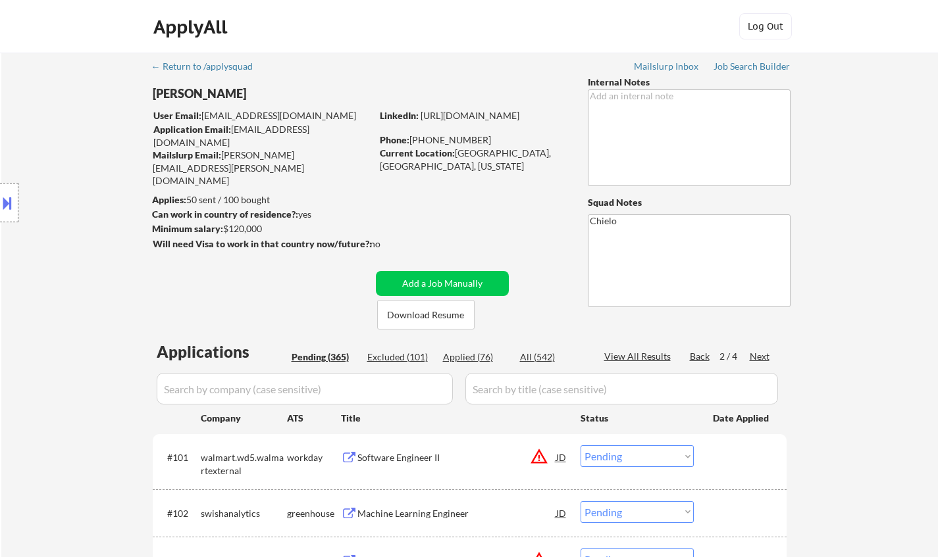
select select ""pending""
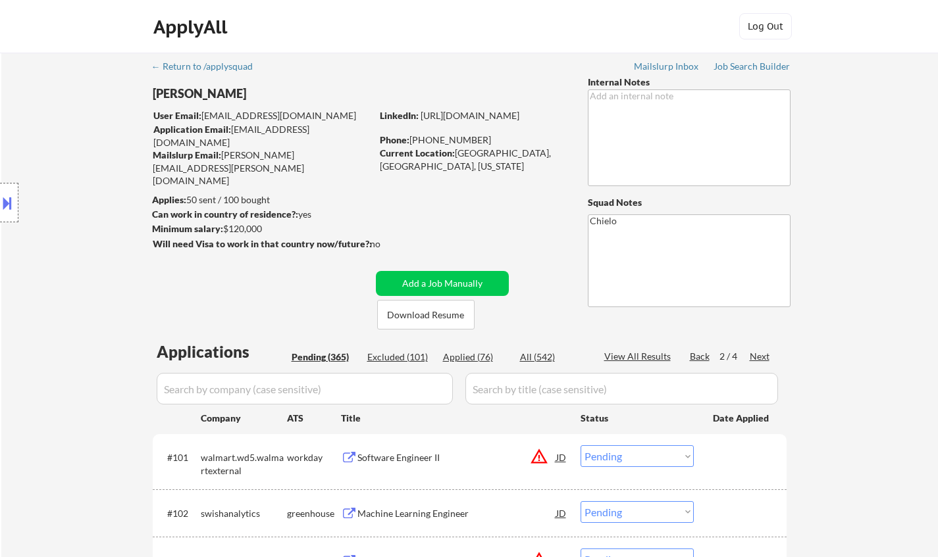
select select ""pending""
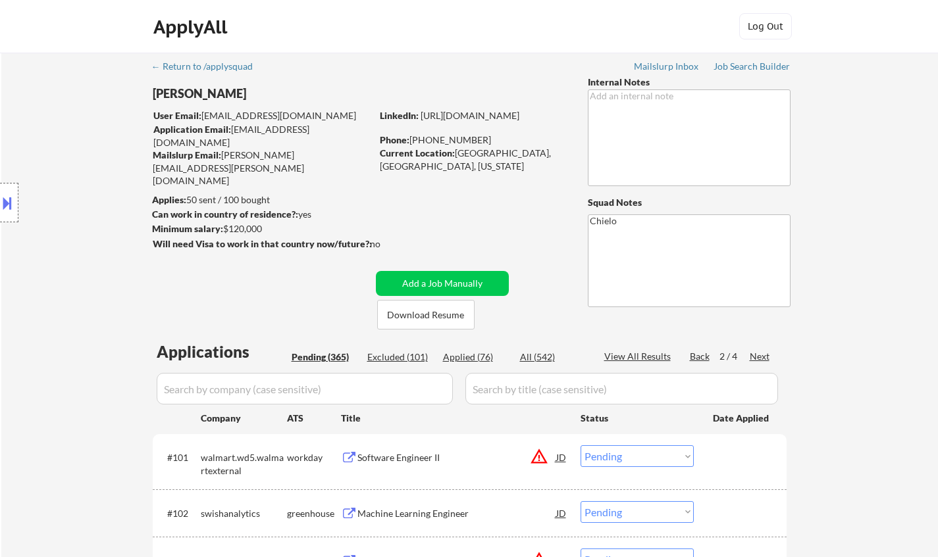
select select ""pending""
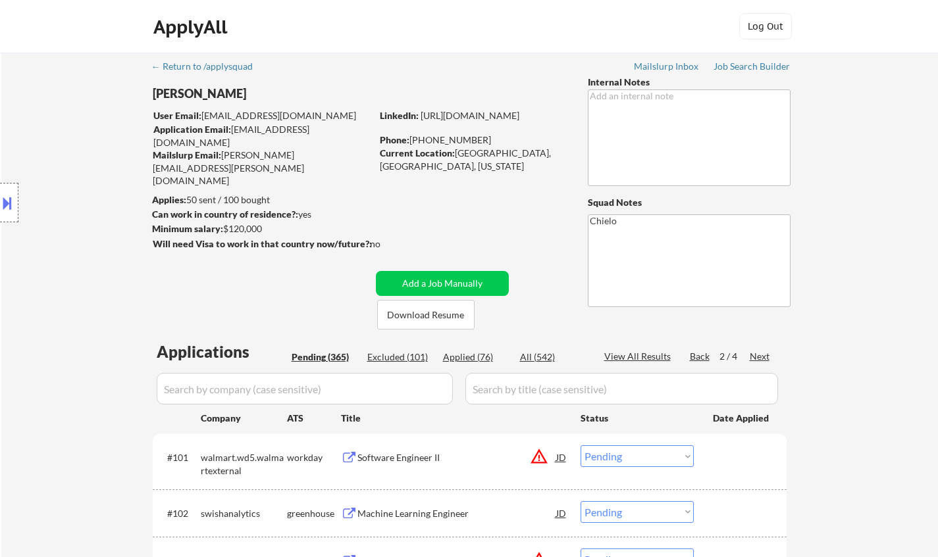
select select ""pending""
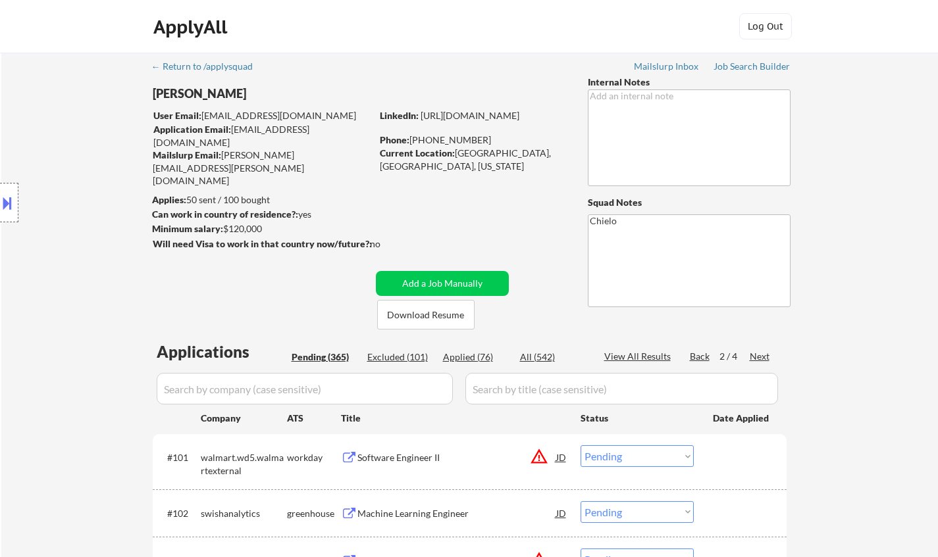
select select ""pending""
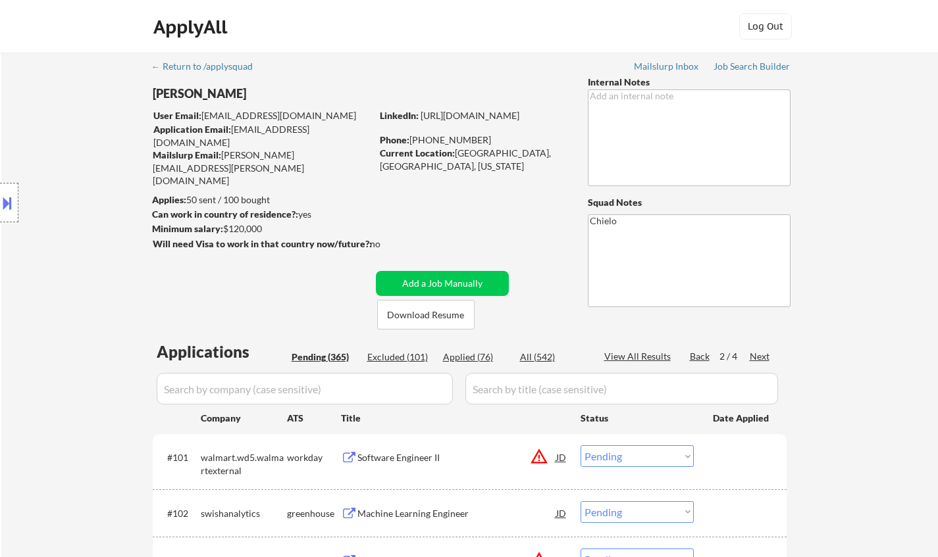
scroll to position [1448, 0]
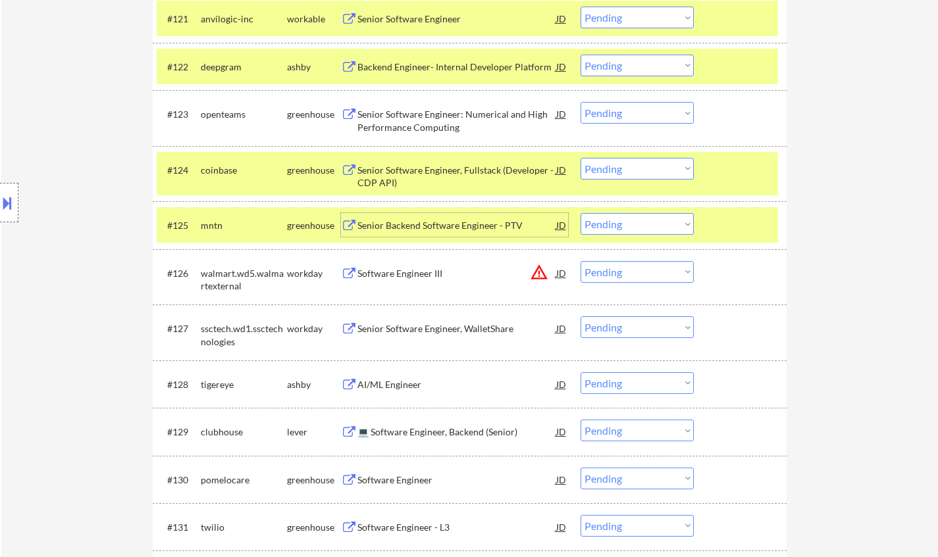
click at [651, 225] on select "Choose an option... Pending Applied Excluded (Questions) Excluded (Expired) Exc…" at bounding box center [636, 224] width 113 height 22
click at [580, 213] on select "Choose an option... Pending Applied Excluded (Questions) Excluded (Expired) Exc…" at bounding box center [636, 224] width 113 height 22
select select ""pending""
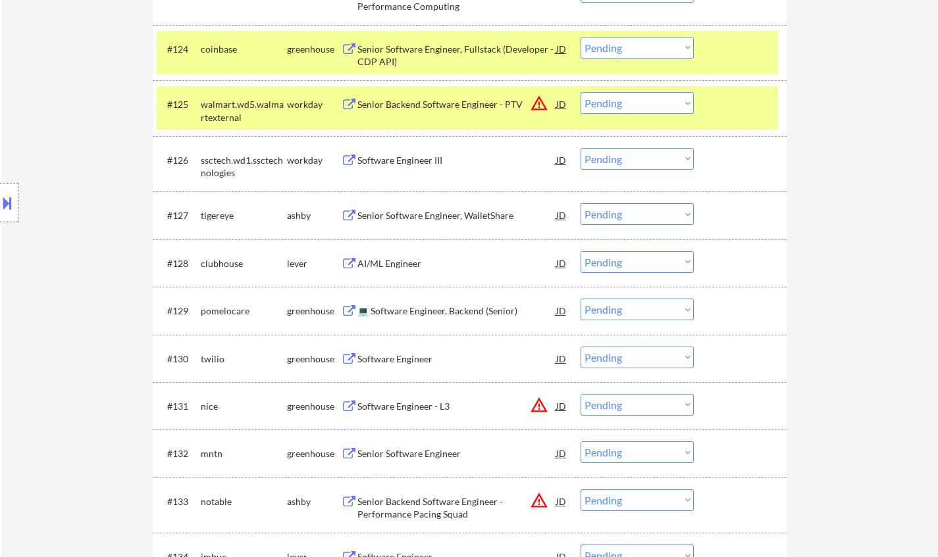
scroll to position [1579, 0]
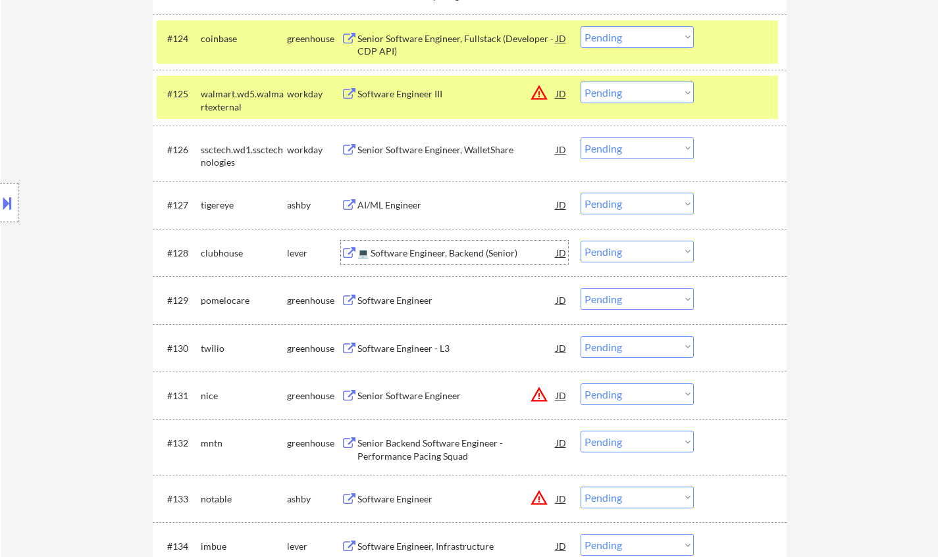
click at [395, 252] on div "💻 Software Engineer, Backend (Senior)" at bounding box center [456, 253] width 199 height 13
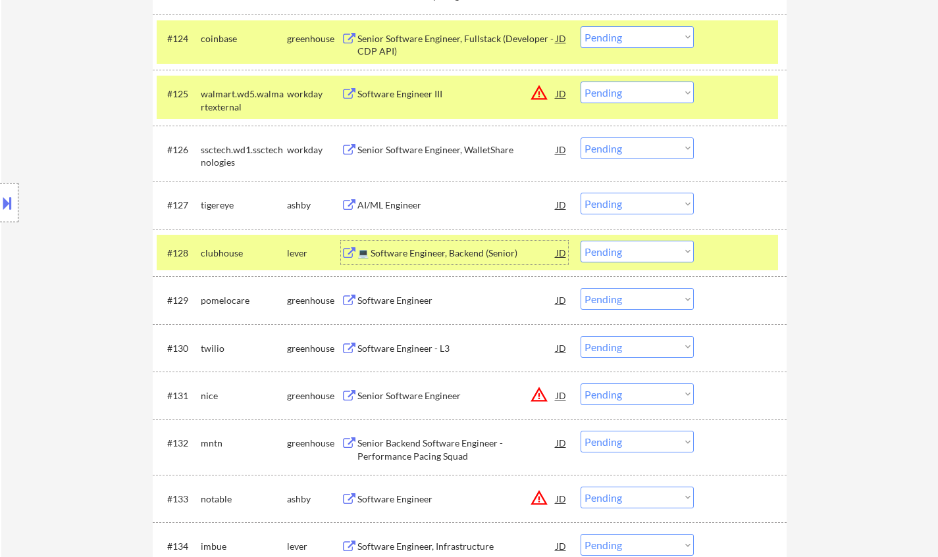
click at [648, 243] on select "Choose an option... Pending Applied Excluded (Questions) Excluded (Expired) Exc…" at bounding box center [636, 252] width 113 height 22
click at [580, 241] on select "Choose an option... Pending Applied Excluded (Questions) Excluded (Expired) Exc…" at bounding box center [636, 252] width 113 height 22
select select ""pending""
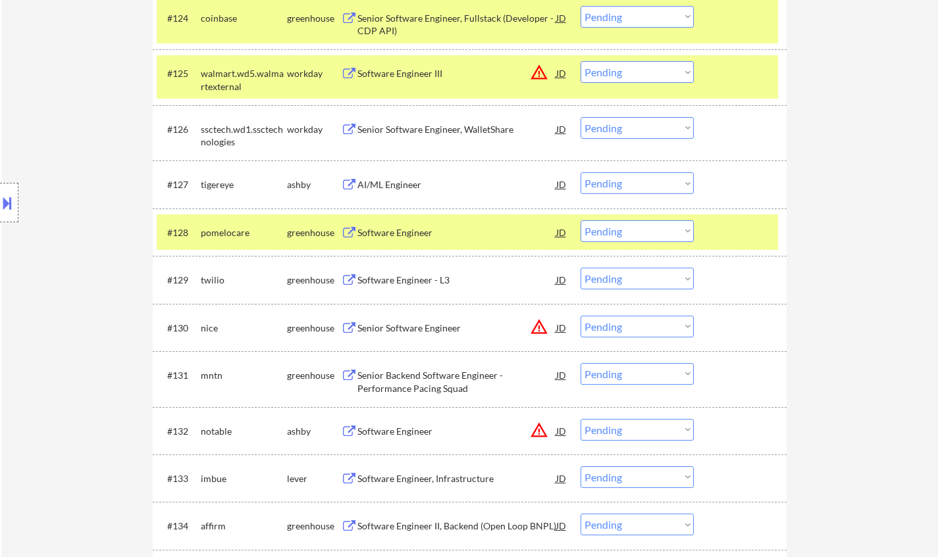
scroll to position [1711, 0]
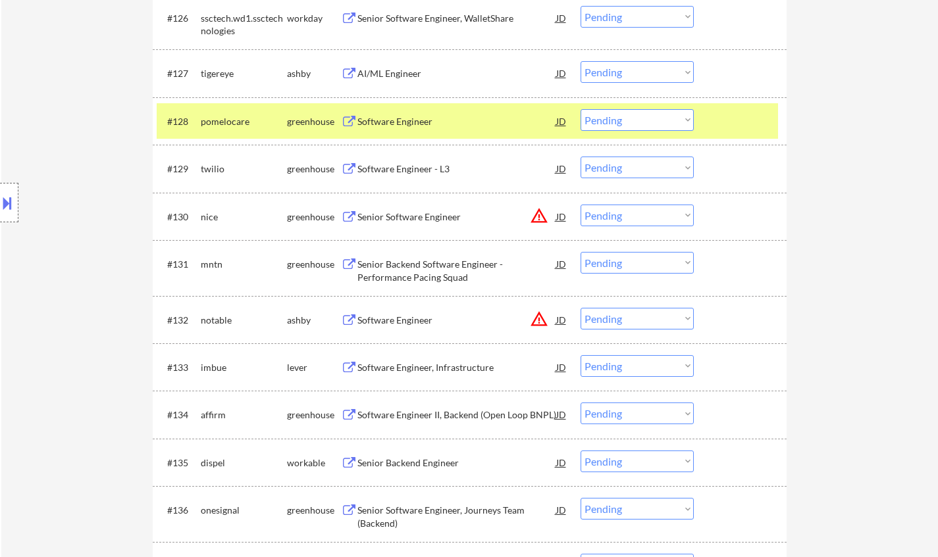
click at [562, 317] on div "JD" at bounding box center [561, 320] width 13 height 24
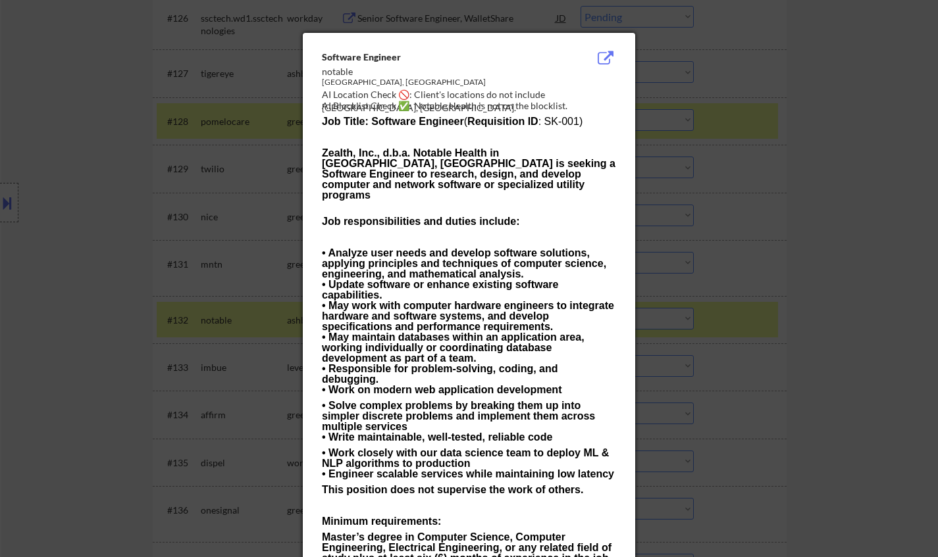
drag, startPoint x: 798, startPoint y: 336, endPoint x: 757, endPoint y: 336, distance: 40.8
click at [798, 336] on div at bounding box center [469, 278] width 938 height 557
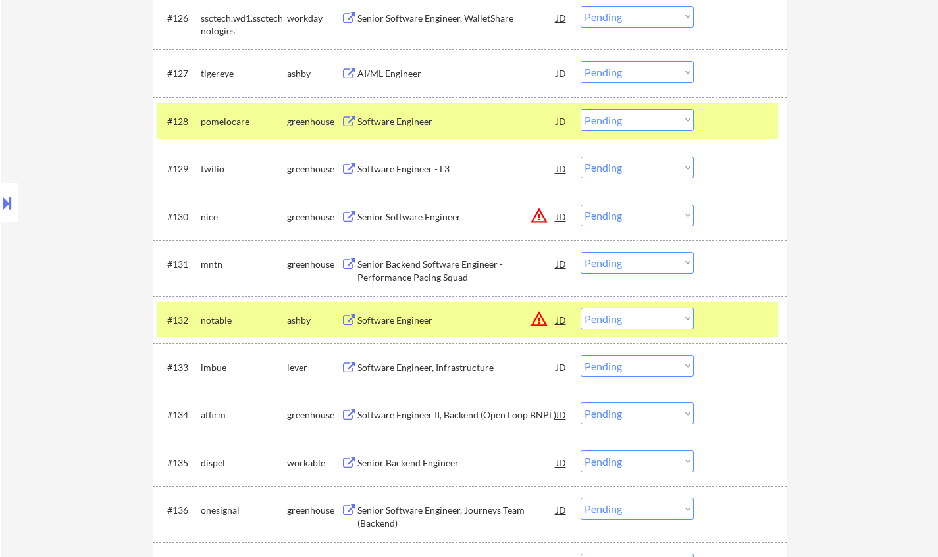
click at [657, 328] on select "Choose an option... Pending Applied Excluded (Questions) Excluded (Expired) Exc…" at bounding box center [636, 319] width 113 height 22
click at [580, 308] on select "Choose an option... Pending Applied Excluded (Questions) Excluded (Expired) Exc…" at bounding box center [636, 319] width 113 height 22
click at [561, 211] on div "JD" at bounding box center [561, 217] width 13 height 24
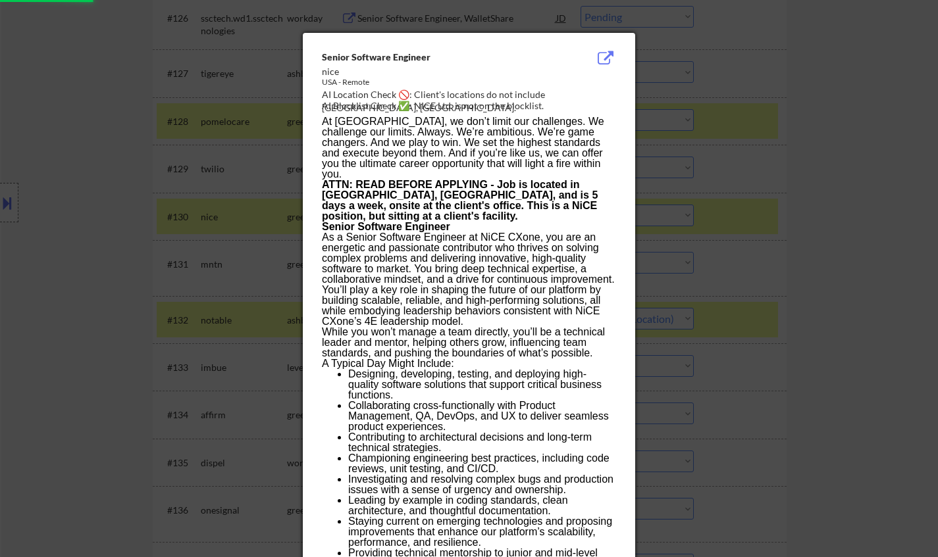
select select ""pending""
drag, startPoint x: 842, startPoint y: 263, endPoint x: 823, endPoint y: 259, distance: 20.1
click at [840, 262] on div at bounding box center [469, 278] width 938 height 557
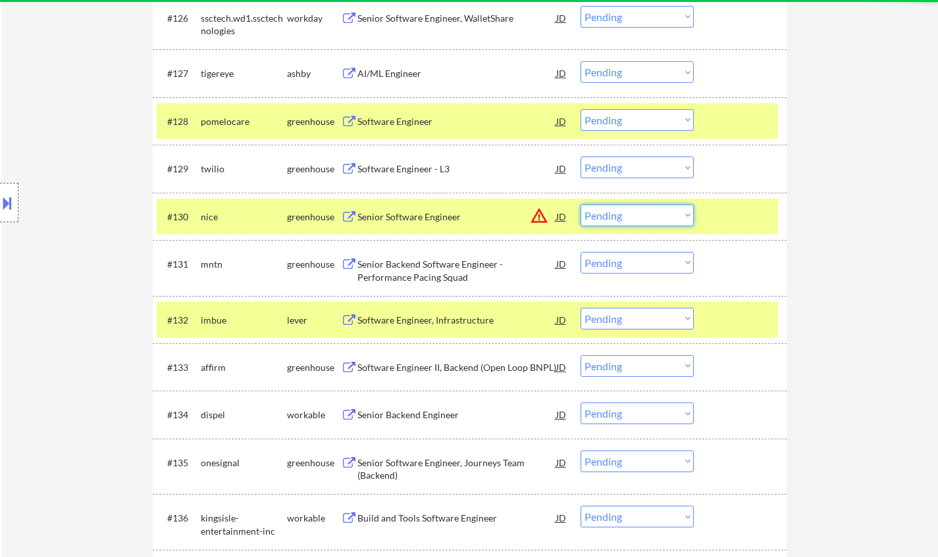
drag, startPoint x: 649, startPoint y: 216, endPoint x: 658, endPoint y: 225, distance: 13.0
click at [649, 216] on select "Choose an option... Pending Applied Excluded (Questions) Excluded (Expired) Exc…" at bounding box center [636, 216] width 113 height 22
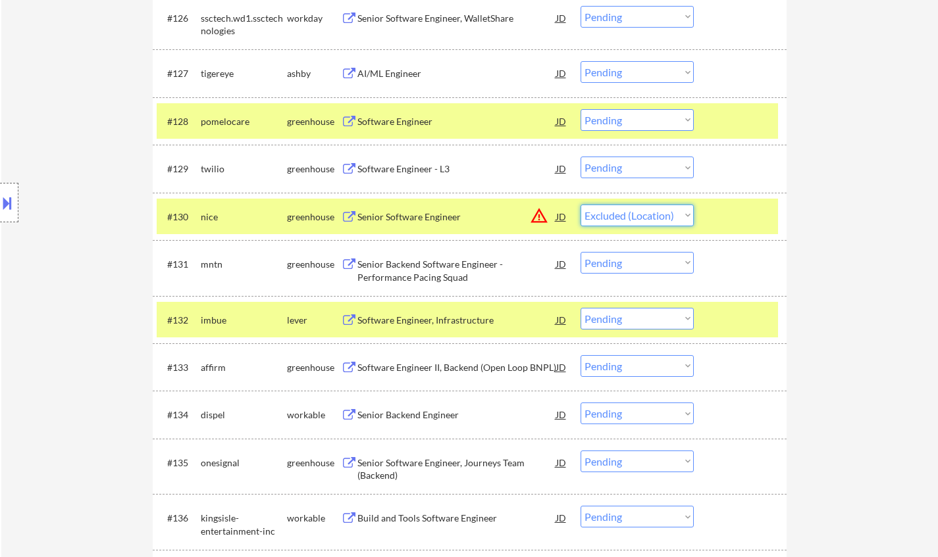
click at [580, 205] on select "Choose an option... Pending Applied Excluded (Questions) Excluded (Expired) Exc…" at bounding box center [636, 216] width 113 height 22
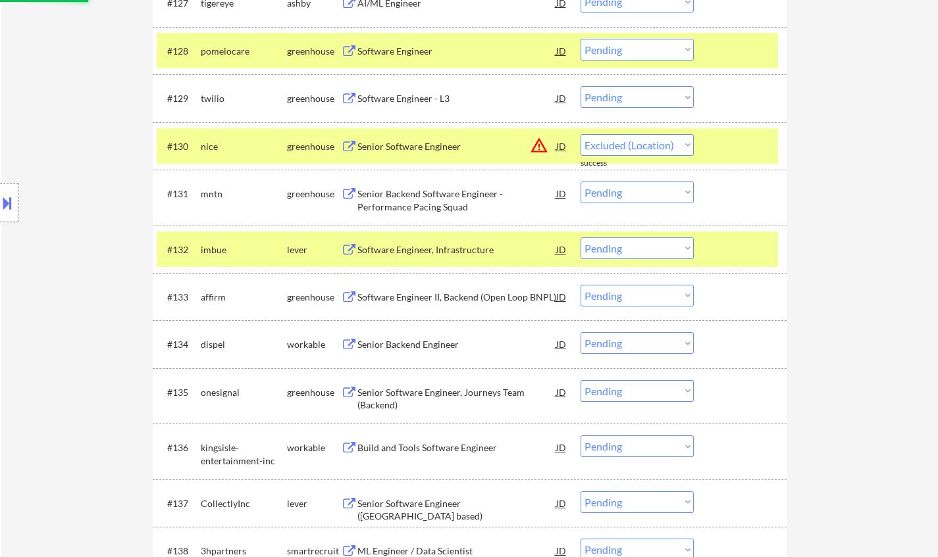
scroll to position [1909, 0]
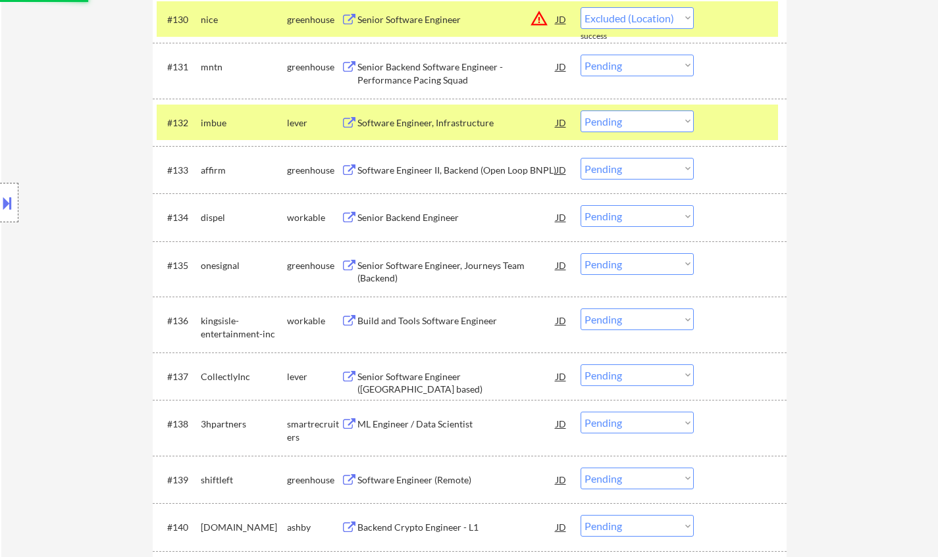
select select ""pending""
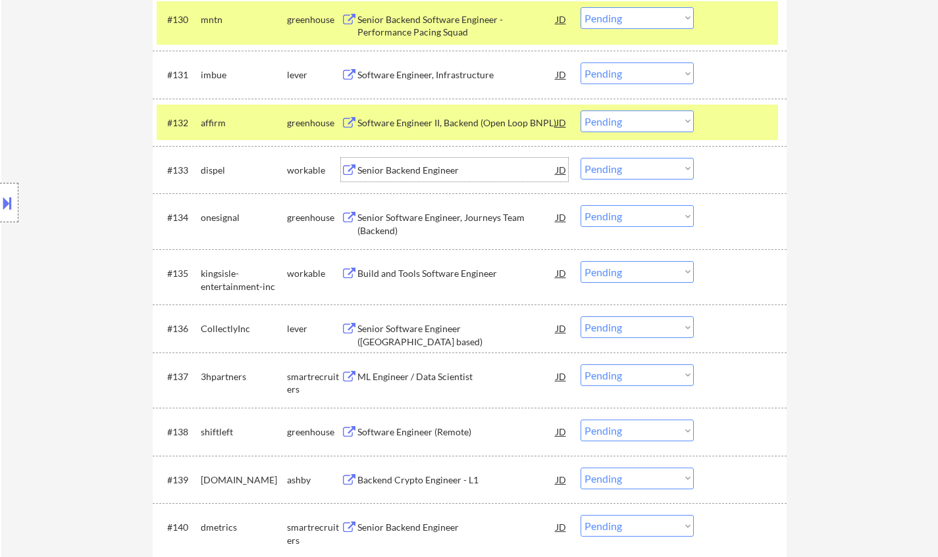
click at [407, 169] on div "Senior Backend Engineer" at bounding box center [456, 170] width 199 height 13
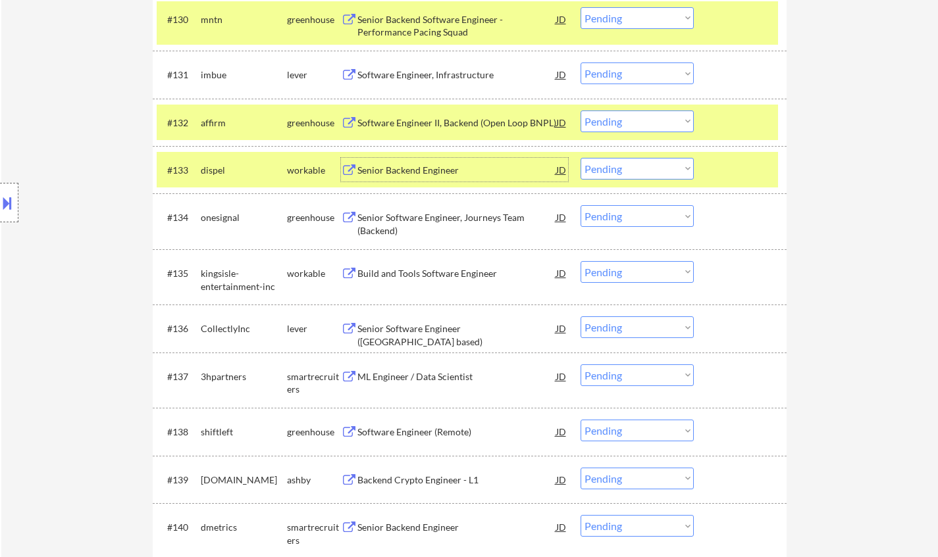
drag, startPoint x: 650, startPoint y: 167, endPoint x: 651, endPoint y: 176, distance: 9.9
click at [650, 167] on select "Choose an option... Pending Applied Excluded (Questions) Excluded (Expired) Exc…" at bounding box center [636, 169] width 113 height 22
click at [580, 158] on select "Choose an option... Pending Applied Excluded (Questions) Excluded (Expired) Exc…" at bounding box center [636, 169] width 113 height 22
select select ""pending""
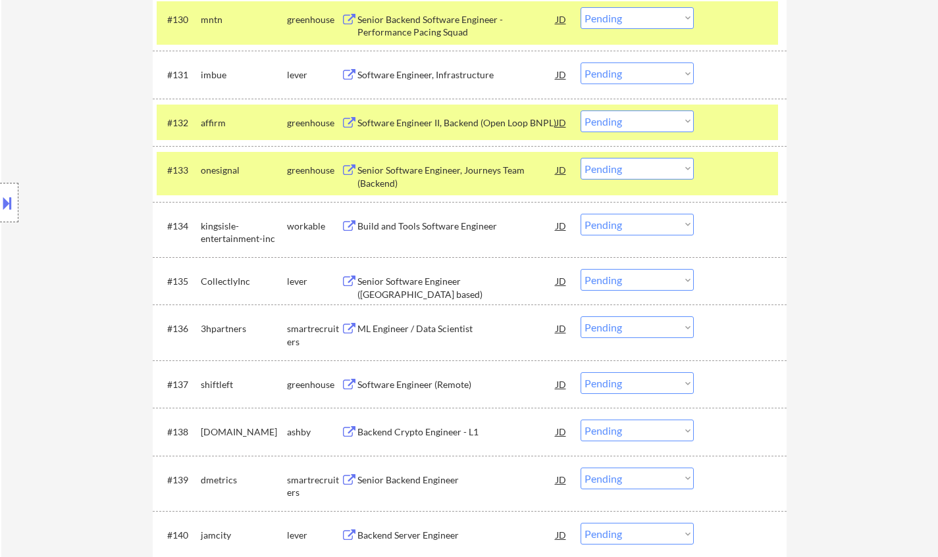
click at [432, 221] on div "Build and Tools Software Engineer" at bounding box center [456, 226] width 199 height 13
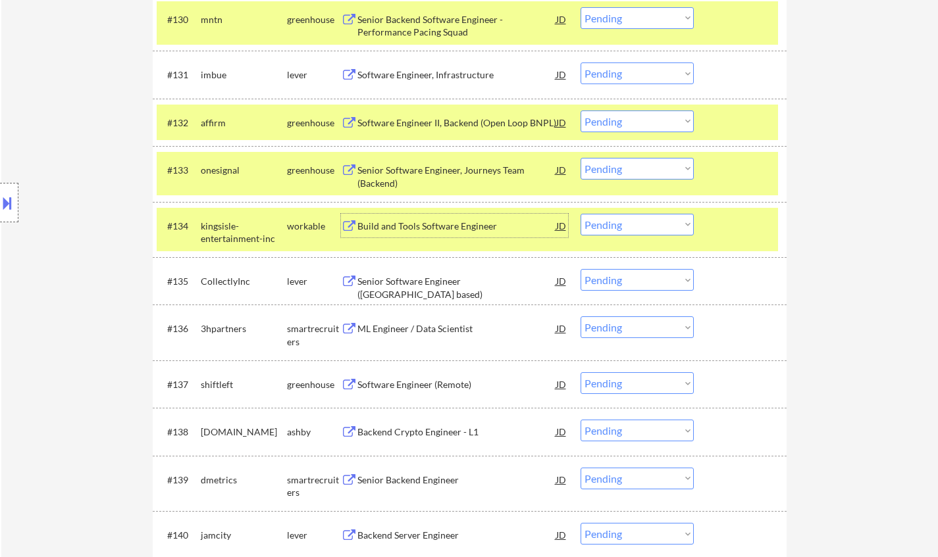
drag, startPoint x: 667, startPoint y: 225, endPoint x: 668, endPoint y: 234, distance: 8.7
click at [666, 226] on select "Choose an option... Pending Applied Excluded (Questions) Excluded (Expired) Exc…" at bounding box center [636, 225] width 113 height 22
click at [642, 217] on select "Choose an option... Pending Applied Excluded (Questions) Excluded (Expired) Exc…" at bounding box center [636, 225] width 113 height 22
click at [580, 214] on select "Choose an option... Pending Applied Excluded (Questions) Excluded (Expired) Exc…" at bounding box center [636, 225] width 113 height 22
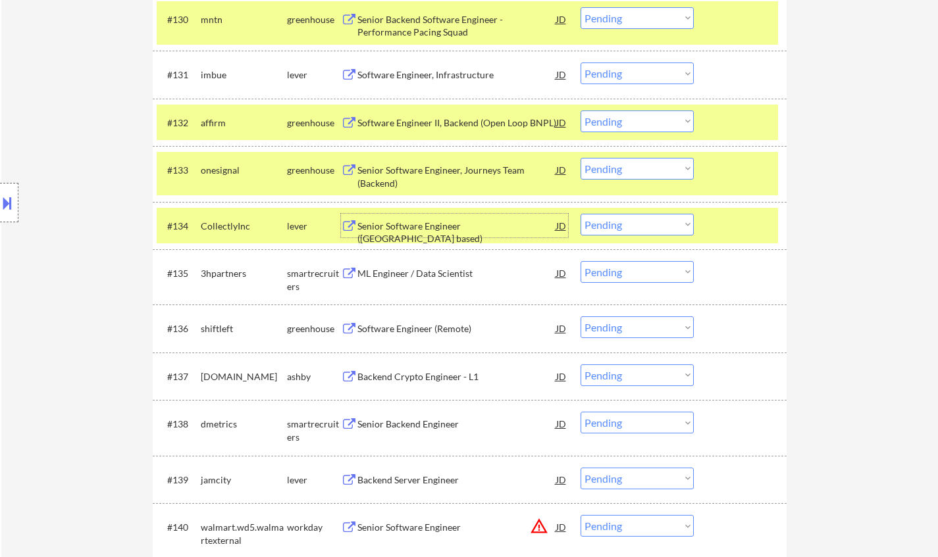
click at [441, 226] on div "Senior Software Engineer (USA based)" at bounding box center [456, 233] width 199 height 26
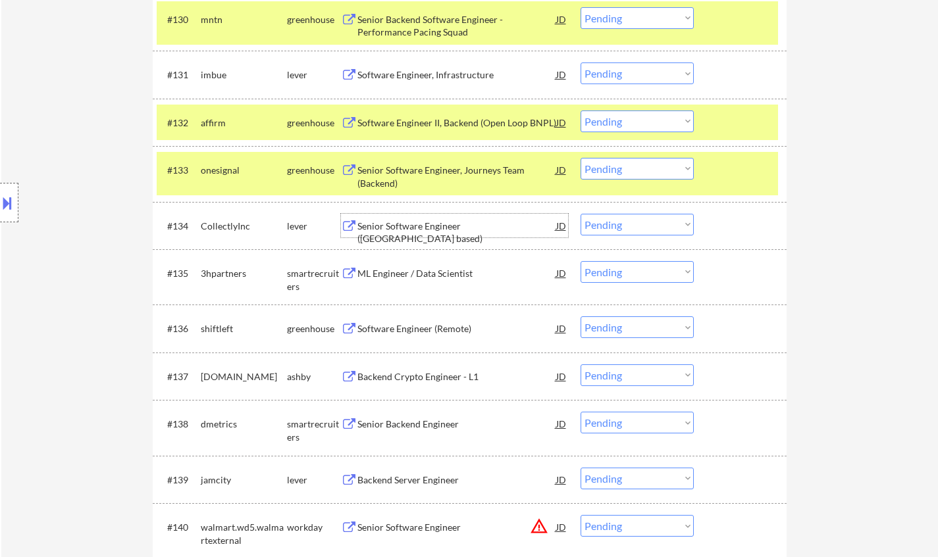
drag, startPoint x: 621, startPoint y: 220, endPoint x: 628, endPoint y: 234, distance: 15.3
click at [621, 220] on select "Choose an option... Pending Applied Excluded (Questions) Excluded (Expired) Exc…" at bounding box center [636, 225] width 113 height 22
click at [580, 214] on select "Choose an option... Pending Applied Excluded (Questions) Excluded (Expired) Exc…" at bounding box center [636, 225] width 113 height 22
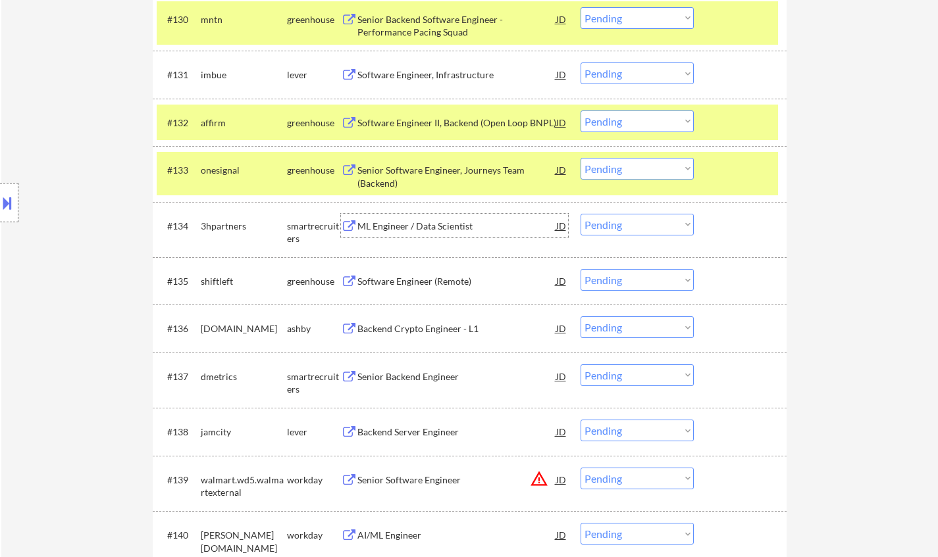
click at [429, 227] on div "ML Engineer / Data Scientist" at bounding box center [456, 226] width 199 height 13
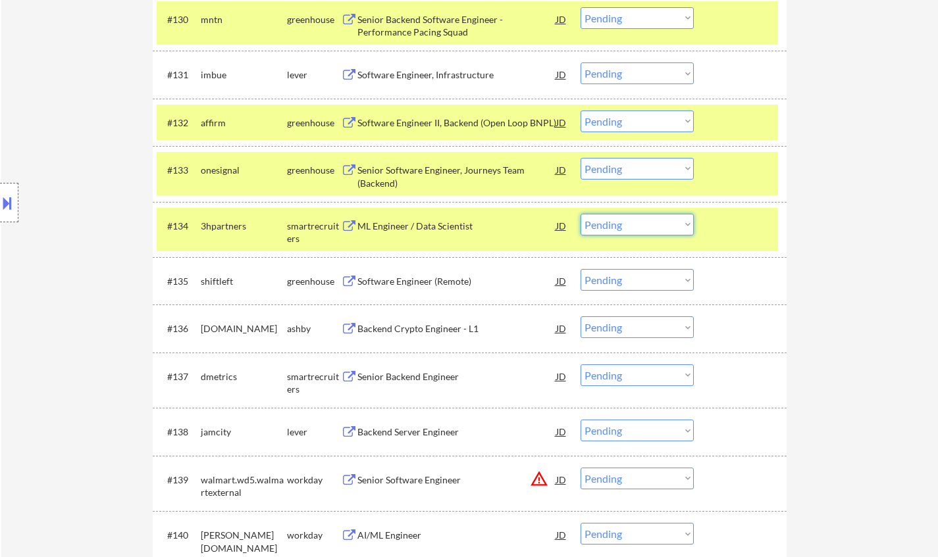
click at [650, 222] on select "Choose an option... Pending Applied Excluded (Questions) Excluded (Expired) Exc…" at bounding box center [636, 225] width 113 height 22
click at [580, 214] on select "Choose an option... Pending Applied Excluded (Questions) Excluded (Expired) Exc…" at bounding box center [636, 225] width 113 height 22
select select ""pending""
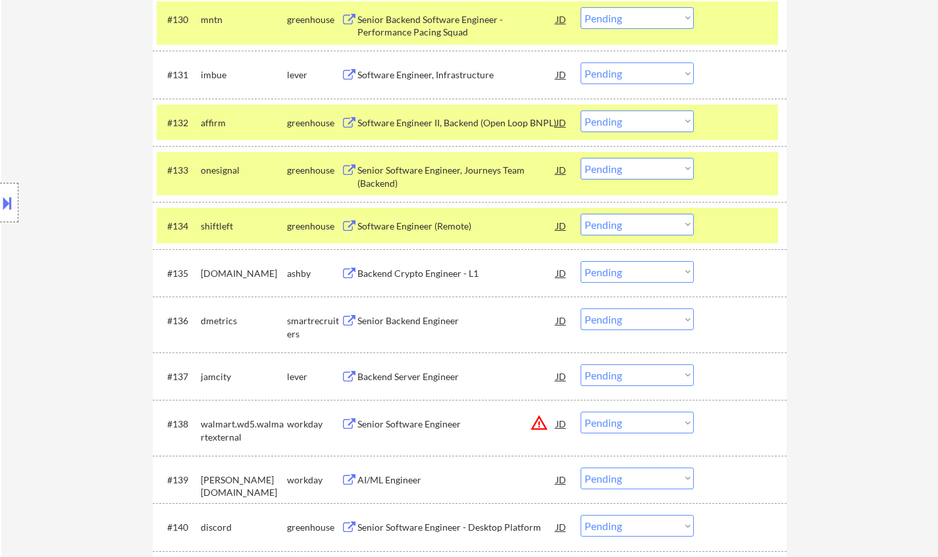
click at [432, 326] on div "Senior Backend Engineer" at bounding box center [456, 321] width 199 height 13
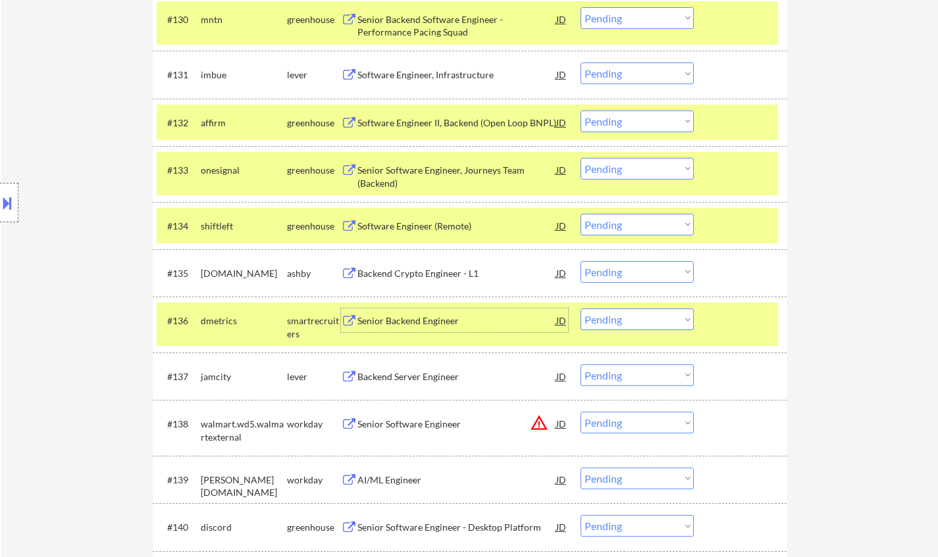
drag, startPoint x: 624, startPoint y: 315, endPoint x: 644, endPoint y: 328, distance: 23.7
click at [624, 315] on select "Choose an option... Pending Applied Excluded (Questions) Excluded (Expired) Exc…" at bounding box center [636, 320] width 113 height 22
click at [580, 309] on select "Choose an option... Pending Applied Excluded (Questions) Excluded (Expired) Exc…" at bounding box center [636, 320] width 113 height 22
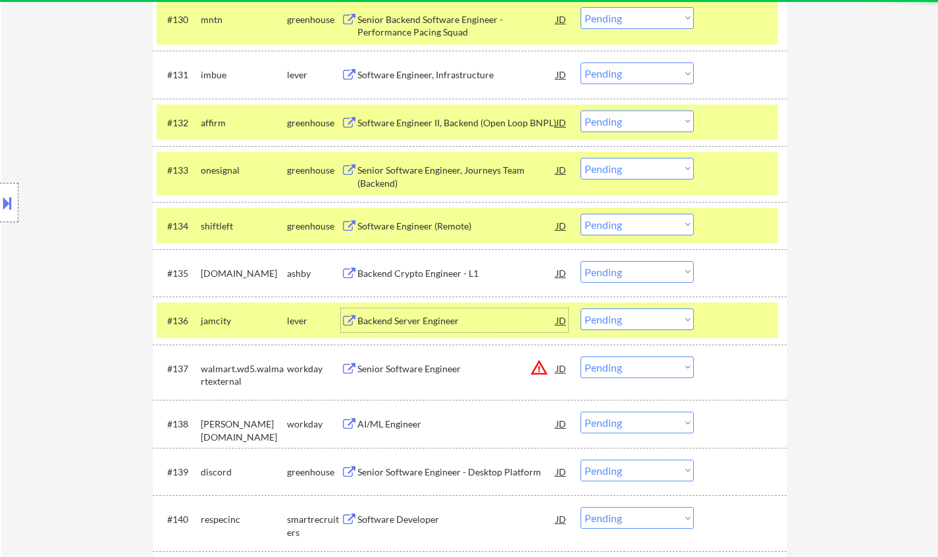
click at [432, 312] on div "Backend Server Engineer" at bounding box center [456, 321] width 199 height 24
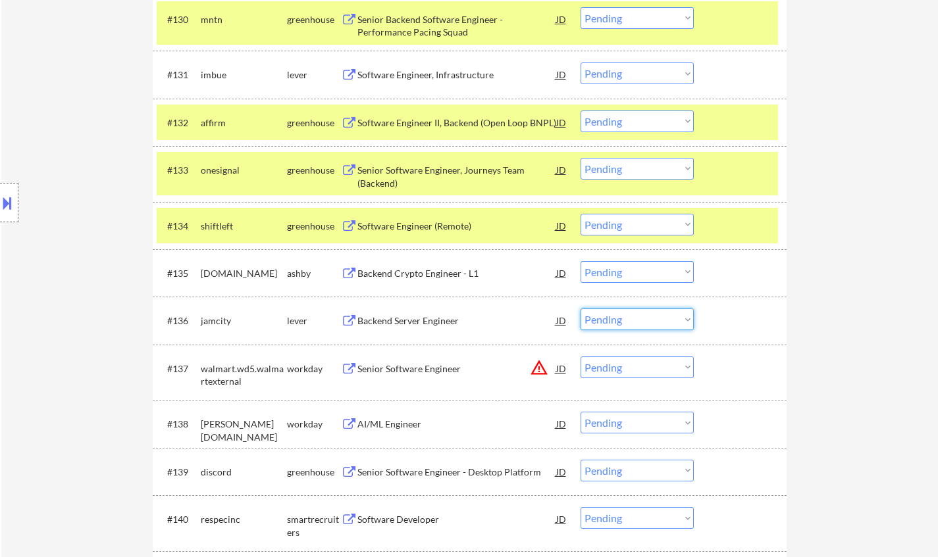
click at [626, 327] on select "Choose an option... Pending Applied Excluded (Questions) Excluded (Expired) Exc…" at bounding box center [636, 320] width 113 height 22
click at [580, 309] on select "Choose an option... Pending Applied Excluded (Questions) Excluded (Expired) Exc…" at bounding box center [636, 320] width 113 height 22
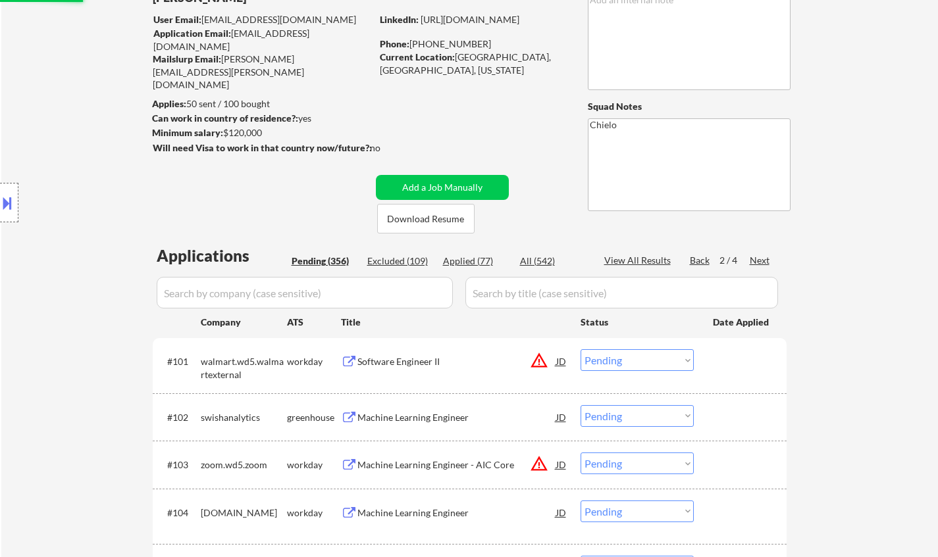
scroll to position [0, 0]
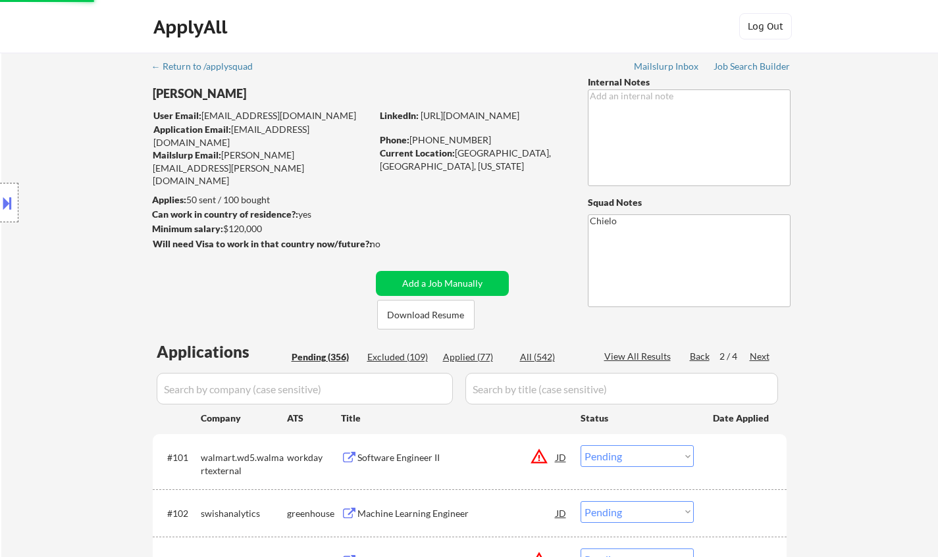
select select ""pending""
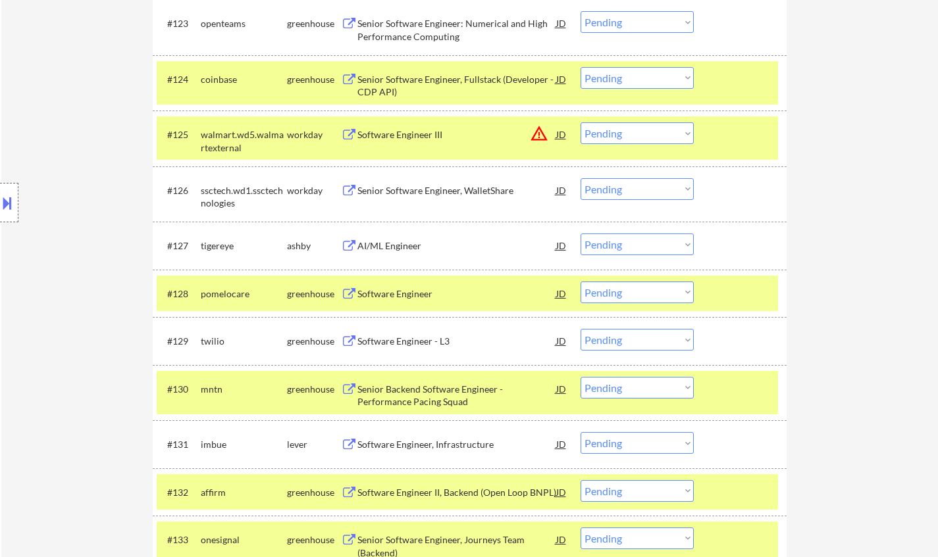
scroll to position [1610, 0]
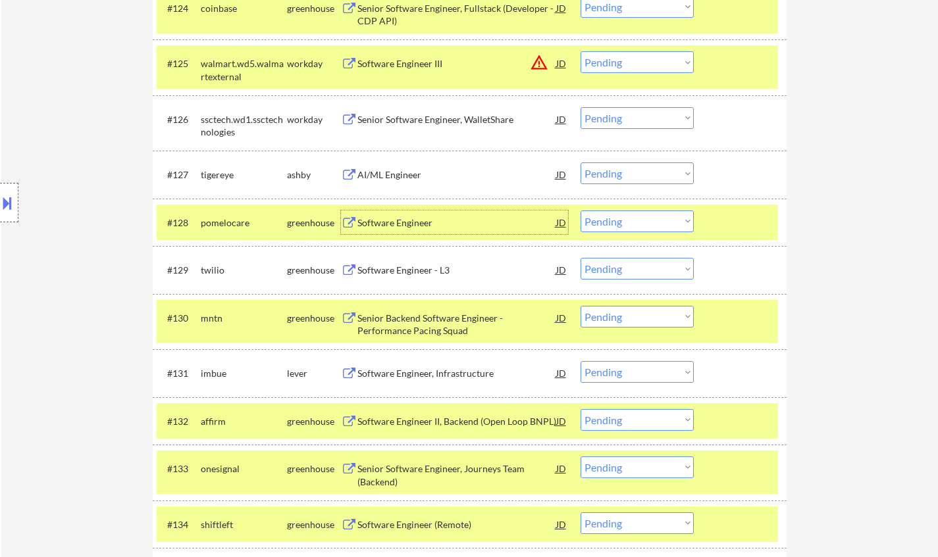
click at [391, 220] on div "Software Engineer" at bounding box center [456, 223] width 199 height 13
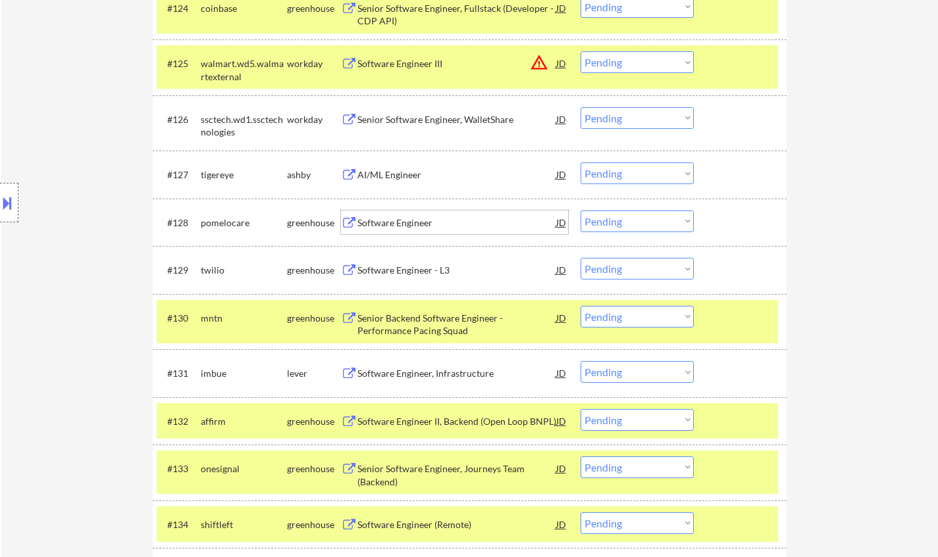
click at [636, 224] on select "Choose an option... Pending Applied Excluded (Questions) Excluded (Expired) Exc…" at bounding box center [636, 222] width 113 height 22
click at [580, 211] on select "Choose an option... Pending Applied Excluded (Questions) Excluded (Expired) Exc…" at bounding box center [636, 222] width 113 height 22
select select ""pending""
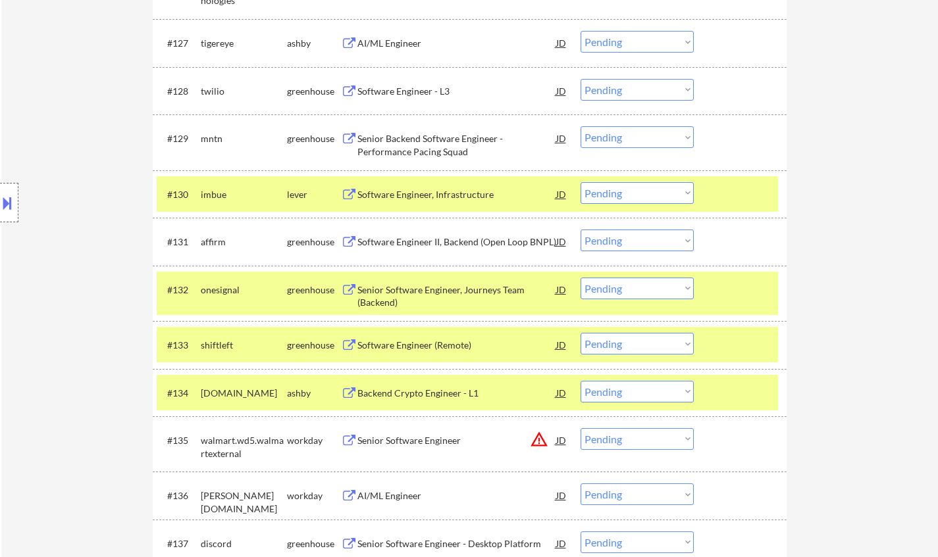
click at [436, 349] on div "Software Engineer (Remote)" at bounding box center [456, 345] width 199 height 13
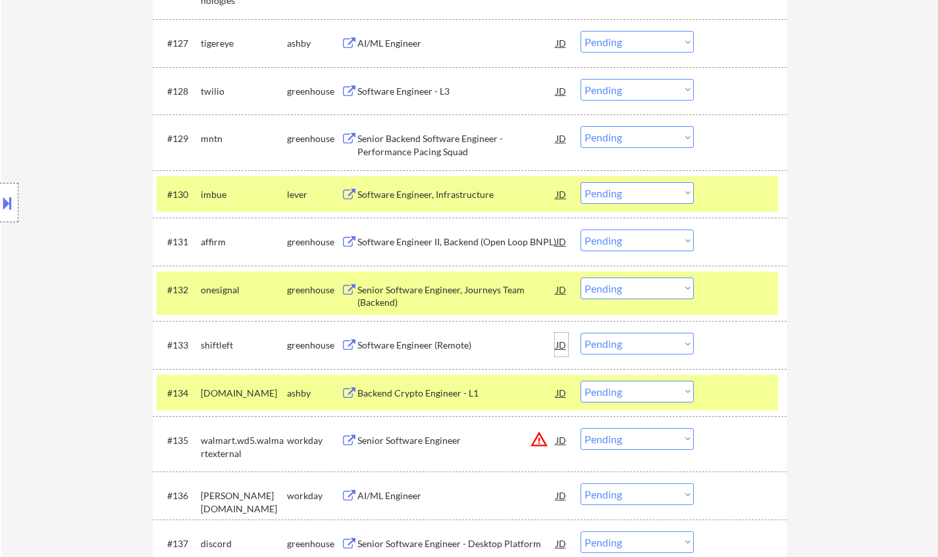
click at [560, 347] on div "JD" at bounding box center [561, 345] width 13 height 24
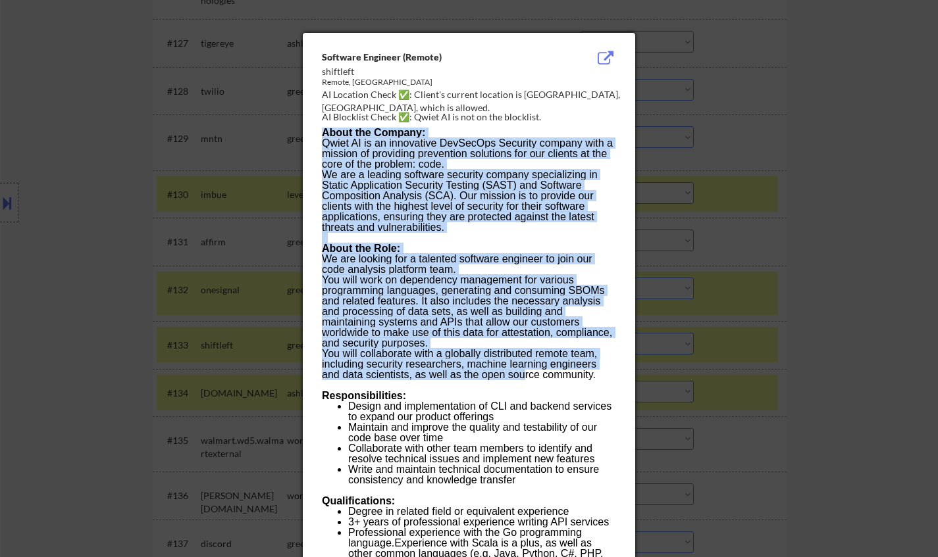
drag, startPoint x: 320, startPoint y: 51, endPoint x: 473, endPoint y: 314, distance: 304.7
click at [510, 349] on div "Software Engineer (Remote) shiftleft Remote, United States AI Location Check ✅:…" at bounding box center [469, 445] width 332 height 824
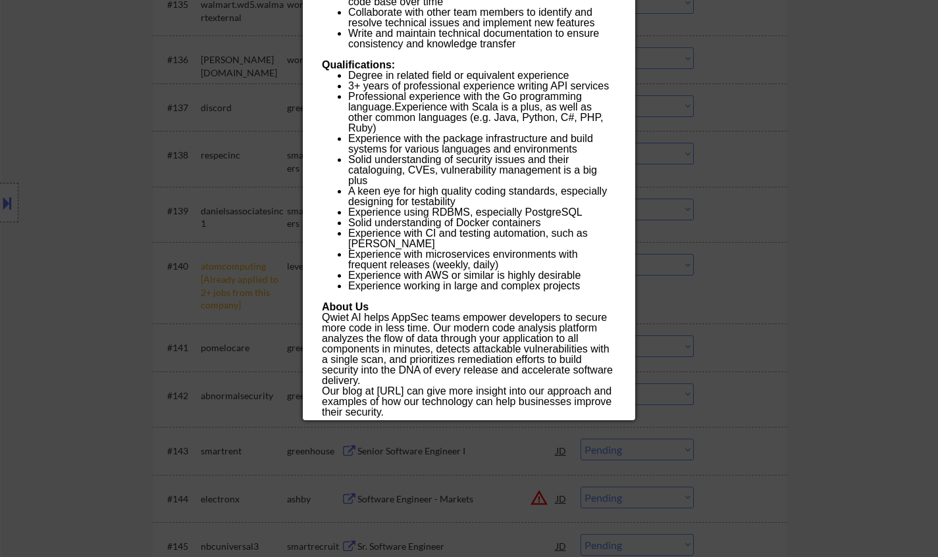
scroll to position [2334, 0]
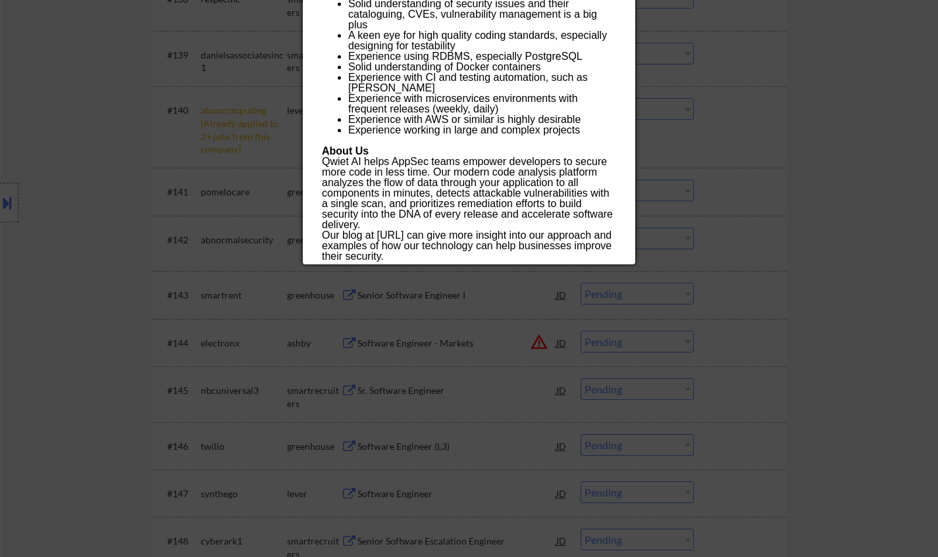
drag, startPoint x: 321, startPoint y: 57, endPoint x: 493, endPoint y: 257, distance: 264.2
copy div "Software Engineer (Remote) shiftleft Remote, United States AI Location Check ✅:…"
click at [752, 159] on div at bounding box center [469, 278] width 938 height 557
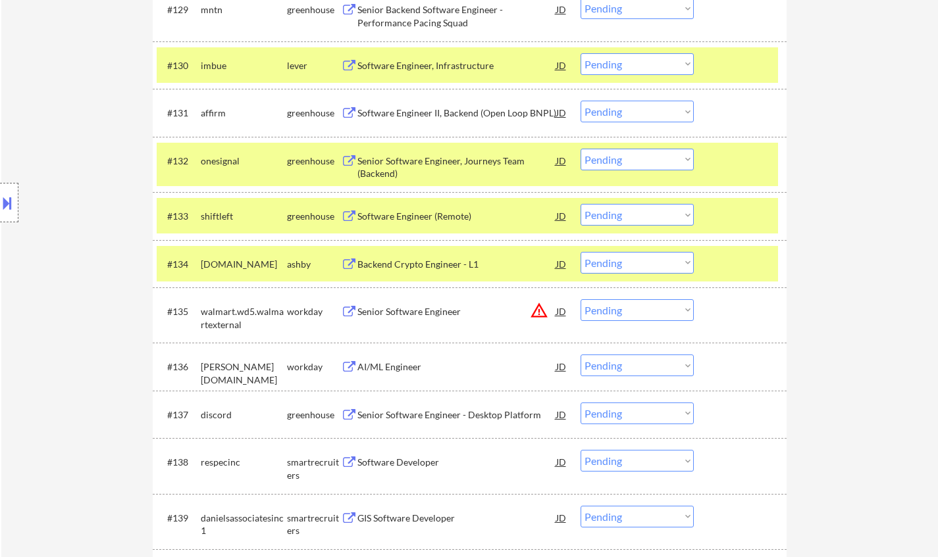
scroll to position [1807, 0]
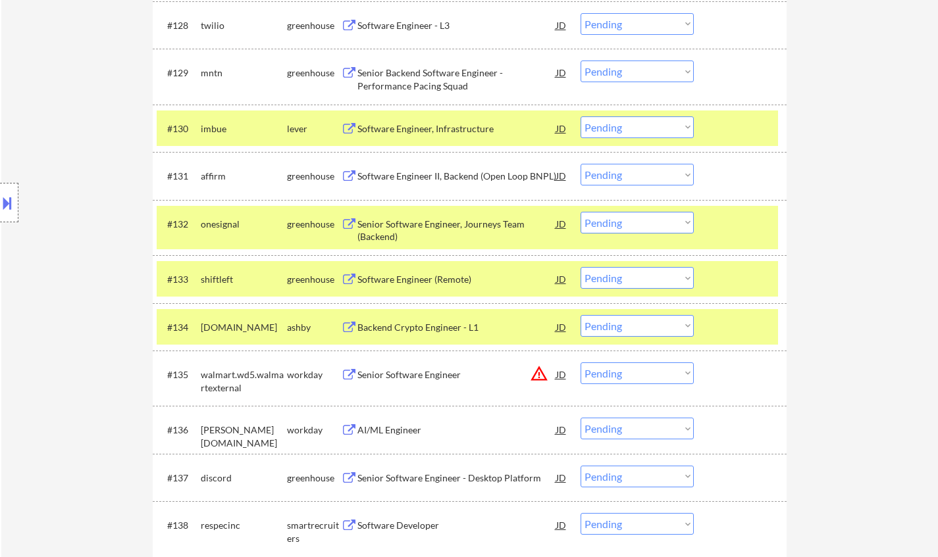
click at [421, 281] on div "Software Engineer (Remote)" at bounding box center [456, 279] width 199 height 13
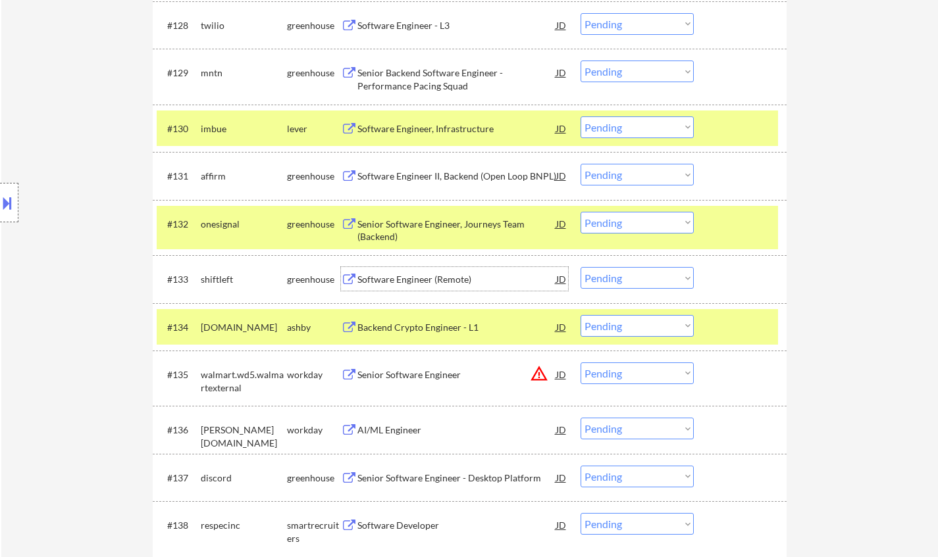
click at [654, 276] on select "Choose an option... Pending Applied Excluded (Questions) Excluded (Expired) Exc…" at bounding box center [636, 278] width 113 height 22
click at [580, 267] on select "Choose an option... Pending Applied Excluded (Questions) Excluded (Expired) Exc…" at bounding box center [636, 278] width 113 height 22
select select ""pending""
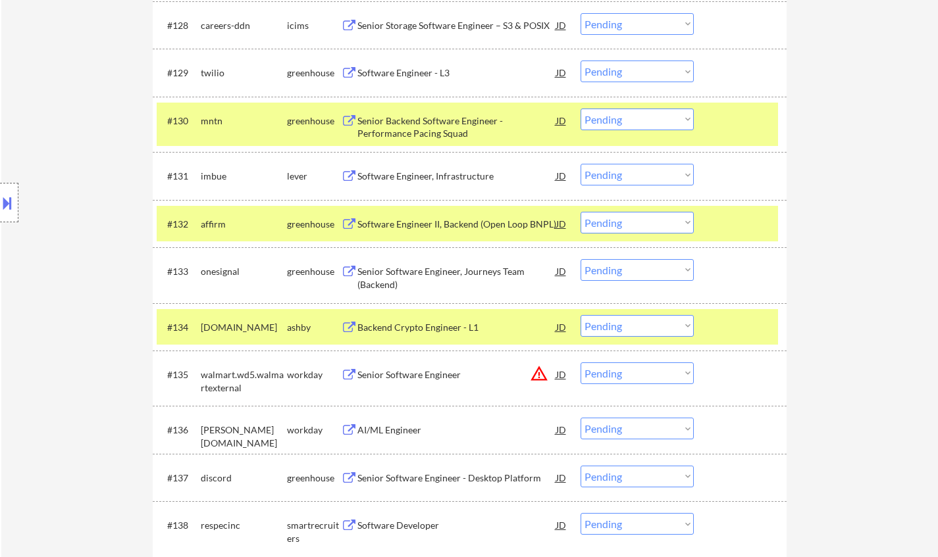
click at [406, 168] on div "Software Engineer, Infrastructure" at bounding box center [456, 176] width 199 height 24
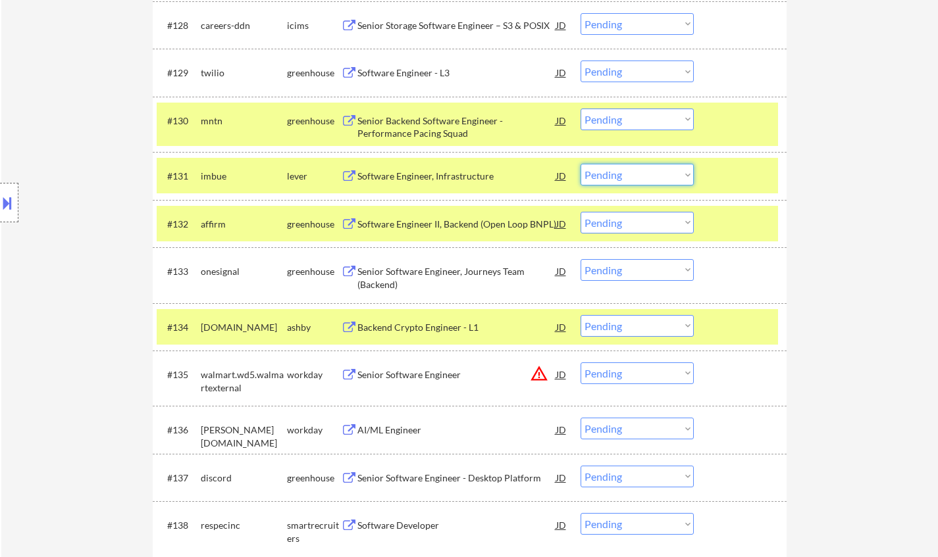
click at [626, 178] on select "Choose an option... Pending Applied Excluded (Questions) Excluded (Expired) Exc…" at bounding box center [636, 175] width 113 height 22
click at [580, 164] on select "Choose an option... Pending Applied Excluded (Questions) Excluded (Expired) Exc…" at bounding box center [636, 175] width 113 height 22
select select ""pending""
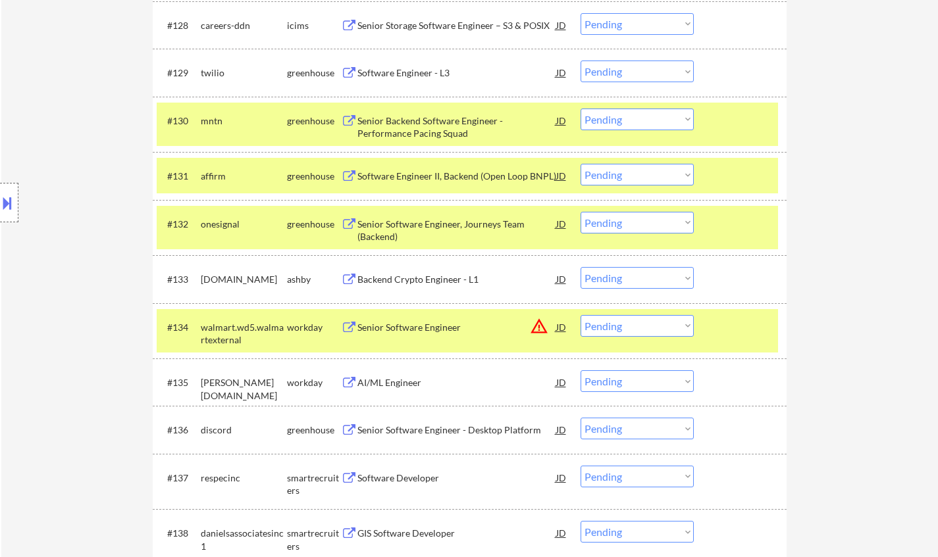
click at [393, 274] on div "Backend Crypto Engineer - L1" at bounding box center [456, 279] width 199 height 13
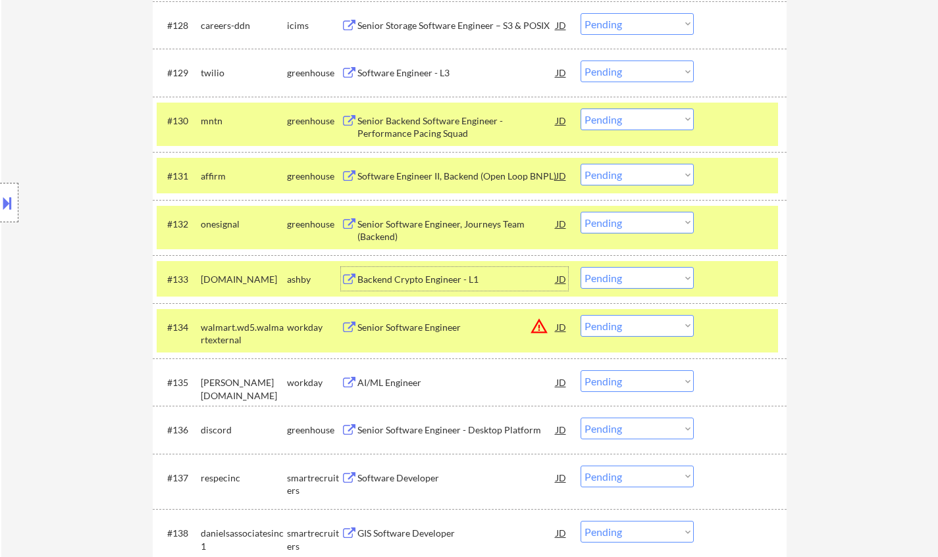
click at [650, 280] on select "Choose an option... Pending Applied Excluded (Questions) Excluded (Expired) Exc…" at bounding box center [636, 278] width 113 height 22
click at [580, 267] on select "Choose an option... Pending Applied Excluded (Questions) Excluded (Expired) Exc…" at bounding box center [636, 278] width 113 height 22
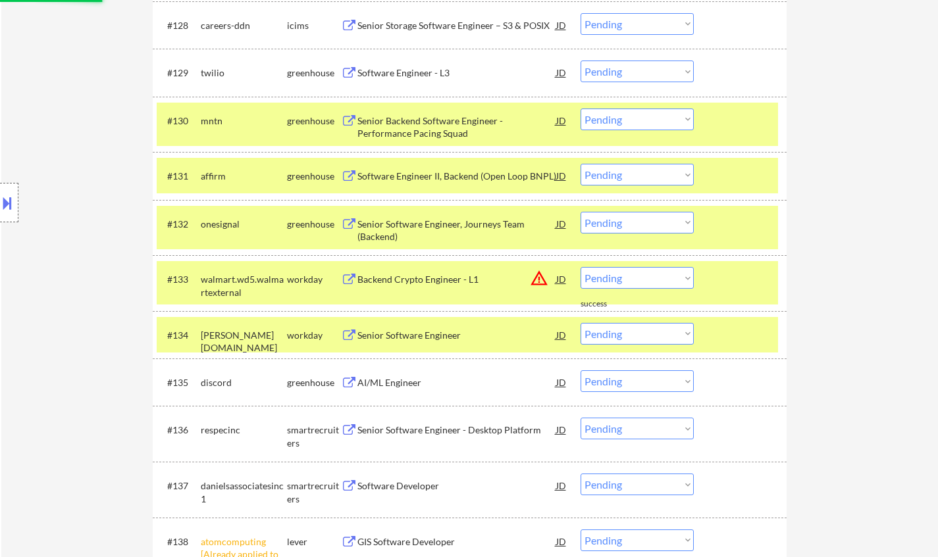
scroll to position [1873, 0]
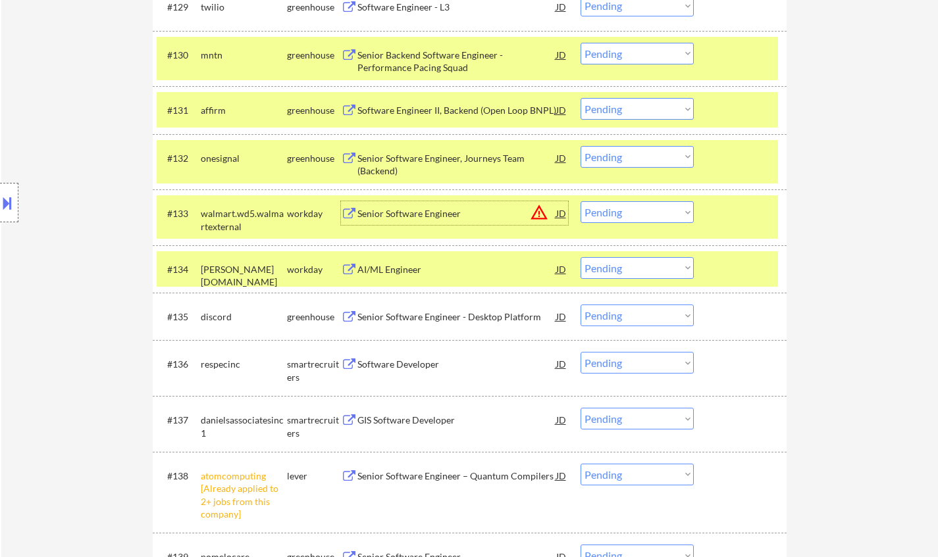
click at [552, 209] on div "Senior Software Engineer" at bounding box center [456, 213] width 199 height 13
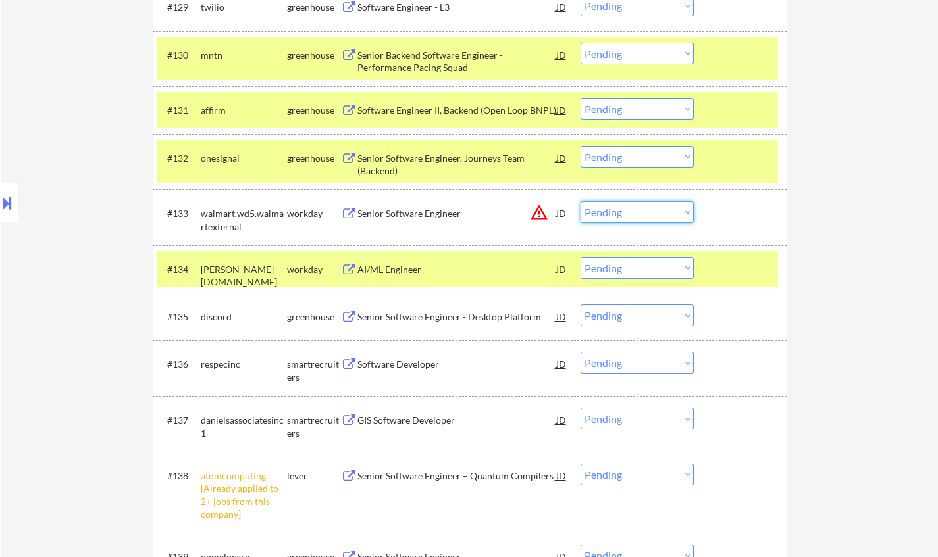
drag, startPoint x: 654, startPoint y: 213, endPoint x: 657, endPoint y: 219, distance: 7.4
click at [654, 213] on select "Choose an option... Pending Applied Excluded (Questions) Excluded (Expired) Exc…" at bounding box center [636, 212] width 113 height 22
click at [580, 201] on select "Choose an option... Pending Applied Excluded (Questions) Excluded (Expired) Exc…" at bounding box center [636, 212] width 113 height 22
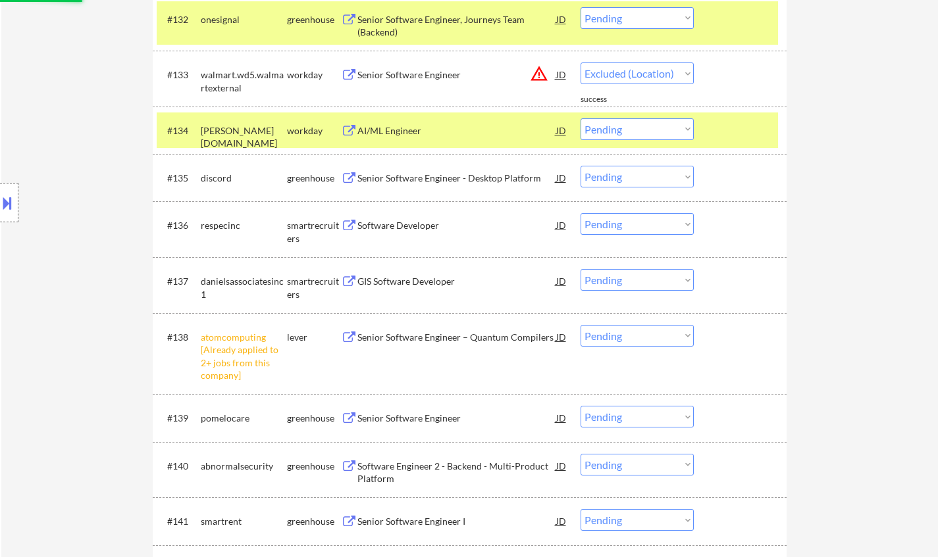
scroll to position [2070, 0]
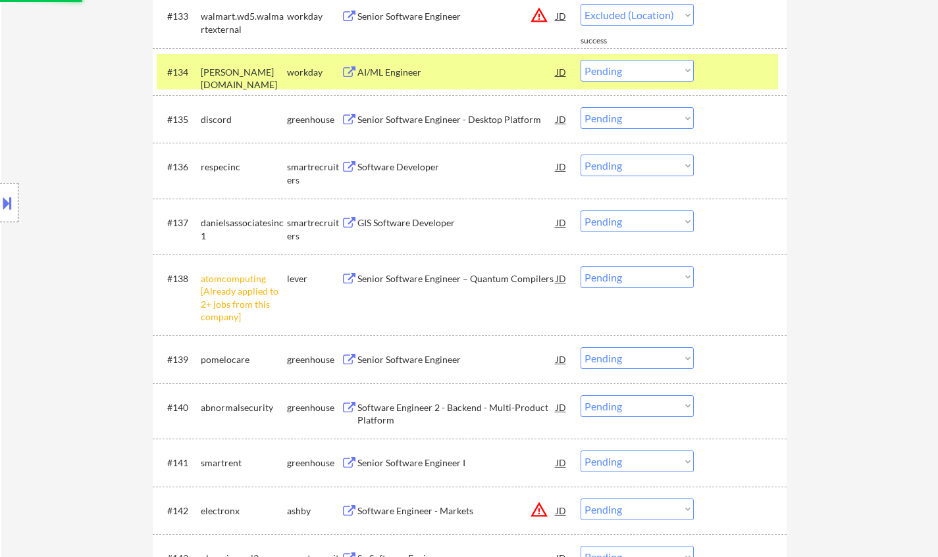
select select ""pending""
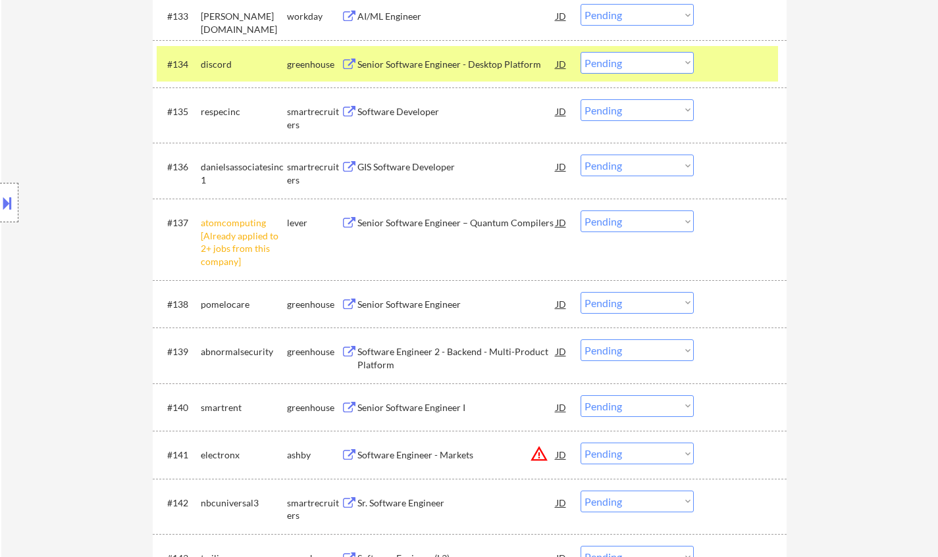
click at [646, 220] on select "Choose an option... Pending Applied Excluded (Questions) Excluded (Expired) Exc…" at bounding box center [636, 222] width 113 height 22
click at [580, 211] on select "Choose an option... Pending Applied Excluded (Questions) Excluded (Expired) Exc…" at bounding box center [636, 222] width 113 height 22
select select ""pending""
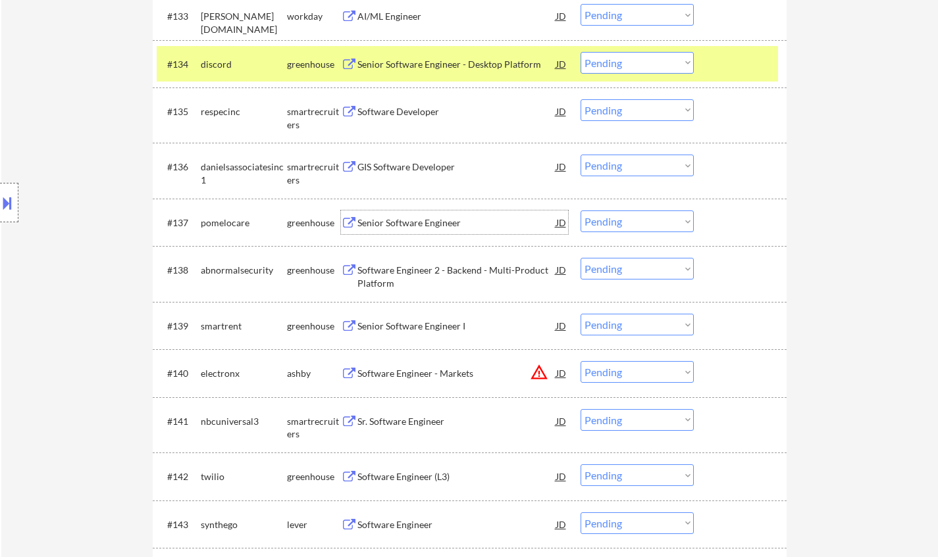
click at [431, 218] on div "Senior Software Engineer" at bounding box center [456, 223] width 199 height 13
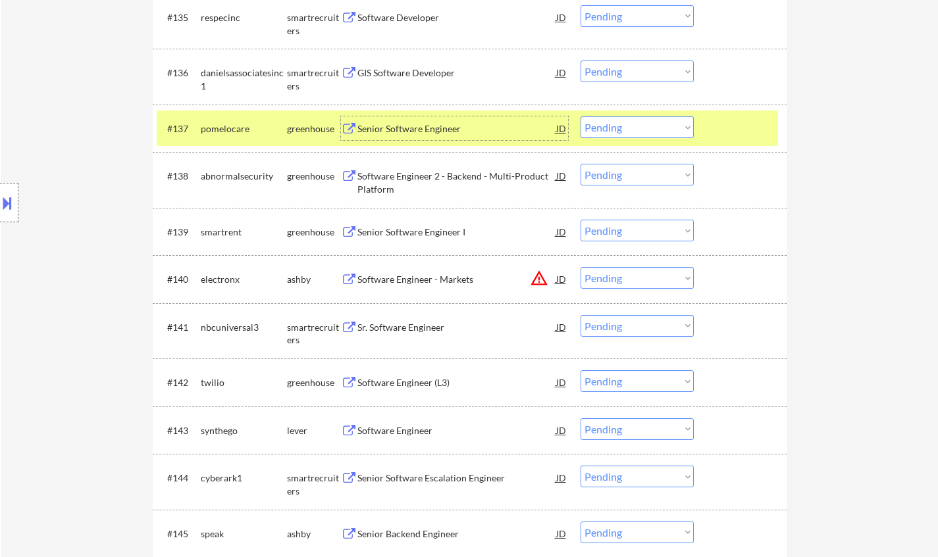
scroll to position [2334, 0]
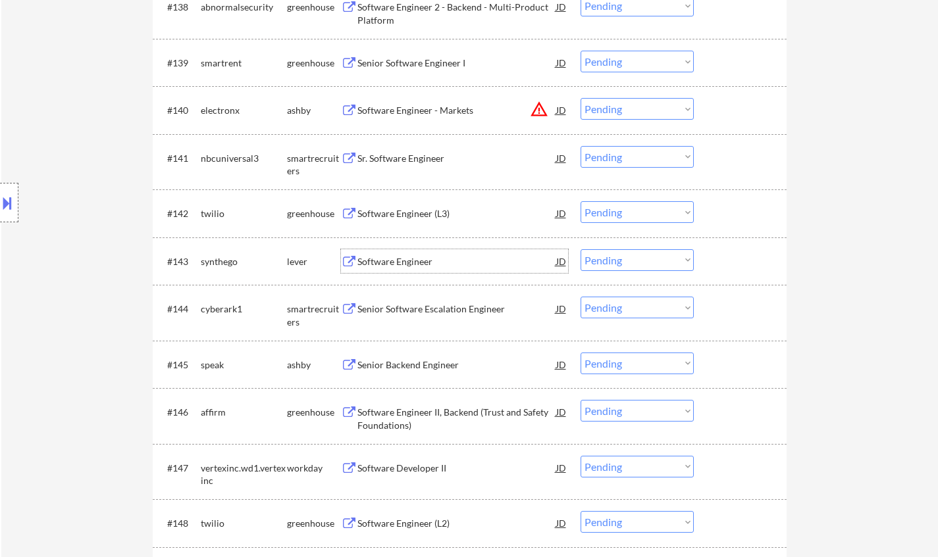
click at [398, 256] on div "Software Engineer" at bounding box center [456, 261] width 199 height 13
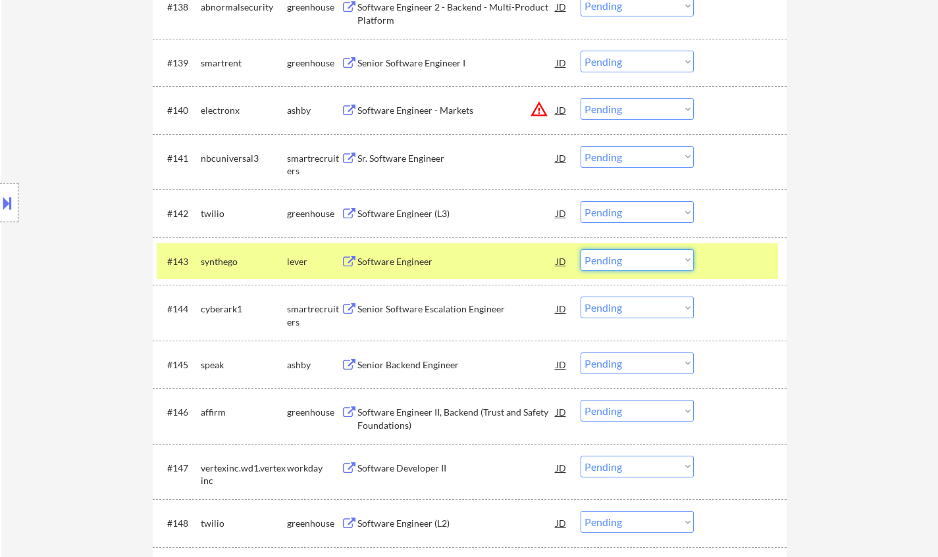
click at [667, 263] on select "Choose an option... Pending Applied Excluded (Questions) Excluded (Expired) Exc…" at bounding box center [636, 260] width 113 height 22
click at [580, 249] on select "Choose an option... Pending Applied Excluded (Questions) Excluded (Expired) Exc…" at bounding box center [636, 260] width 113 height 22
select select ""pending""
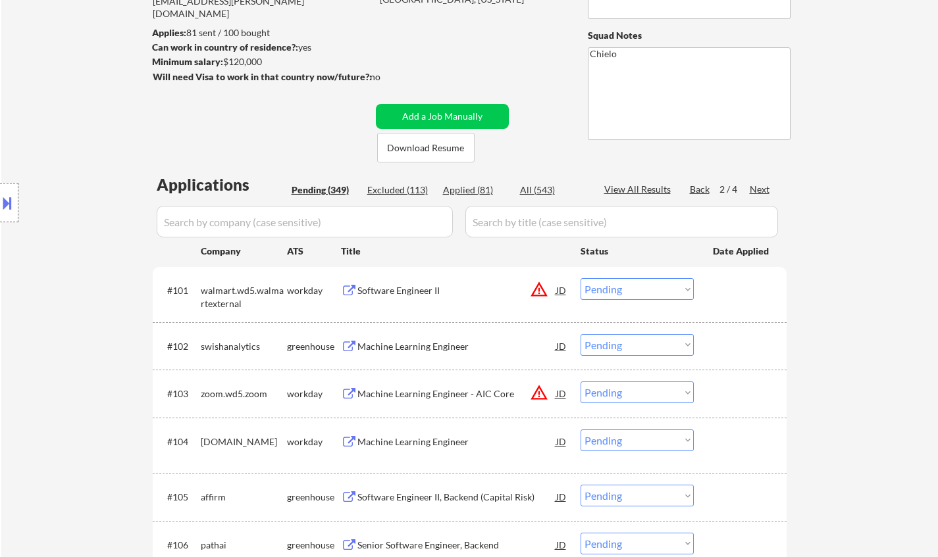
scroll to position [0, 0]
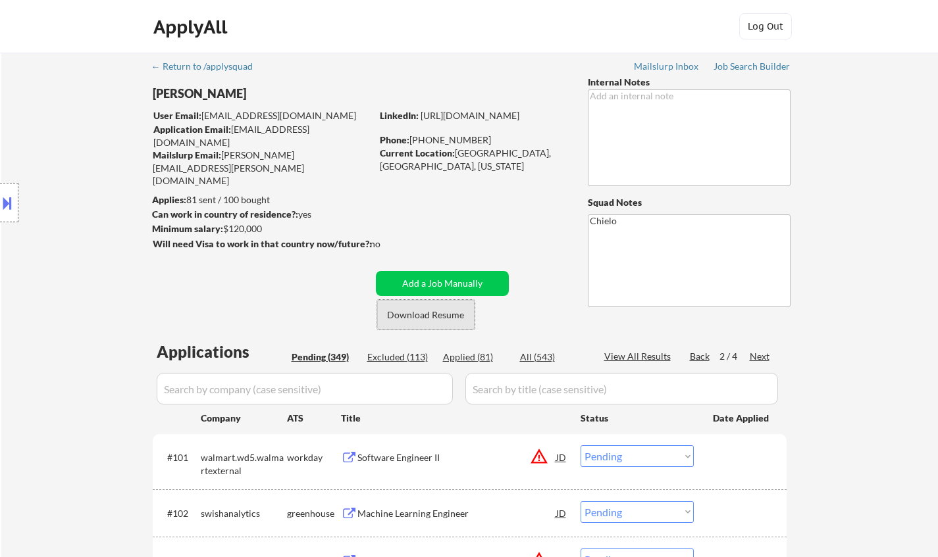
click at [435, 309] on button "Download Resume" at bounding box center [425, 315] width 97 height 30
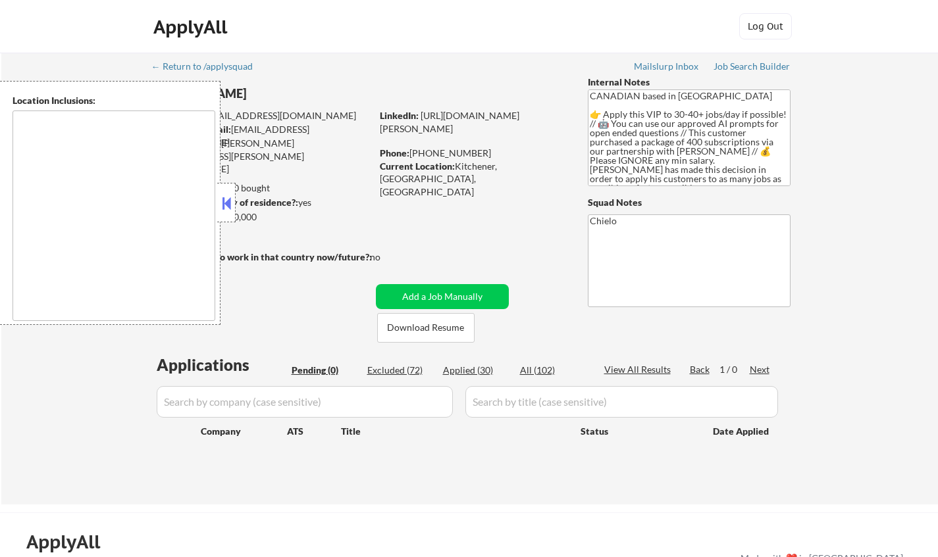
click at [228, 204] on button at bounding box center [226, 203] width 14 height 20
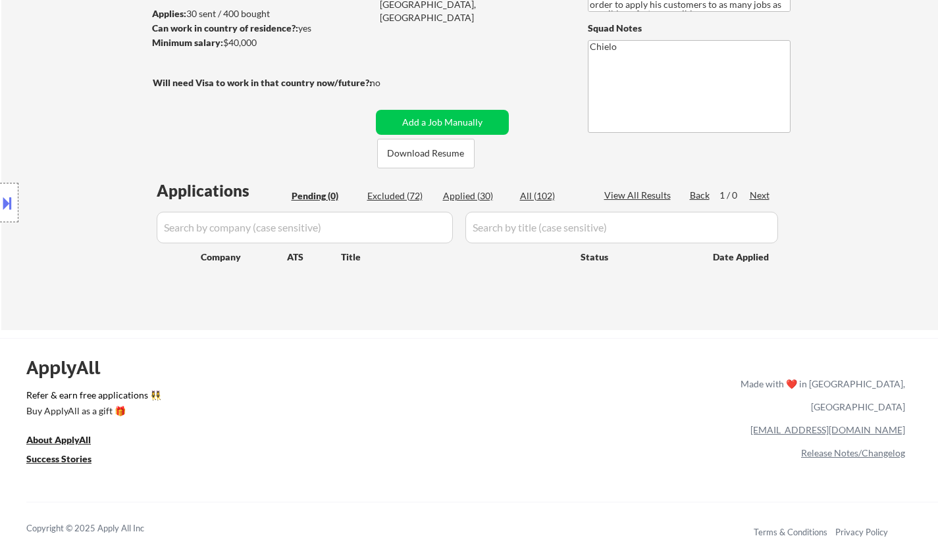
scroll to position [197, 0]
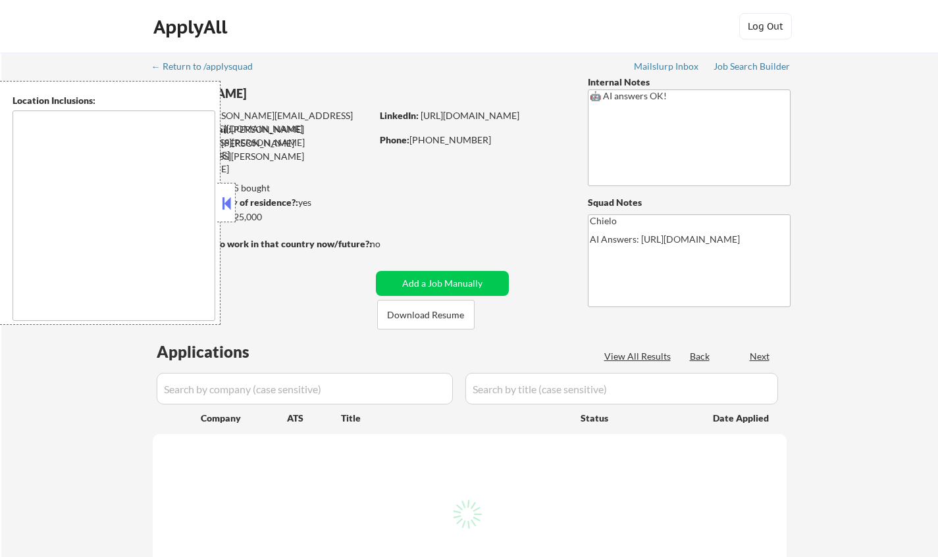
select select ""pending""
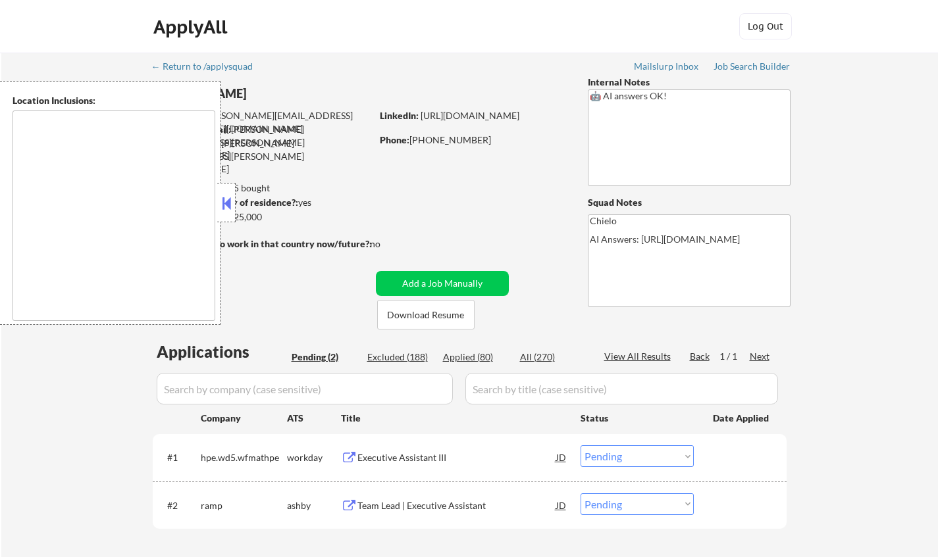
type textarea "[GEOGRAPHIC_DATA], [GEOGRAPHIC_DATA] [GEOGRAPHIC_DATA], [GEOGRAPHIC_DATA] [GEOG…"
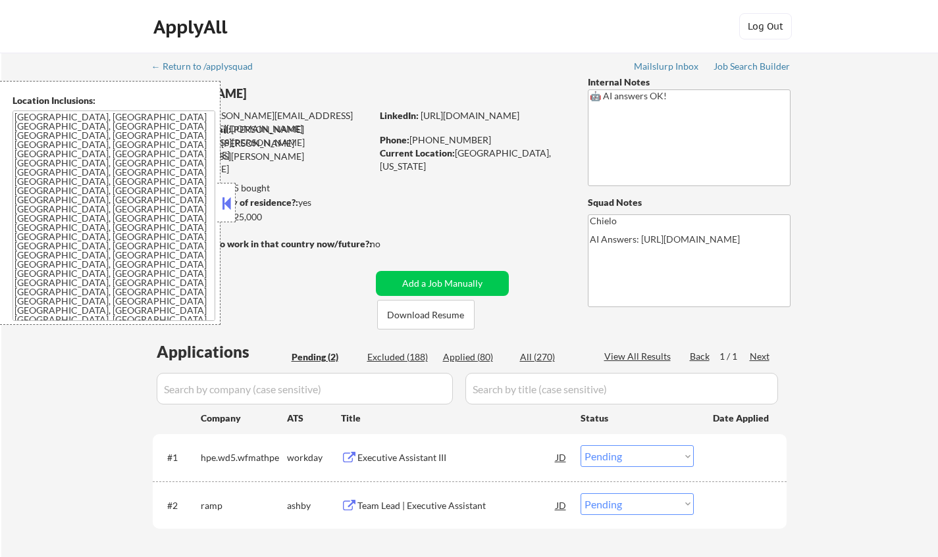
click at [229, 197] on button at bounding box center [226, 203] width 14 height 20
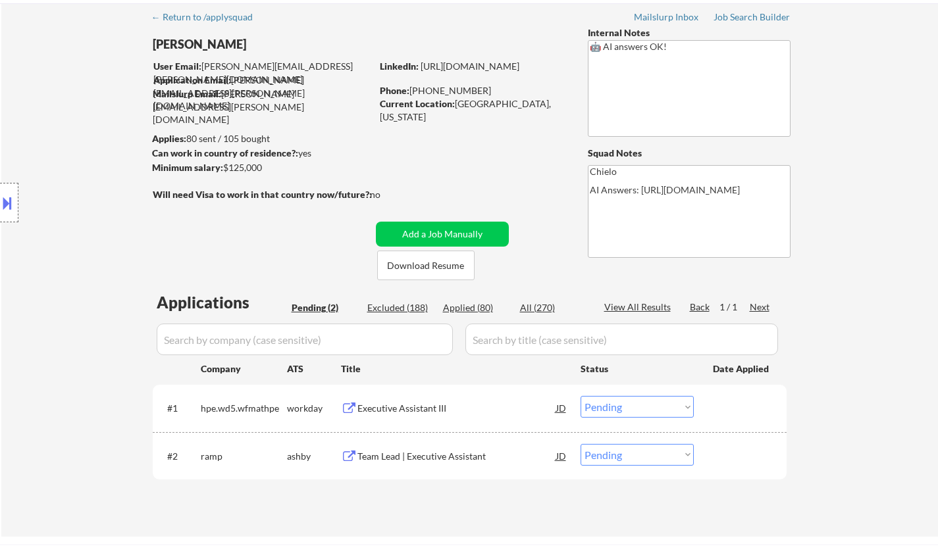
scroll to position [66, 0]
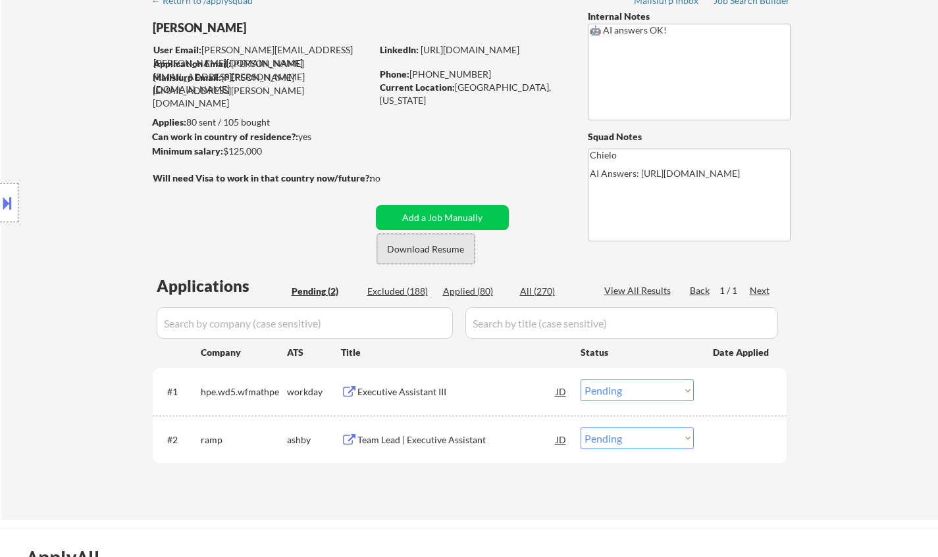
click at [412, 247] on button "Download Resume" at bounding box center [425, 249] width 97 height 30
click at [409, 388] on div "Executive Assistant III" at bounding box center [456, 392] width 199 height 13
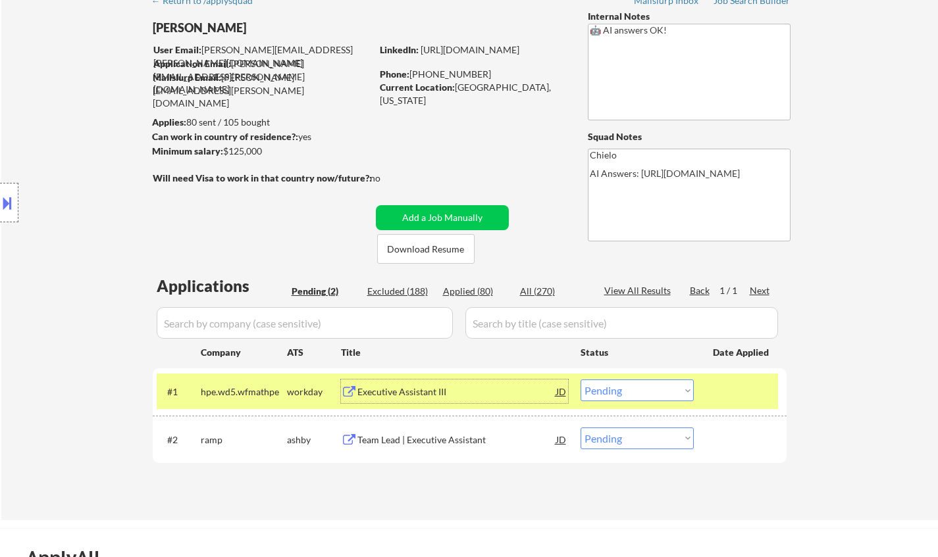
click at [423, 392] on div "Executive Assistant III" at bounding box center [456, 392] width 199 height 13
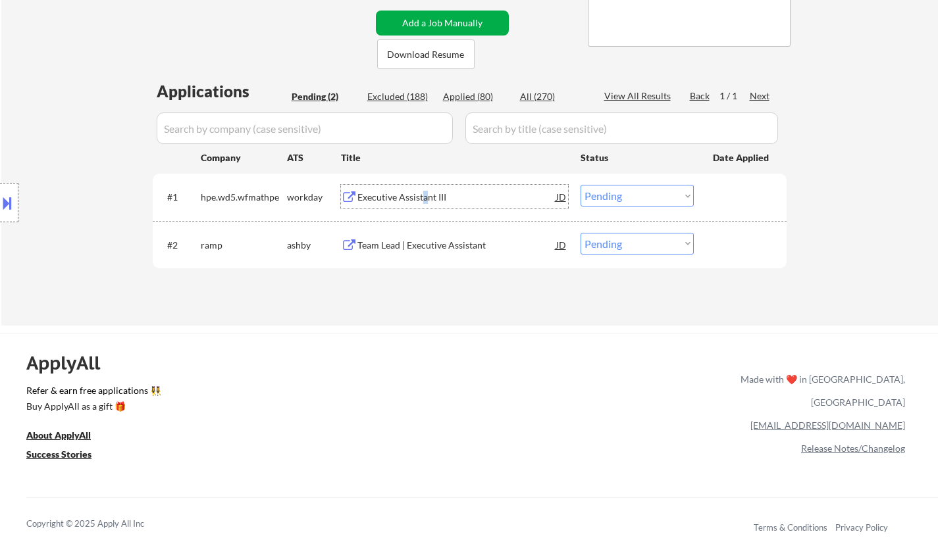
scroll to position [263, 0]
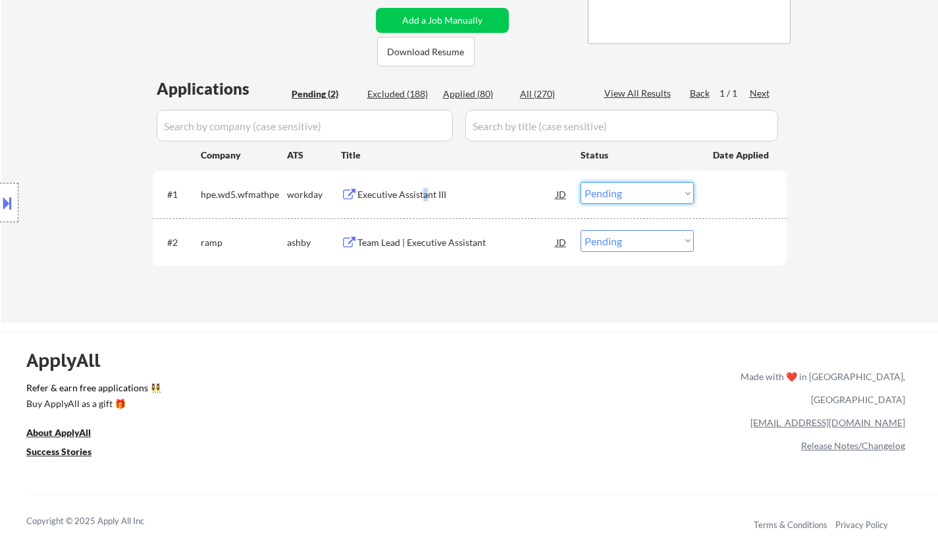
click at [642, 190] on select "Choose an option... Pending Applied Excluded (Questions) Excluded (Expired) Exc…" at bounding box center [636, 193] width 113 height 22
click at [580, 182] on select "Choose an option... Pending Applied Excluded (Questions) Excluded (Expired) Exc…" at bounding box center [636, 193] width 113 height 22
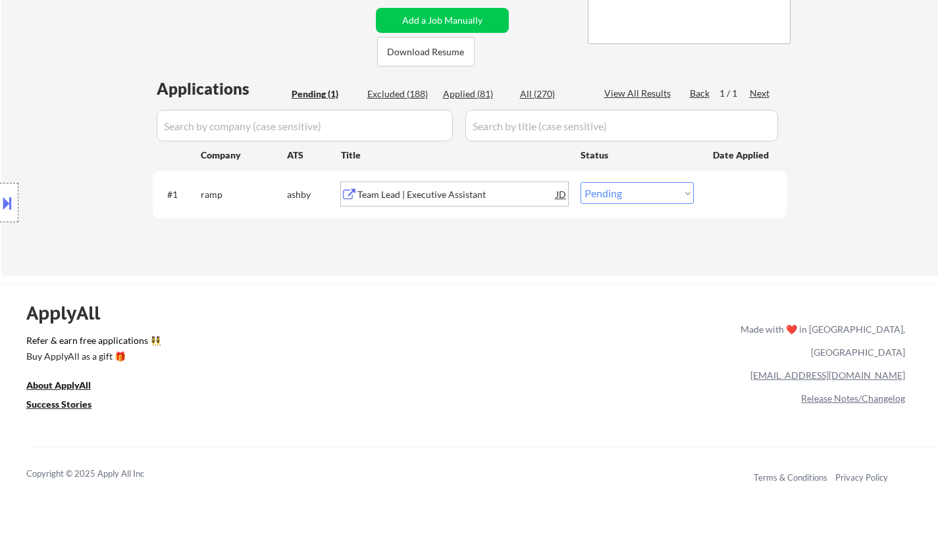
click at [446, 195] on div "Team Lead | Executive Assistant" at bounding box center [456, 194] width 199 height 13
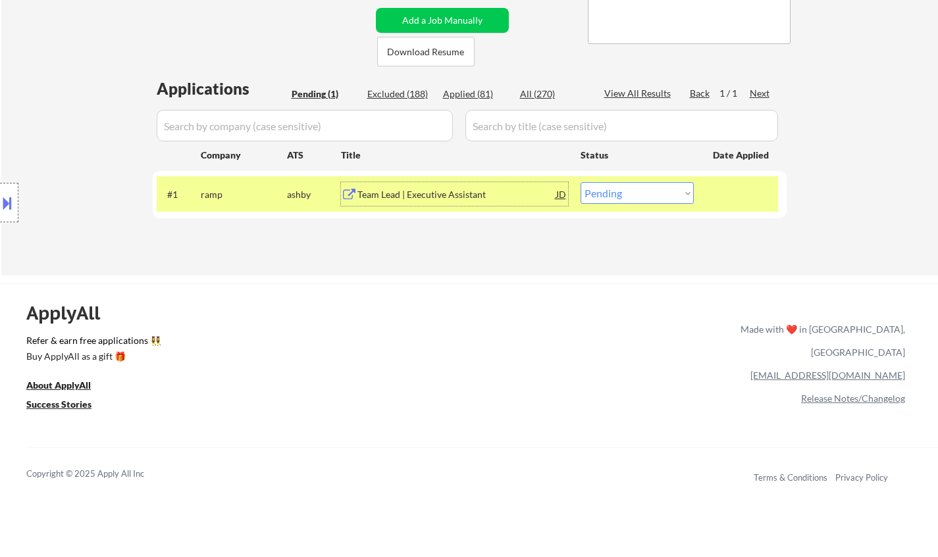
click at [650, 195] on select "Choose an option... Pending Applied Excluded (Questions) Excluded (Expired) Exc…" at bounding box center [636, 193] width 113 height 22
select select ""excluded__location_""
click at [580, 182] on select "Choose an option... Pending Applied Excluded (Questions) Excluded (Expired) Exc…" at bounding box center [636, 193] width 113 height 22
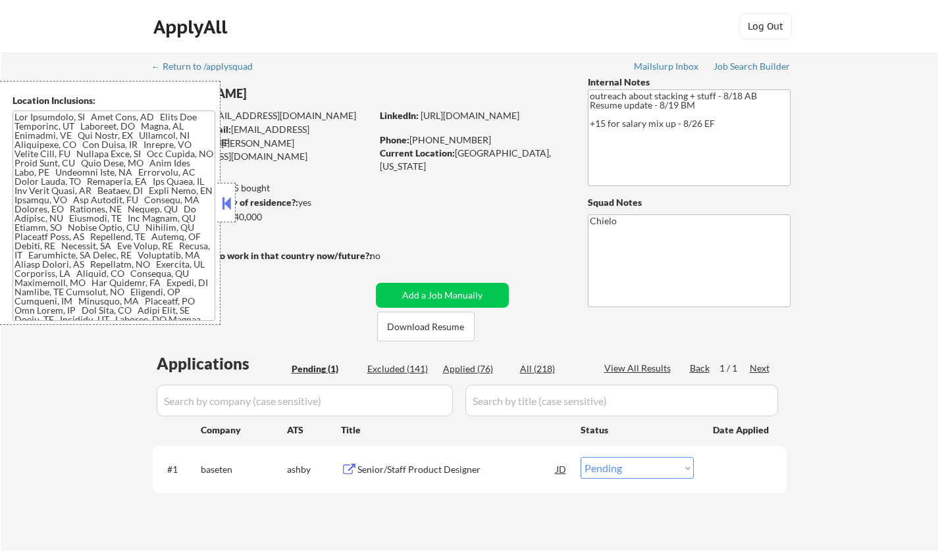
click at [230, 203] on button at bounding box center [226, 203] width 14 height 20
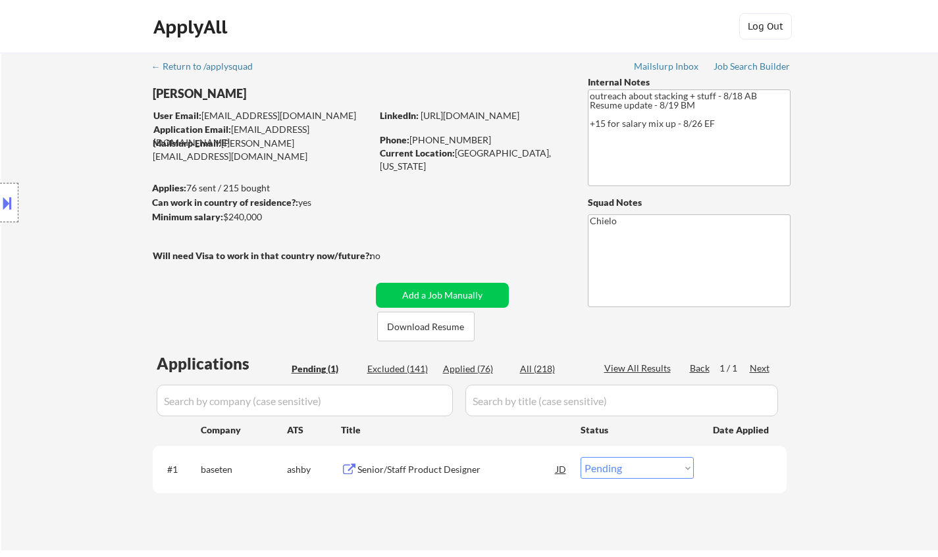
click at [414, 472] on div "Senior/Staff Product Designer" at bounding box center [456, 469] width 199 height 13
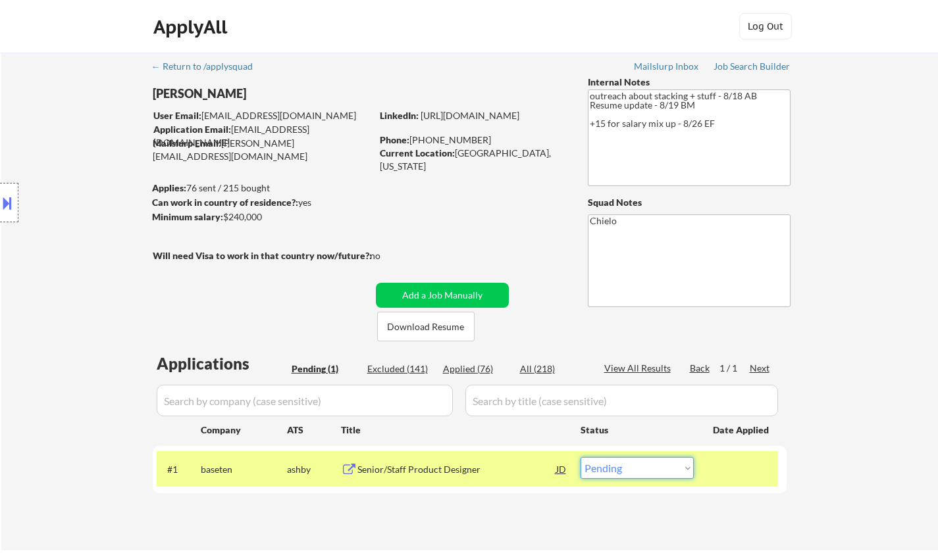
click at [659, 473] on select "Choose an option... Pending Applied Excluded (Questions) Excluded (Expired) Exc…" at bounding box center [636, 468] width 113 height 22
select select ""excluded__salary_""
click at [580, 457] on select "Choose an option... Pending Applied Excluded (Questions) Excluded (Expired) Exc…" at bounding box center [636, 468] width 113 height 22
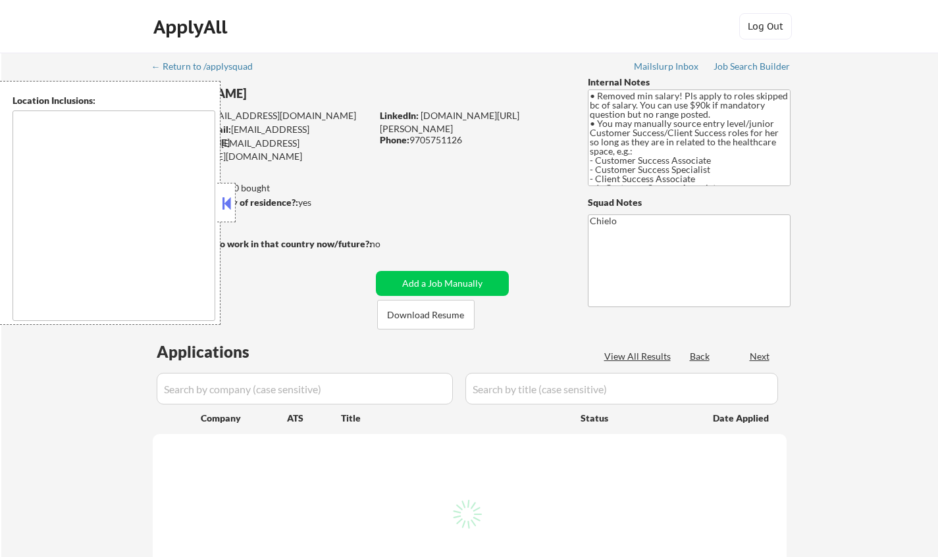
type textarea "[GEOGRAPHIC_DATA], [GEOGRAPHIC_DATA], [GEOGRAPHIC_DATA] [GEOGRAPHIC_DATA], [GEO…"
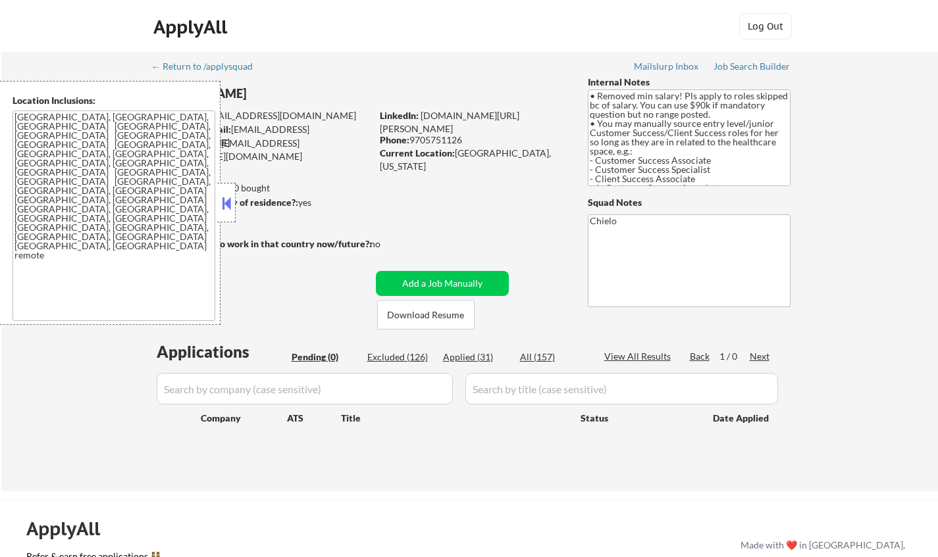
click at [226, 205] on button at bounding box center [226, 203] width 14 height 20
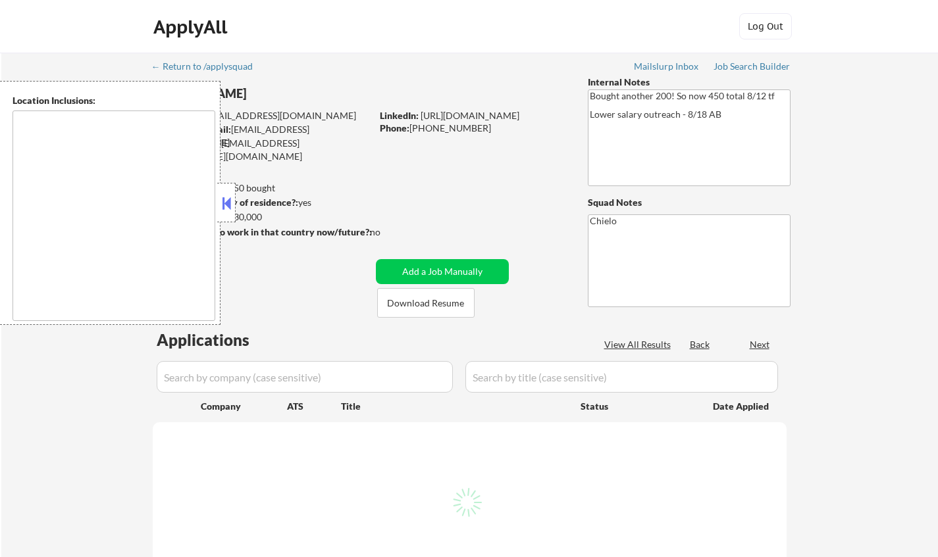
type textarea "San Francisco, CA Daly City, CA South San Francisco, CA Brisbane, CA Colma, CA …"
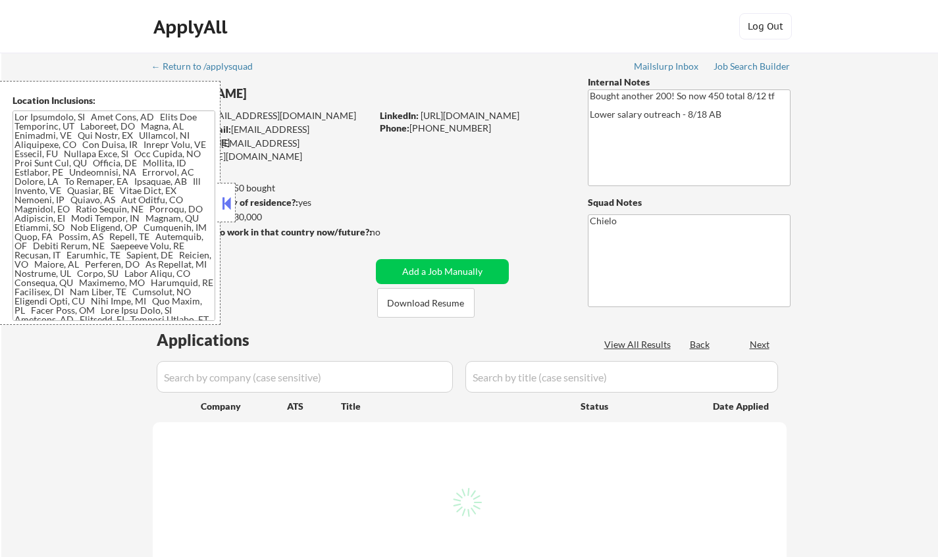
select select ""pending""
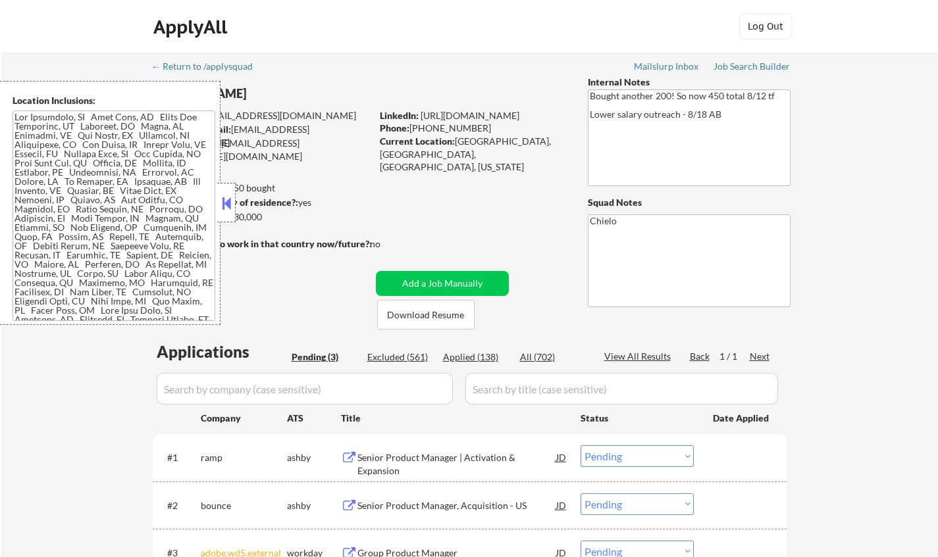
click at [225, 198] on button at bounding box center [226, 203] width 14 height 20
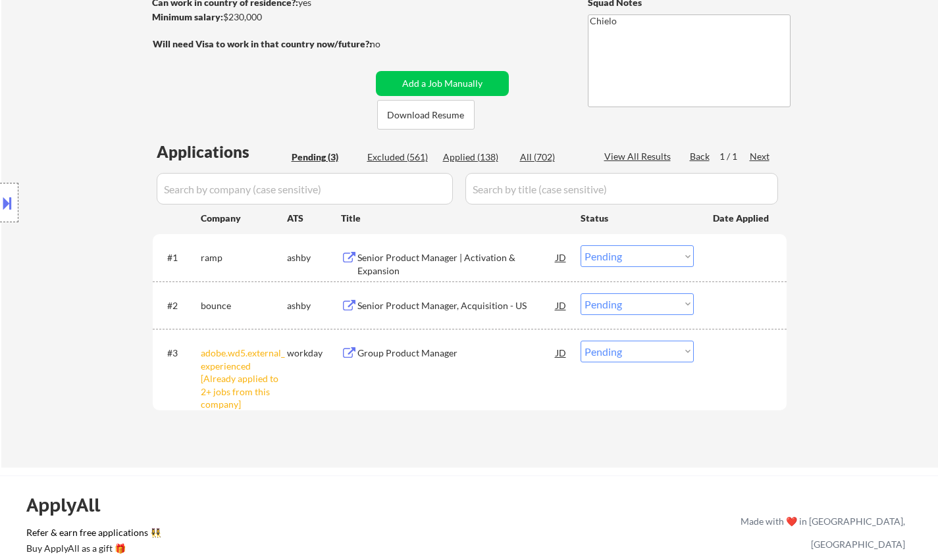
scroll to position [329, 0]
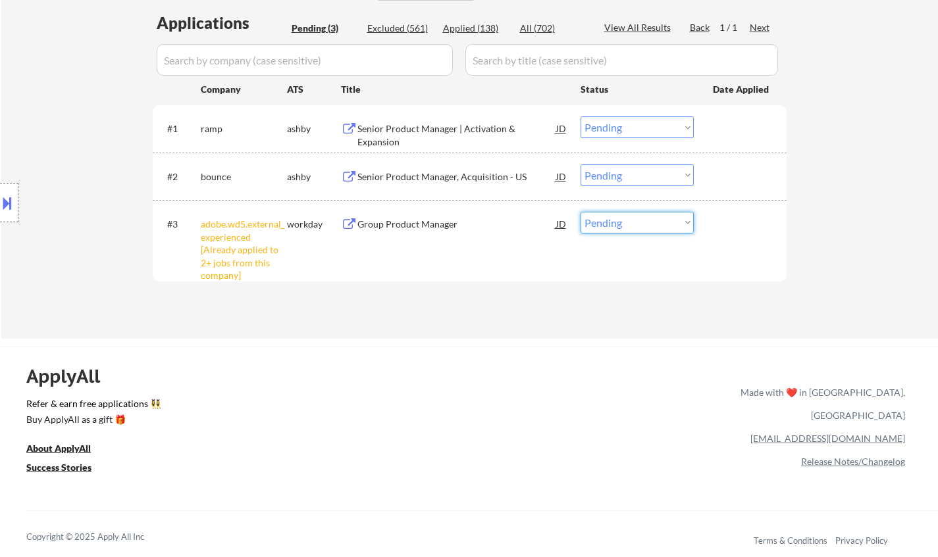
drag, startPoint x: 661, startPoint y: 220, endPoint x: 663, endPoint y: 231, distance: 11.4
click at [661, 220] on select "Choose an option... Pending Applied Excluded (Questions) Excluded (Expired) Exc…" at bounding box center [636, 223] width 113 height 22
select select ""excluded__other_""
click at [580, 212] on select "Choose an option... Pending Applied Excluded (Questions) Excluded (Expired) Exc…" at bounding box center [636, 223] width 113 height 22
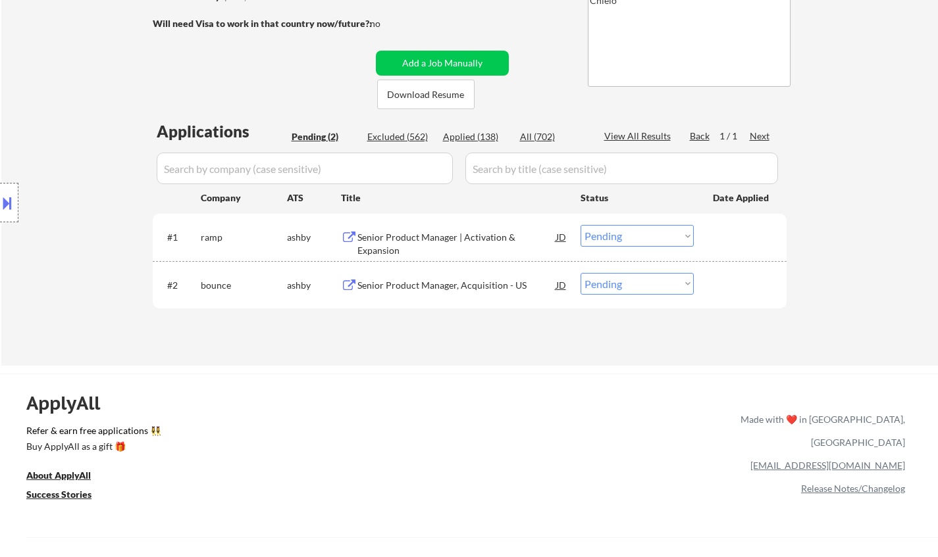
scroll to position [263, 0]
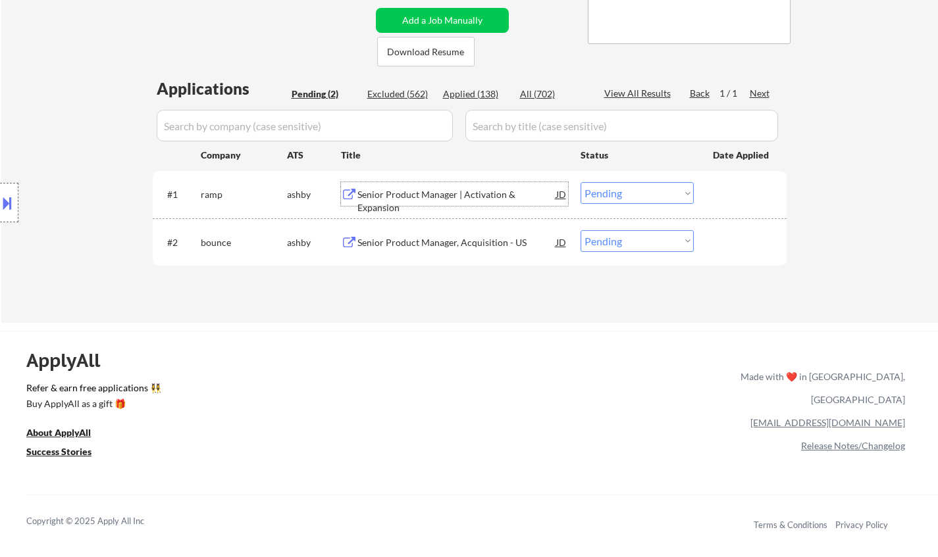
click at [464, 191] on div "Senior Product Manager | Activation & Expansion" at bounding box center [456, 201] width 199 height 26
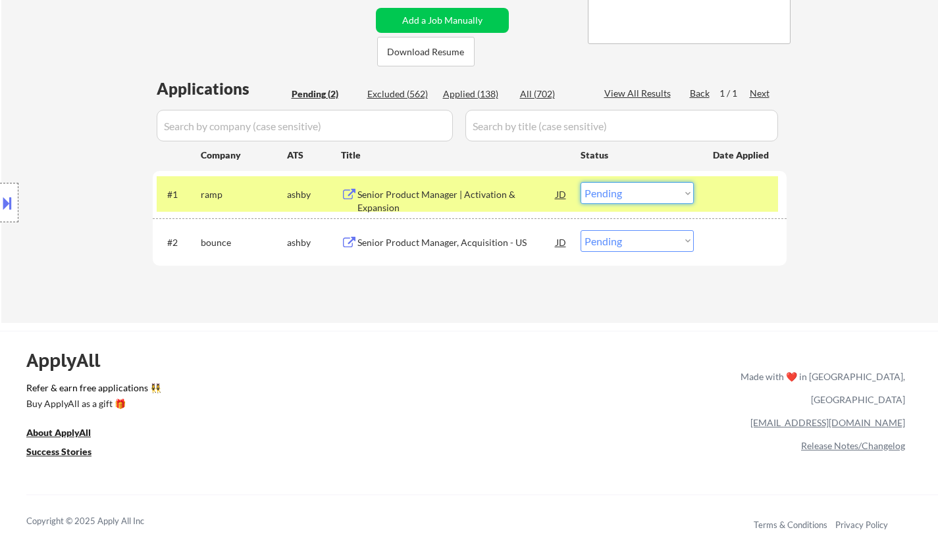
click at [686, 195] on select "Choose an option... Pending Applied Excluded (Questions) Excluded (Expired) Exc…" at bounding box center [636, 193] width 113 height 22
click at [580, 182] on select "Choose an option... Pending Applied Excluded (Questions) Excluded (Expired) Exc…" at bounding box center [636, 193] width 113 height 22
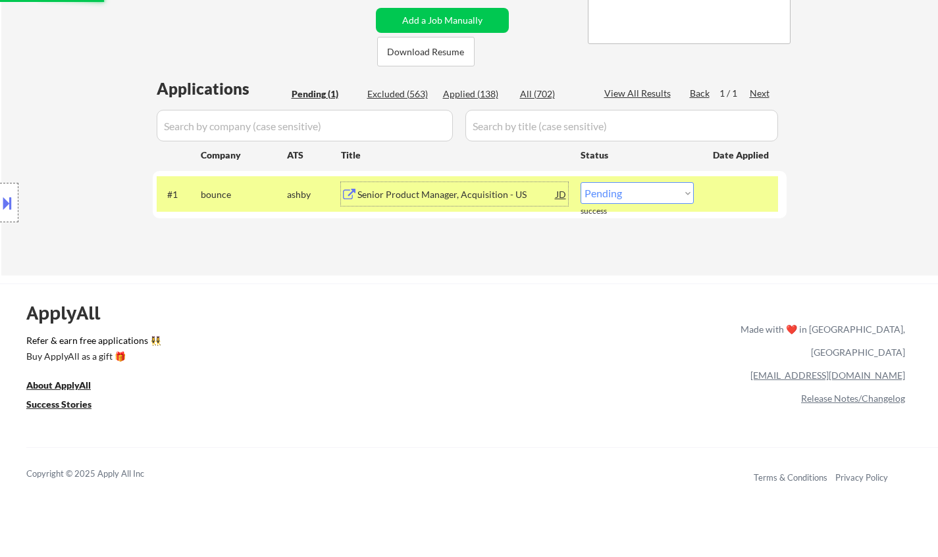
click at [423, 205] on div "Senior Product Manager, Acquisition - US" at bounding box center [456, 194] width 199 height 24
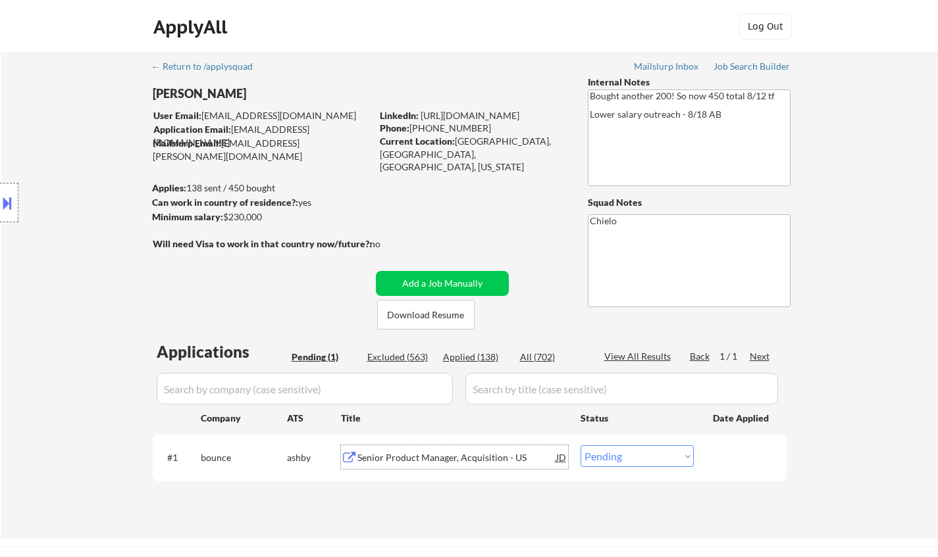
scroll to position [197, 0]
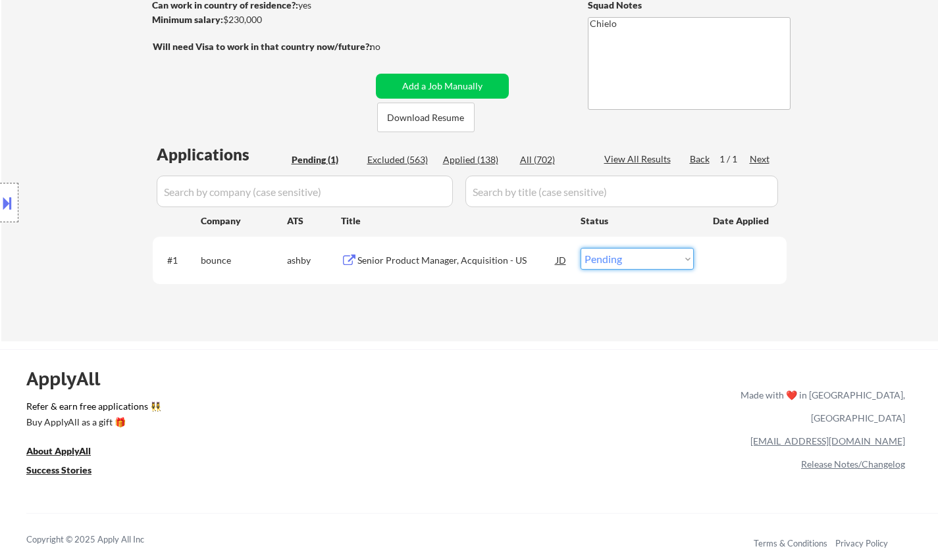
click at [651, 269] on select "Choose an option... Pending Applied Excluded (Questions) Excluded (Expired) Exc…" at bounding box center [636, 259] width 113 height 22
select select ""applied""
click at [580, 248] on select "Choose an option... Pending Applied Excluded (Questions) Excluded (Expired) Exc…" at bounding box center [636, 259] width 113 height 22
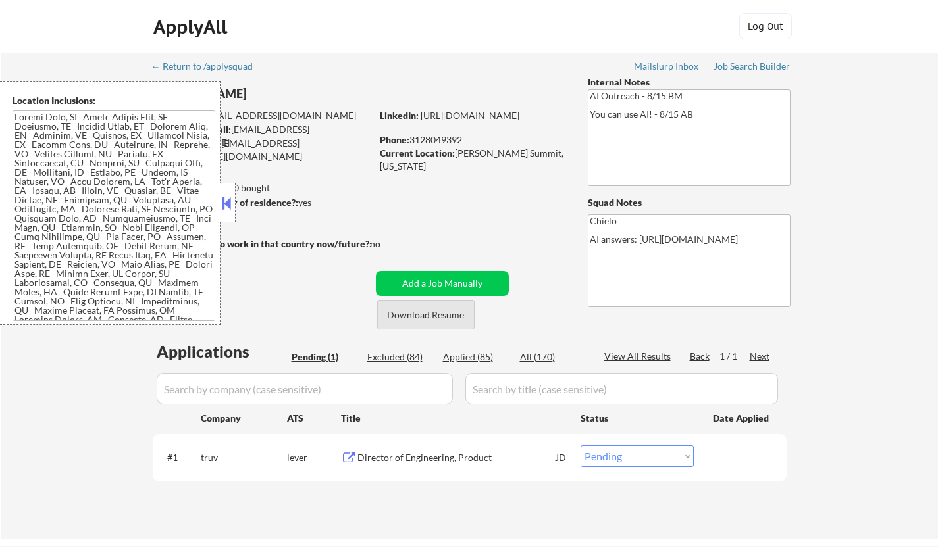
click at [431, 315] on button "Download Resume" at bounding box center [425, 315] width 97 height 30
click at [438, 456] on div "Director of Engineering, Product" at bounding box center [456, 457] width 199 height 13
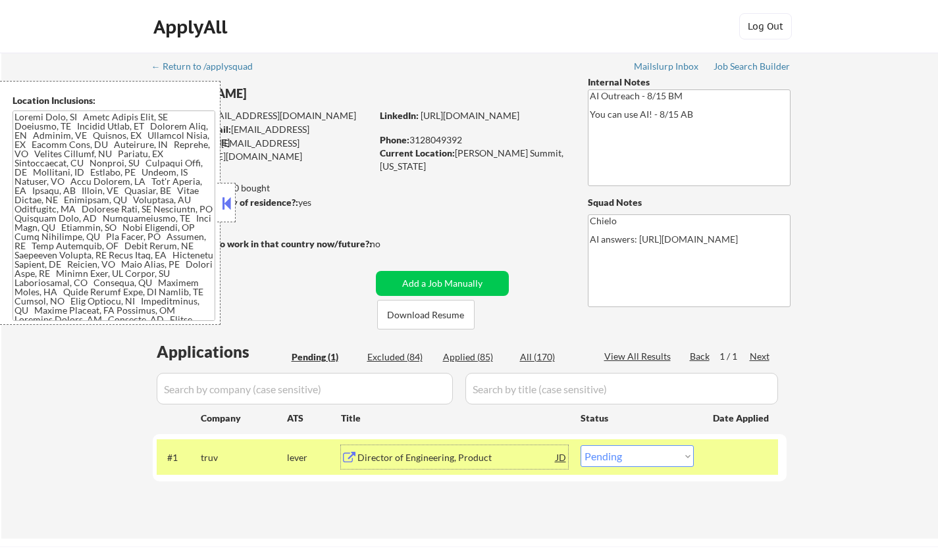
drag, startPoint x: 224, startPoint y: 205, endPoint x: 243, endPoint y: 20, distance: 186.6
click at [223, 205] on button at bounding box center [226, 203] width 14 height 20
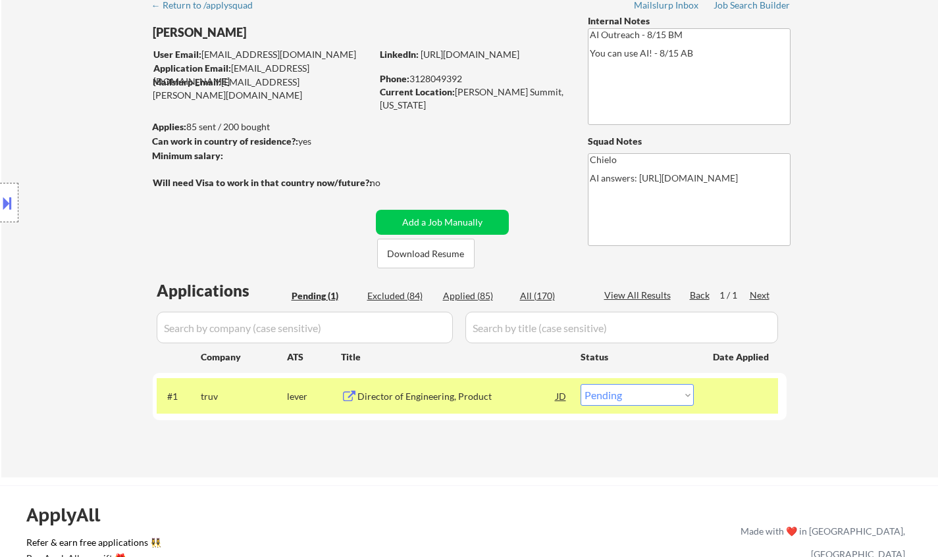
scroll to position [132, 0]
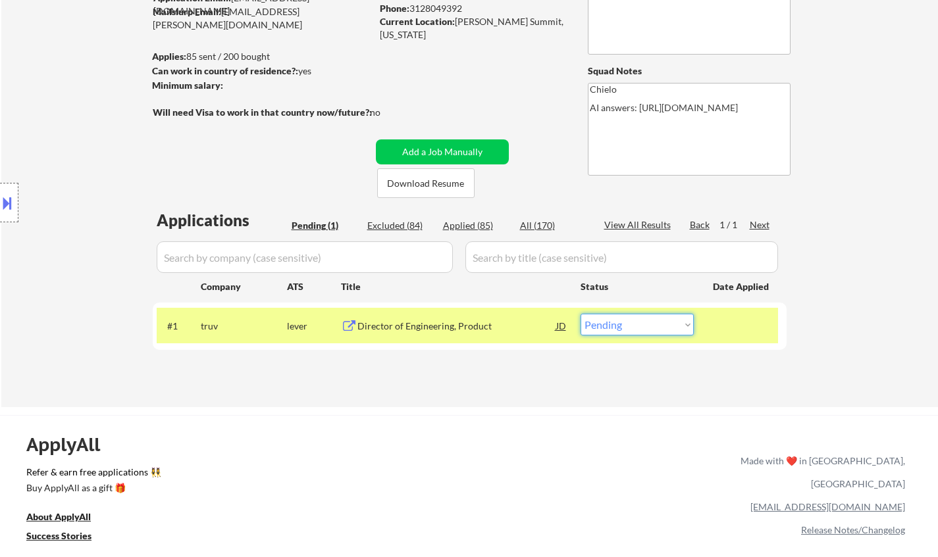
drag, startPoint x: 673, startPoint y: 330, endPoint x: 663, endPoint y: 333, distance: 9.6
click at [673, 330] on select "Choose an option... Pending Applied Excluded (Questions) Excluded (Expired) Exc…" at bounding box center [636, 325] width 113 height 22
select select ""applied""
click at [580, 314] on select "Choose an option... Pending Applied Excluded (Questions) Excluded (Expired) Exc…" at bounding box center [636, 325] width 113 height 22
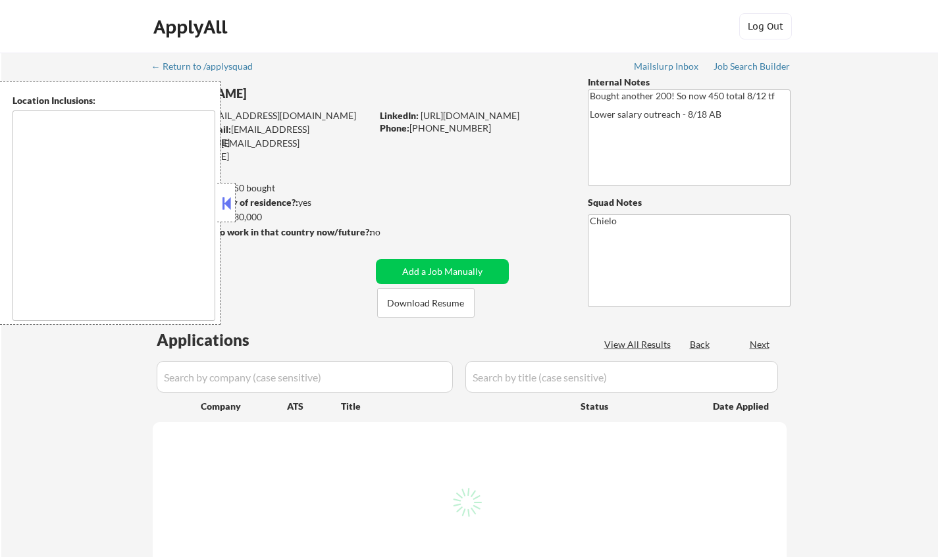
type textarea "[GEOGRAPHIC_DATA], [GEOGRAPHIC_DATA] [GEOGRAPHIC_DATA], [GEOGRAPHIC_DATA] [GEOG…"
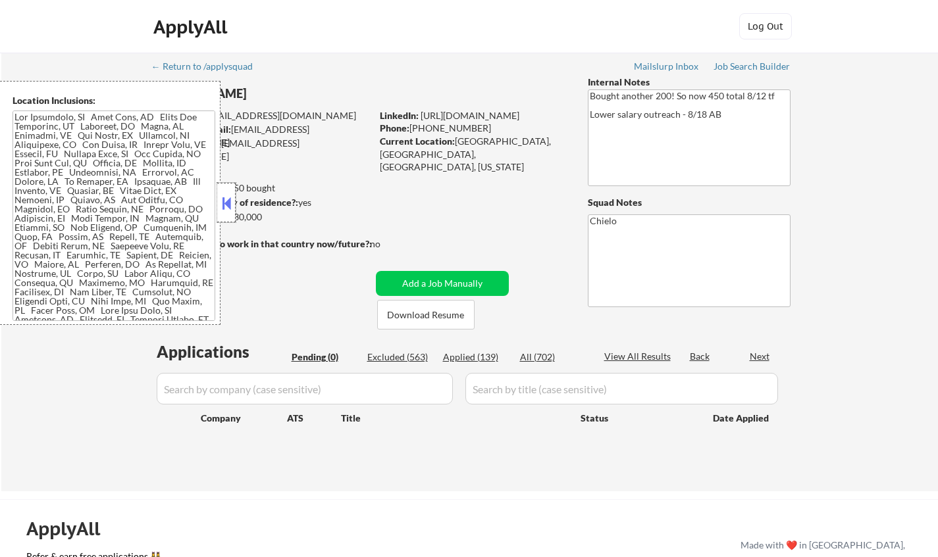
click at [218, 203] on div at bounding box center [226, 202] width 18 height 39
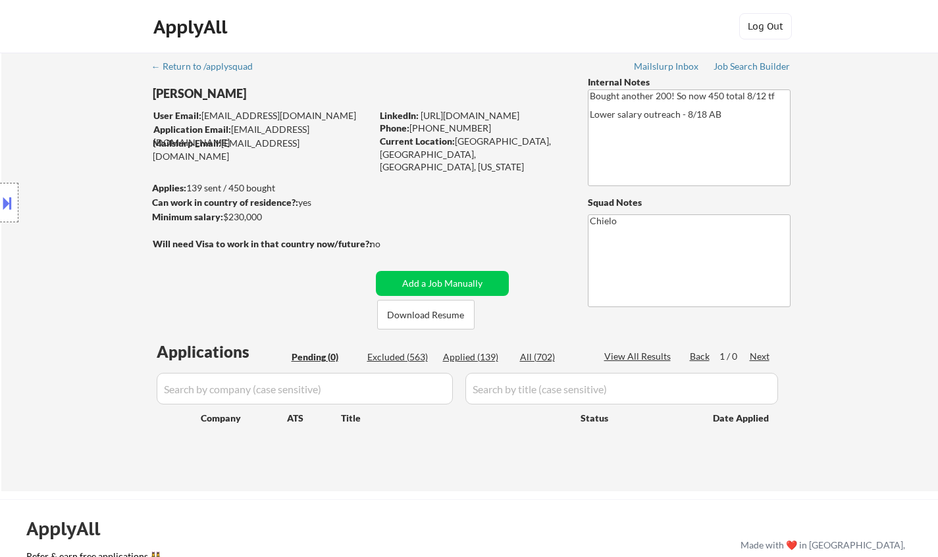
click at [484, 359] on div "Applied (139)" at bounding box center [476, 357] width 66 height 13
select select ""applied""
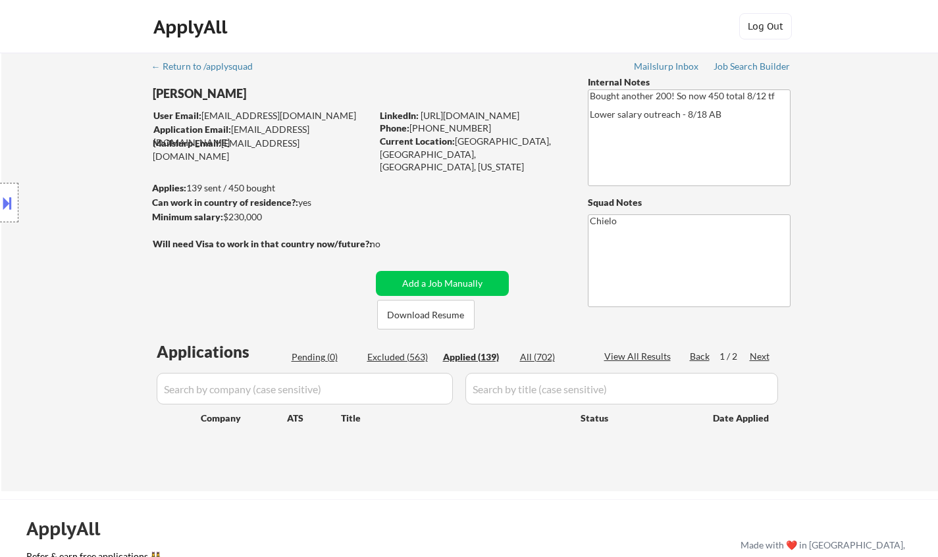
select select ""applied""
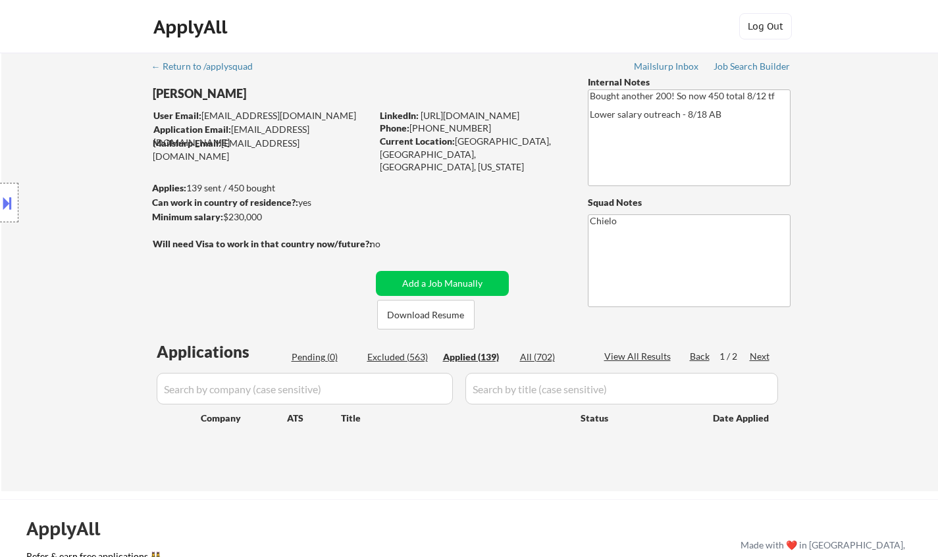
select select ""applied""
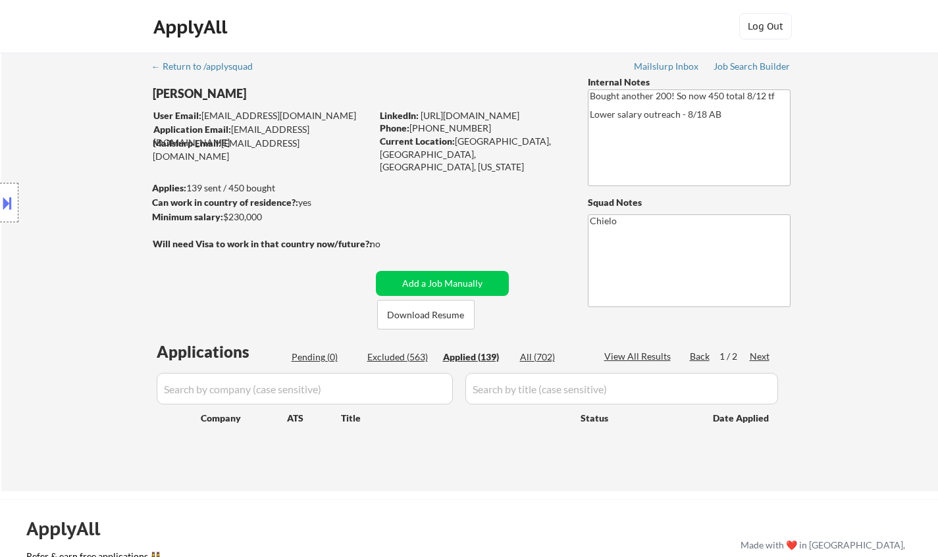
select select ""applied""
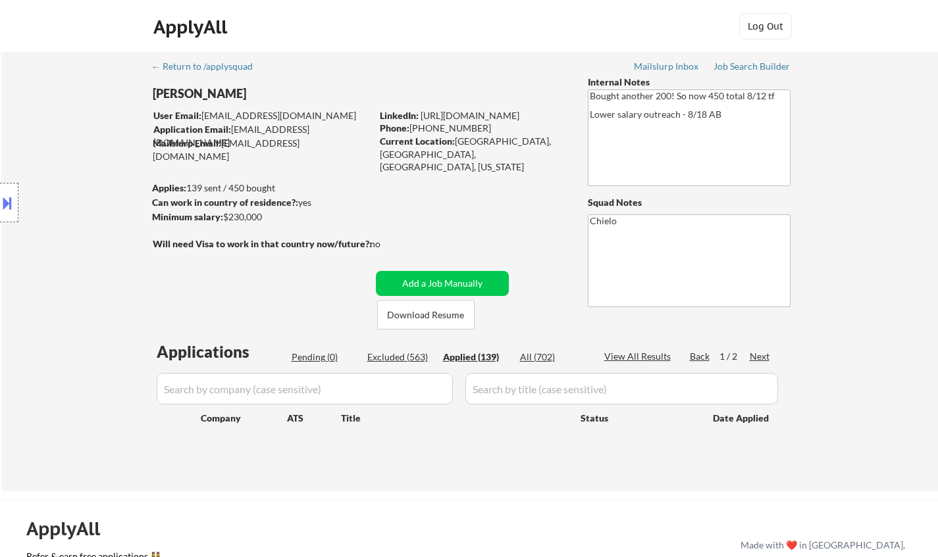
select select ""applied""
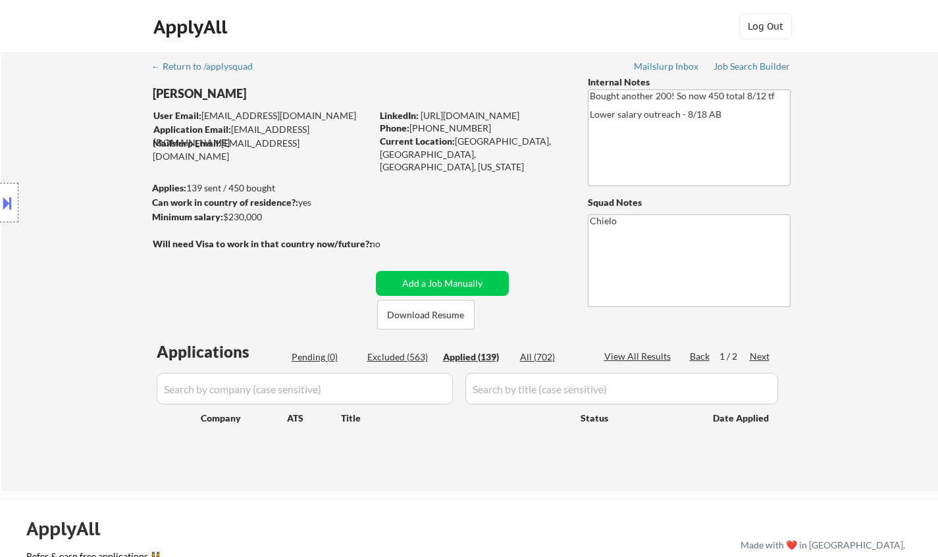
select select ""applied""
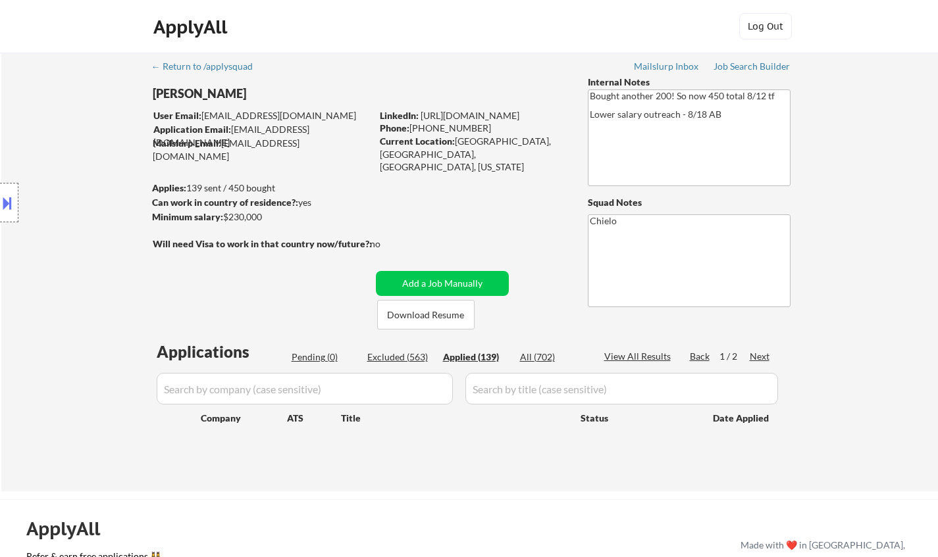
select select ""applied""
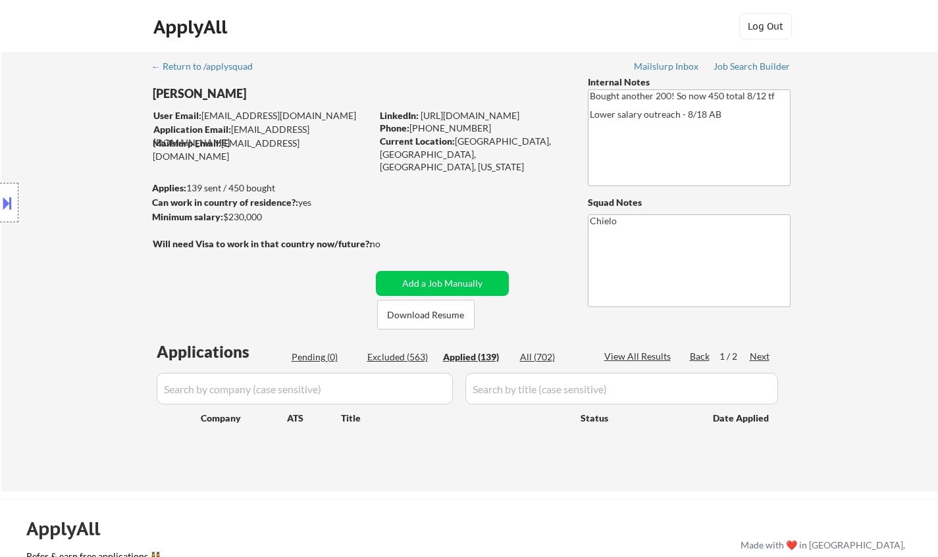
select select ""applied""
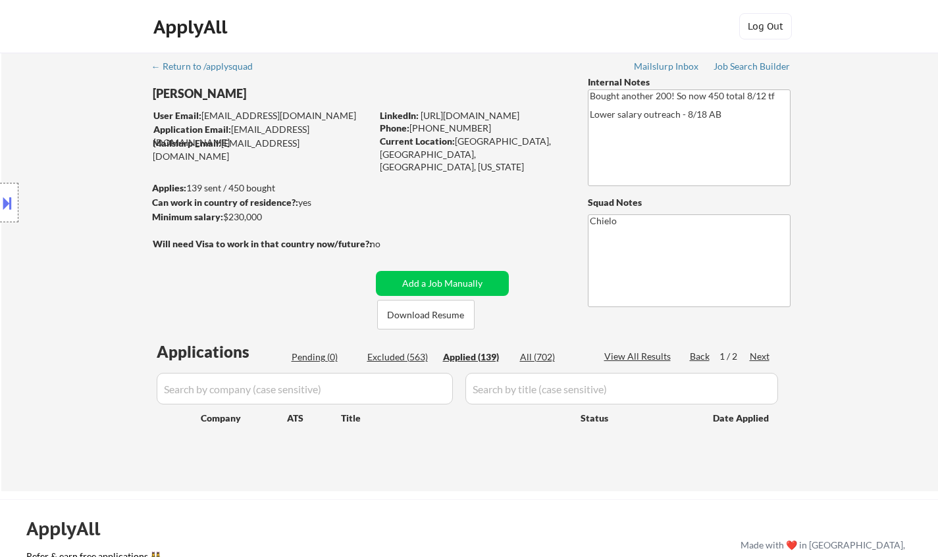
select select ""applied""
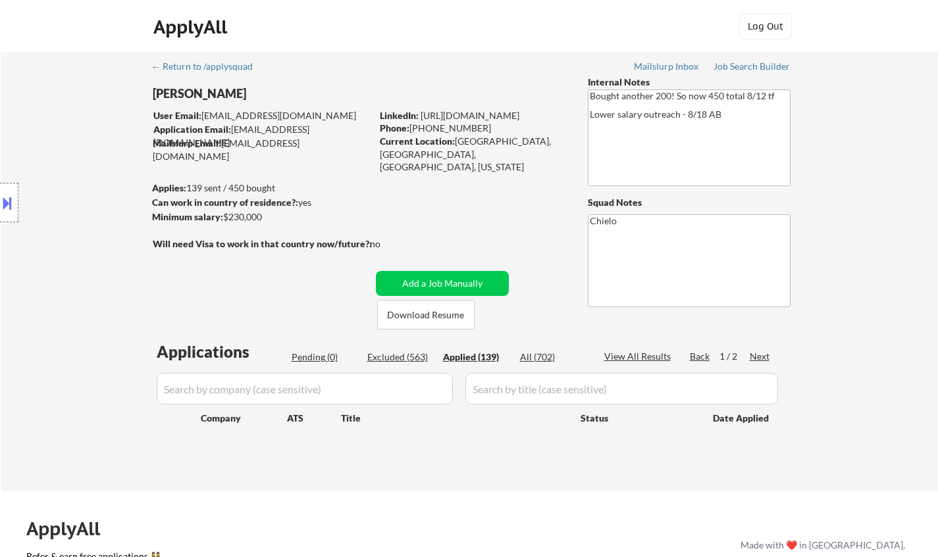
select select ""applied""
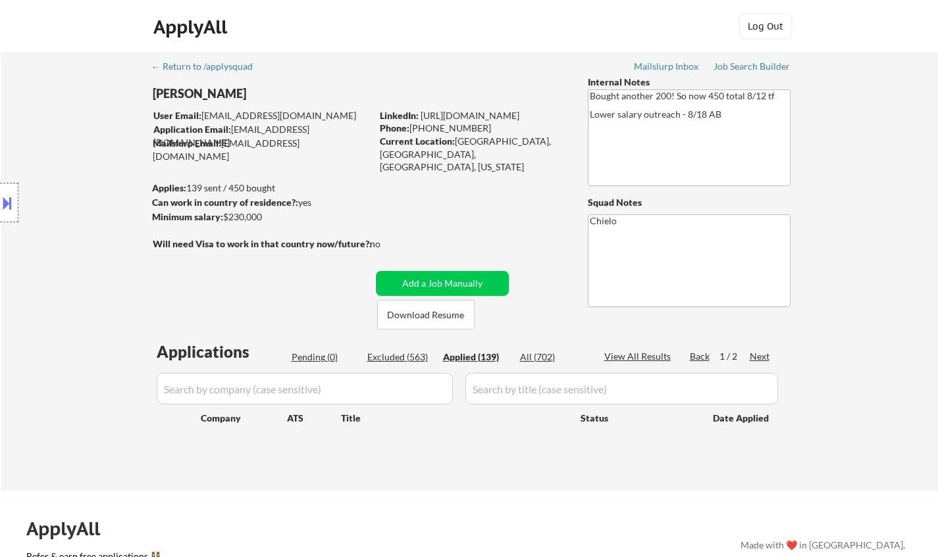
select select ""applied""
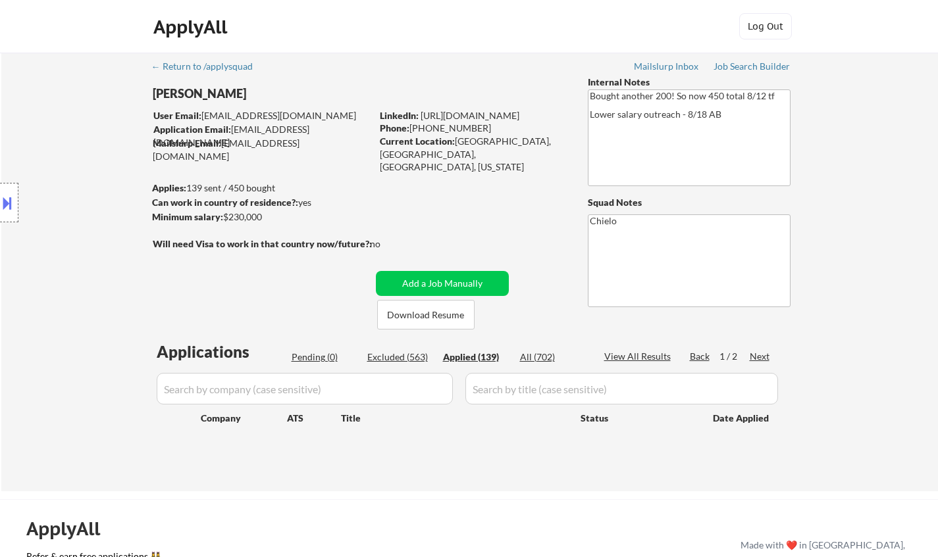
select select ""applied""
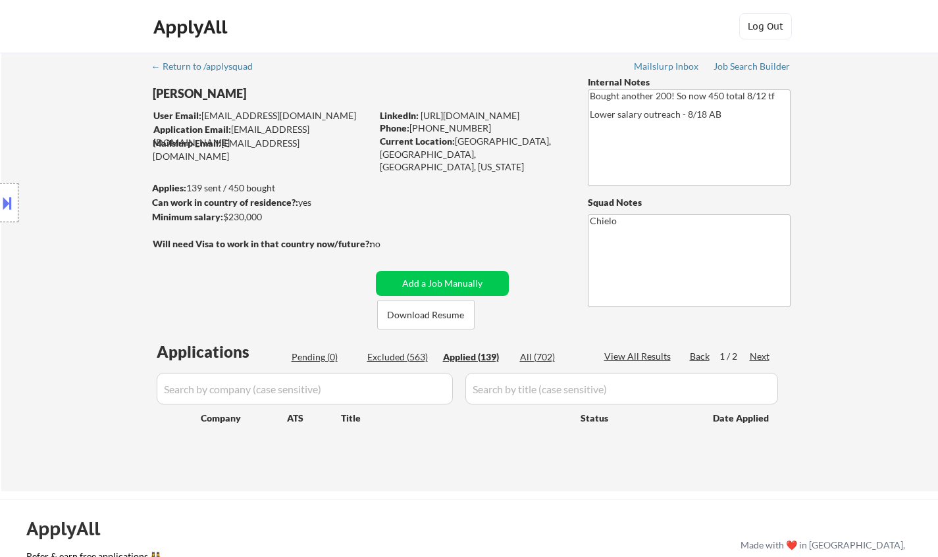
select select ""applied""
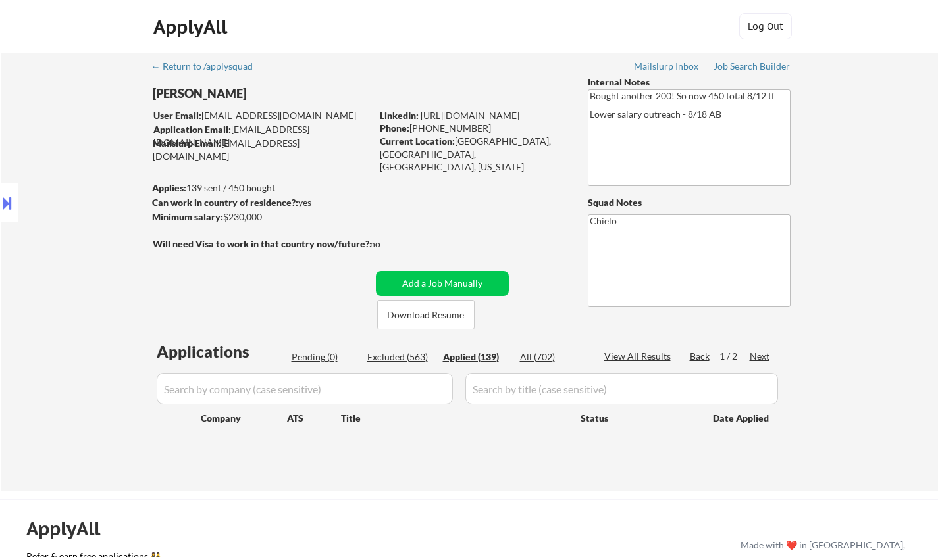
select select ""applied""
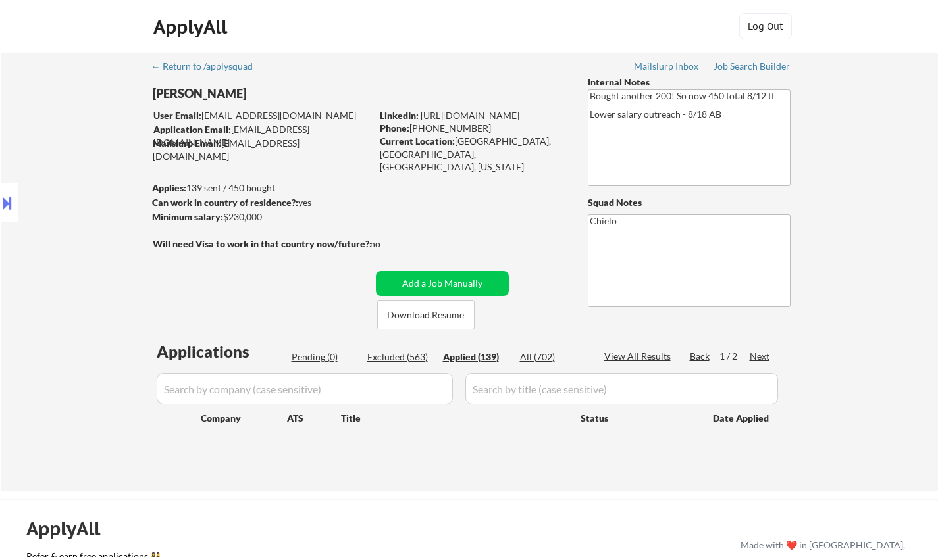
select select ""applied""
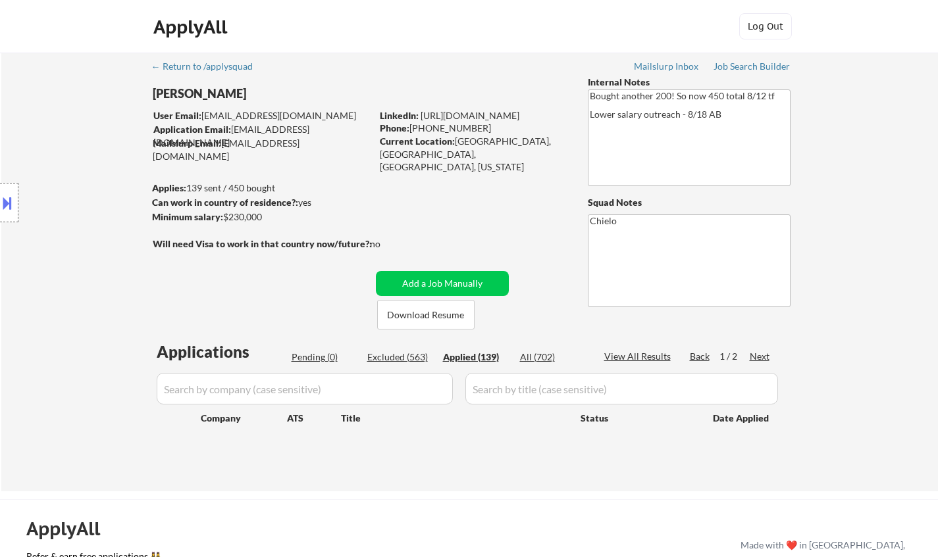
select select ""applied""
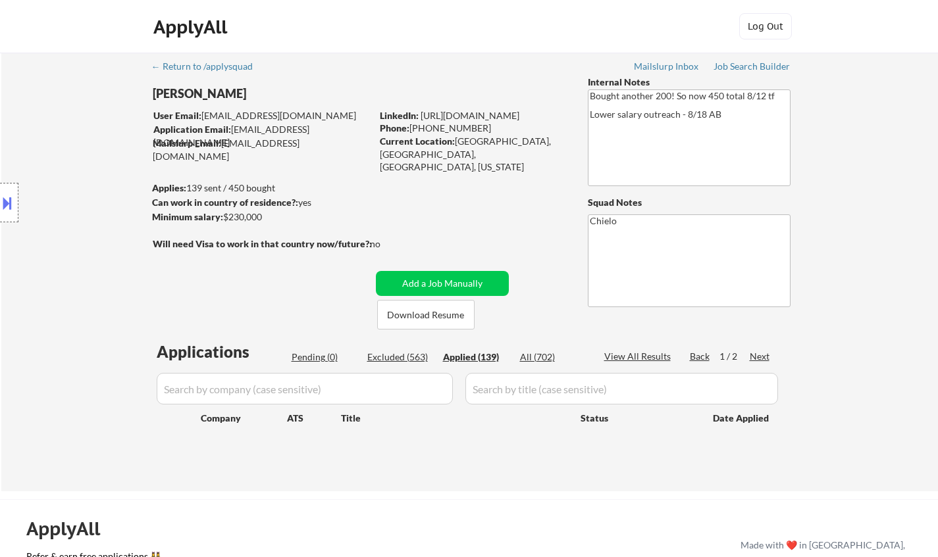
select select ""applied""
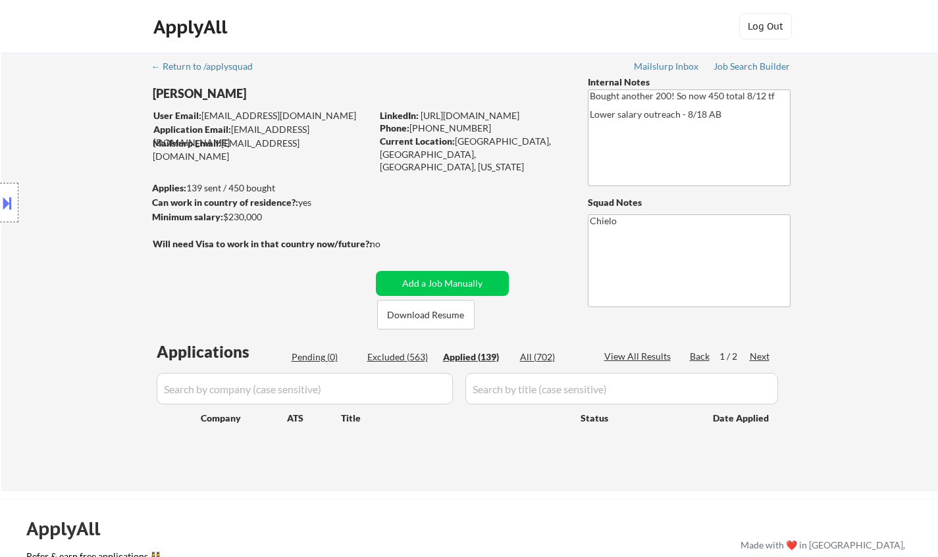
select select ""applied""
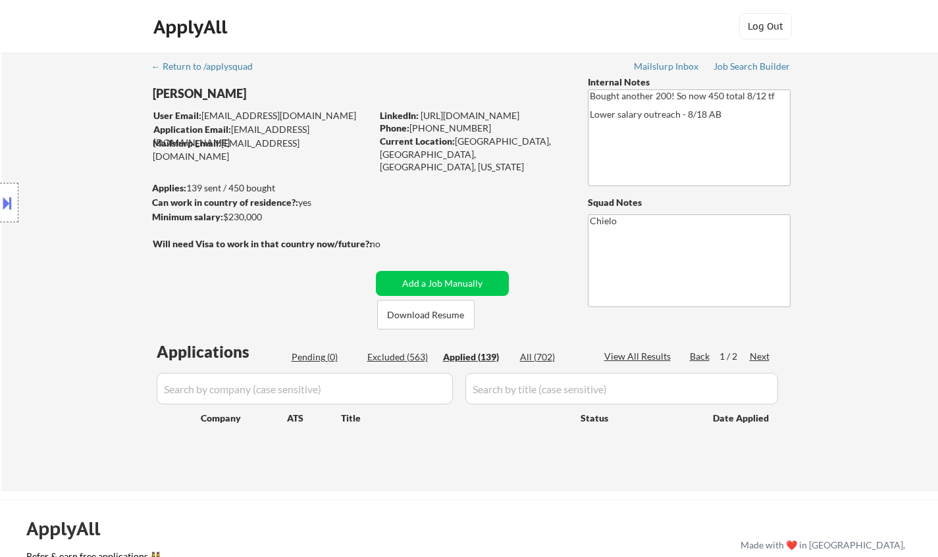
select select ""applied""
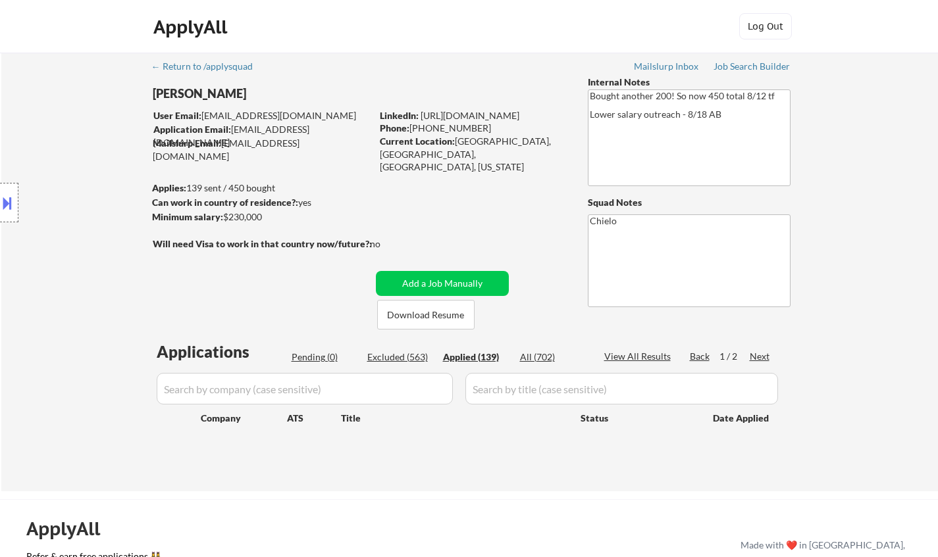
select select ""applied""
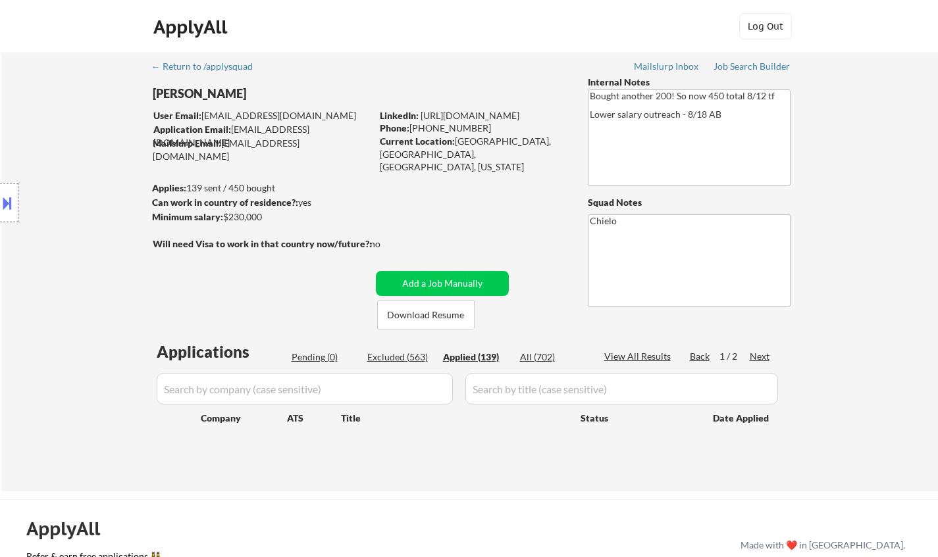
select select ""applied""
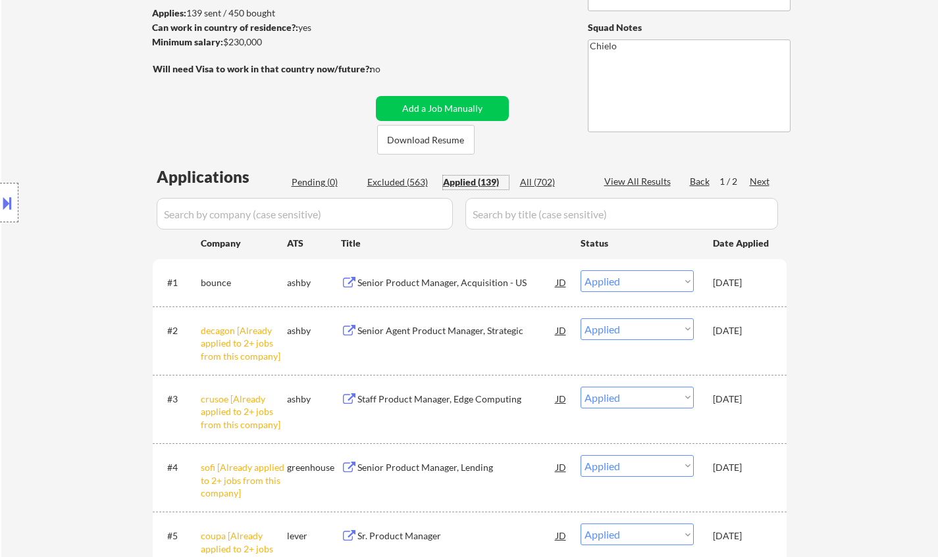
scroll to position [197, 0]
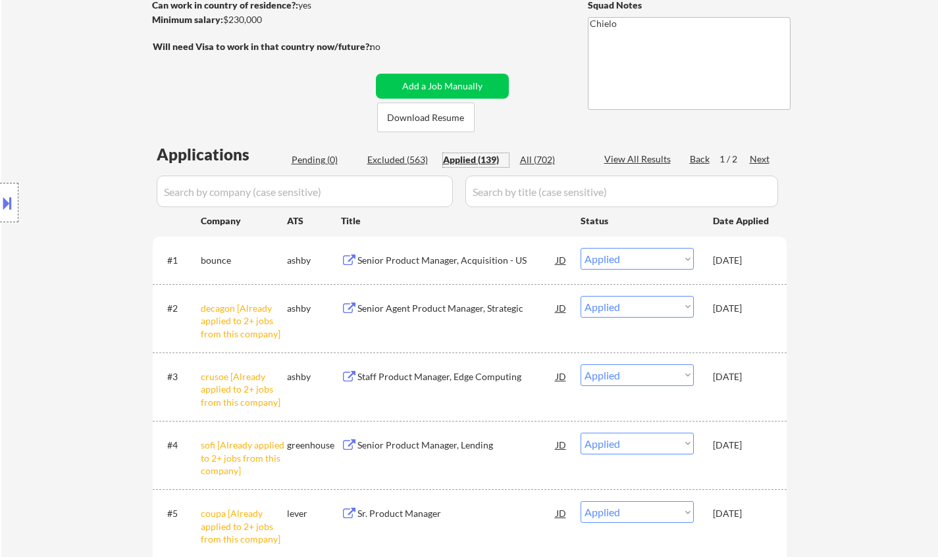
click at [419, 255] on div "Senior Product Manager, Acquisition - US" at bounding box center [456, 260] width 199 height 13
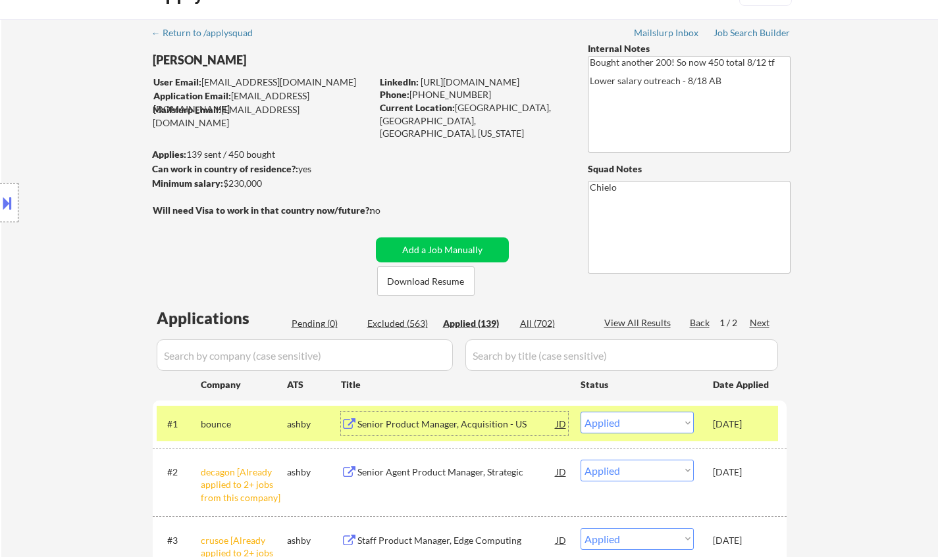
scroll to position [0, 0]
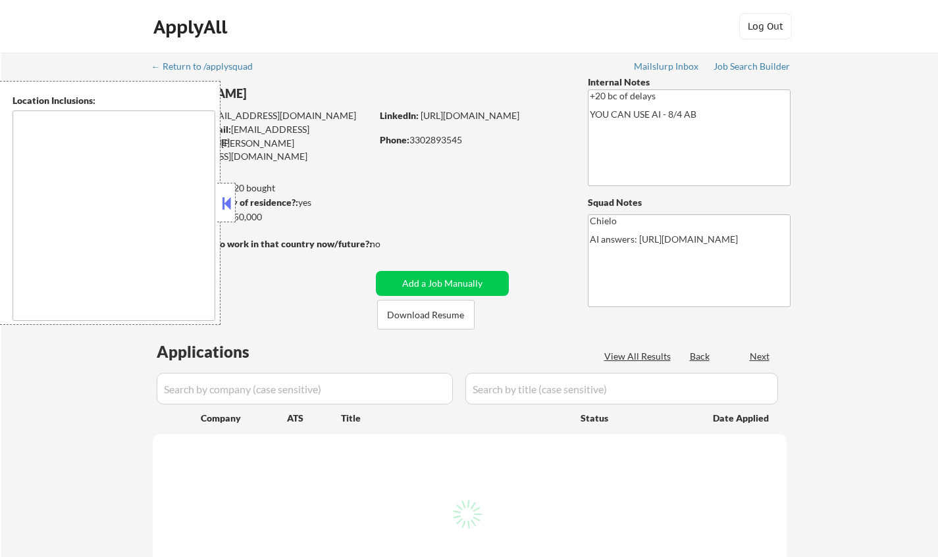
select select ""pending""
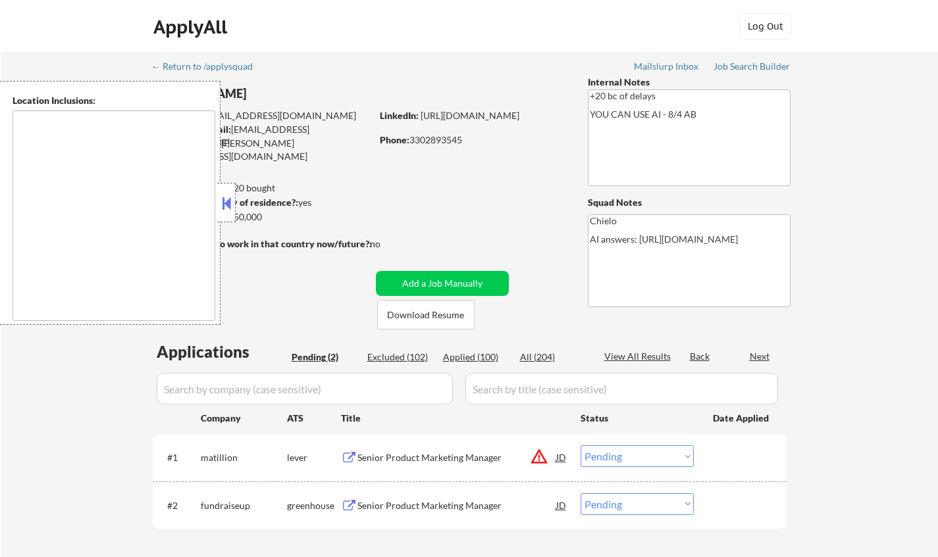
type textarea "remote"
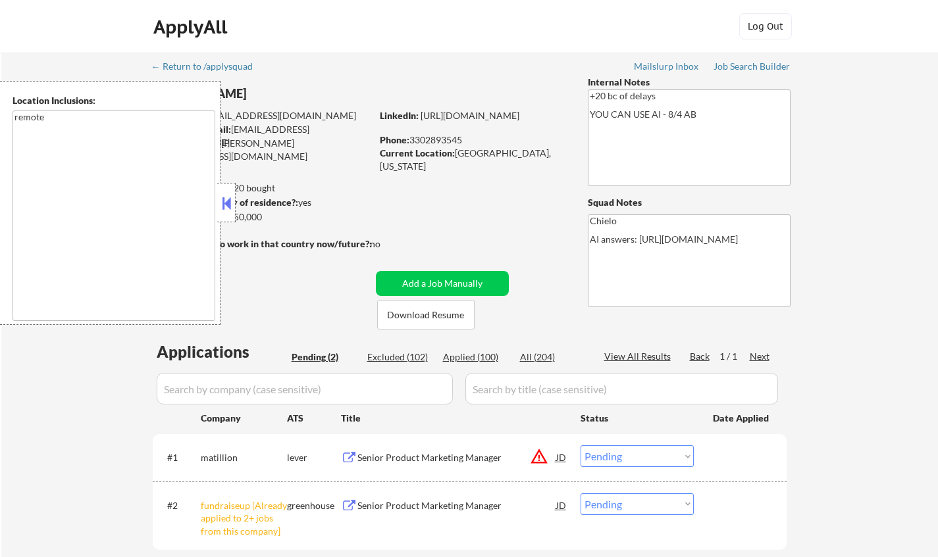
drag, startPoint x: 222, startPoint y: 201, endPoint x: 291, endPoint y: 253, distance: 86.5
click at [222, 201] on button at bounding box center [226, 203] width 14 height 20
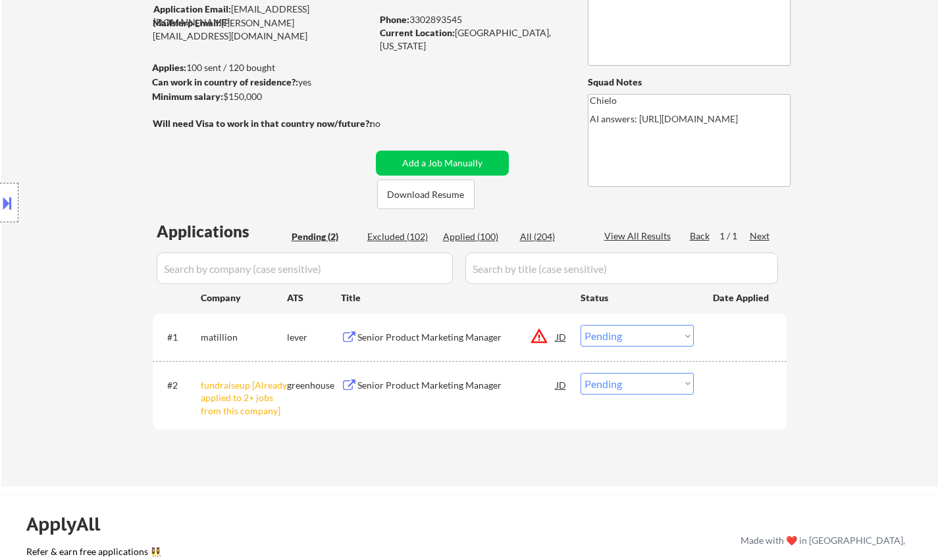
scroll to position [197, 0]
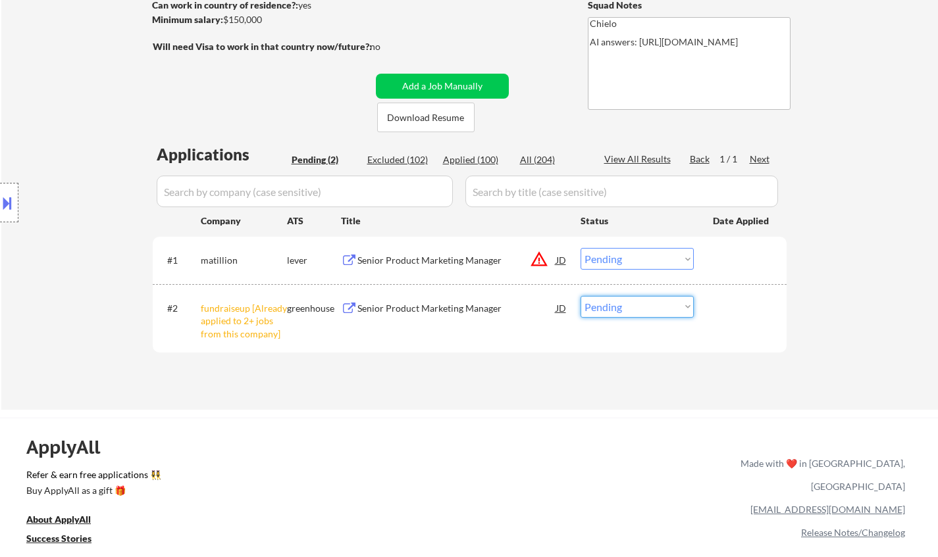
drag, startPoint x: 663, startPoint y: 307, endPoint x: 666, endPoint y: 314, distance: 7.1
click at [663, 307] on select "Choose an option... Pending Applied Excluded (Questions) Excluded (Expired) Exc…" at bounding box center [636, 307] width 113 height 22
select select ""excluded__other_""
click at [580, 296] on select "Choose an option... Pending Applied Excluded (Questions) Excluded (Expired) Exc…" at bounding box center [636, 307] width 113 height 22
click at [563, 259] on div "JD" at bounding box center [561, 260] width 13 height 24
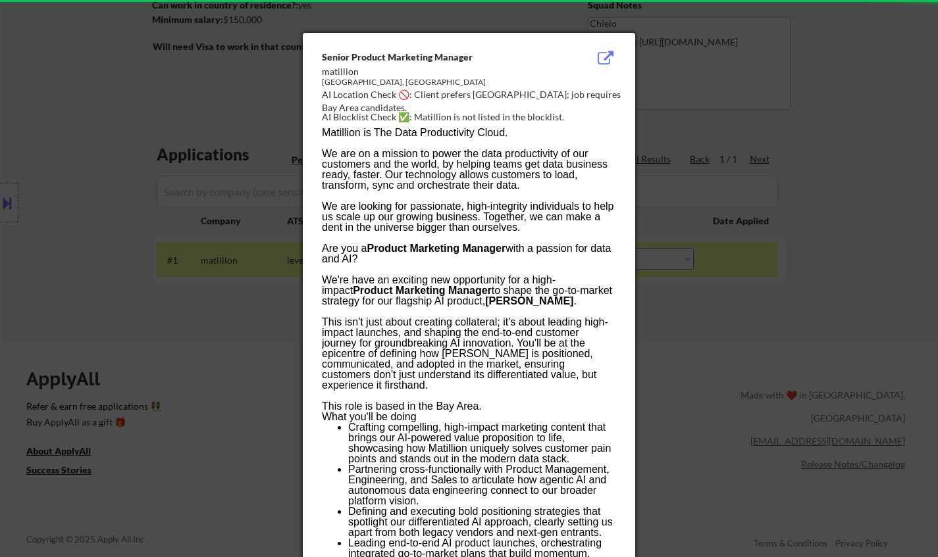
click at [58, 221] on div at bounding box center [469, 278] width 938 height 557
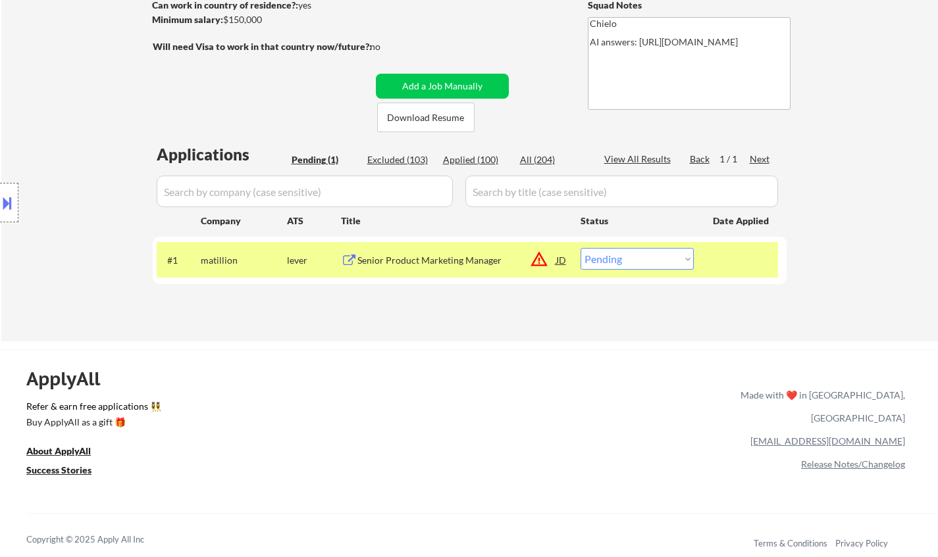
click at [5, 195] on button at bounding box center [7, 203] width 14 height 22
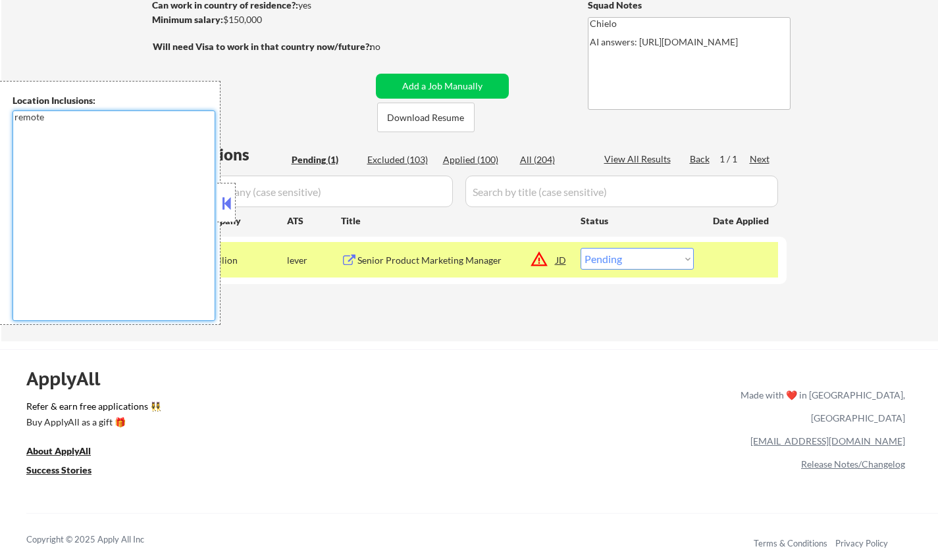
click at [80, 203] on textarea "remote" at bounding box center [114, 216] width 203 height 211
click at [559, 257] on div "JD" at bounding box center [561, 260] width 13 height 24
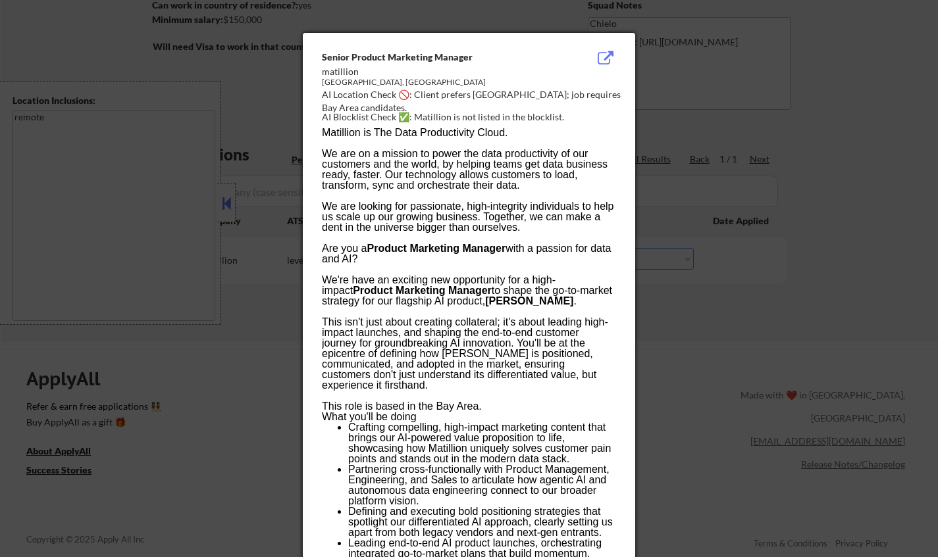
click at [825, 267] on div at bounding box center [469, 278] width 938 height 557
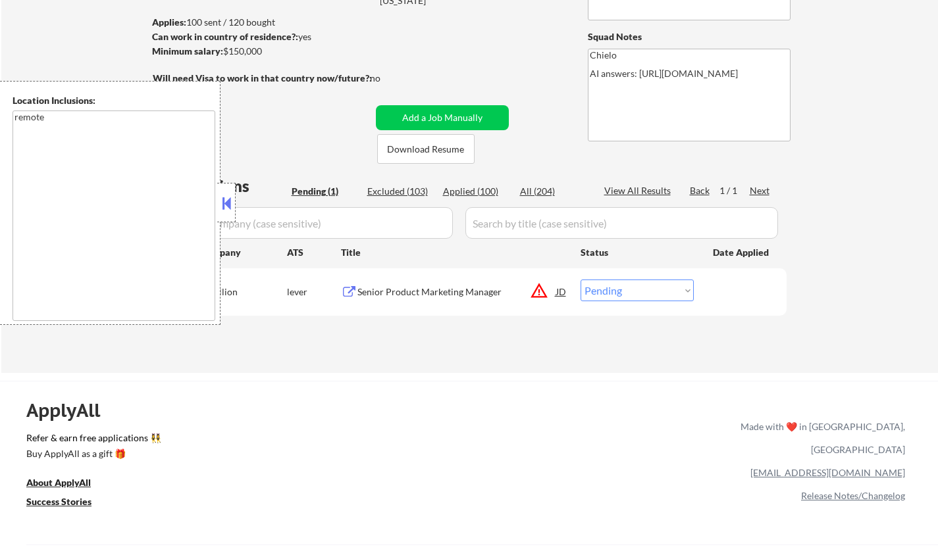
scroll to position [263, 0]
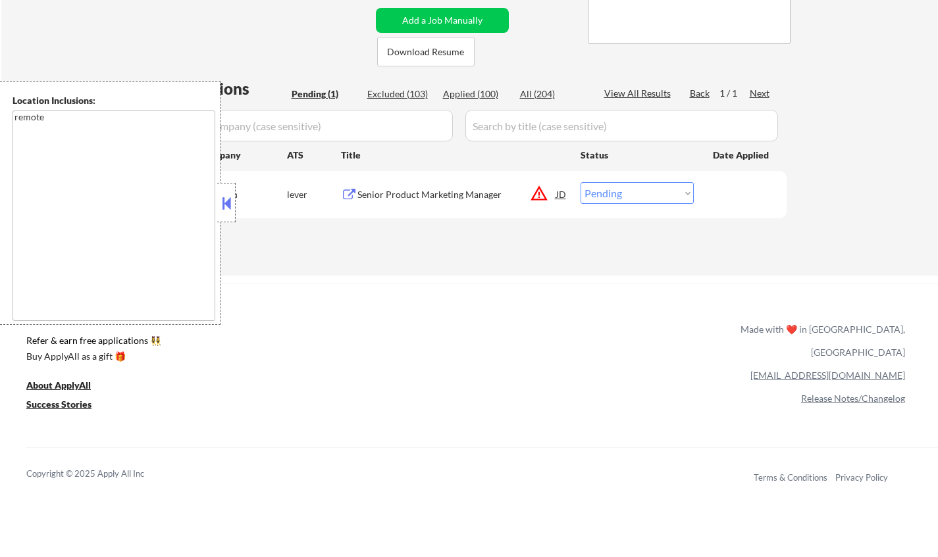
click at [557, 192] on div "JD" at bounding box center [561, 194] width 13 height 24
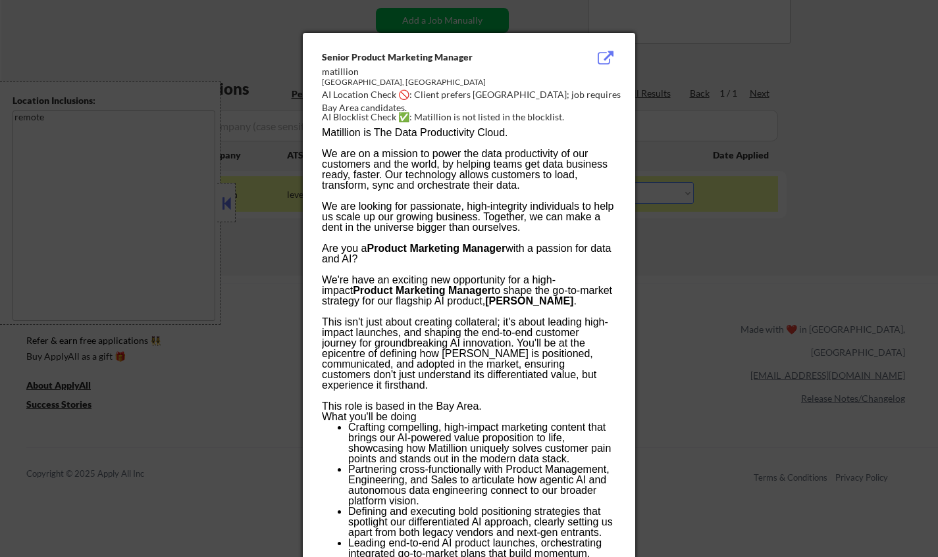
click at [769, 231] on div at bounding box center [469, 278] width 938 height 557
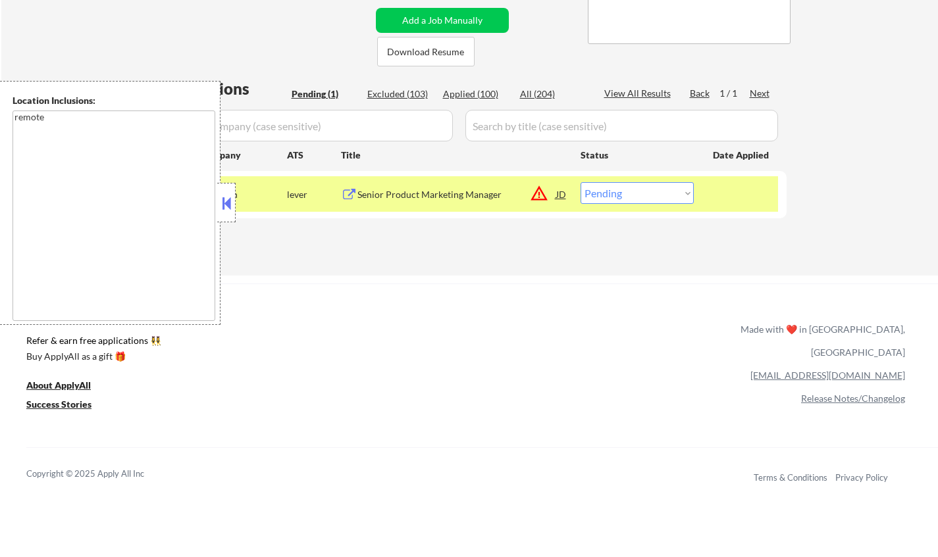
click at [646, 191] on select "Choose an option... Pending Applied Excluded (Questions) Excluded (Expired) Exc…" at bounding box center [636, 193] width 113 height 22
select select ""excluded__location_""
click at [580, 182] on select "Choose an option... Pending Applied Excluded (Questions) Excluded (Expired) Exc…" at bounding box center [636, 193] width 113 height 22
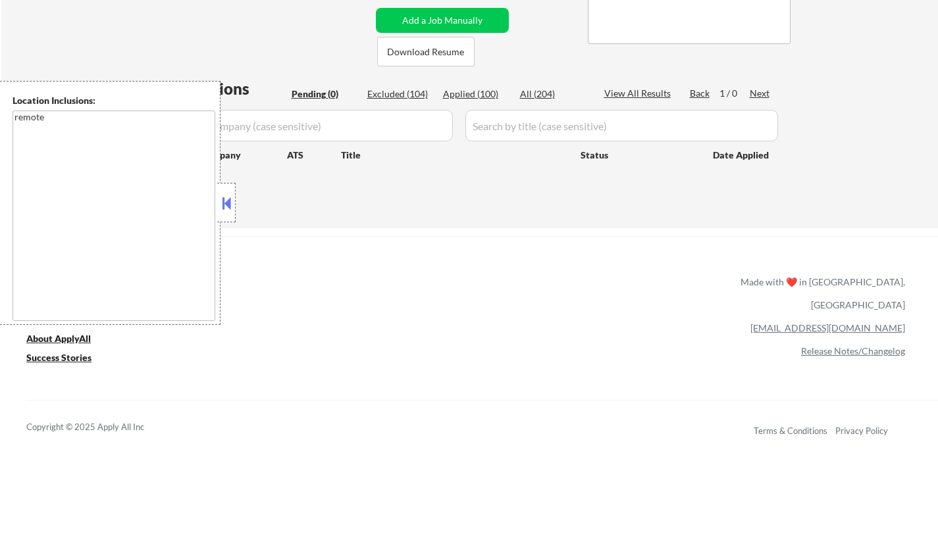
drag, startPoint x: 228, startPoint y: 205, endPoint x: 222, endPoint y: 182, distance: 23.8
click at [228, 205] on button at bounding box center [226, 203] width 14 height 20
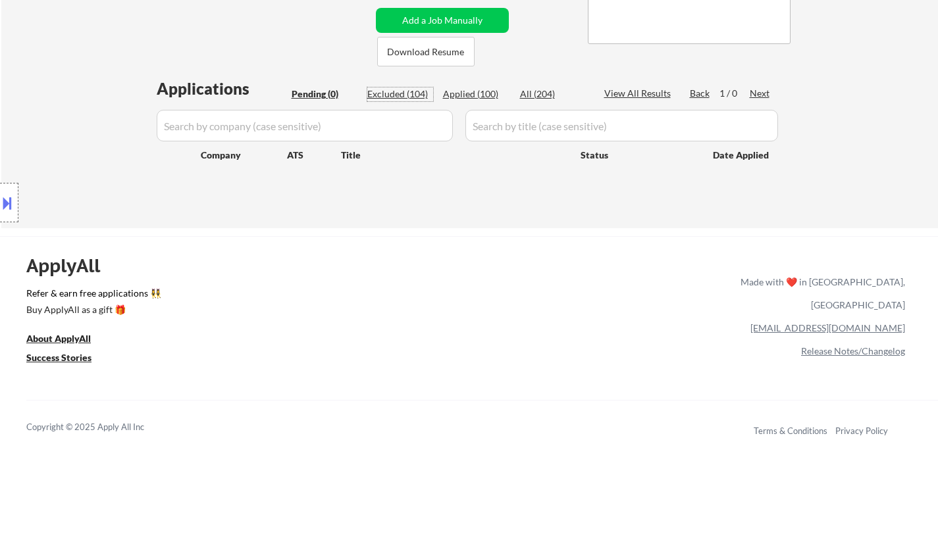
drag, startPoint x: 393, startPoint y: 90, endPoint x: 367, endPoint y: 1, distance: 92.5
click at [392, 90] on div "Excluded (104)" at bounding box center [400, 94] width 66 height 13
select select ""excluded__expired_""
select select ""excluded__bad_match_""
select select ""excluded__location_""
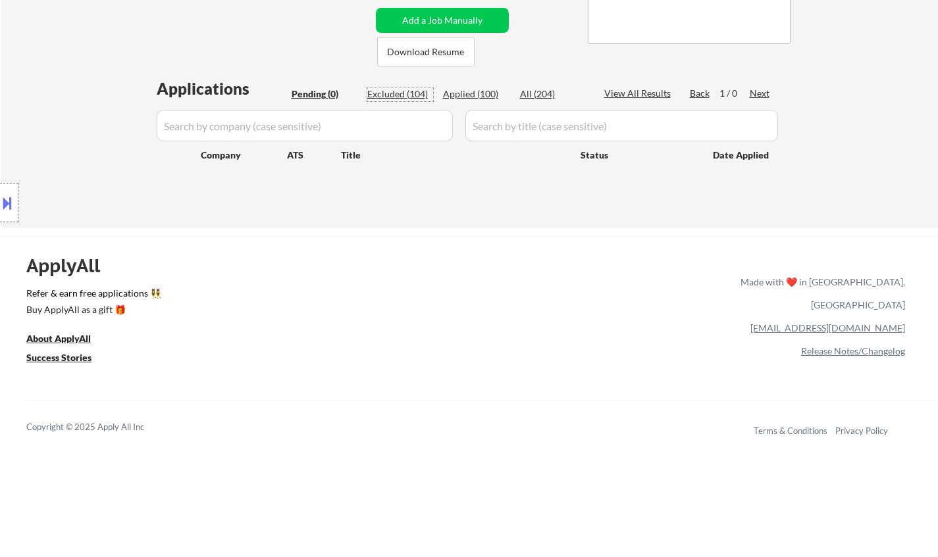
select select ""excluded__location_""
select select ""excluded__bad_match_""
select select ""excluded__expired_""
select select ""excluded__other_""
select select ""excluded__location_""
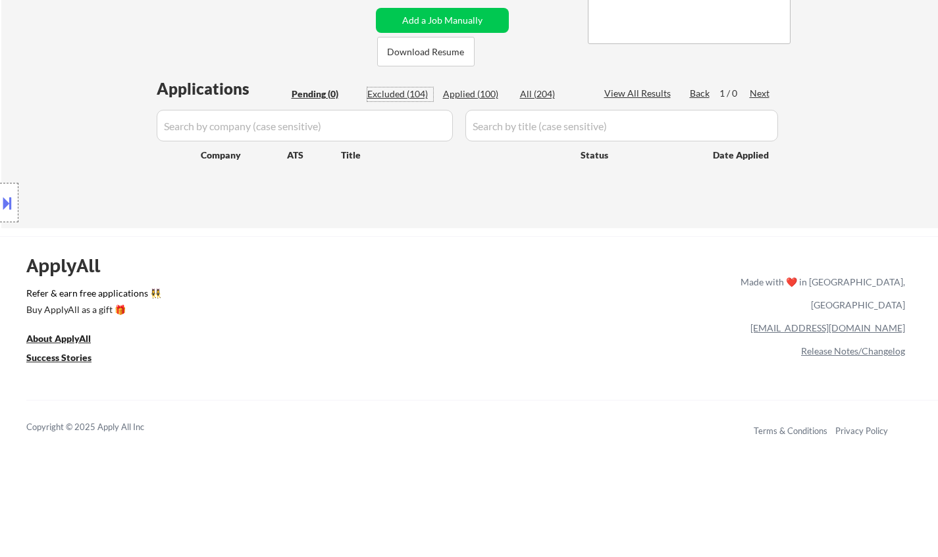
select select ""excluded__location_""
select select ""excluded__salary_""
select select ""excluded__other_""
select select ""excluded__location_""
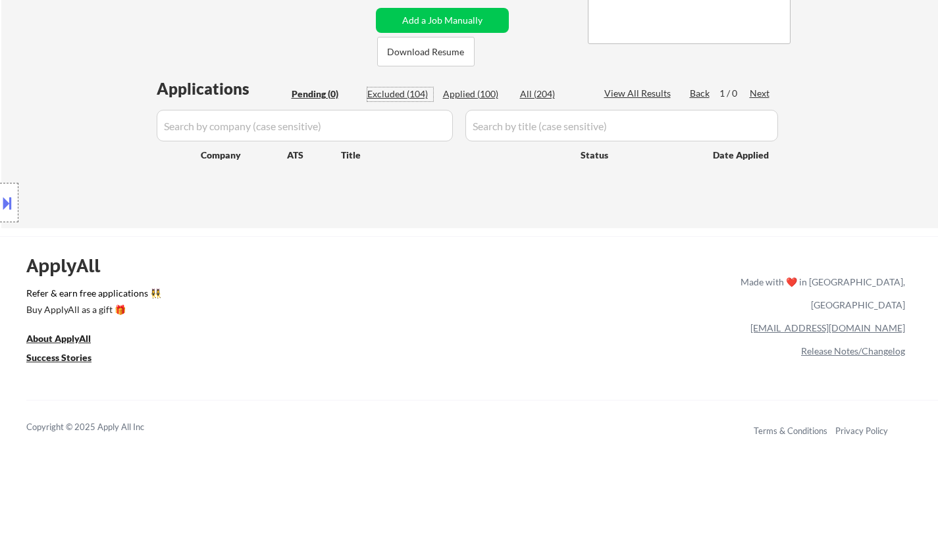
select select ""excluded__location_""
select select ""excluded""
select select ""excluded__location_""
select select ""excluded__salary_""
select select ""excluded__expired_""
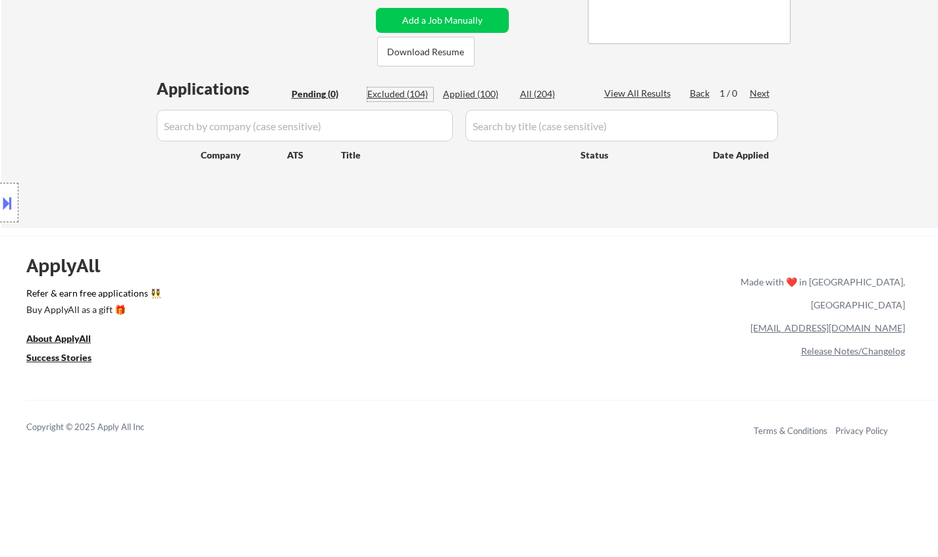
select select ""excluded__location_""
select select ""excluded__expired_""
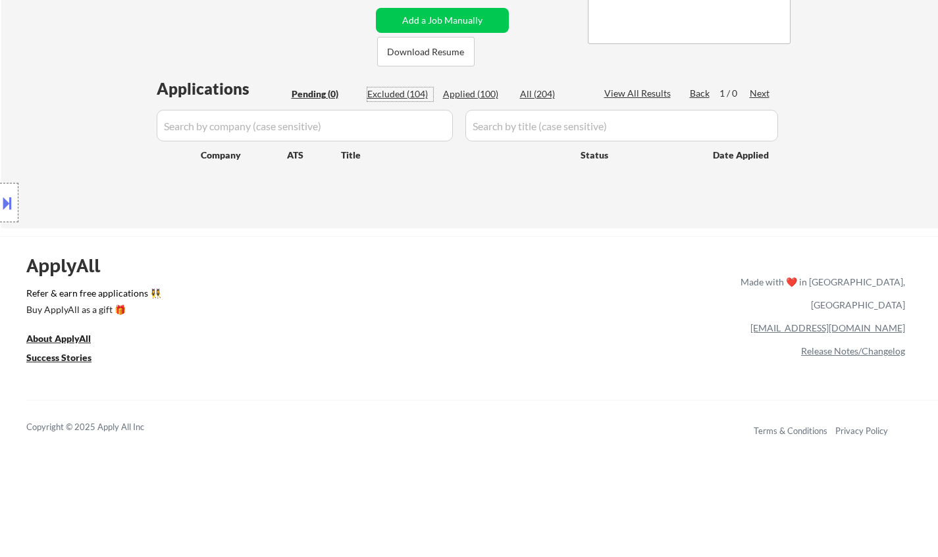
select select ""excluded__location_""
select select ""excluded__expired_""
select select ""excluded__salary_""
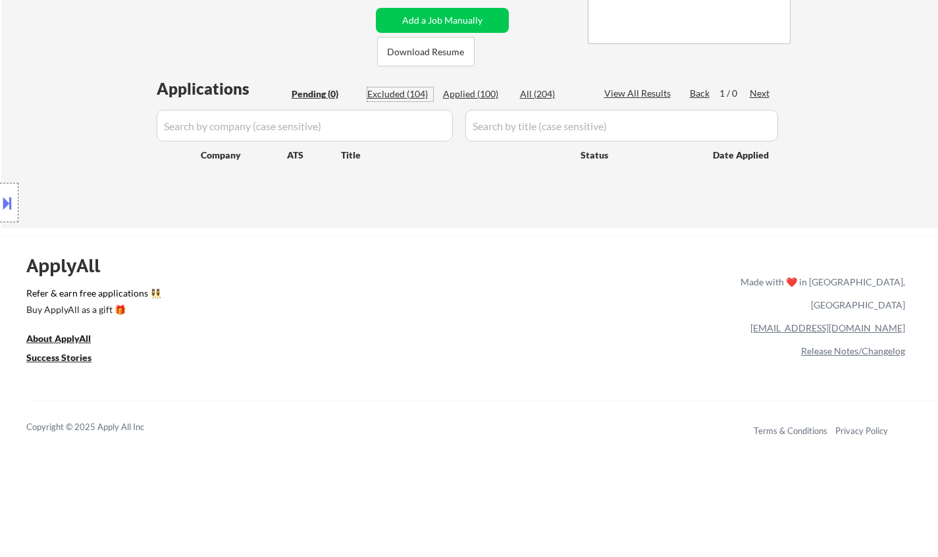
select select ""excluded__expired_""
select select ""excluded__bad_match_""
select select ""excluded__expired_""
select select ""excluded__location_""
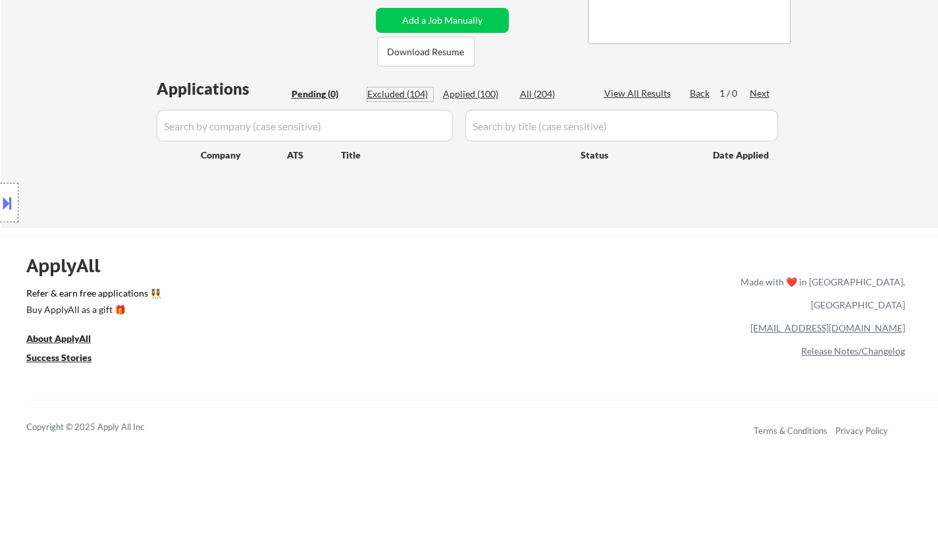
select select ""excluded__location_""
select select ""excluded__expired_""
select select ""excluded""
select select ""excluded__bad_match_""
select select ""excluded__location_""
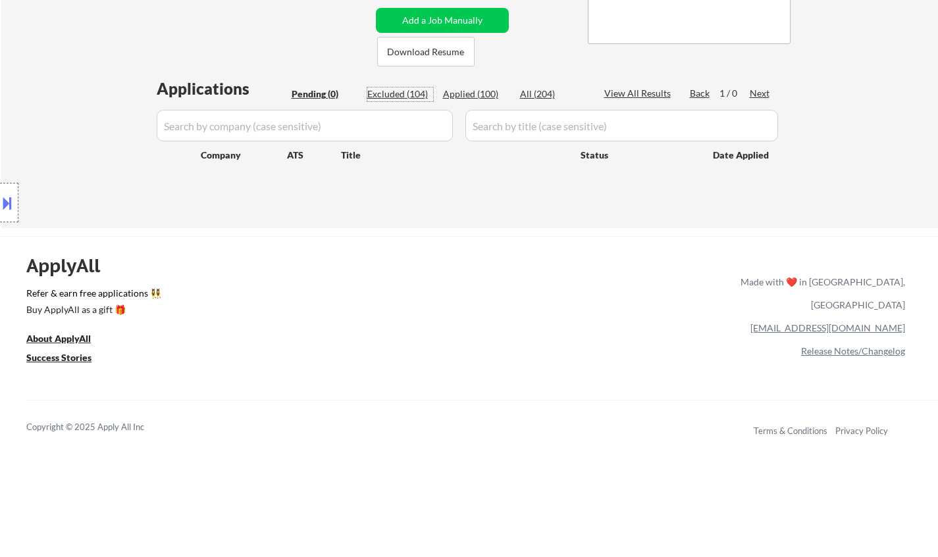
select select ""excluded__location_""
select select ""excluded__salary_""
select select ""excluded__location_""
select select ""excluded__expired_""
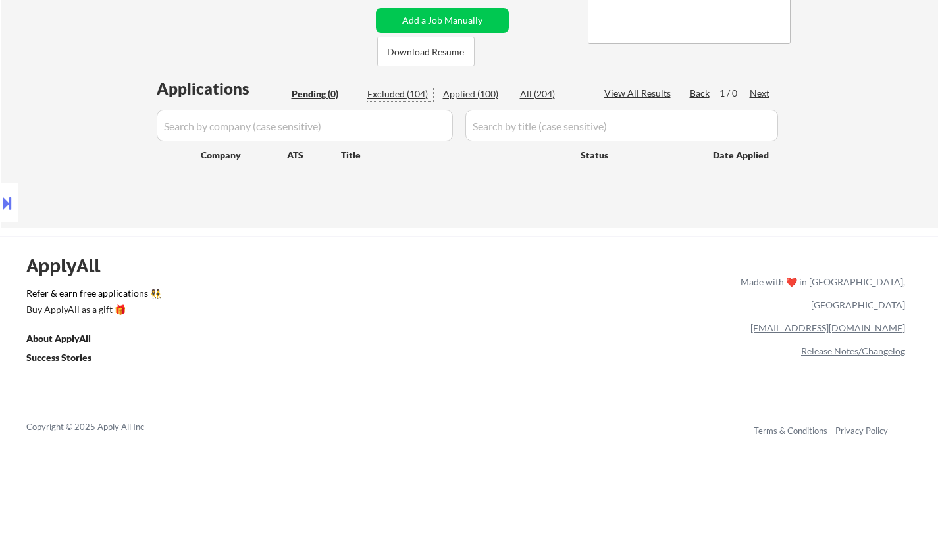
select select ""excluded__expired_""
select select ""excluded__location_""
select select ""excluded__expired_""
select select ""excluded__location_""
select select ""excluded__expired_""
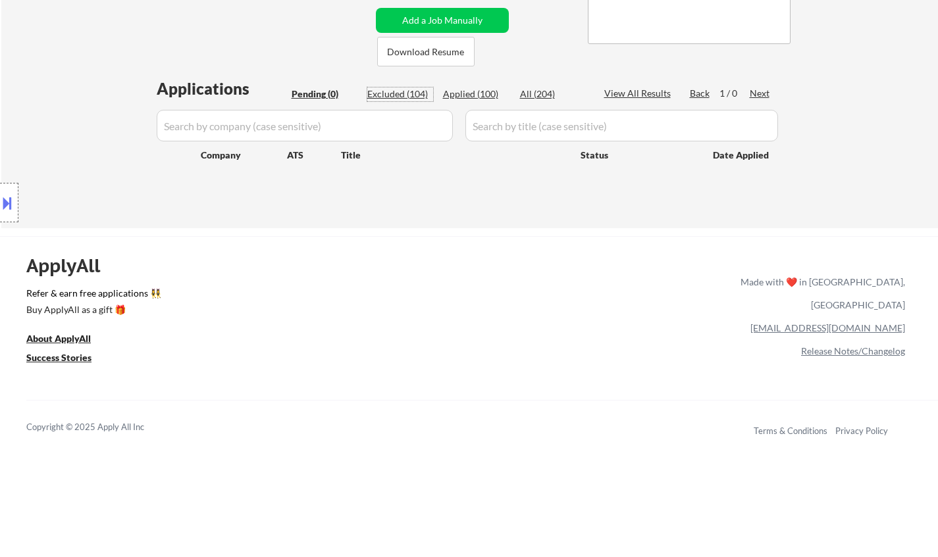
select select ""excluded__expired_""
select select ""excluded__salary_""
select select ""excluded__expired_""
select select ""excluded__location_""
select select ""excluded__bad_match_""
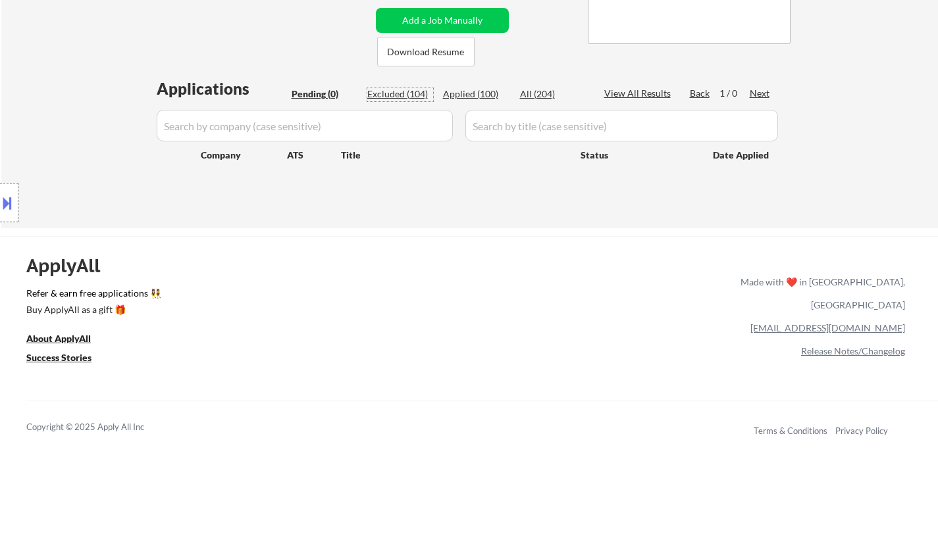
select select ""excluded__bad_match_""
select select ""excluded__other_""
select select ""excluded__location_""
select select ""excluded__expired_""
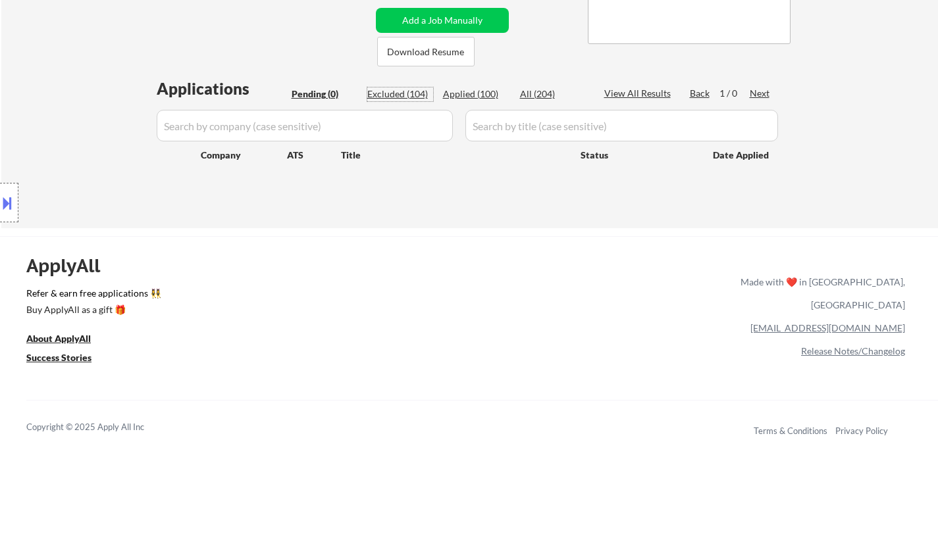
select select ""excluded__location_""
select select ""excluded__bad_match_""
select select ""excluded__location_""
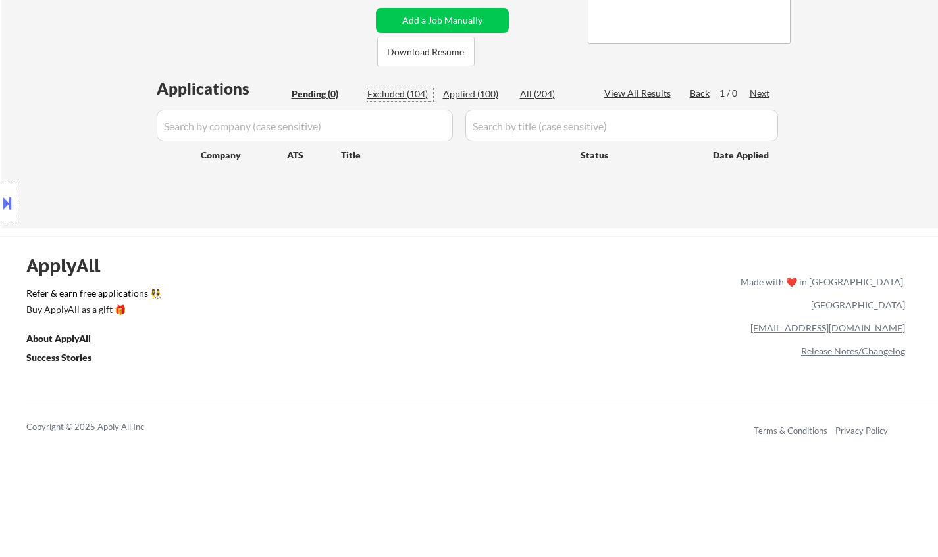
select select ""excluded__bad_match_""
select select ""excluded__salary_""
select select ""excluded__location_""
select select ""excluded__bad_match_""
select select ""excluded__location_""
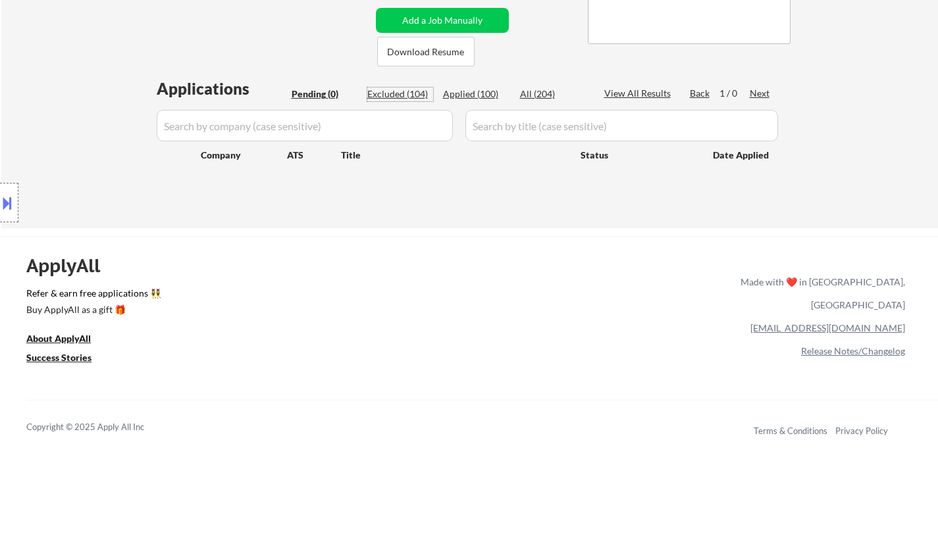
select select ""excluded__expired_""
select select ""excluded__bad_match_""
select select ""excluded__salary_""
select select ""excluded__bad_match_""
select select ""excluded__location_""
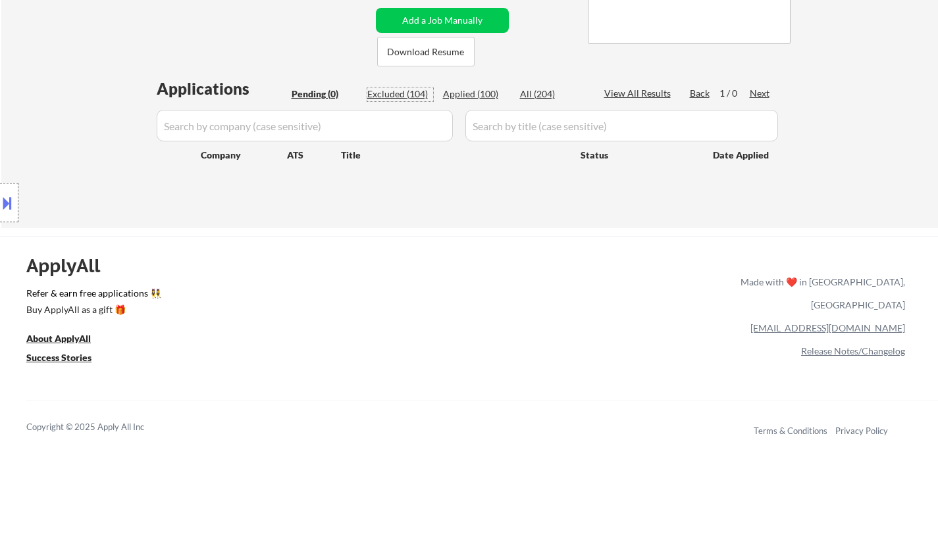
select select ""excluded__bad_match_""
select select ""excluded__other_""
select select ""excluded__location_""
select select ""excluded__expired_""
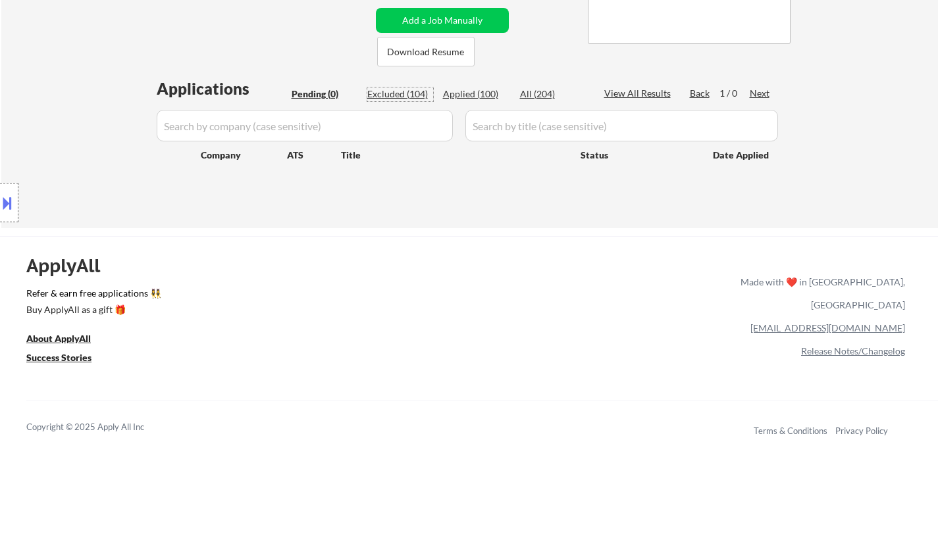
select select ""excluded__location_""
select select ""excluded__expired_""
select select ""excluded""
select select ""excluded__bad_match_""
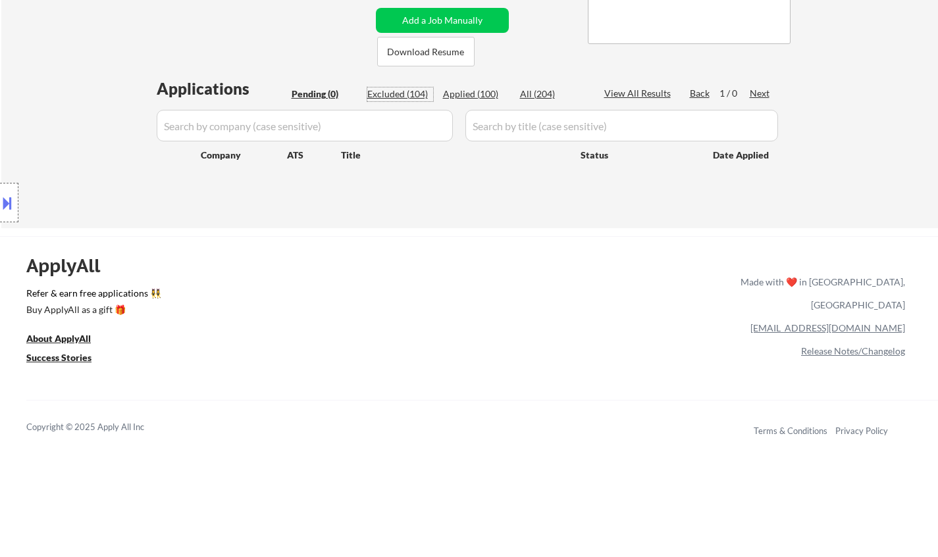
select select ""excluded__salary_""
select select ""excluded__expired_""
select select ""excluded""
select select ""excluded__salary_""
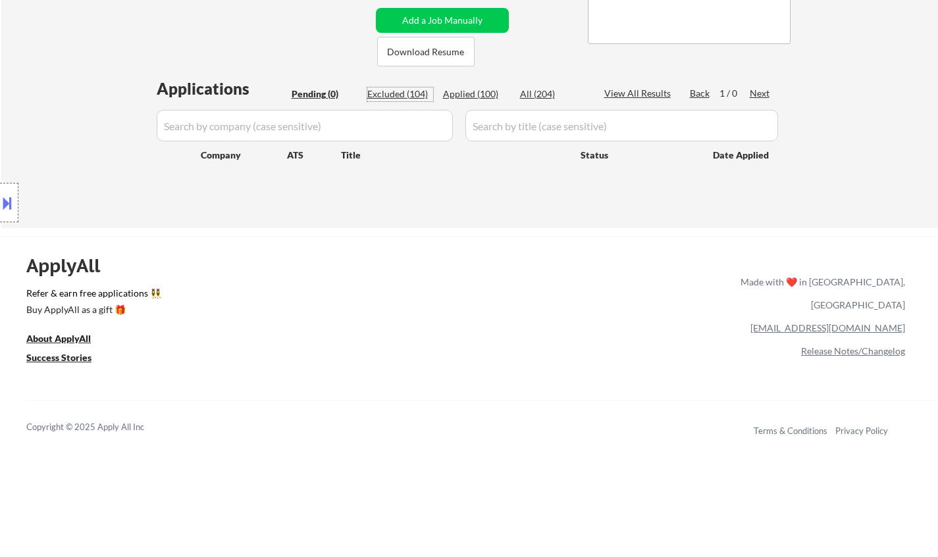
select select ""excluded__expired_""
select select ""excluded__location_""
select select ""excluded__bad_match_""
select select ""excluded__expired_""
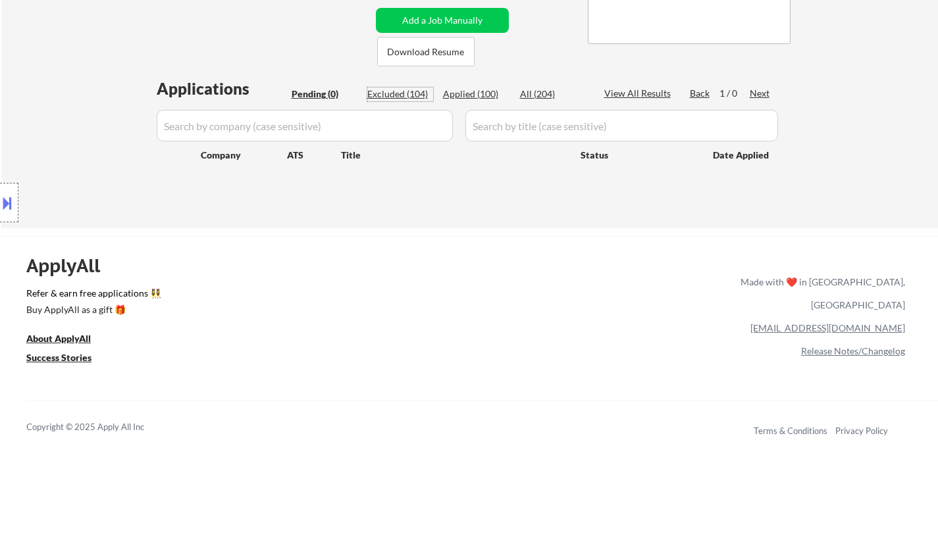
select select ""excluded__other_""
select select ""excluded__expired_""
select select ""excluded__salary_""
select select ""excluded""
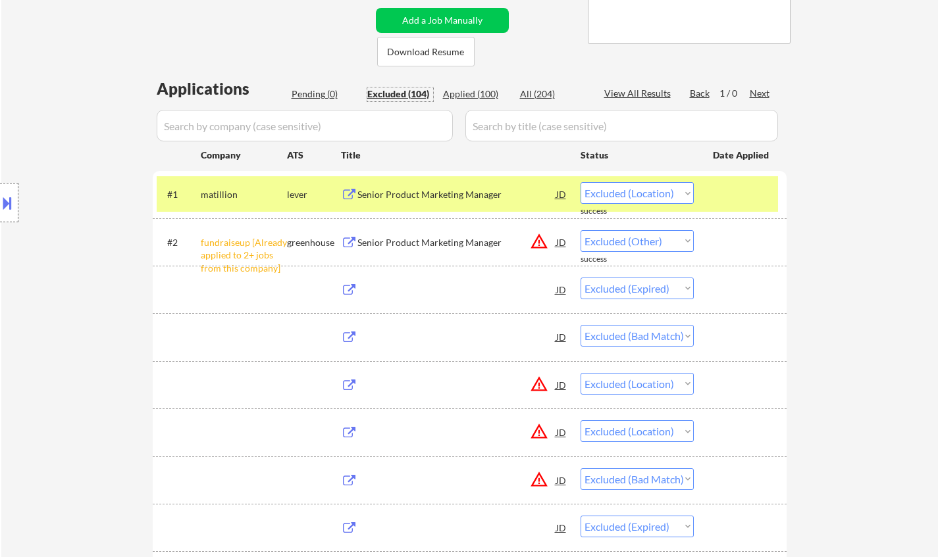
select select ""excluded__location_""
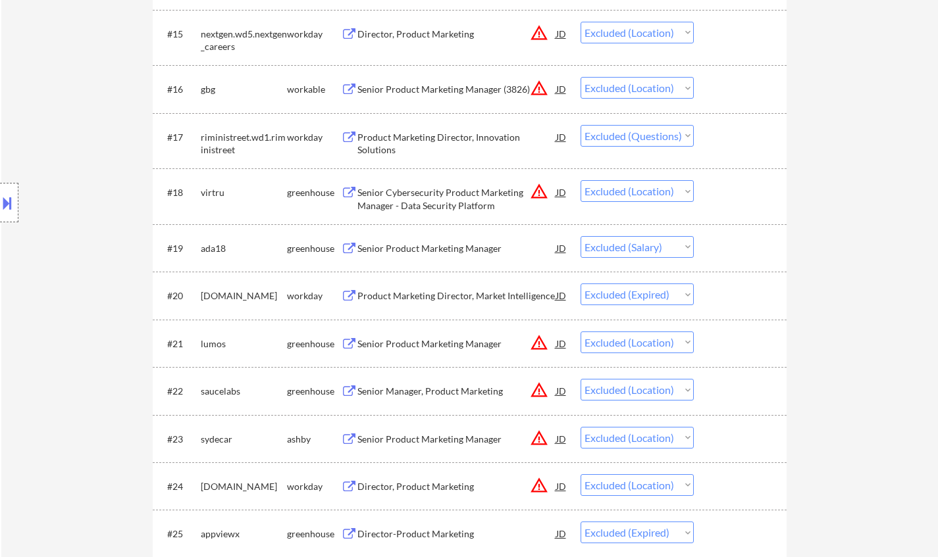
scroll to position [1119, 0]
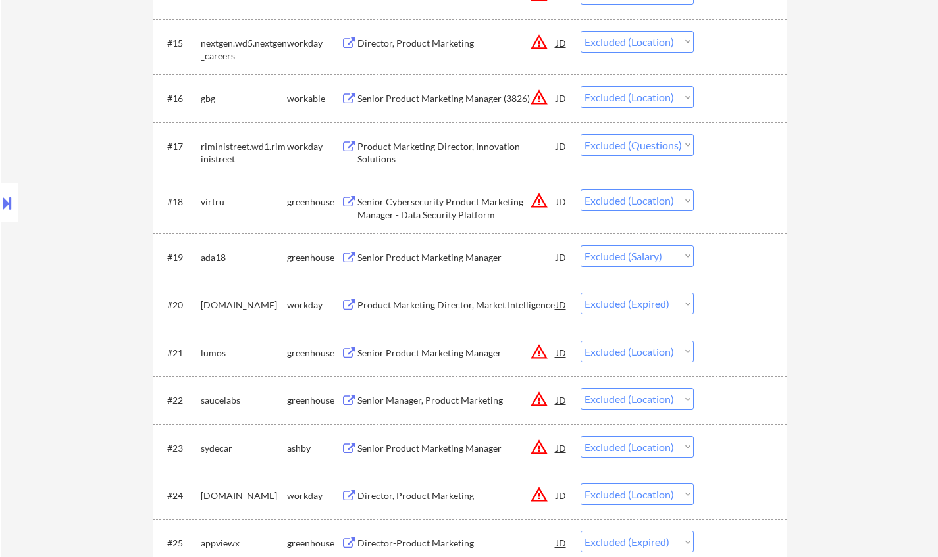
click at [428, 152] on div "Product Marketing Director, Innovation Solutions" at bounding box center [456, 153] width 199 height 26
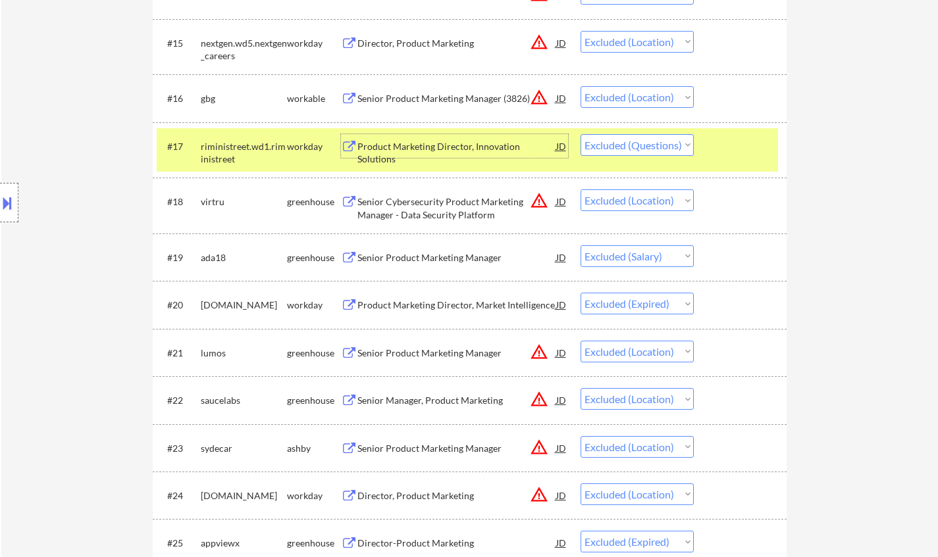
click at [644, 151] on select "Choose an option... Pending Applied Excluded (Questions) Excluded (Expired) Exc…" at bounding box center [636, 145] width 113 height 22
select select ""excluded__expired_""
click at [580, 134] on select "Choose an option... Pending Applied Excluded (Questions) Excluded (Expired) Exc…" at bounding box center [636, 145] width 113 height 22
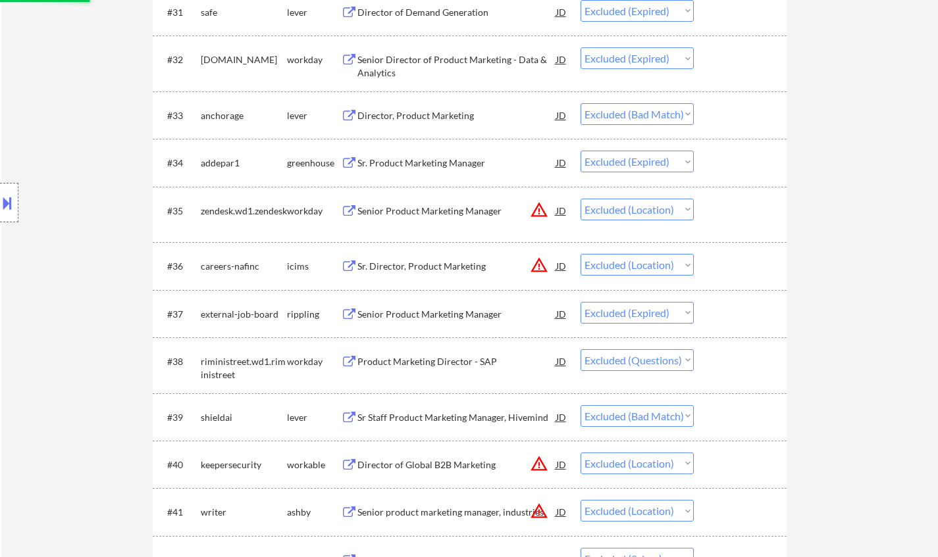
scroll to position [1974, 0]
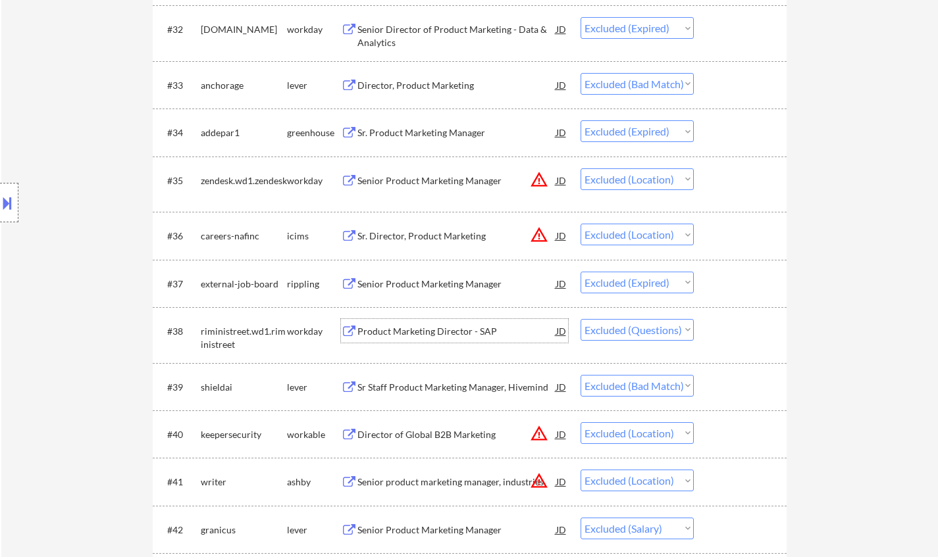
click at [421, 334] on div "Product Marketing Director - SAP" at bounding box center [456, 331] width 199 height 13
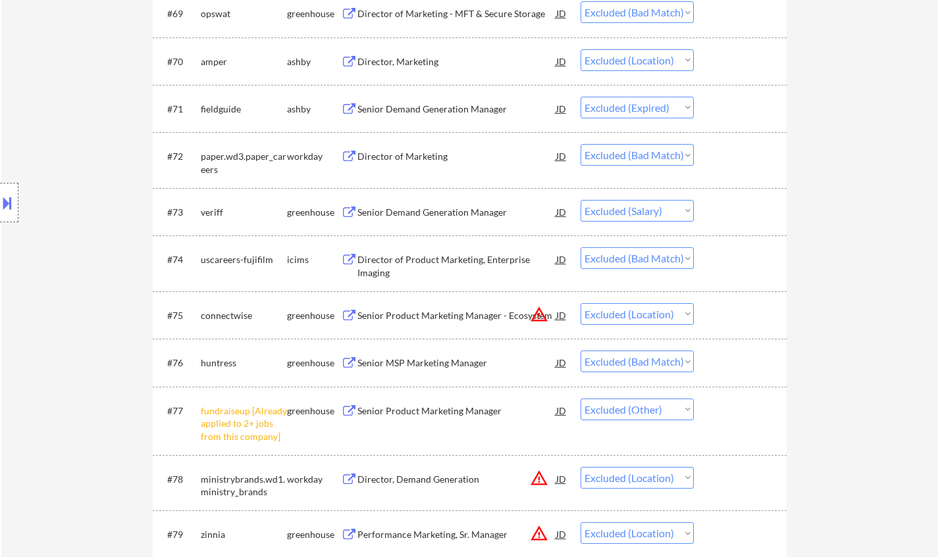
scroll to position [3949, 0]
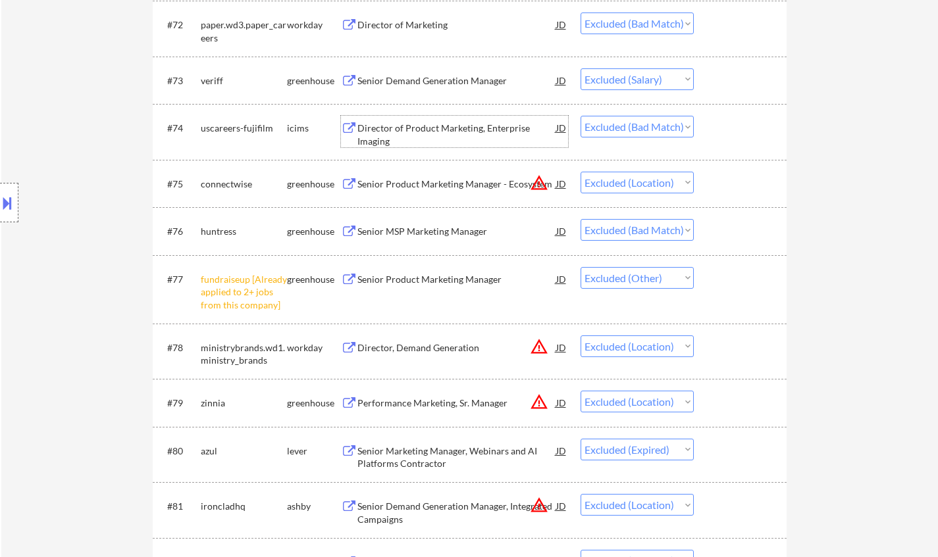
click at [407, 122] on div "Director of Product Marketing, Enterprise Imaging" at bounding box center [456, 135] width 199 height 26
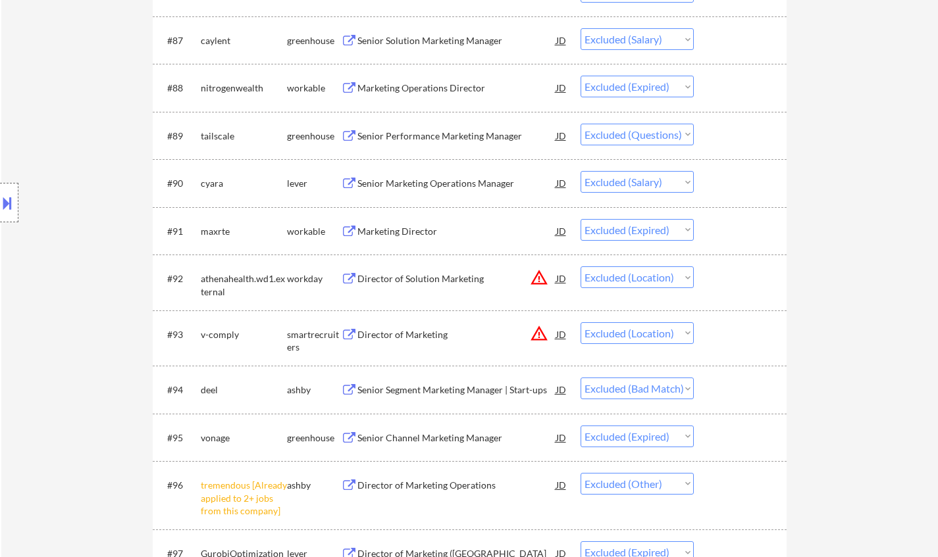
scroll to position [4738, 0]
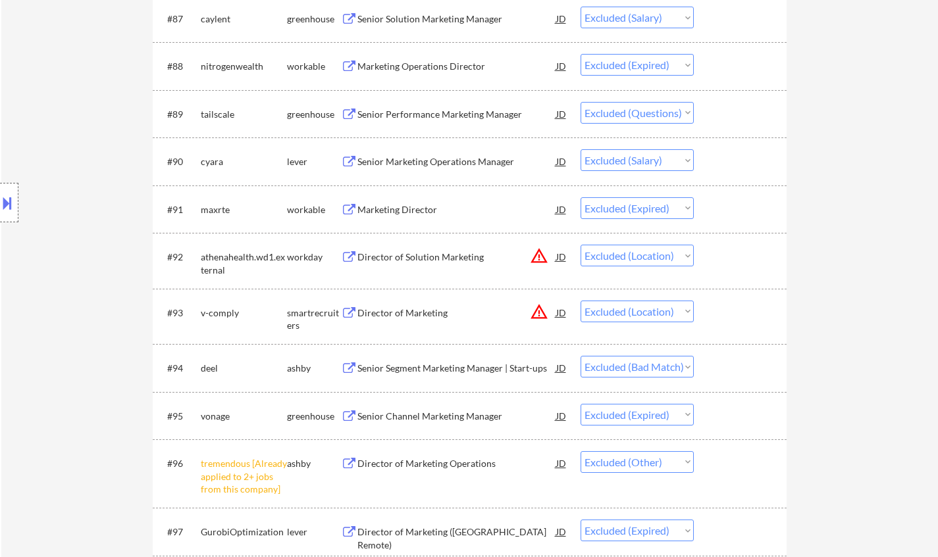
click at [448, 370] on div "Senior Segment Marketing Manager | Start-ups" at bounding box center [456, 368] width 199 height 13
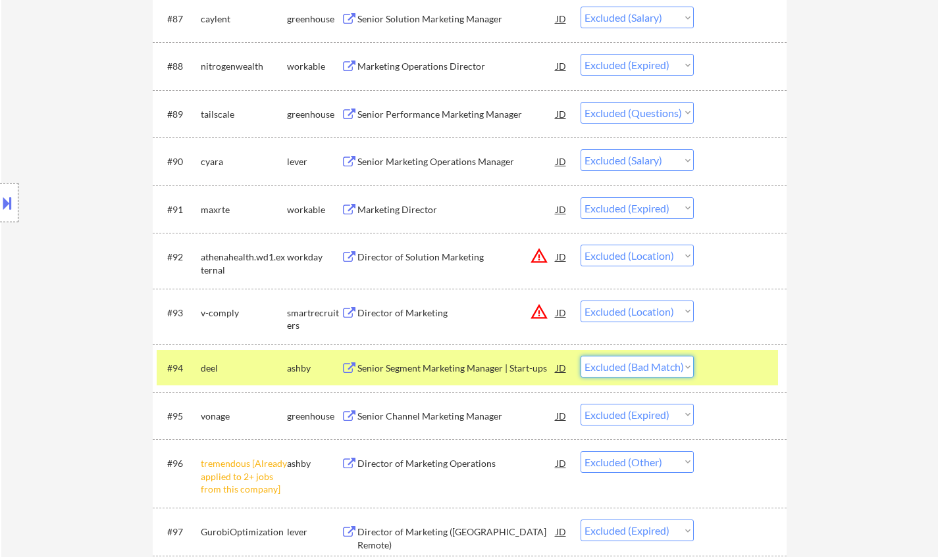
click at [666, 371] on select "Choose an option... Pending Applied Excluded (Questions) Excluded (Expired) Exc…" at bounding box center [636, 367] width 113 height 22
select select ""excluded__expired_""
click at [580, 356] on select "Choose an option... Pending Applied Excluded (Questions) Excluded (Expired) Exc…" at bounding box center [636, 367] width 113 height 22
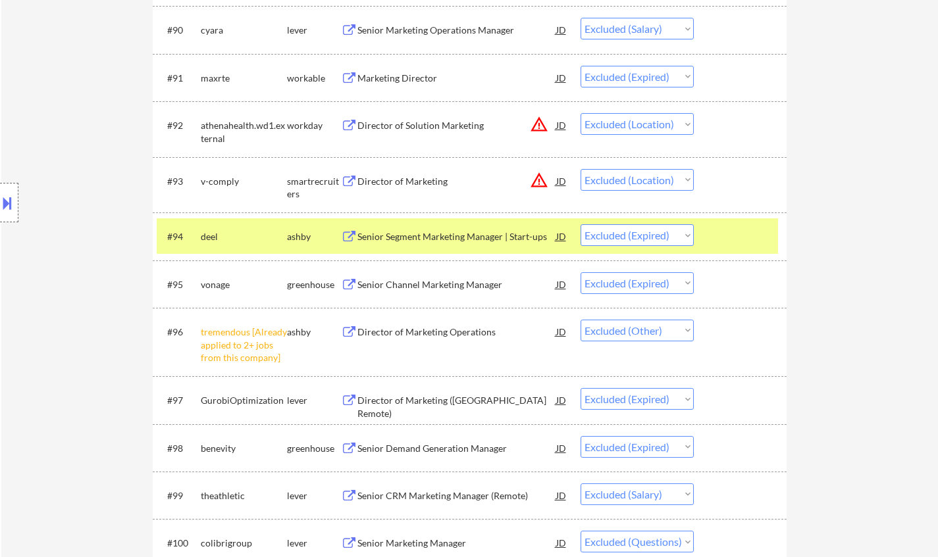
scroll to position [5068, 0]
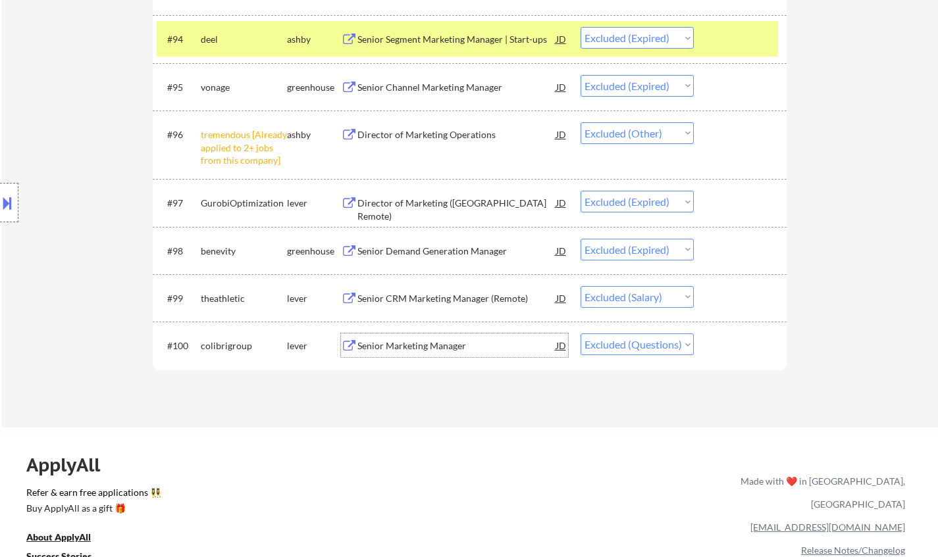
click at [390, 349] on div "Senior Marketing Manager" at bounding box center [456, 346] width 199 height 13
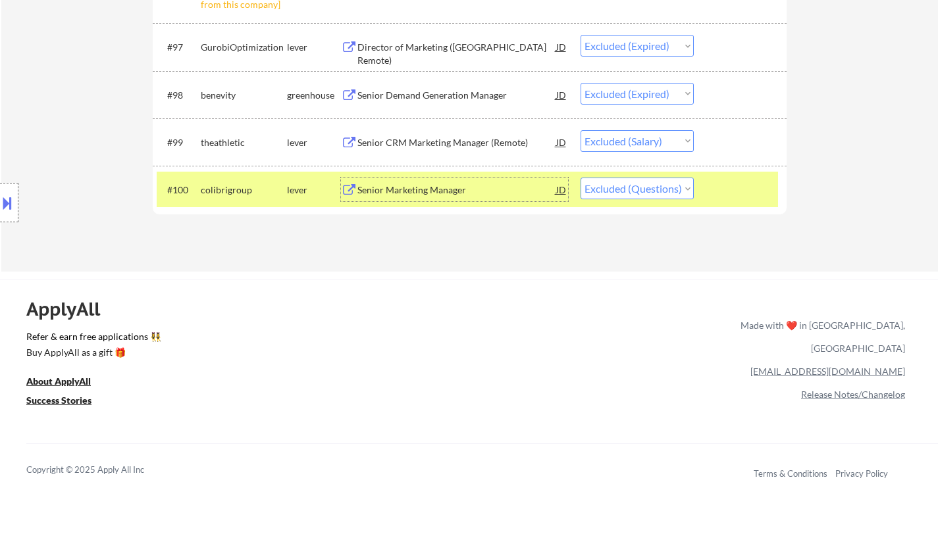
scroll to position [5287, 0]
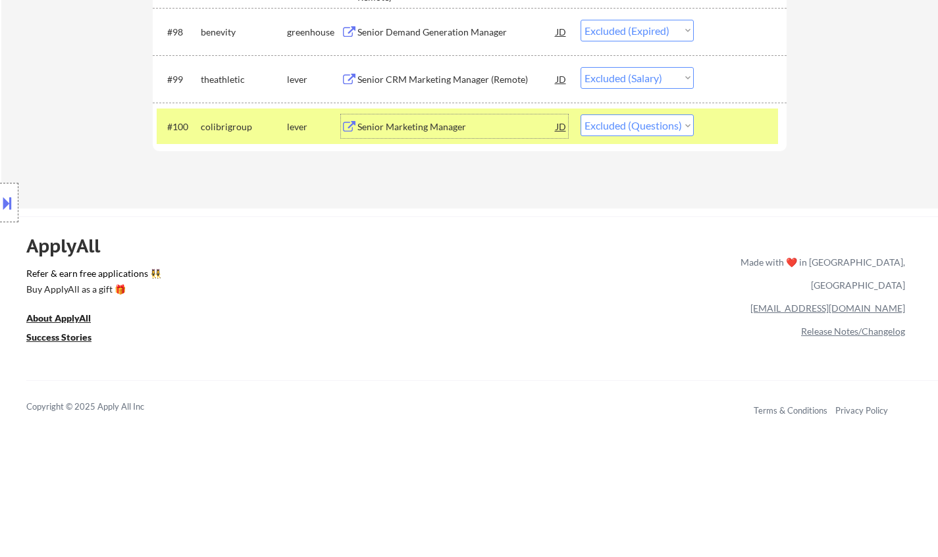
click at [640, 124] on select "Choose an option... Pending Applied Excluded (Questions) Excluded (Expired) Exc…" at bounding box center [636, 126] width 113 height 22
click at [580, 115] on select "Choose an option... Pending Applied Excluded (Questions) Excluded (Expired) Exc…" at bounding box center [636, 126] width 113 height 22
select select ""excluded__expired_""
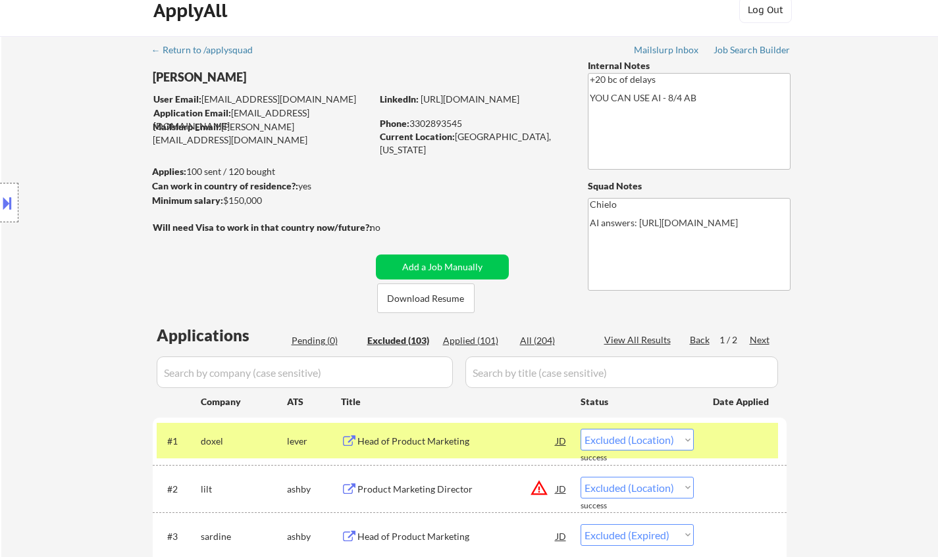
scroll to position [0, 0]
